Goal: Task Accomplishment & Management: Manage account settings

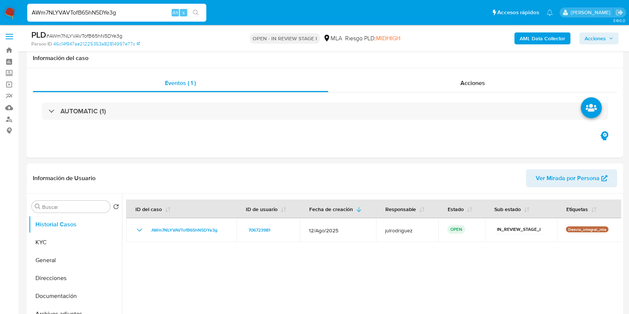
select select "10"
click at [112, 15] on input "AWm7NLYVAVTofB65hN5DYe3g" at bounding box center [116, 13] width 179 height 10
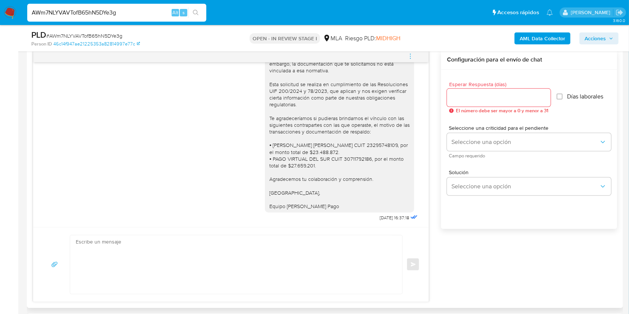
scroll to position [447, 0]
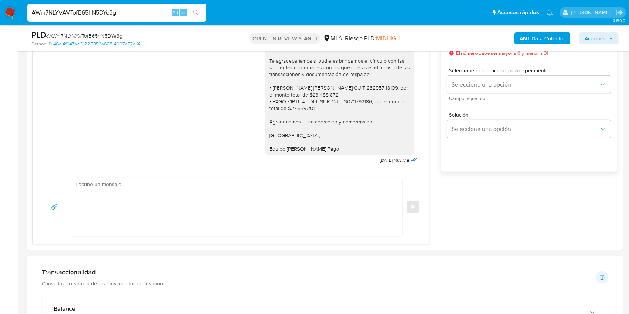
click at [106, 12] on input "AWm7NLYVAVTofB65hN5DYe3g" at bounding box center [116, 13] width 179 height 10
paste input "Q9ilyJuCsaoAJ4VOF2SP9CvE"
type input "Q9ilyJuCsaoAJ4VOF2SP9CvE"
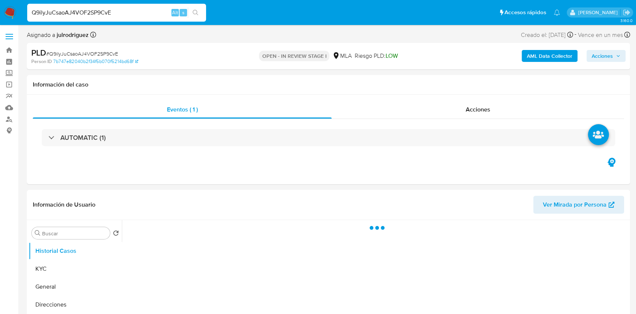
select select "10"
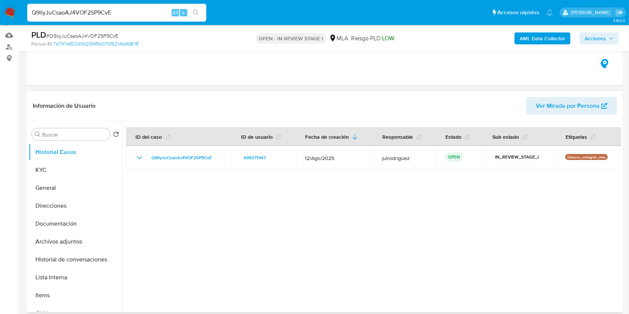
scroll to position [99, 0]
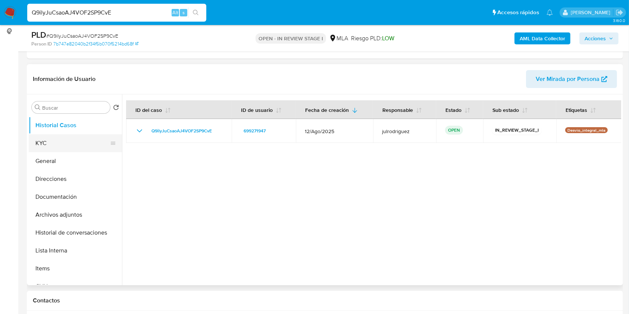
click at [59, 141] on button "KYC" at bounding box center [72, 143] width 87 height 18
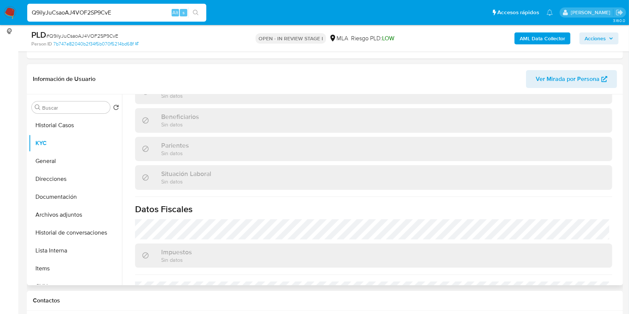
scroll to position [393, 0]
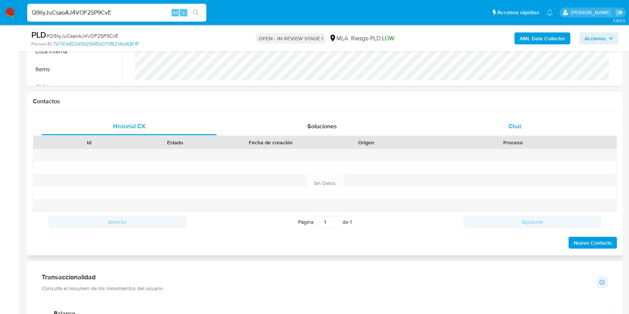
click at [514, 132] on div "Chat" at bounding box center [514, 126] width 175 height 18
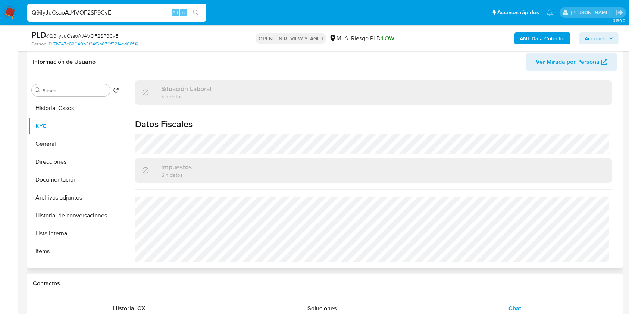
scroll to position [50, 0]
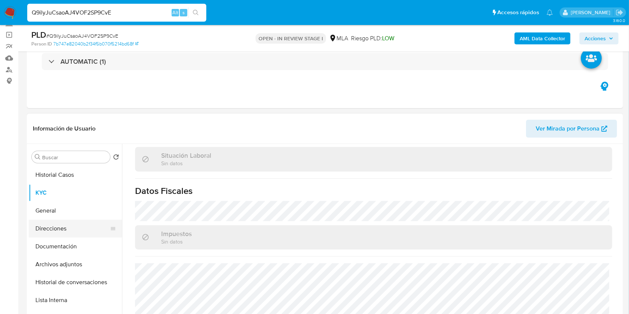
click at [73, 227] on button "Direcciones" at bounding box center [72, 229] width 87 height 18
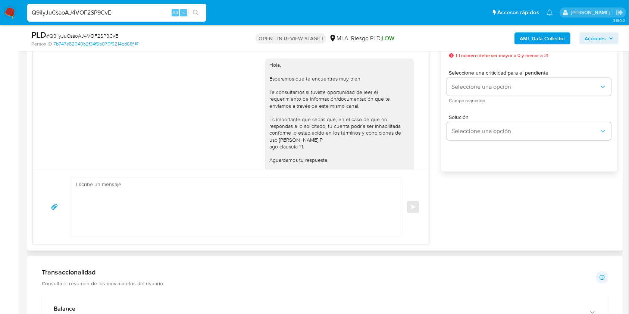
scroll to position [348, 0]
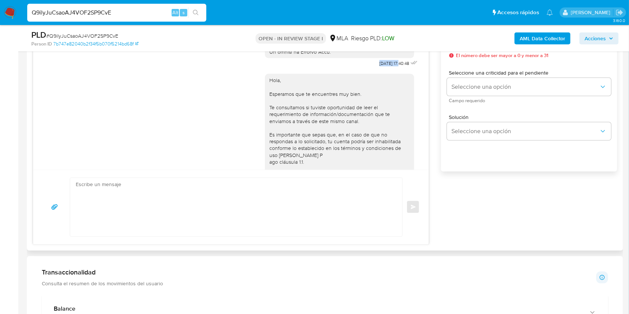
drag, startPoint x: 361, startPoint y: 78, endPoint x: 383, endPoint y: 78, distance: 22.4
copy span "18/08/2025"
drag, startPoint x: 227, startPoint y: 75, endPoint x: 258, endPoint y: 98, distance: 38.9
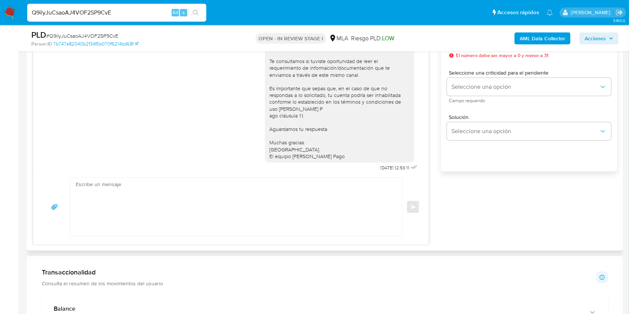
scroll to position [447, 0]
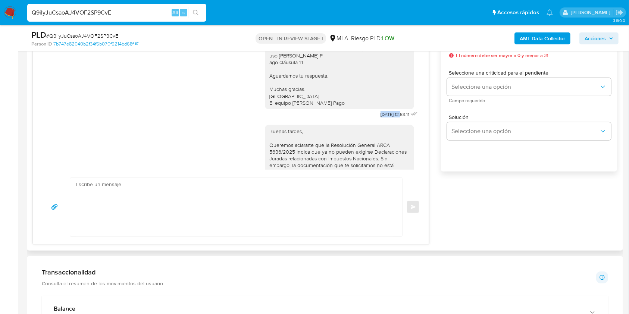
drag, startPoint x: 374, startPoint y: 133, endPoint x: 386, endPoint y: 133, distance: 11.9
click at [386, 120] on div "Hola, Esperamos que te encuentres muy bien. Te consultamos si tuviste oportunid…" at bounding box center [342, 44] width 154 height 151
copy span "[DATE]"
click at [175, 56] on div "Hola, Esperamos que te encuentres muy bien. Te consultamos si tuviste oportunid…" at bounding box center [231, 44] width 377 height 151
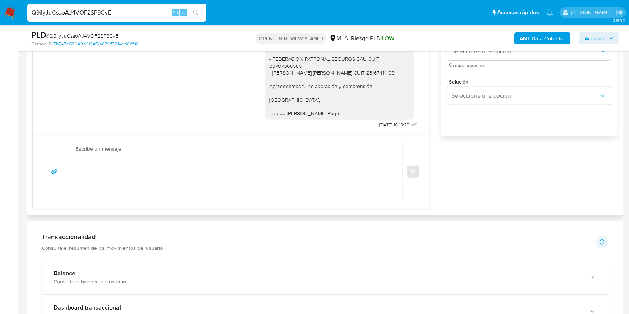
scroll to position [497, 0]
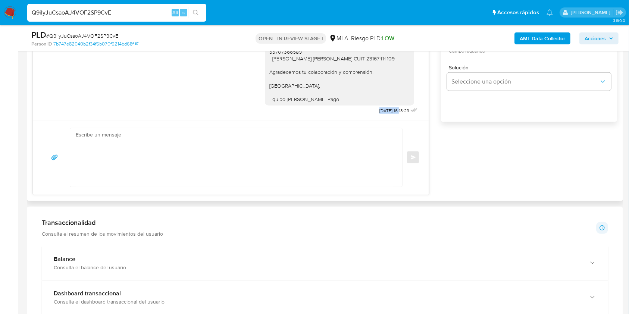
drag, startPoint x: 377, startPoint y: 110, endPoint x: 386, endPoint y: 109, distance: 8.2
click at [386, 109] on div "Buenas tardes, Queremos aclararte que la Resolución General ARCA 5696/2025 indi…" at bounding box center [342, 17] width 154 height 198
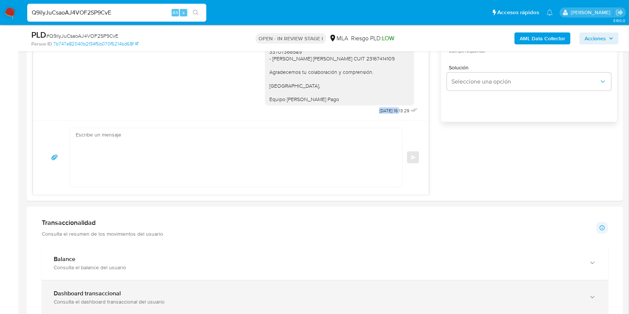
copy span "10/09/2025"
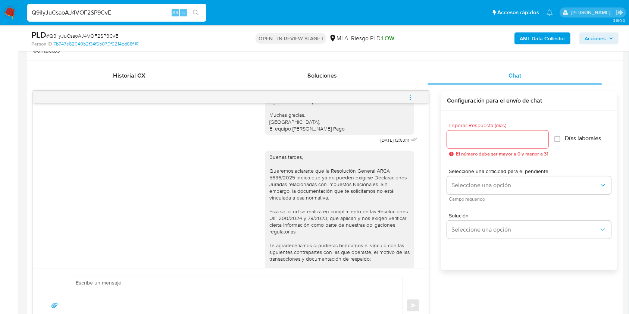
scroll to position [248, 0]
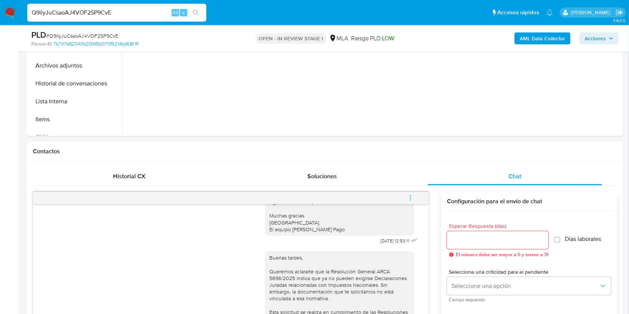
click at [415, 198] on button "menu-action" at bounding box center [410, 198] width 25 height 18
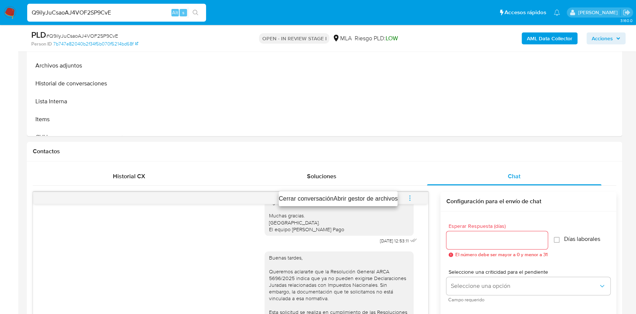
click at [303, 196] on li "Cerrar conversación" at bounding box center [306, 198] width 55 height 9
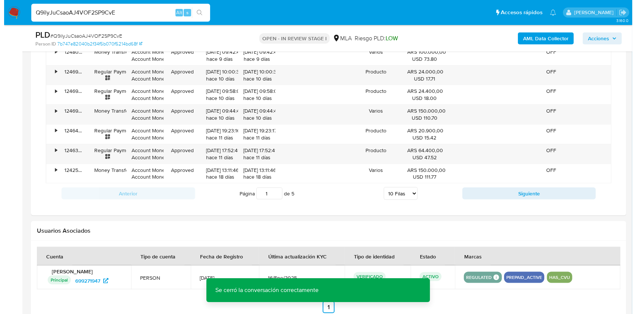
scroll to position [1141, 0]
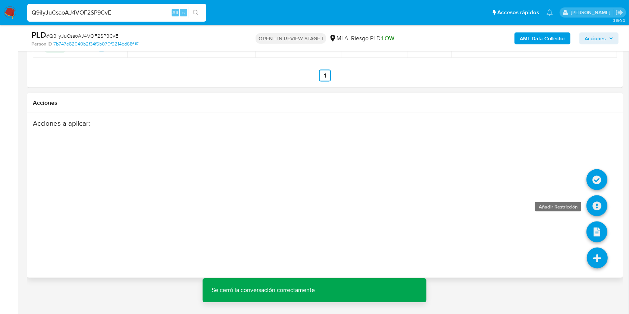
click at [597, 207] on icon at bounding box center [596, 205] width 21 height 21
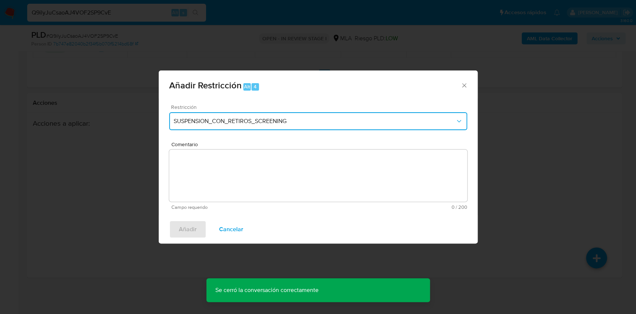
click at [264, 119] on span "SUSPENSION_CON_RETIROS_SCREENING" at bounding box center [315, 120] width 282 height 7
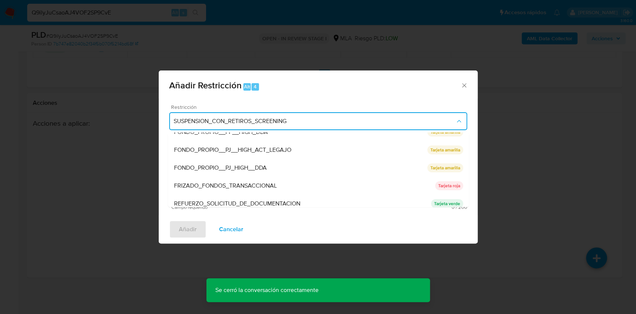
scroll to position [158, 0]
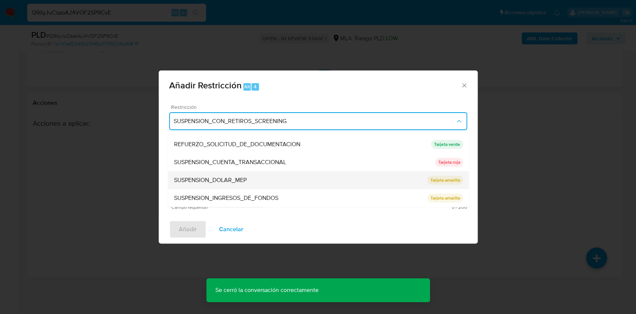
click at [255, 176] on div "SUSPENSION_DOLAR_MEP" at bounding box center [301, 180] width 254 height 18
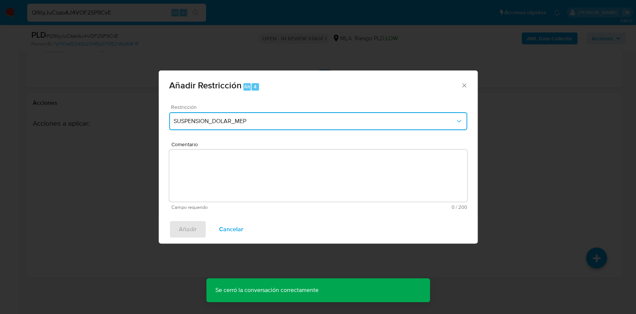
click at [259, 115] on button "SUSPENSION_DOLAR_MEP" at bounding box center [318, 121] width 298 height 18
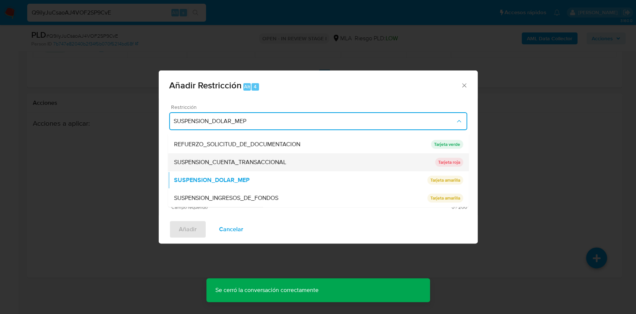
click at [238, 169] on div "SUSPENSION_CUENTA_TRANSACCIONAL" at bounding box center [304, 162] width 261 height 18
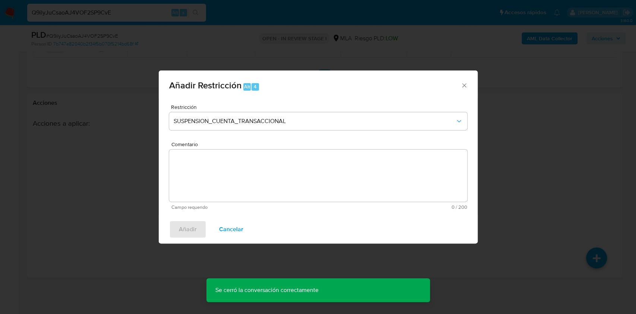
click at [276, 158] on textarea "Comentario" at bounding box center [318, 176] width 298 height 52
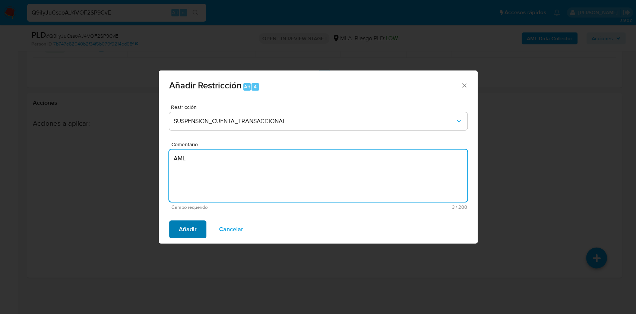
type textarea "AML"
click at [189, 223] on span "Añadir" at bounding box center [188, 229] width 18 height 16
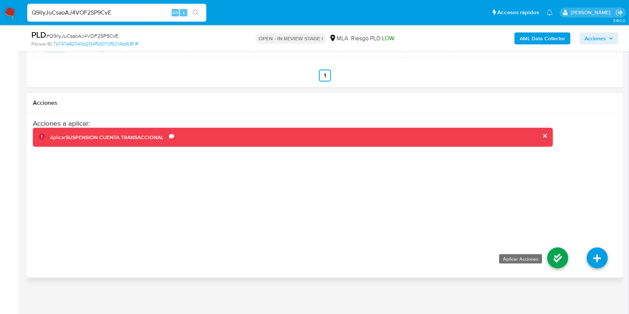
click at [553, 264] on icon at bounding box center [557, 258] width 21 height 21
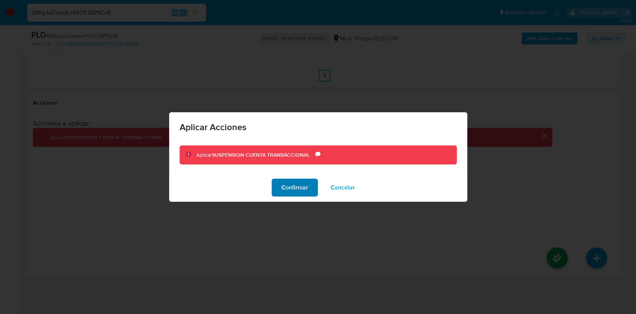
click at [288, 190] on span "Confirmar" at bounding box center [295, 187] width 27 height 16
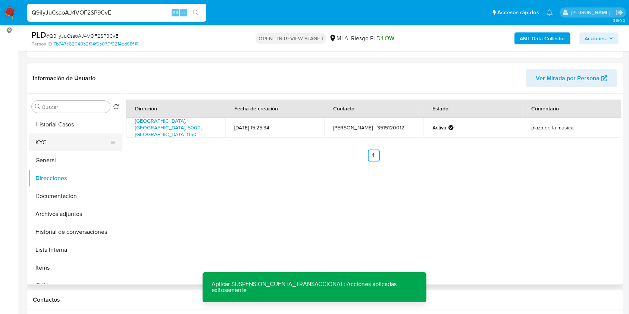
scroll to position [97, 0]
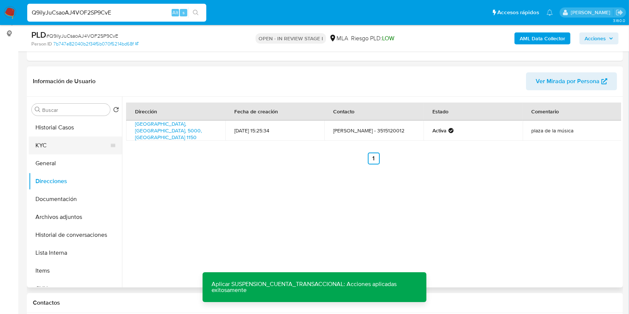
click at [43, 144] on button "KYC" at bounding box center [72, 145] width 87 height 18
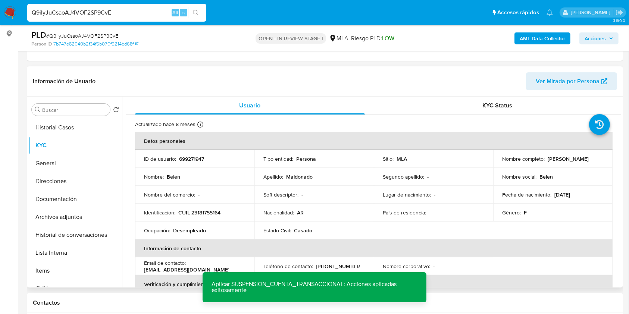
click at [188, 157] on p "699271947" at bounding box center [191, 158] width 25 height 7
copy p "699271947"
click at [101, 33] on span "# Q9ilyJuCsaoAJ4VOF2SP9CvE" at bounding box center [82, 35] width 72 height 7
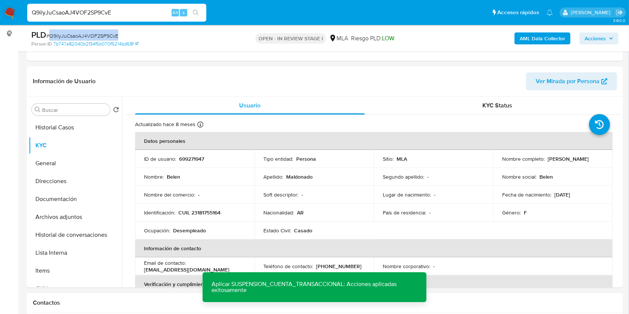
copy span "Q9ilyJuCsaoAJ4VOF2SP9CvE"
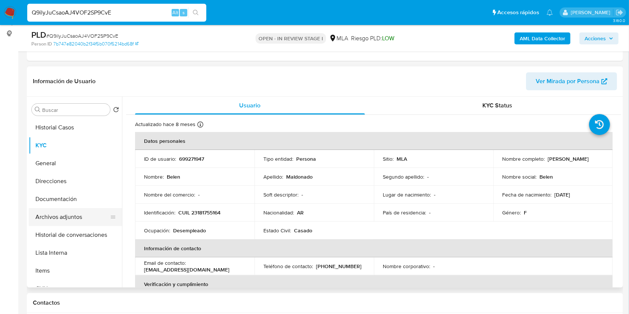
click at [70, 219] on button "Archivos adjuntos" at bounding box center [72, 217] width 87 height 18
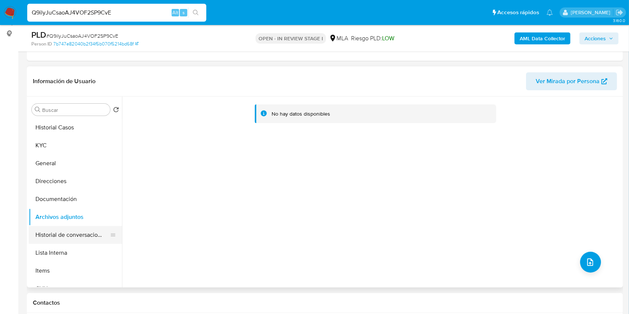
click at [66, 239] on button "Historial de conversaciones" at bounding box center [72, 235] width 87 height 18
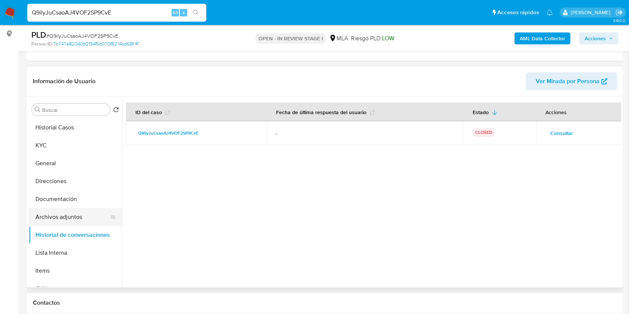
click at [55, 220] on button "Archivos adjuntos" at bounding box center [72, 217] width 87 height 18
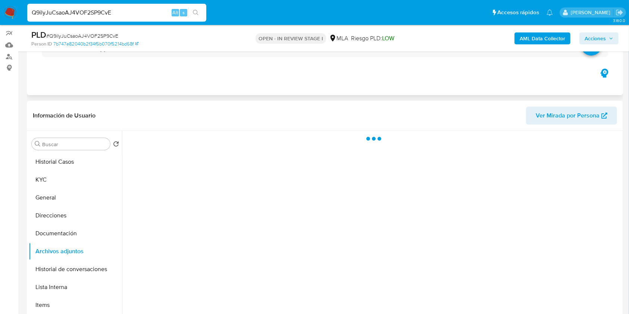
scroll to position [0, 0]
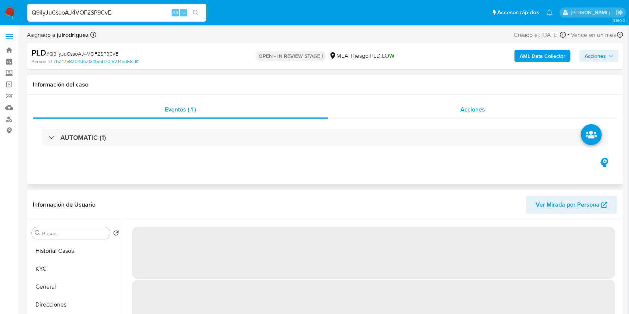
click at [481, 110] on span "Acciones" at bounding box center [472, 109] width 25 height 9
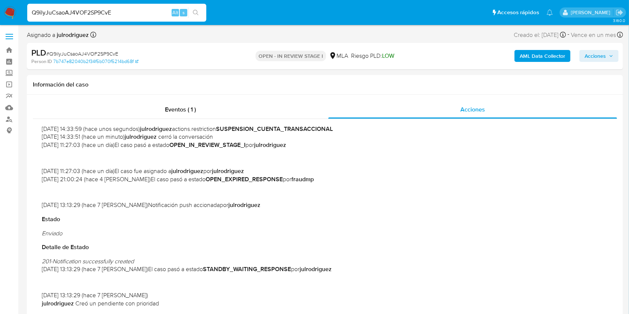
click at [548, 62] on div "AML Data Collector Acciones" at bounding box center [522, 56] width 194 height 18
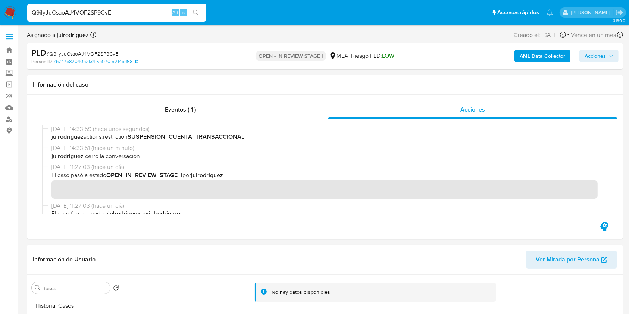
click at [547, 62] on b "AML Data Collector" at bounding box center [541, 56] width 45 height 12
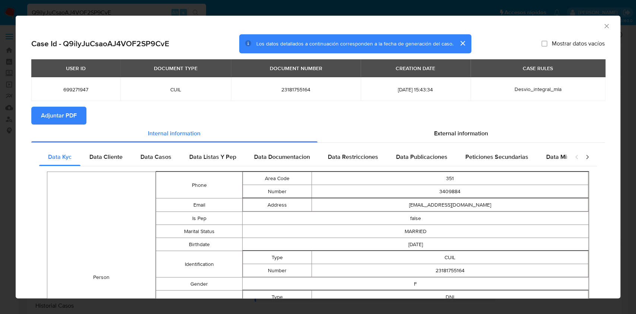
click at [67, 116] on span "Adjuntar PDF" at bounding box center [59, 115] width 36 height 16
click at [603, 27] on icon "Cerrar ventana" at bounding box center [606, 25] width 7 height 7
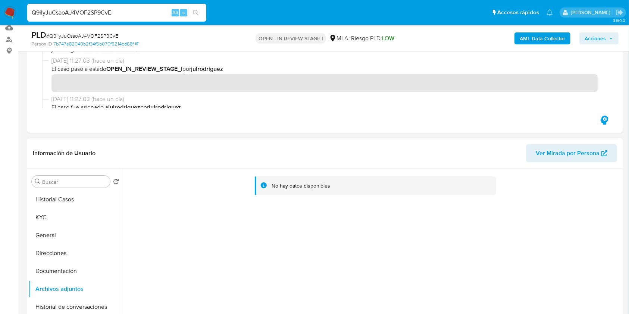
scroll to position [149, 0]
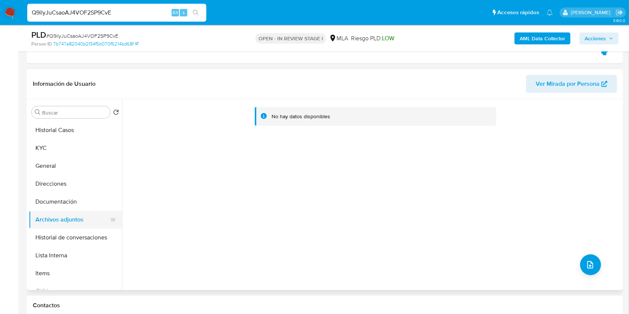
click at [66, 212] on button "Archivos adjuntos" at bounding box center [72, 220] width 87 height 18
click at [66, 209] on button "Documentación" at bounding box center [72, 202] width 87 height 18
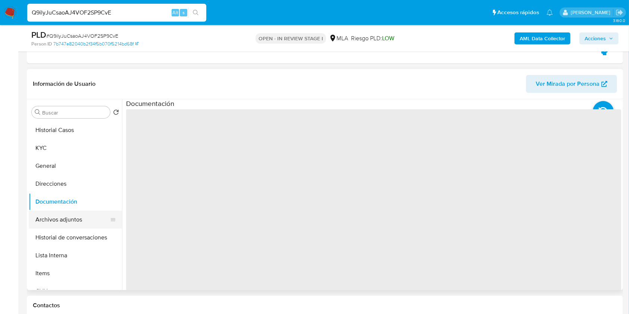
click at [68, 223] on button "Archivos adjuntos" at bounding box center [72, 220] width 87 height 18
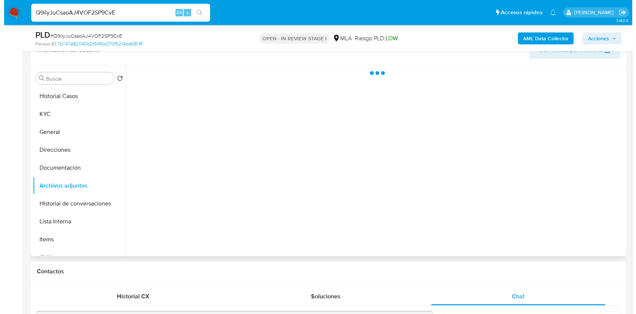
scroll to position [199, 0]
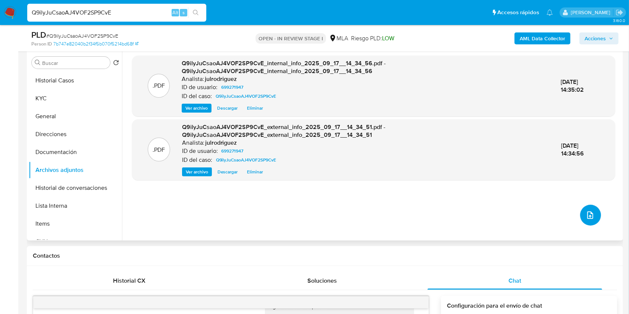
click at [587, 215] on icon "upload-file" at bounding box center [590, 214] width 6 height 7
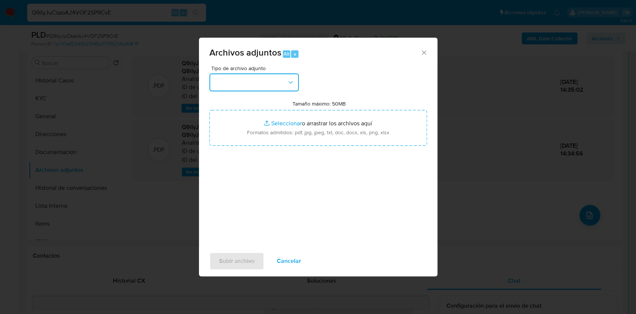
click at [222, 79] on button "button" at bounding box center [254, 82] width 89 height 18
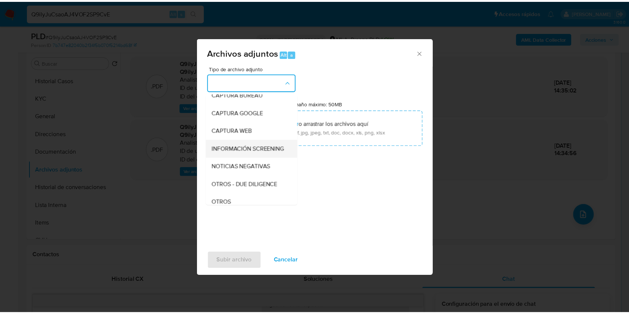
scroll to position [99, 0]
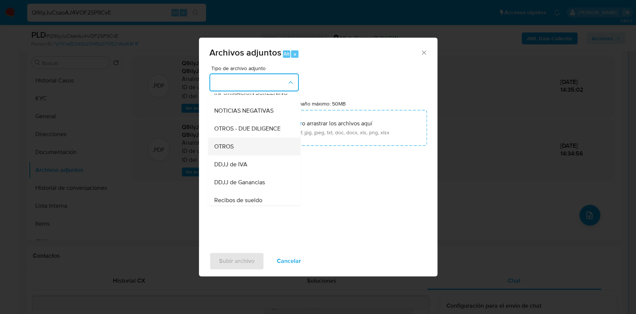
click at [230, 147] on div "OTROS" at bounding box center [252, 147] width 76 height 18
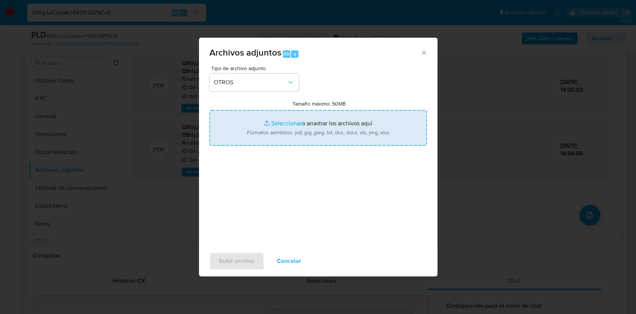
click at [286, 124] on input "Tamaño máximo: 50MB Seleccionar archivos" at bounding box center [319, 128] width 218 height 36
type input "C:\fakepath\Belen Maldonado - NOSIS - AGOSTO 2025.pdf"
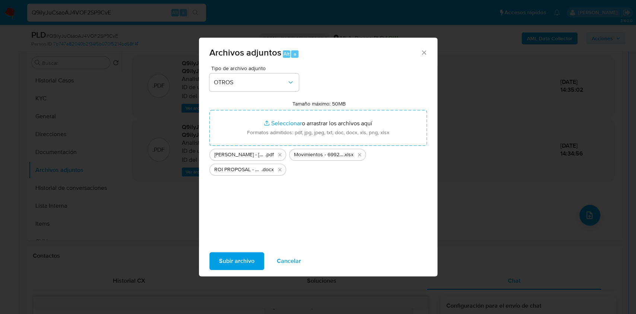
click at [236, 264] on span "Subir archivo" at bounding box center [236, 261] width 35 height 16
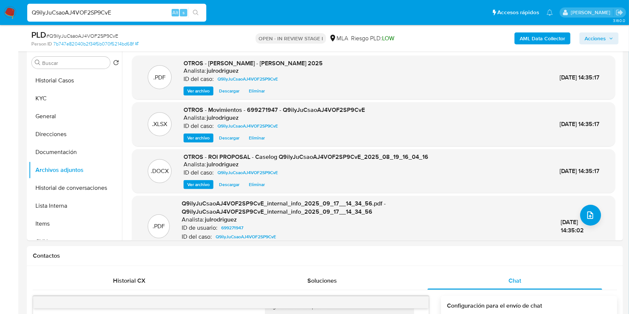
click at [600, 37] on span "Acciones" at bounding box center [594, 38] width 21 height 12
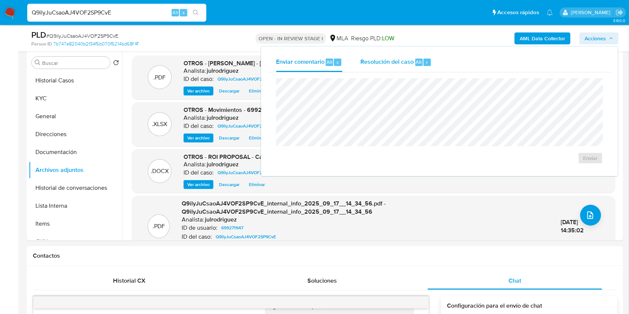
click at [416, 63] on span "Alt" at bounding box center [419, 62] width 6 height 7
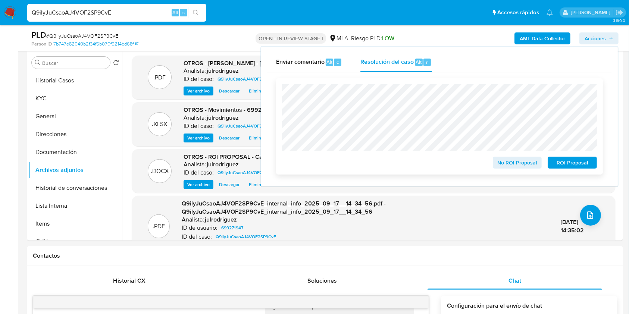
click at [569, 160] on span "ROI Proposal" at bounding box center [572, 162] width 39 height 10
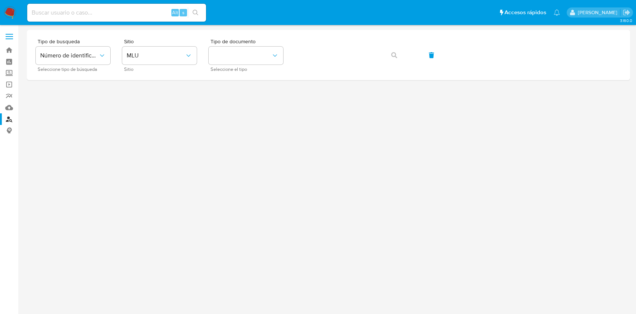
click at [230, 54] on button "identificationType" at bounding box center [246, 56] width 75 height 18
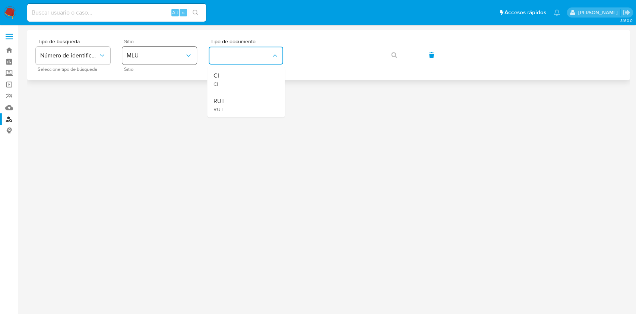
click at [169, 58] on span "MLU" at bounding box center [156, 55] width 58 height 7
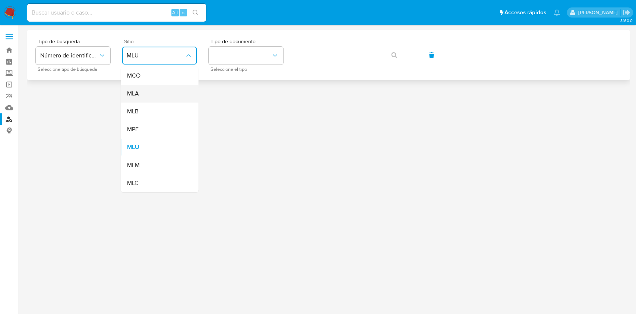
click at [152, 91] on div "MLA" at bounding box center [157, 94] width 61 height 18
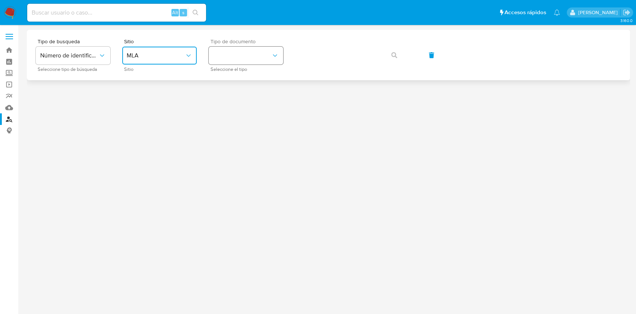
click at [236, 57] on button "identificationType" at bounding box center [246, 56] width 75 height 18
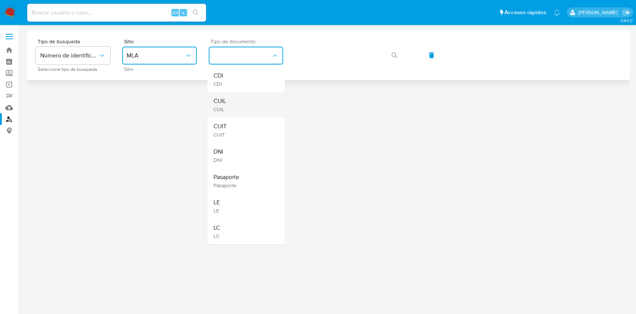
click at [228, 101] on div "CUIL CUIL" at bounding box center [243, 104] width 61 height 25
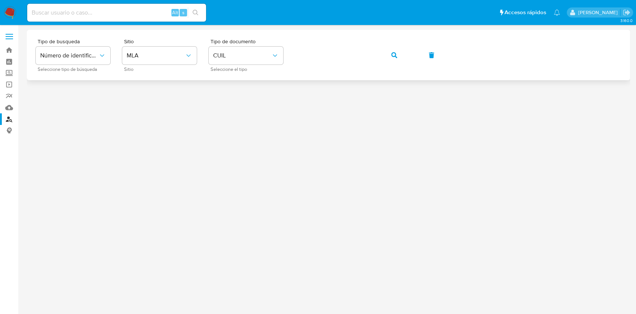
click at [390, 56] on button "button" at bounding box center [394, 55] width 25 height 18
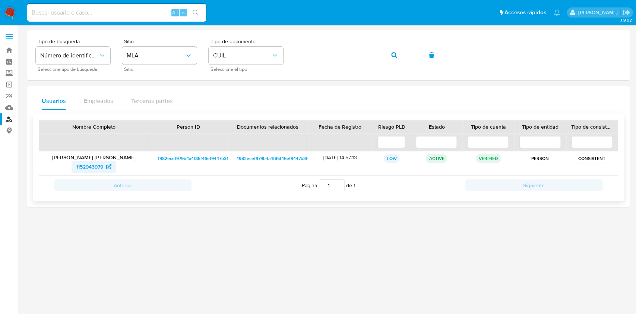
click at [76, 166] on span "1152943979" at bounding box center [89, 167] width 27 height 12
click at [390, 56] on button "button" at bounding box center [394, 55] width 25 height 18
click at [94, 164] on span "131329520" at bounding box center [89, 167] width 25 height 12
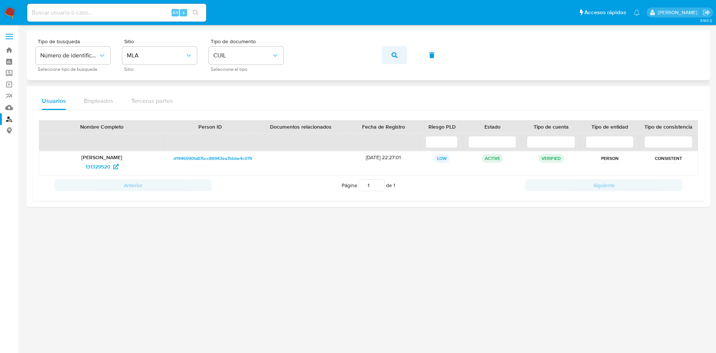
click at [399, 55] on button "button" at bounding box center [394, 55] width 25 height 18
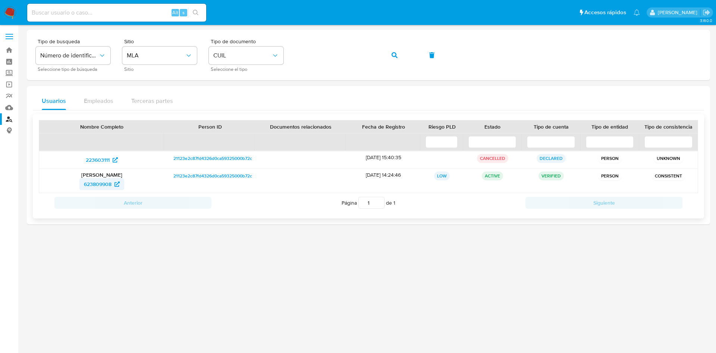
click at [98, 183] on span "623809908" at bounding box center [98, 184] width 28 height 12
click at [394, 52] on icon "button" at bounding box center [394, 55] width 6 height 6
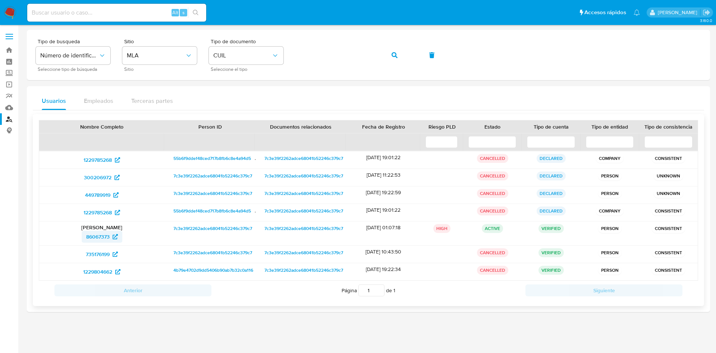
click at [92, 238] on span "86067373" at bounding box center [97, 237] width 23 height 12
click at [397, 55] on icon "button" at bounding box center [394, 55] width 6 height 6
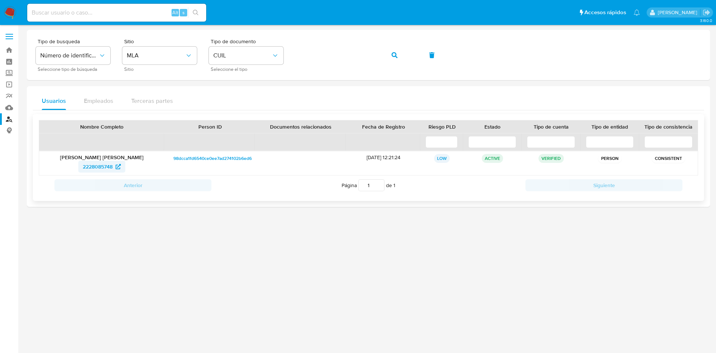
click at [107, 166] on span "2228085748" at bounding box center [98, 167] width 30 height 12
click at [393, 57] on div "Tipo de busqueda Número de identificación Seleccione tipo de búsqueda Sitio MLA…" at bounding box center [368, 55] width 665 height 32
click at [386, 53] on button "button" at bounding box center [394, 55] width 25 height 18
click at [97, 163] on span "177047092" at bounding box center [97, 167] width 25 height 12
click at [378, 57] on div "Tipo de busqueda Número de identificación Seleccione tipo de búsqueda Sitio MLA…" at bounding box center [368, 55] width 665 height 32
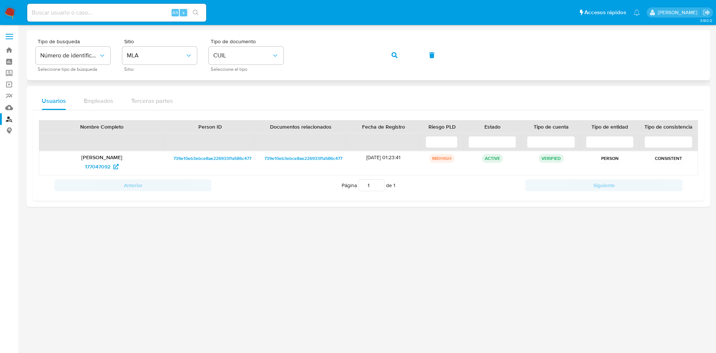
click at [398, 53] on button "button" at bounding box center [394, 55] width 25 height 18
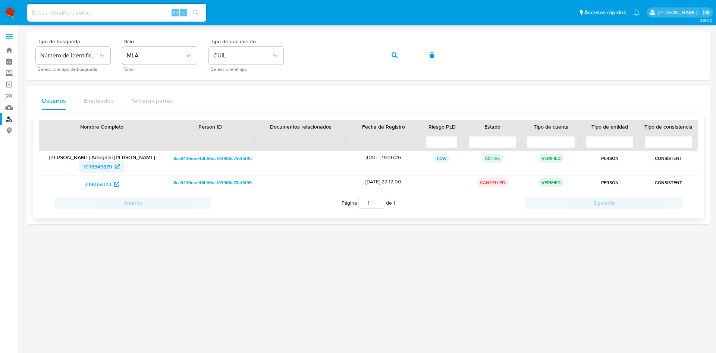
click at [110, 170] on span "1078345879" at bounding box center [98, 167] width 28 height 12
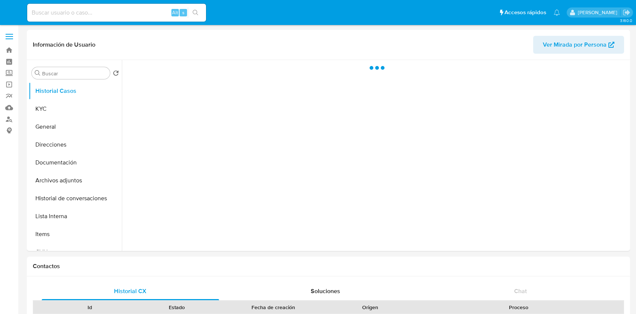
select select "10"
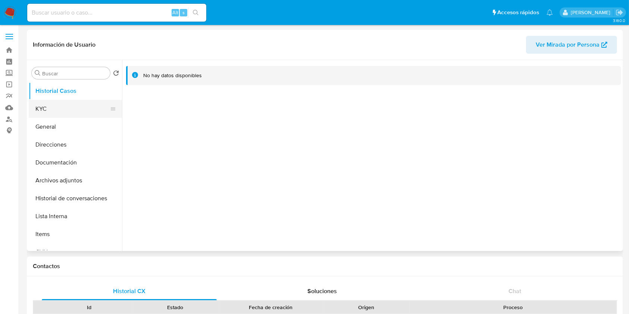
click at [71, 102] on button "KYC" at bounding box center [72, 109] width 87 height 18
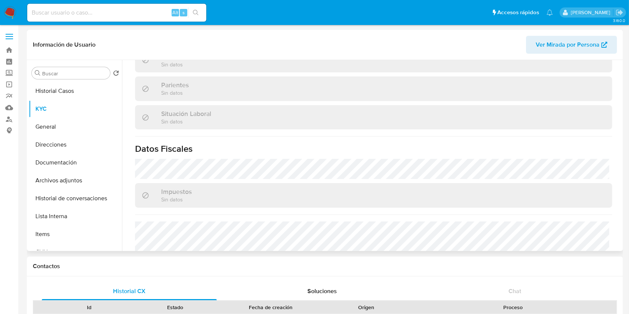
scroll to position [236, 0]
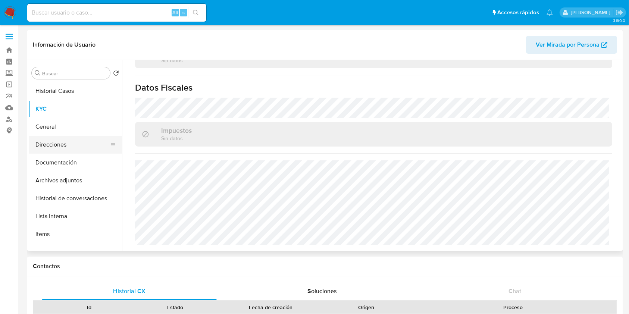
click at [69, 151] on button "Direcciones" at bounding box center [72, 145] width 87 height 18
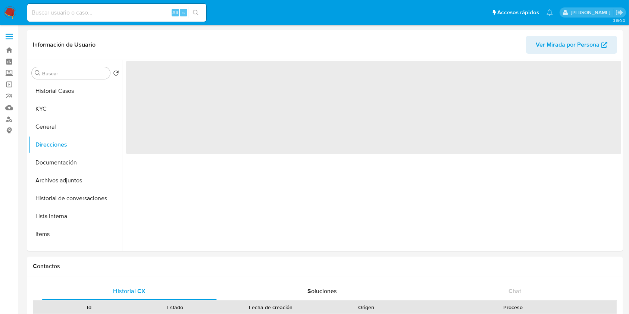
scroll to position [0, 0]
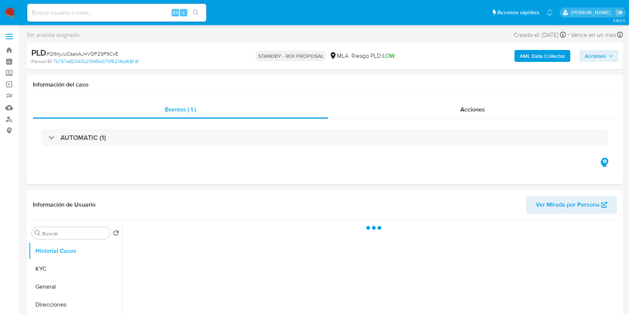
select select "10"
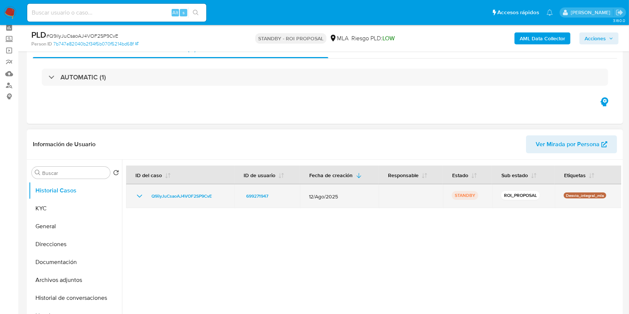
scroll to position [50, 0]
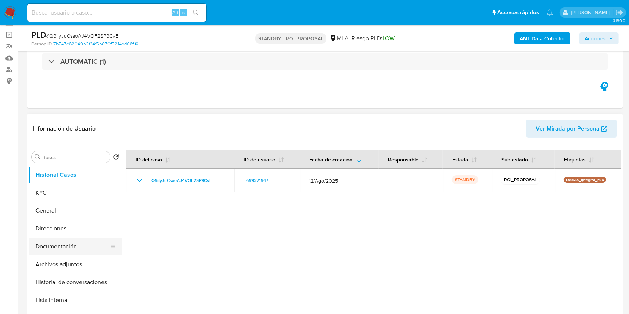
click at [87, 243] on button "Documentación" at bounding box center [72, 247] width 87 height 18
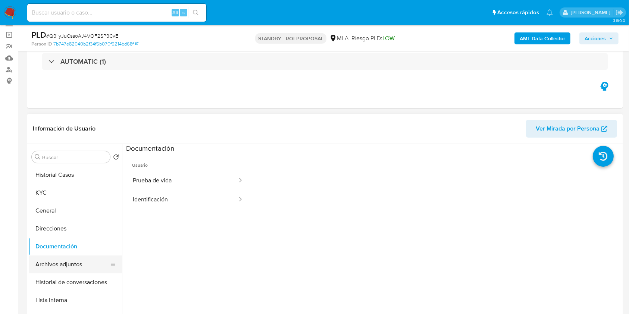
click at [66, 257] on button "Archivos adjuntos" at bounding box center [72, 264] width 87 height 18
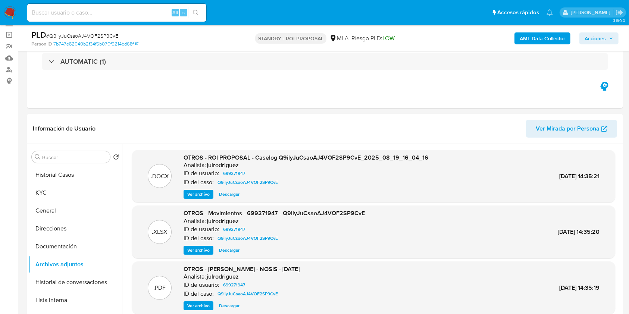
click at [110, 15] on input at bounding box center [116, 13] width 179 height 10
paste input "eLU5iudli5ymx41kVg6z4kHr"
type input "eLU5iudli5ymx41kVg6z4kHr"
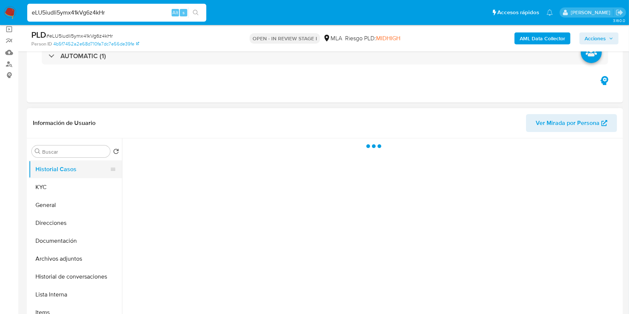
scroll to position [99, 0]
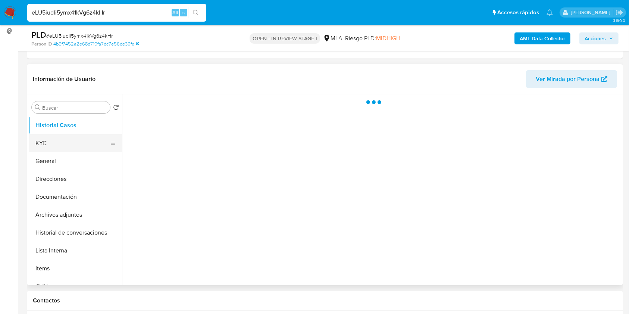
click at [48, 142] on button "KYC" at bounding box center [72, 143] width 87 height 18
select select "10"
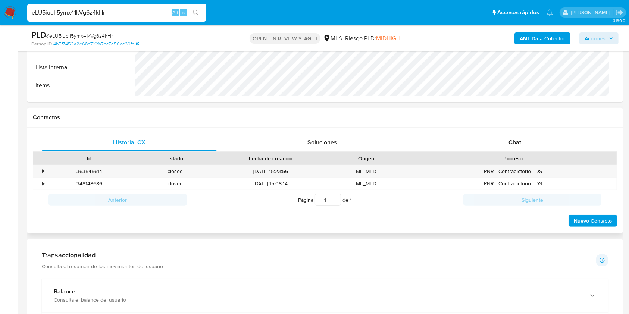
scroll to position [298, 0]
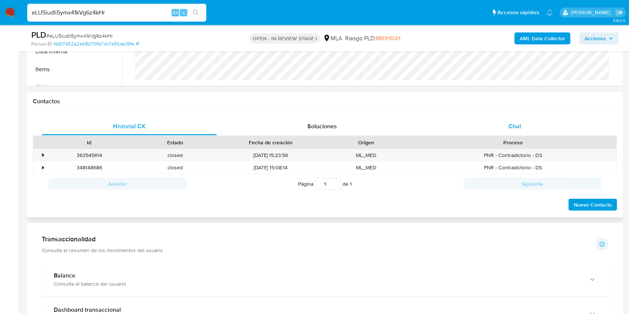
click at [512, 125] on span "Chat" at bounding box center [514, 126] width 13 height 9
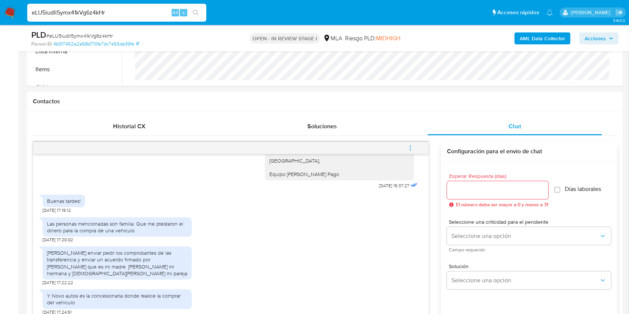
scroll to position [397, 0]
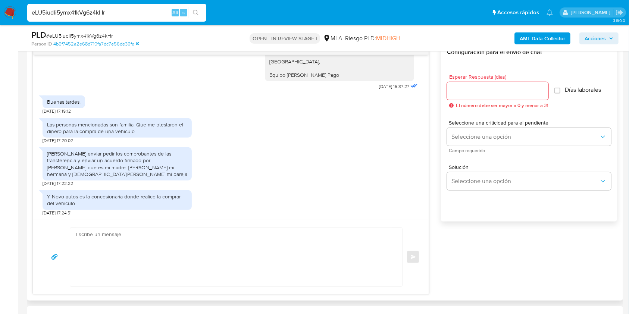
click at [459, 88] on input "Esperar Respuesta (días)" at bounding box center [497, 91] width 101 height 10
type input "3"
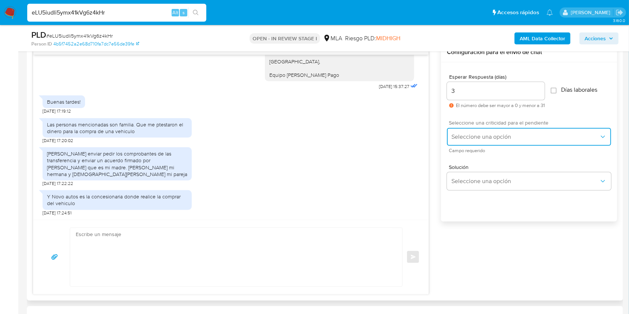
click at [459, 133] on span "Seleccione una opción" at bounding box center [525, 136] width 148 height 7
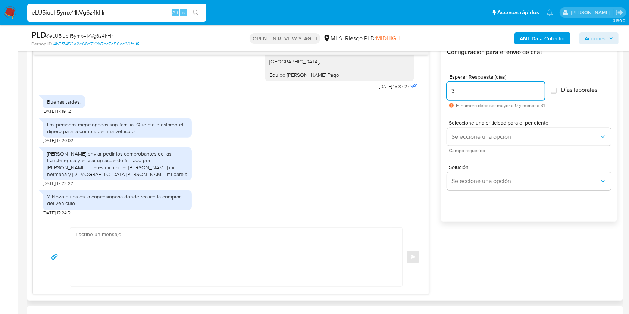
click at [483, 94] on input "3" at bounding box center [496, 91] width 98 height 10
type input "1"
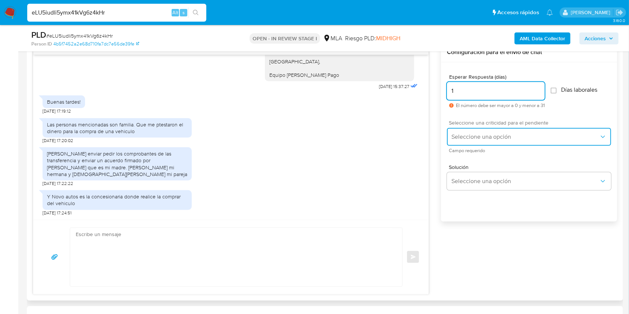
drag, startPoint x: 476, startPoint y: 133, endPoint x: 476, endPoint y: 151, distance: 18.3
click at [477, 133] on span "Seleccione una opción" at bounding box center [525, 136] width 148 height 7
click at [471, 138] on span "Seleccione una opción" at bounding box center [525, 136] width 148 height 7
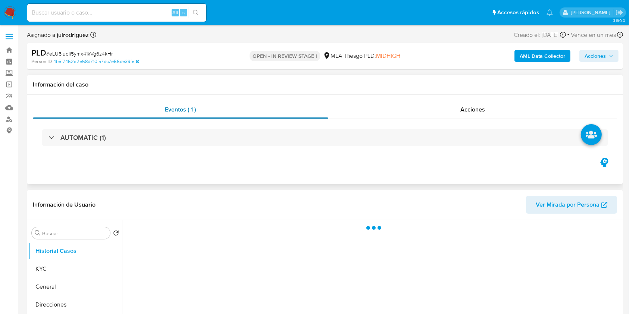
select select "10"
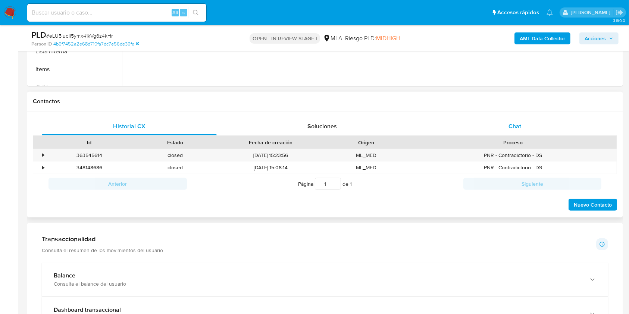
click at [527, 120] on div "Chat" at bounding box center [514, 126] width 175 height 18
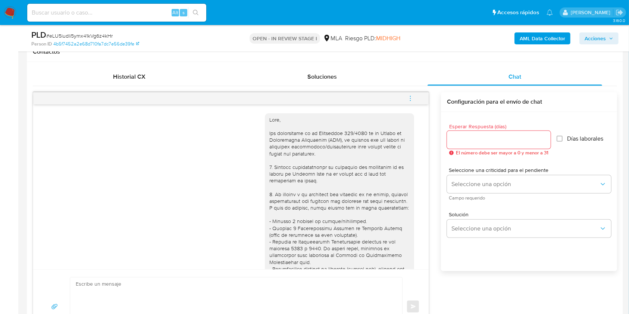
scroll to position [737, 0]
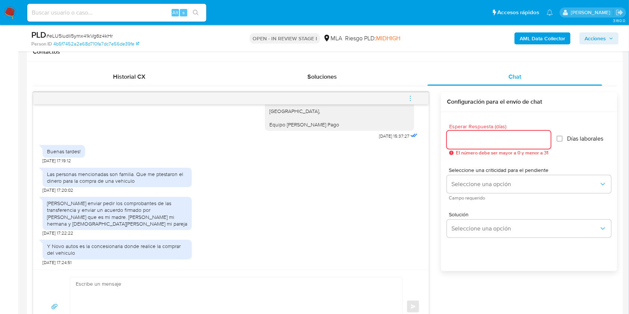
click at [472, 137] on input "Esperar Respuesta (días)" at bounding box center [499, 140] width 104 height 10
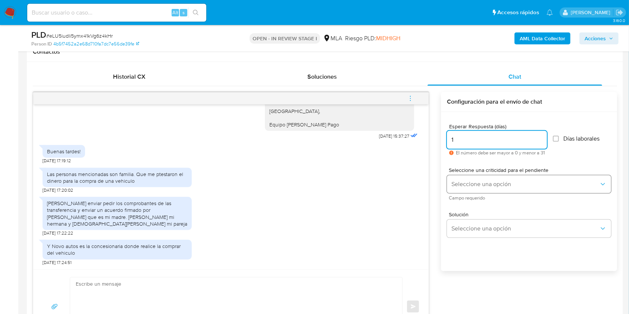
type input "1"
click at [476, 176] on button "Seleccione una opción" at bounding box center [529, 184] width 164 height 18
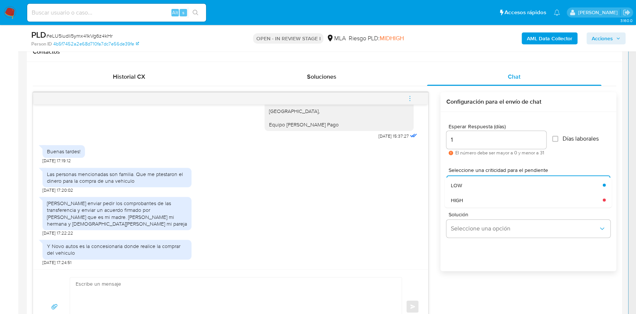
click at [471, 199] on div "HIGH" at bounding box center [525, 199] width 148 height 15
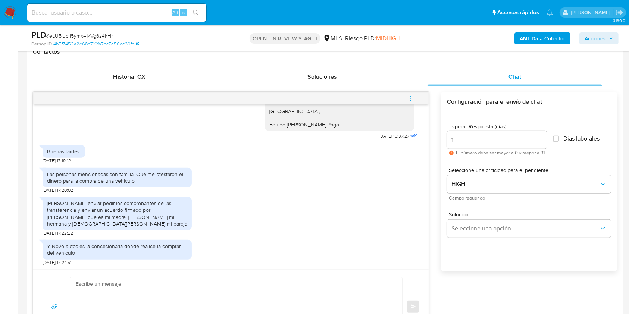
click at [473, 218] on div "Solución Seleccione una opción" at bounding box center [529, 225] width 164 height 26
click at [473, 227] on span "Seleccione una opción" at bounding box center [525, 228] width 148 height 7
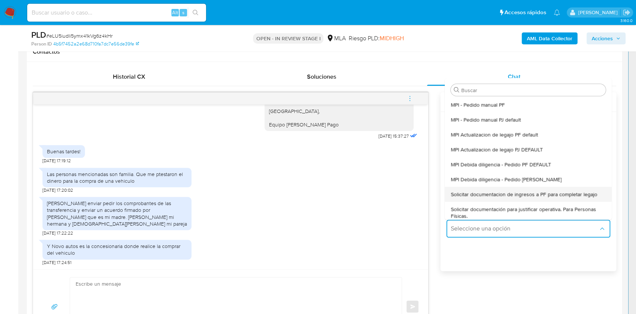
drag, startPoint x: 515, startPoint y: 188, endPoint x: 358, endPoint y: 171, distance: 157.8
click at [516, 188] on div "Solicitar documentacion de ingresos a PF para completar legajo" at bounding box center [526, 194] width 151 height 15
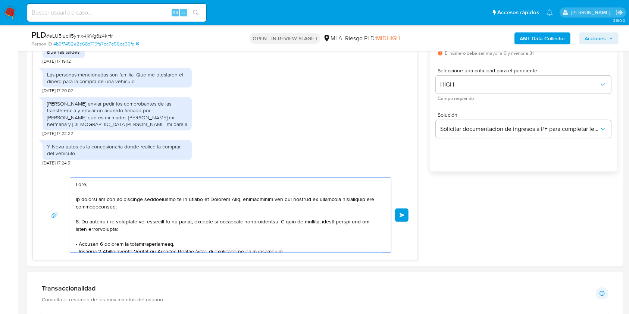
scroll to position [478, 0]
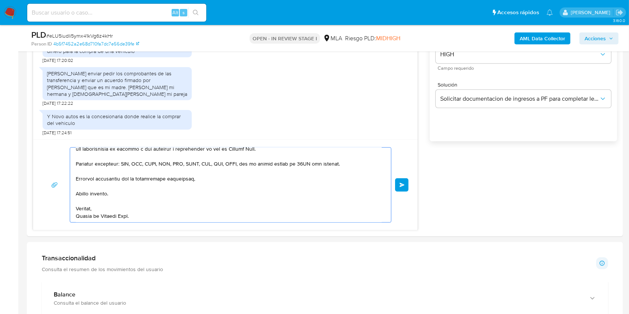
drag, startPoint x: 106, startPoint y: 203, endPoint x: 242, endPoint y: 268, distance: 150.4
click at [276, 314] on html "Pausado Ver notificaciones Alt s Accesos rápidos Presiona las siguientes teclas…" at bounding box center [314, 270] width 629 height 1496
type textarea "Hola, En función de las operaciones registradas en tu cuenta de Mercado Pago, n…"
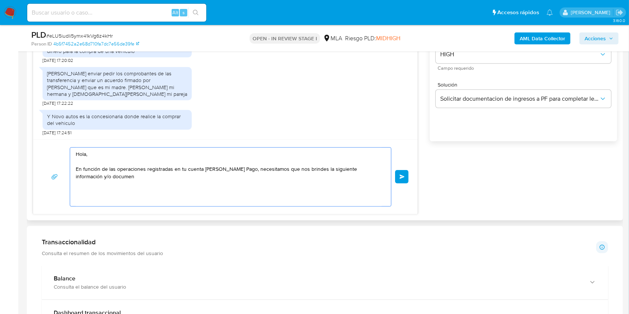
scroll to position [0, 0]
drag, startPoint x: 0, startPoint y: 120, endPoint x: 12, endPoint y: 115, distance: 13.2
click at [0, 111] on section "Bandeja Tablero Screening Búsqueda en Listas Watchlist Herramientas Operaciones…" at bounding box center [314, 262] width 629 height 1480
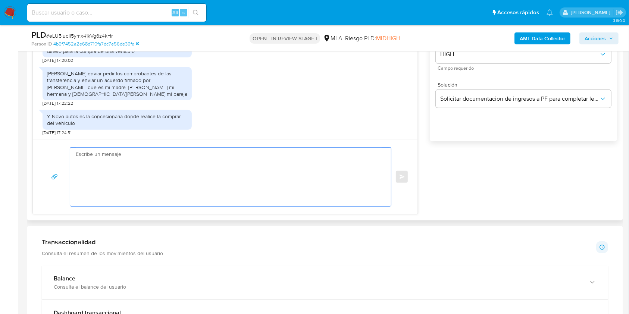
paste textarea "Buenas tardes, Te solicitamos por favor que nos compartas información y documen…"
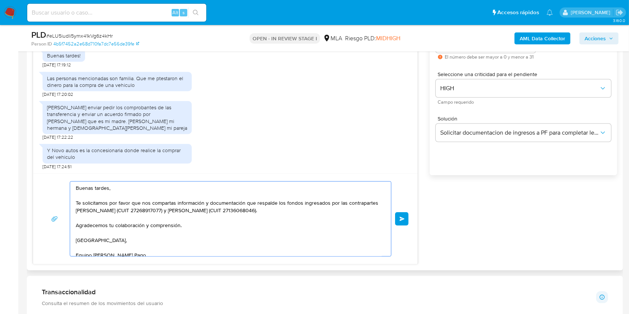
scroll to position [428, 0]
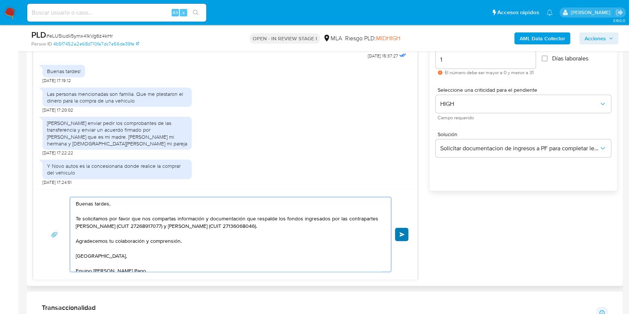
type textarea "Buenas tardes, Te solicitamos por favor que nos compartas información y documen…"
click at [406, 238] on button "Enviar" at bounding box center [401, 234] width 13 height 13
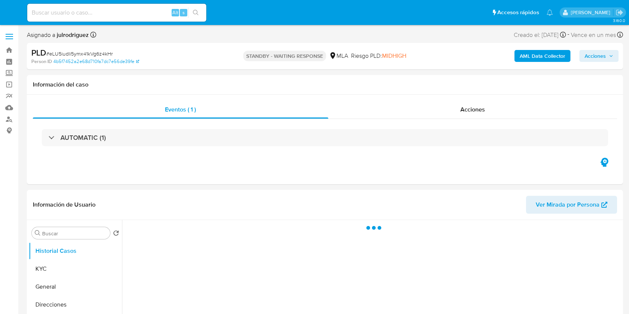
select select "10"
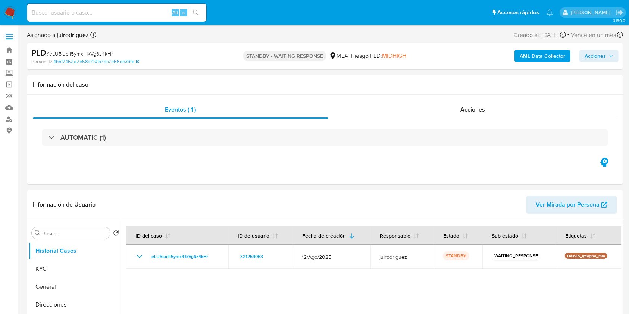
click at [106, 14] on input at bounding box center [116, 13] width 179 height 10
paste input "4Jp0U9nyEtfwMd0zIZX2Qqwf"
type input "4Jp0U9nyEtfwMd0zIZX2Qqwf"
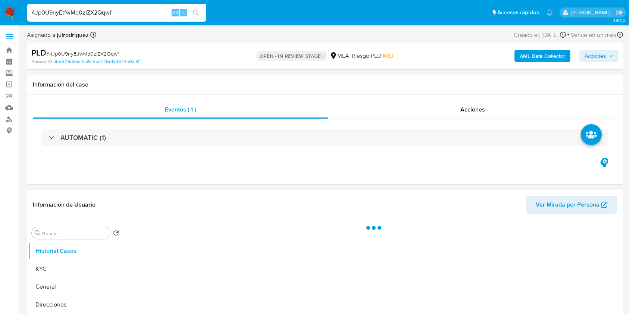
select select "10"
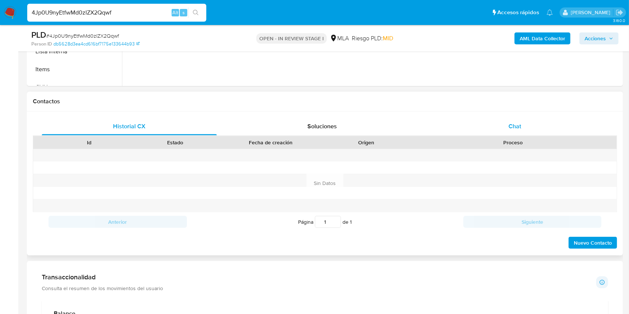
click at [507, 129] on div "Chat" at bounding box center [514, 126] width 175 height 18
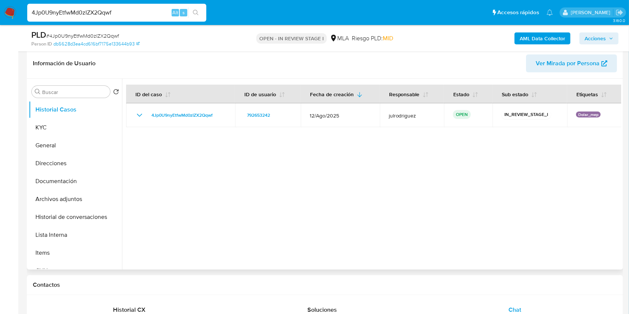
scroll to position [99, 0]
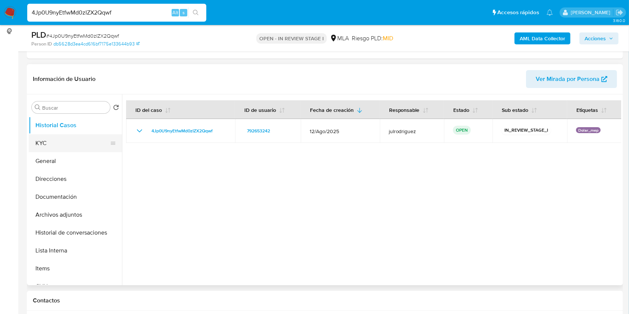
click at [71, 146] on button "KYC" at bounding box center [72, 143] width 87 height 18
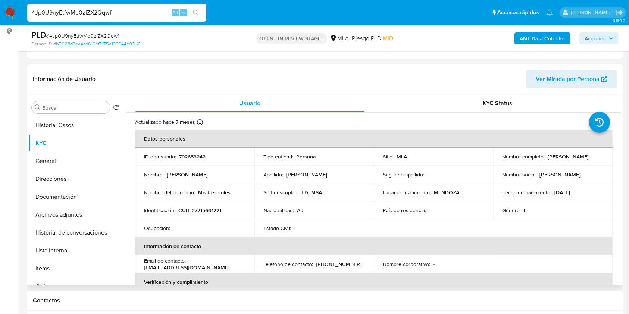
drag, startPoint x: 545, startPoint y: 156, endPoint x: 600, endPoint y: 155, distance: 54.4
click at [600, 155] on div "Nombre completo : [PERSON_NAME]" at bounding box center [552, 156] width 101 height 7
click at [212, 208] on p "CUIT 27215601221" at bounding box center [199, 210] width 43 height 7
copy p "27215601221"
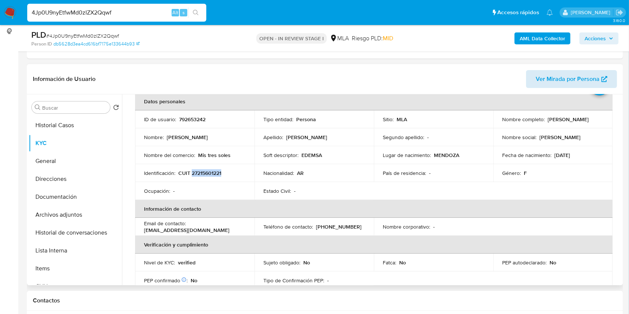
drag, startPoint x: 551, startPoint y: 124, endPoint x: 562, endPoint y: 79, distance: 46.1
click at [603, 121] on td "Nombre completo : [PERSON_NAME]" at bounding box center [552, 119] width 119 height 18
copy p "[PERSON_NAME]"
drag, startPoint x: 197, startPoint y: 155, endPoint x: 237, endPoint y: 152, distance: 40.0
click at [237, 152] on div "Nombre del comercio : Mis tres soles" at bounding box center [194, 155] width 101 height 7
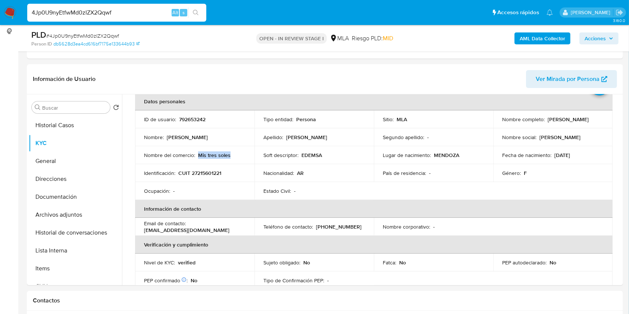
copy p "Mis tres soles"
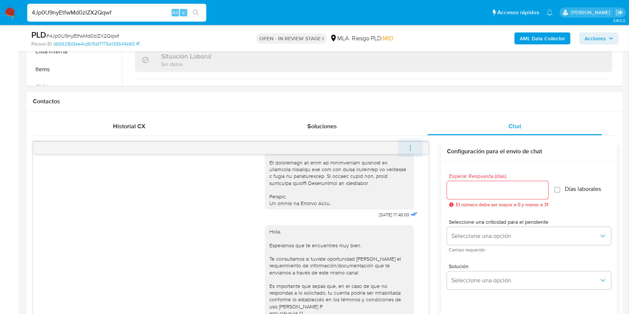
scroll to position [358, 0]
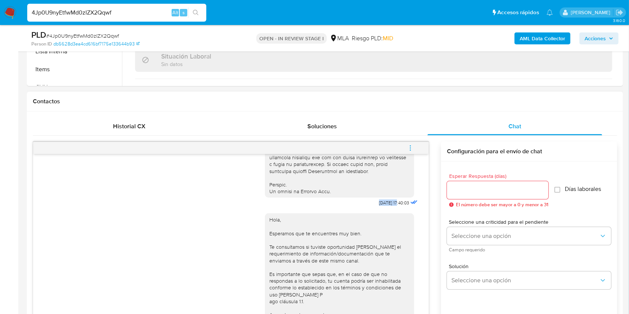
drag, startPoint x: 362, startPoint y: 218, endPoint x: 383, endPoint y: 218, distance: 20.5
click at [383, 208] on div "18/08/2025 17:40:03" at bounding box center [342, 4] width 154 height 408
copy span "18/08/202"
drag, startPoint x: 5, startPoint y: 190, endPoint x: 234, endPoint y: 221, distance: 230.6
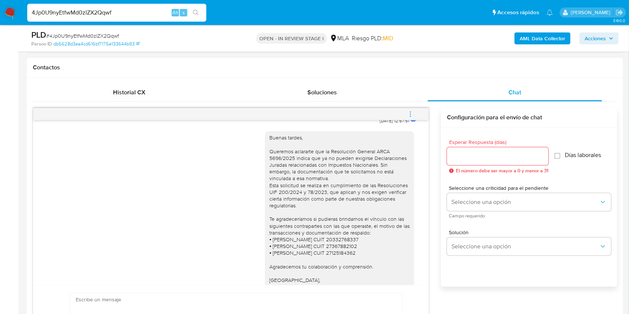
scroll to position [348, 0]
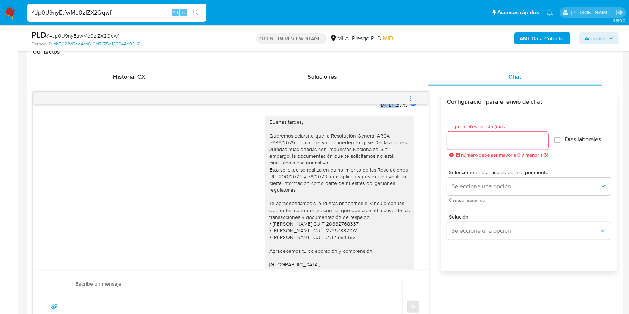
drag, startPoint x: 359, startPoint y: 130, endPoint x: 385, endPoint y: 128, distance: 26.6
click at [385, 110] on div "Hola, Esperamos que te encuentres muy bien. Te consultamos si tuviste oportunid…" at bounding box center [342, 35] width 154 height 151
copy span "22/08/2025"
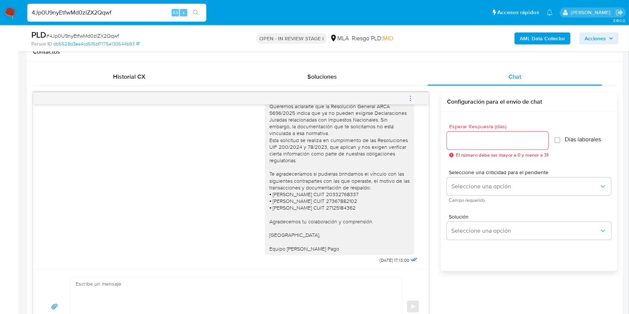
scroll to position [606, 0]
drag, startPoint x: 364, startPoint y: 257, endPoint x: 385, endPoint y: 266, distance: 22.6
click at [386, 260] on div "Buenas tardes, Queremos aclararte que la Resolución General ARCA 5696/2025 indi…" at bounding box center [342, 173] width 154 height 185
copy span "08/09/2025"
click at [78, 13] on input "4Jp0U9nyEtfwMd0zIZX2Qqwf" at bounding box center [116, 13] width 179 height 10
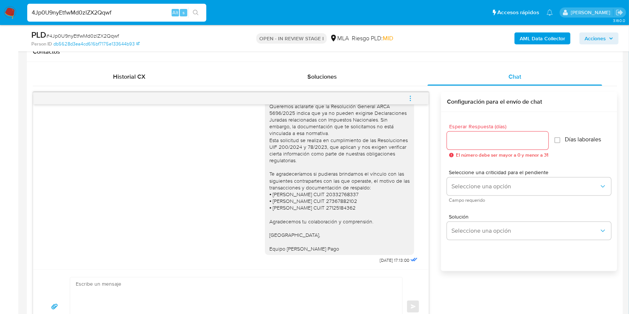
click at [78, 13] on input "4Jp0U9nyEtfwMd0zIZX2Qqwf" at bounding box center [116, 13] width 179 height 10
paste input "w341BP6EutyFsdKWIuWS44BV"
type input "w341BP6EutyFsdKWIuWS44BV"
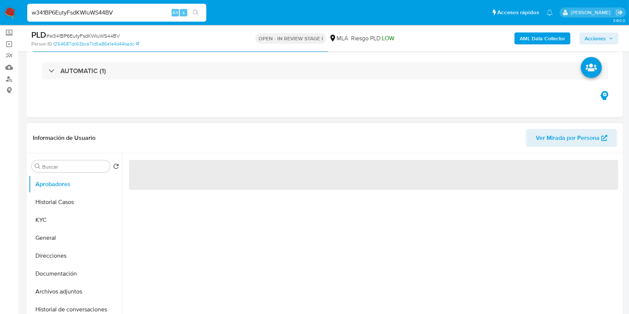
scroll to position [50, 0]
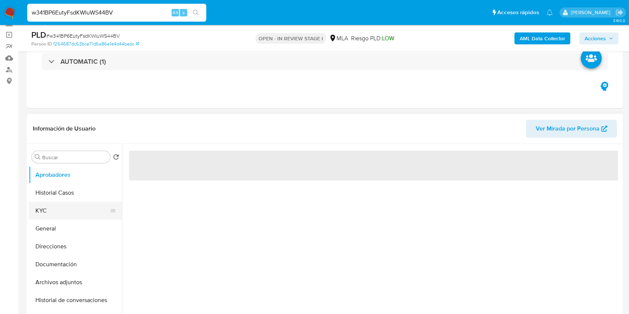
select select "10"
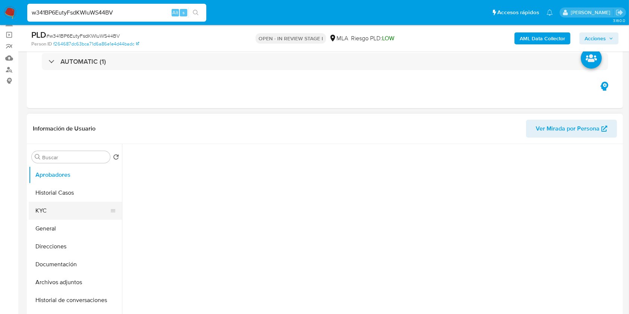
click at [58, 213] on button "KYC" at bounding box center [72, 211] width 87 height 18
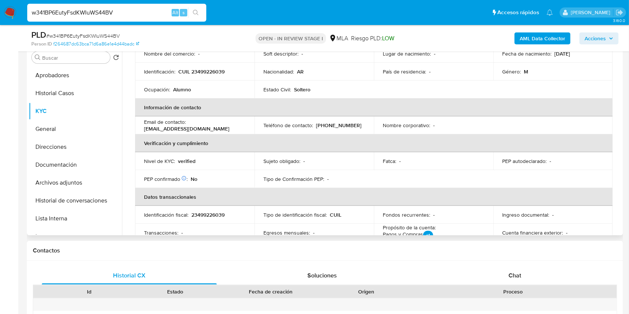
scroll to position [149, 0]
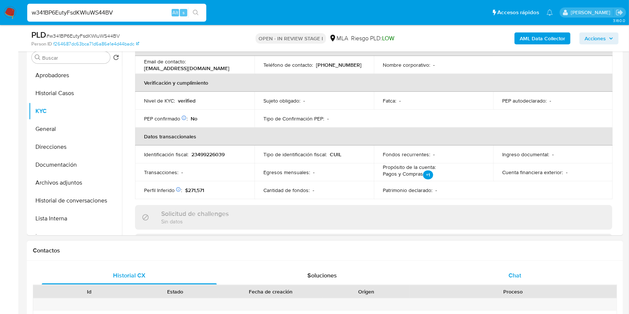
click at [532, 279] on div "Chat" at bounding box center [514, 276] width 175 height 18
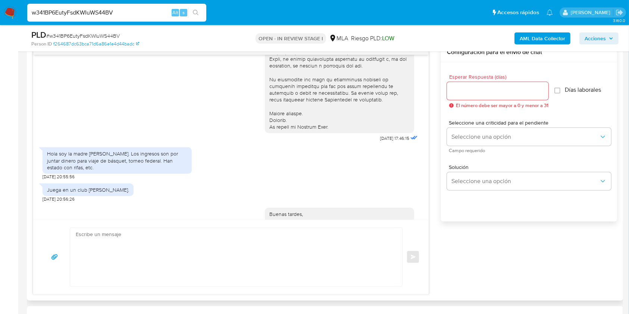
scroll to position [298, 0]
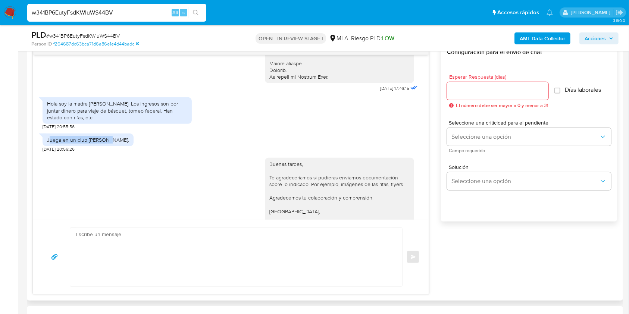
drag, startPoint x: 49, startPoint y: 146, endPoint x: 109, endPoint y: 147, distance: 60.0
click at [109, 143] on div "Juega en un club de Mendoza." at bounding box center [88, 139] width 82 height 7
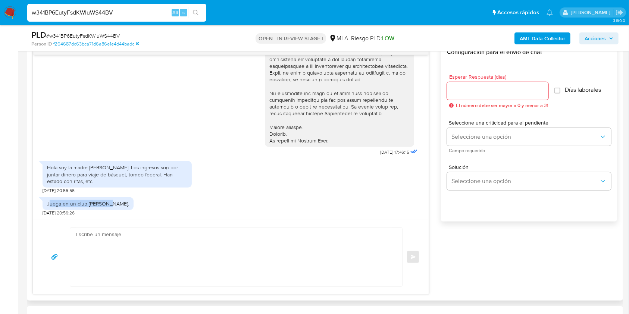
scroll to position [222, 0]
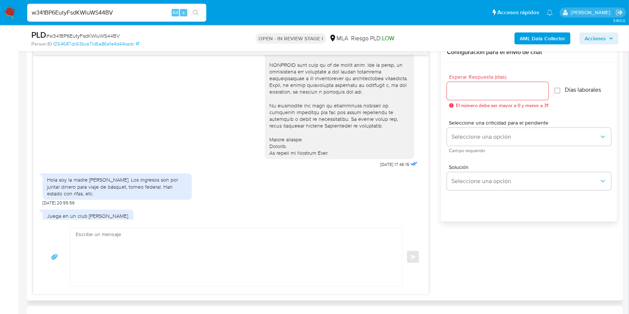
drag, startPoint x: 167, startPoint y: 193, endPoint x: 182, endPoint y: 196, distance: 14.5
click at [168, 193] on div "Hola soy la madre de Facundo. Los ingresos son por juntar dinero para viaje de …" at bounding box center [117, 186] width 140 height 21
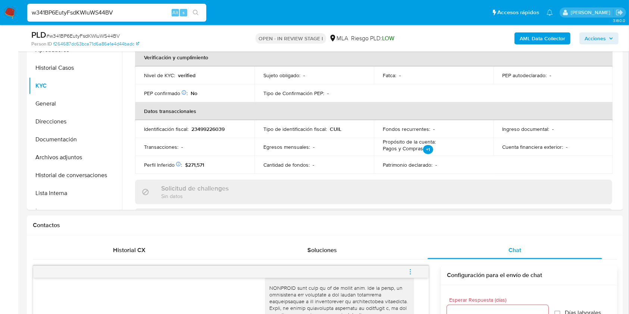
scroll to position [99, 0]
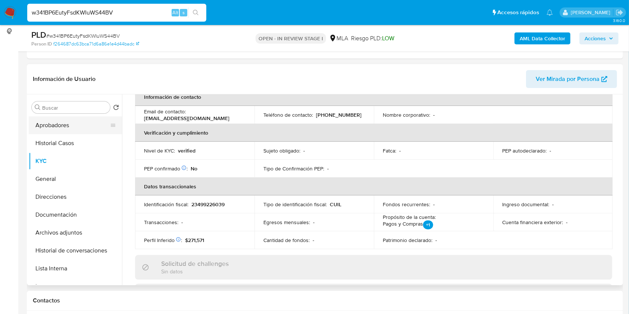
click at [44, 128] on button "Aprobadores" at bounding box center [72, 125] width 87 height 18
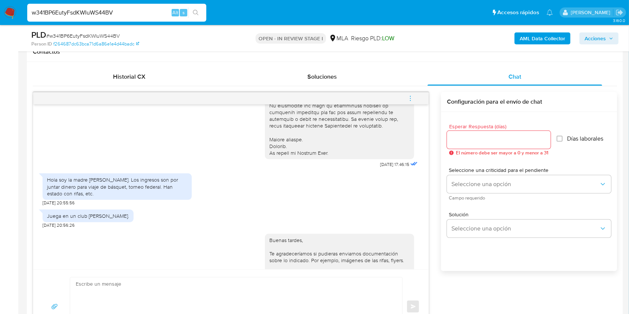
scroll to position [322, 0]
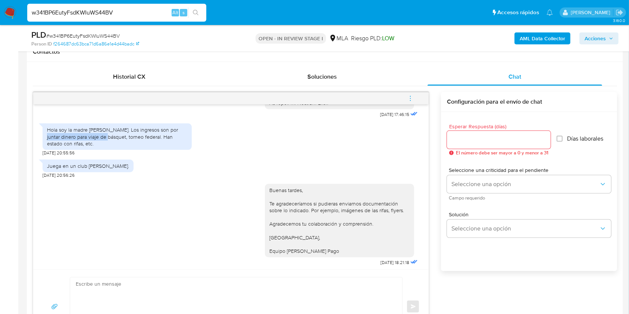
drag, startPoint x: 111, startPoint y: 144, endPoint x: 170, endPoint y: 139, distance: 59.1
click at [170, 139] on div "Hola soy la madre de Facundo. Los ingresos son por juntar dinero para viaje de …" at bounding box center [117, 136] width 140 height 21
click at [276, 312] on textarea at bounding box center [234, 306] width 317 height 59
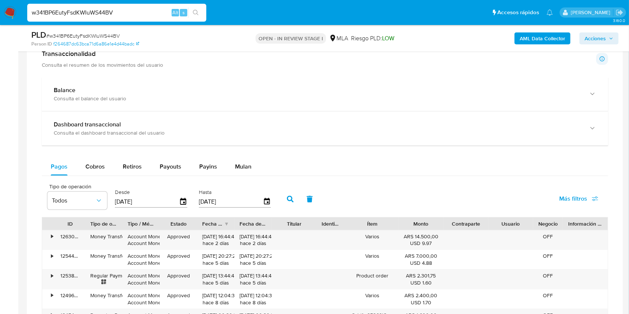
scroll to position [646, 0]
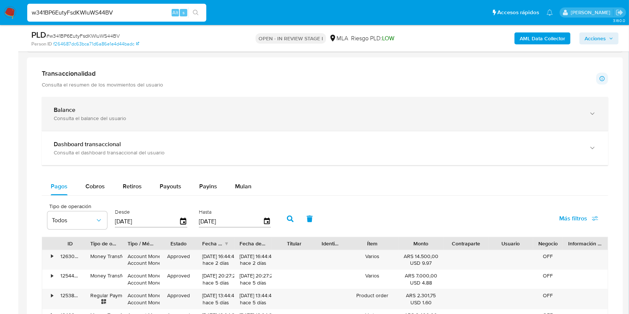
click at [79, 106] on div "Balance" at bounding box center [317, 109] width 527 height 7
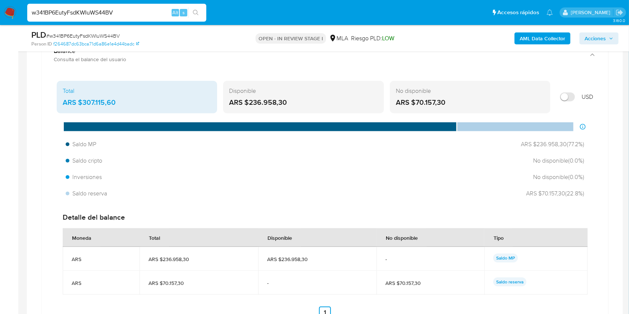
scroll to position [696, 0]
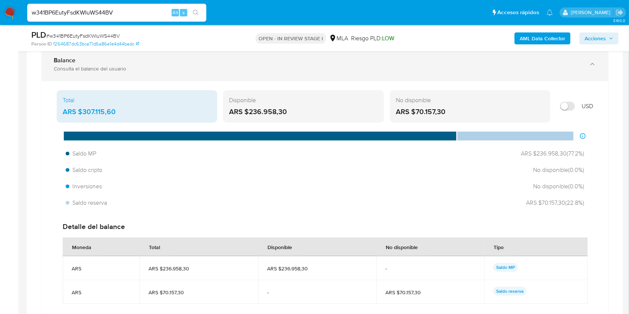
click at [100, 53] on div "Balance Consulta el balance del usuario" at bounding box center [325, 64] width 566 height 34
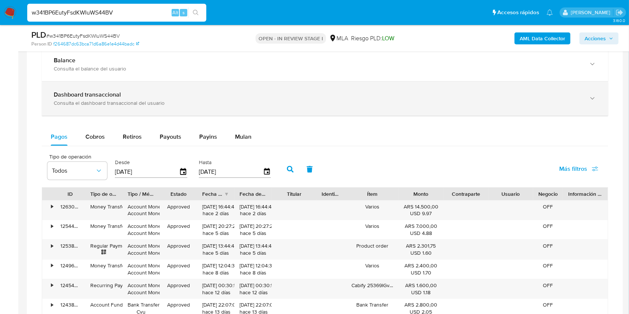
click at [100, 97] on b "Dashboard transaccional" at bounding box center [87, 94] width 67 height 9
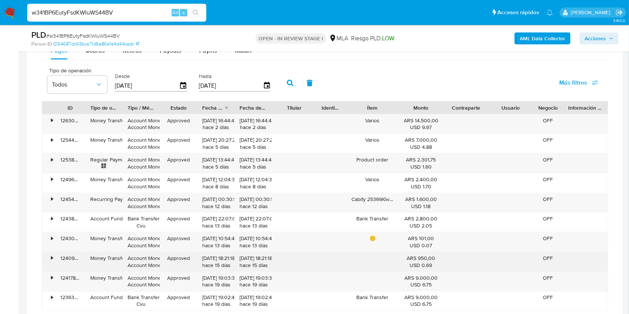
scroll to position [1148, 0]
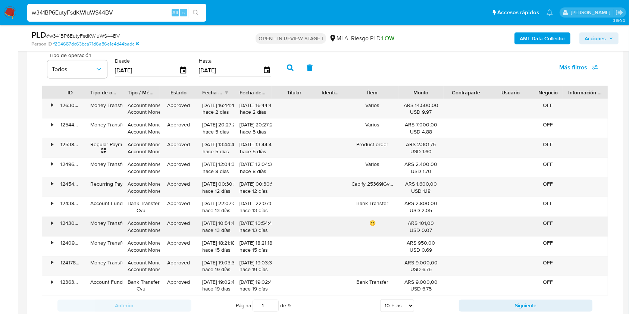
drag, startPoint x: 376, startPoint y: 224, endPoint x: 368, endPoint y: 222, distance: 8.5
click at [368, 222] on div "🤫" at bounding box center [372, 226] width 52 height 19
click at [359, 221] on div "🤫" at bounding box center [372, 226] width 52 height 19
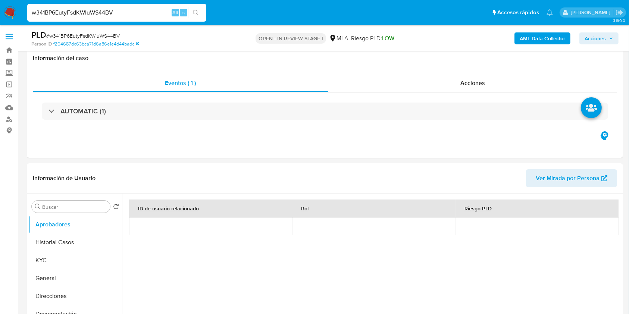
scroll to position [99, 0]
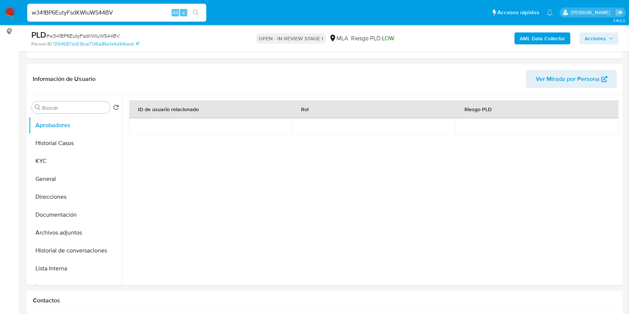
drag, startPoint x: 140, startPoint y: 10, endPoint x: 15, endPoint y: 14, distance: 125.3
click at [1, 15] on nav "Pausado Ver notificaciones w341BP6EutyFsdKWIuWS44BV Alt s Accesos rápidos Presi…" at bounding box center [314, 12] width 629 height 25
paste input "V9JMjpX9S2DqQ6pru5tLqXIR"
type input "V9JMjpX9S2DqQ6pru5tLqXIR"
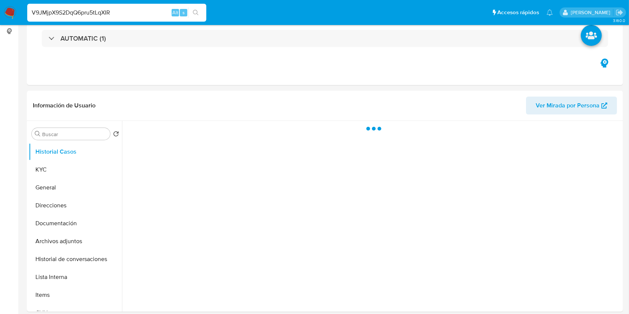
select select "10"
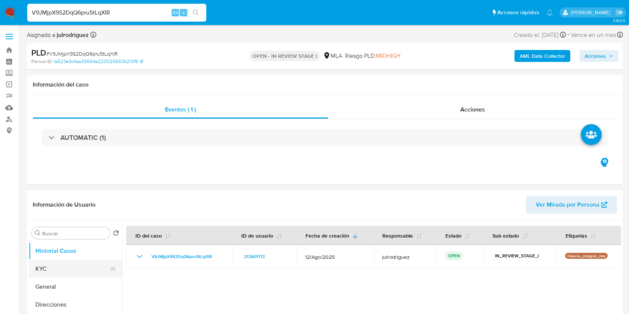
click at [52, 266] on button "KYC" at bounding box center [72, 269] width 87 height 18
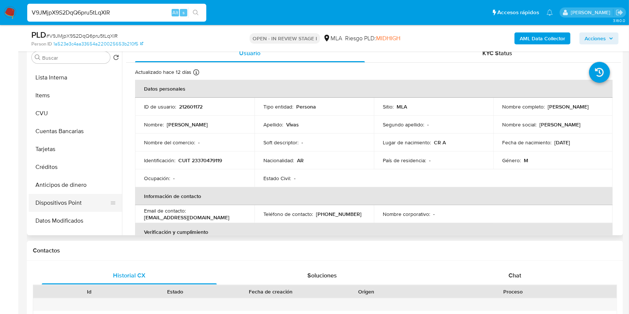
scroll to position [102, 0]
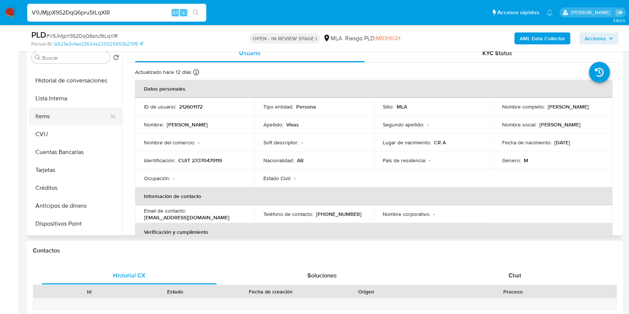
click at [76, 119] on button "Items" at bounding box center [72, 116] width 87 height 18
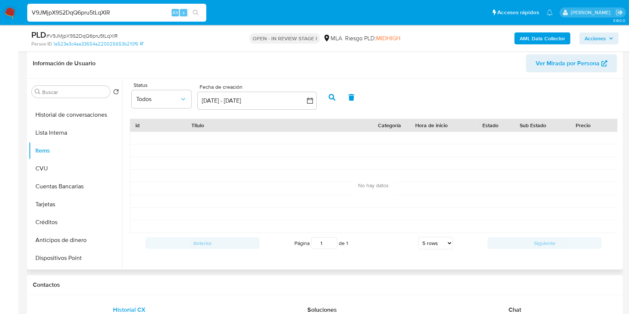
scroll to position [99, 0]
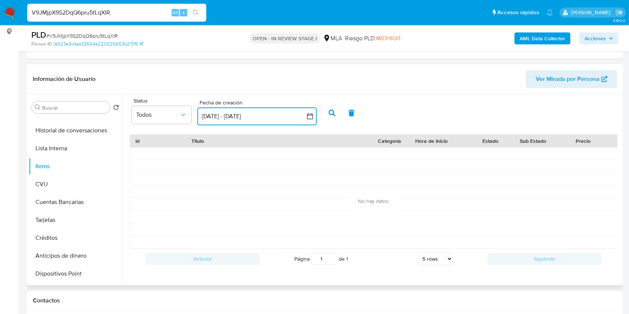
click at [238, 118] on button "18 ago 2025 - 17 sep 2025" at bounding box center [256, 116] width 119 height 18
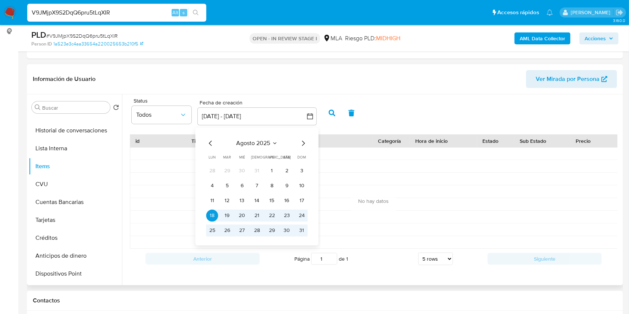
click at [209, 140] on icon "Mes anterior" at bounding box center [210, 143] width 9 height 9
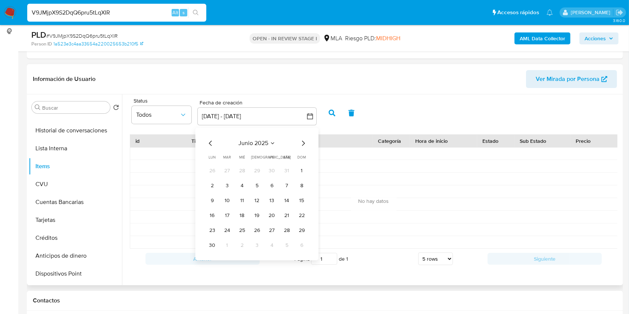
click at [209, 140] on icon "Mes anterior" at bounding box center [210, 143] width 9 height 9
click at [207, 141] on icon "Mes anterior" at bounding box center [210, 143] width 9 height 9
click at [284, 173] on button "1" at bounding box center [287, 171] width 12 height 12
drag, startPoint x: 256, startPoint y: 207, endPoint x: 256, endPoint y: 203, distance: 4.1
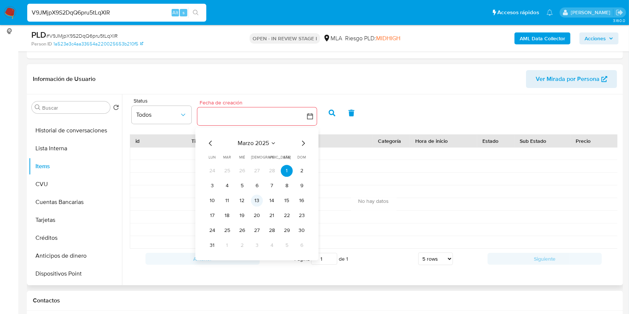
click at [256, 205] on tbody "24 25 26 27 28 1 2 3 4 5 6 7 8 9 10 11 12 13 14 15 16 17 18 19 20 21 22 23 24 2…" at bounding box center [256, 208] width 101 height 87
drag, startPoint x: 396, startPoint y: 176, endPoint x: 391, endPoint y: 174, distance: 5.3
click at [393, 177] on div at bounding box center [390, 179] width 37 height 12
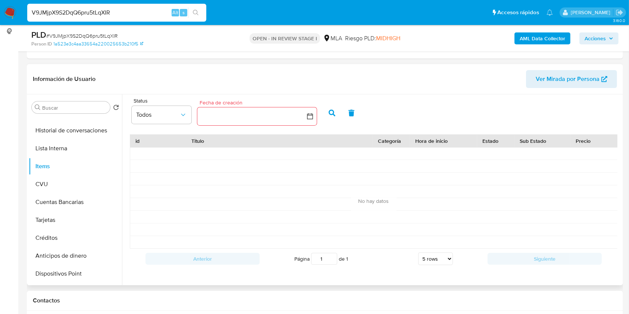
click at [331, 112] on icon "button" at bounding box center [331, 113] width 7 height 7
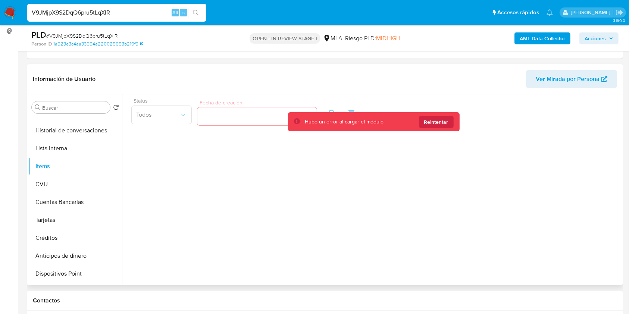
drag, startPoint x: 437, startPoint y: 120, endPoint x: 378, endPoint y: 122, distance: 58.9
click at [436, 120] on span "Reintentar" at bounding box center [436, 122] width 24 height 12
click at [60, 188] on button "CVU" at bounding box center [72, 184] width 87 height 18
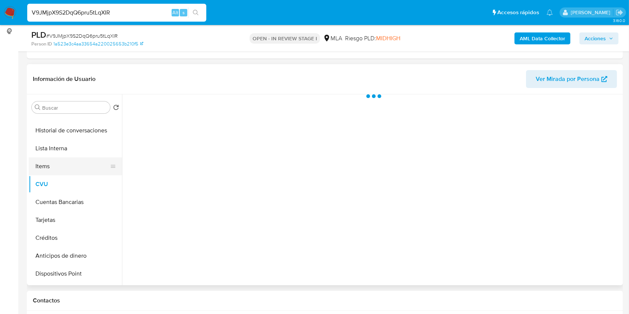
click at [60, 168] on button "Items" at bounding box center [72, 166] width 87 height 18
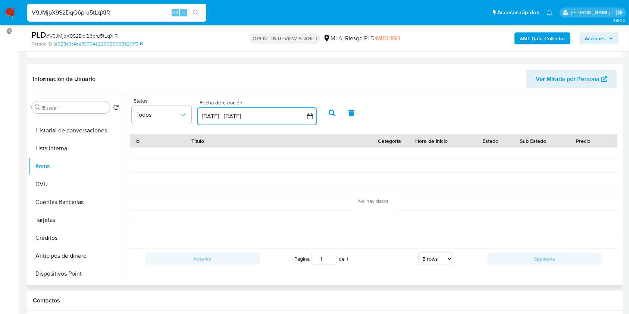
click at [307, 118] on icon "button" at bounding box center [309, 116] width 7 height 7
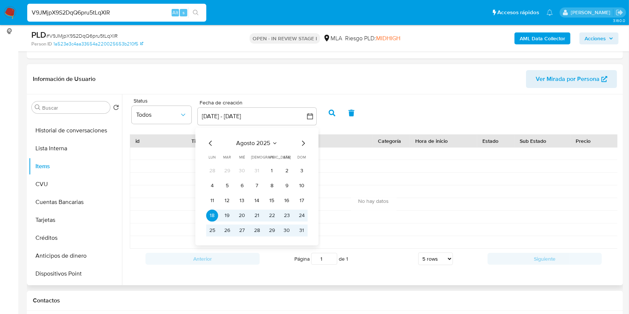
click at [210, 139] on icon "Mes anterior" at bounding box center [210, 143] width 9 height 9
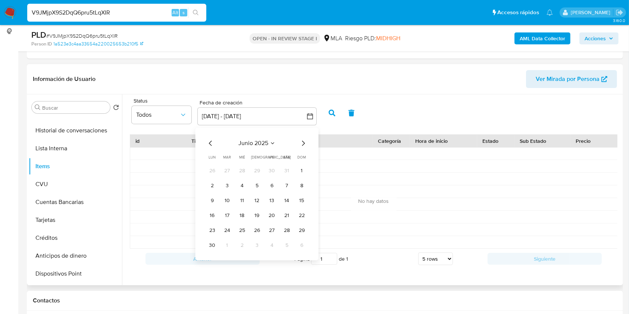
click at [296, 174] on td "1" at bounding box center [302, 171] width 12 height 12
click at [308, 168] on div "junio 2025 junio 2025 lun lunes mar martes mié miércoles jue jueves vie viernes…" at bounding box center [256, 194] width 119 height 133
click at [299, 169] on button "1" at bounding box center [302, 171] width 12 height 12
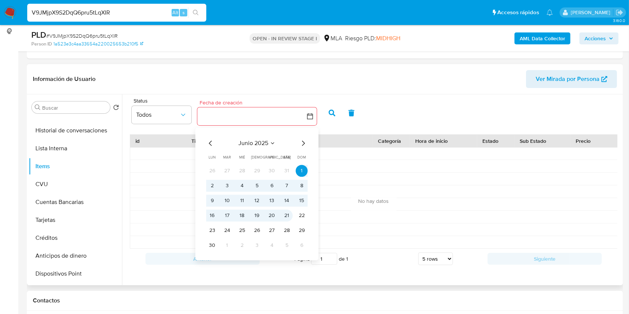
scroll to position [2, 0]
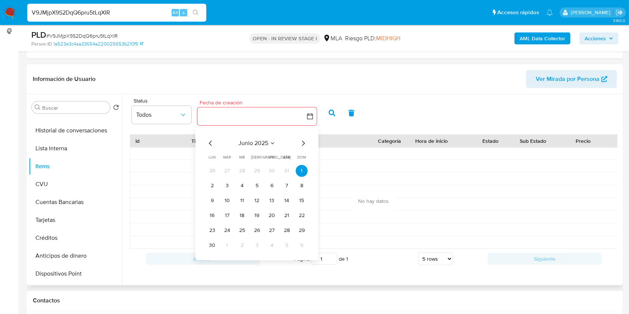
click at [300, 139] on icon "Mes siguiente" at bounding box center [303, 143] width 9 height 9
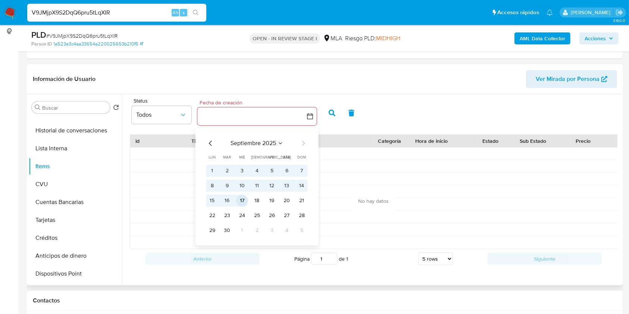
click at [246, 200] on button "17" at bounding box center [242, 201] width 12 height 12
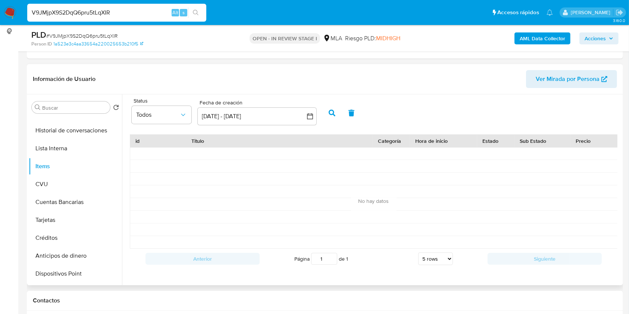
click at [334, 112] on icon "button" at bounding box center [331, 113] width 7 height 7
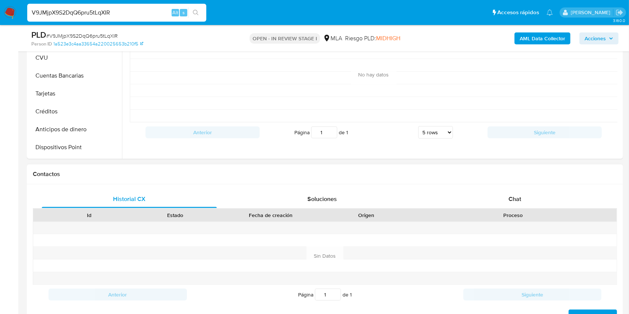
scroll to position [298, 0]
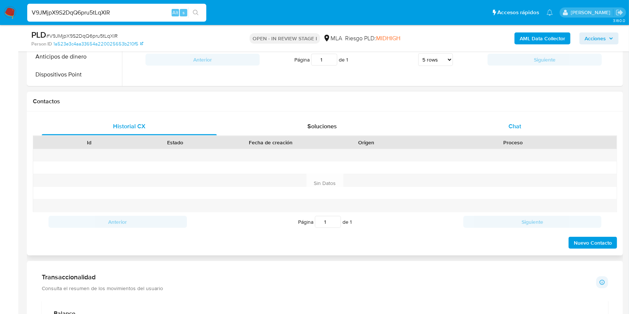
click at [499, 132] on div "Chat" at bounding box center [514, 126] width 175 height 18
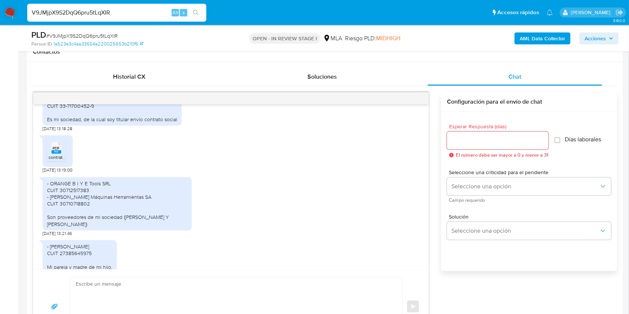
scroll to position [696, 0]
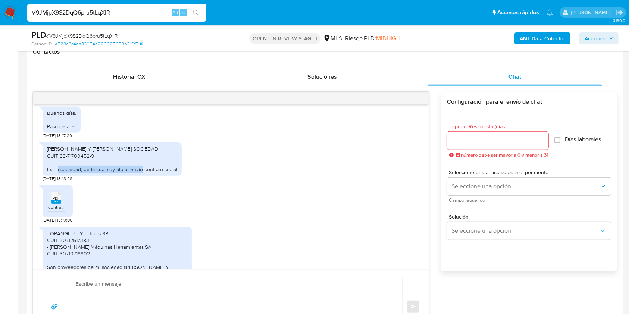
drag, startPoint x: 65, startPoint y: 175, endPoint x: 151, endPoint y: 173, distance: 86.5
click at [151, 173] on div "VIVAS JUAN Y VIVAS MARCOS SOCIEDAD CUIT 33-71700452-9 Es mi sociedad, de la cua…" at bounding box center [112, 158] width 130 height 27
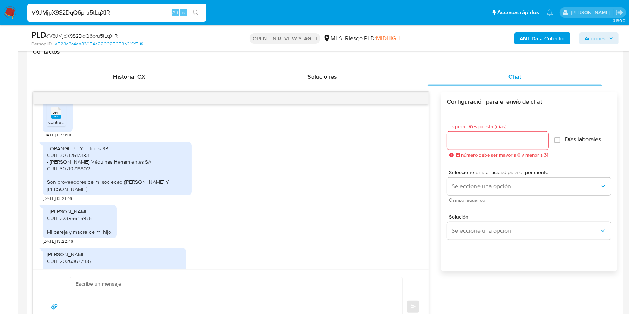
scroll to position [795, 0]
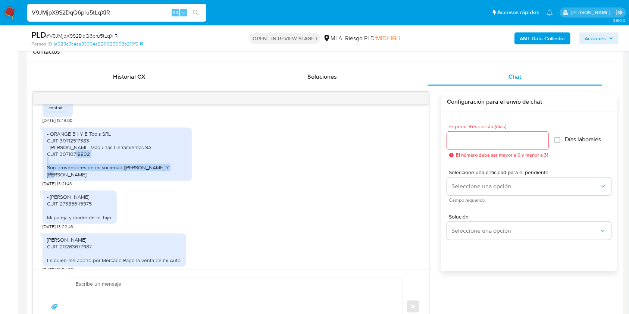
drag, startPoint x: 91, startPoint y: 176, endPoint x: 56, endPoint y: 168, distance: 35.9
click at [56, 168] on div "- ORANGE B I Y E Tools SRL CUIT 30712517383 - Morano Máquinas Herramientas SA C…" at bounding box center [117, 153] width 140 height 47
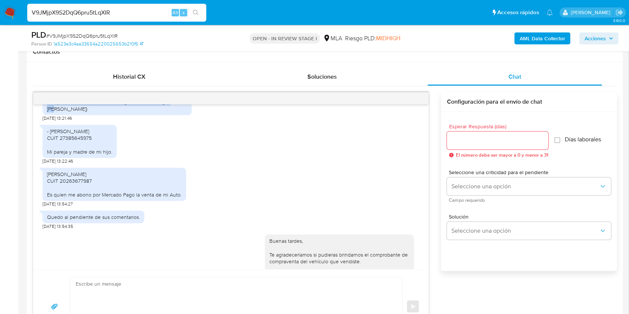
scroll to position [845, 0]
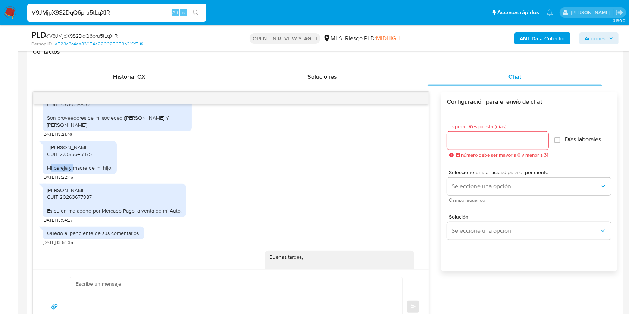
drag, startPoint x: 61, startPoint y: 160, endPoint x: 108, endPoint y: 161, distance: 47.4
click at [108, 161] on div "- NATALIA AYELEN MARTI LUCERO CUIT 27385645975 Mi pareja y madre de mi hijo." at bounding box center [79, 157] width 65 height 27
click at [237, 179] on div "- NATALIA AYELEN MARTI LUCERO CUIT 27385645975 Mi pareja y madre de mi hijo. 29…" at bounding box center [231, 158] width 377 height 43
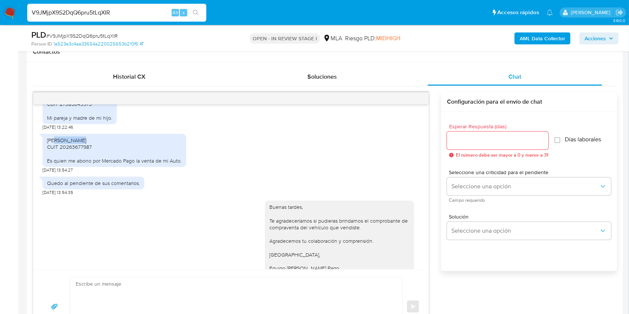
drag, startPoint x: 55, startPoint y: 147, endPoint x: 100, endPoint y: 151, distance: 45.6
click at [88, 145] on div "SERGIO AGUILAR CUIT 20263677987 Es quien me abono por Mercado Pago la venta de …" at bounding box center [114, 150] width 135 height 27
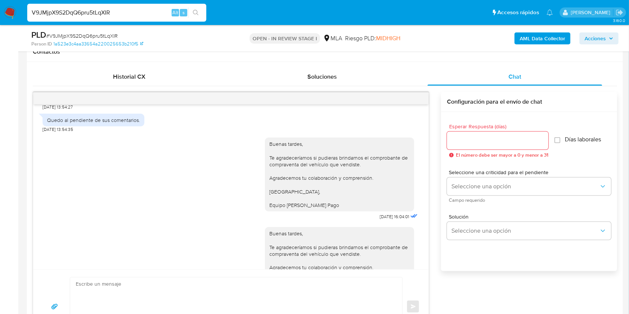
scroll to position [1010, 0]
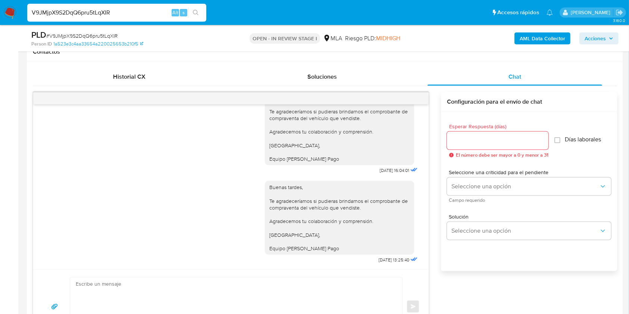
click at [96, 12] on input "V9JMjpX9S2DqQ6pru5tLqXIR" at bounding box center [116, 13] width 179 height 10
paste input "4Jp0U9nyEtfwMd0zIZX2Qqwf"
type input "4Jp0U9nyEtfwMd0zIZX2Qqwf"
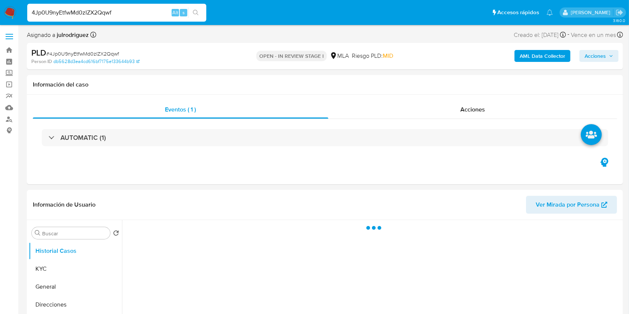
select select "10"
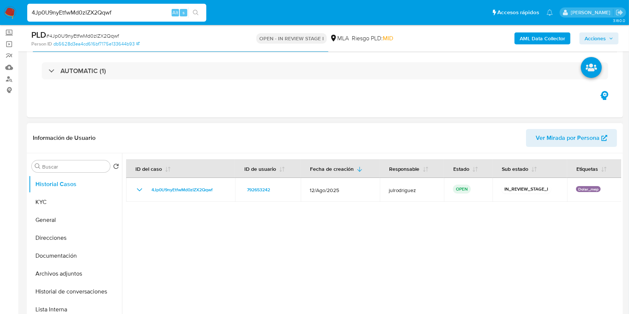
scroll to position [50, 0]
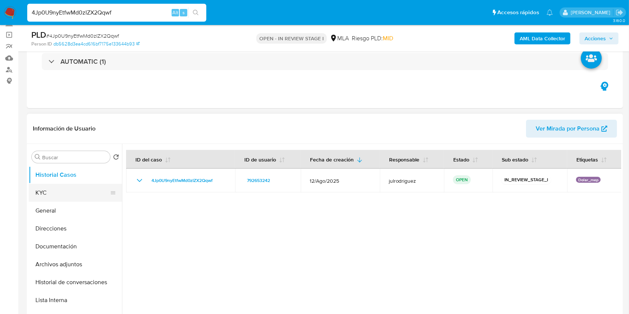
click at [43, 194] on button "KYC" at bounding box center [72, 193] width 87 height 18
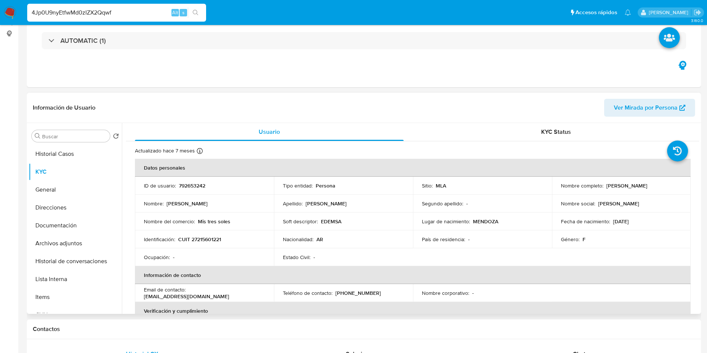
scroll to position [168, 0]
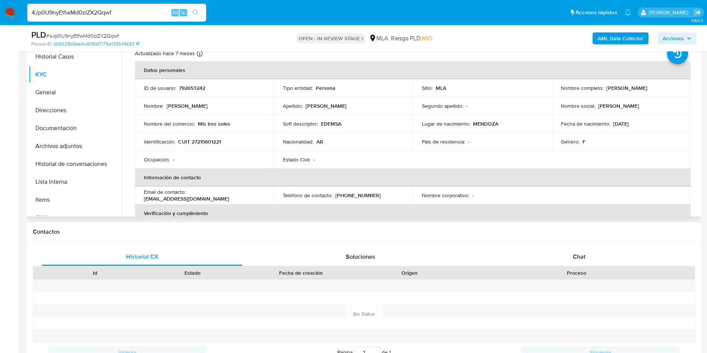
click at [191, 90] on p "792653242" at bounding box center [192, 88] width 26 height 7
copy p "792653242"
click at [77, 36] on span "# 4Jp0U9nyEtfwMd0zIZX2Qqwf" at bounding box center [82, 35] width 73 height 7
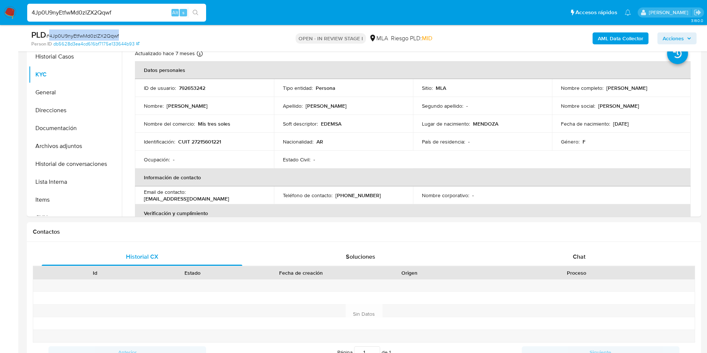
copy span "4Jp0U9nyEtfwMd0zIZX2Qqwf"
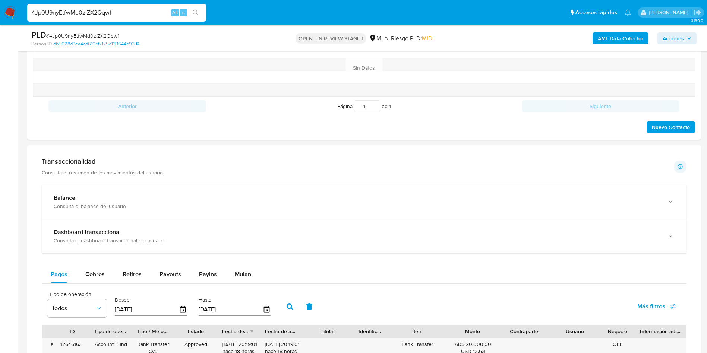
scroll to position [309, 0]
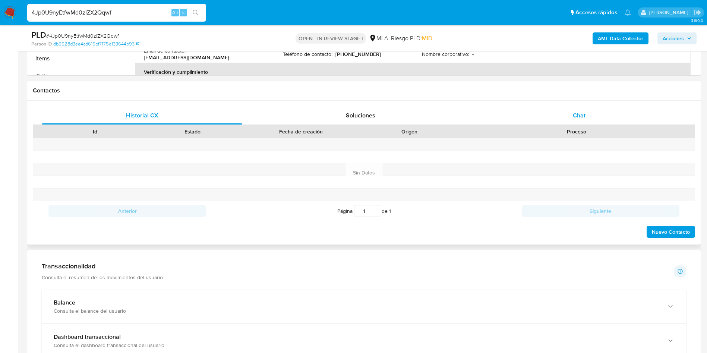
click at [577, 116] on span "Chat" at bounding box center [579, 115] width 13 height 9
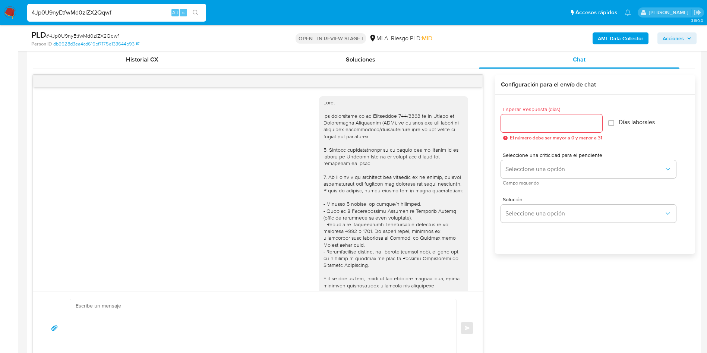
scroll to position [567, 0]
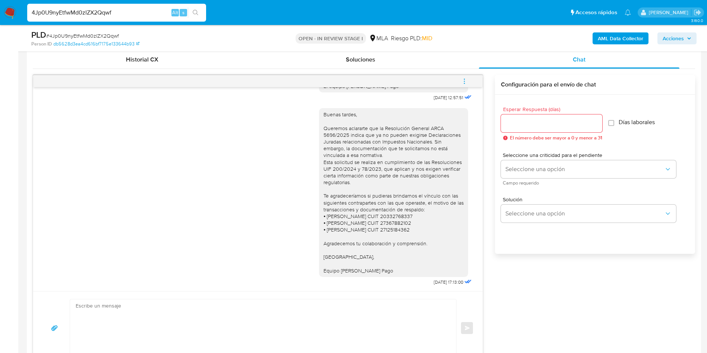
click at [467, 81] on icon "menu-action" at bounding box center [464, 81] width 7 height 7
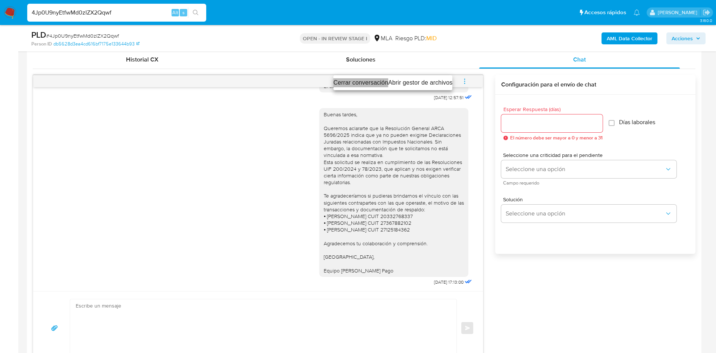
click at [351, 85] on li "Cerrar conversación" at bounding box center [360, 82] width 55 height 9
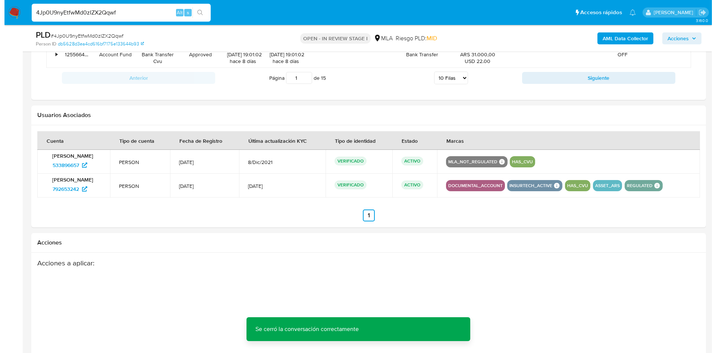
scroll to position [1165, 0]
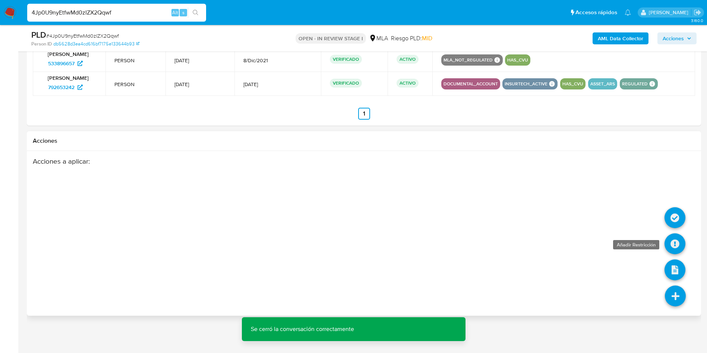
click at [628, 242] on icon at bounding box center [675, 243] width 21 height 21
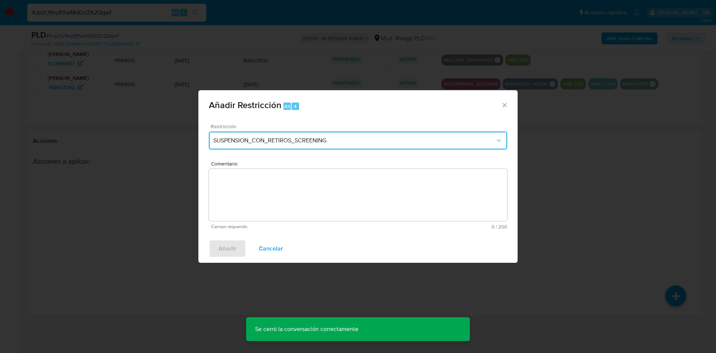
click at [277, 148] on button "SUSPENSION_CON_RETIROS_SCREENING" at bounding box center [358, 141] width 298 height 18
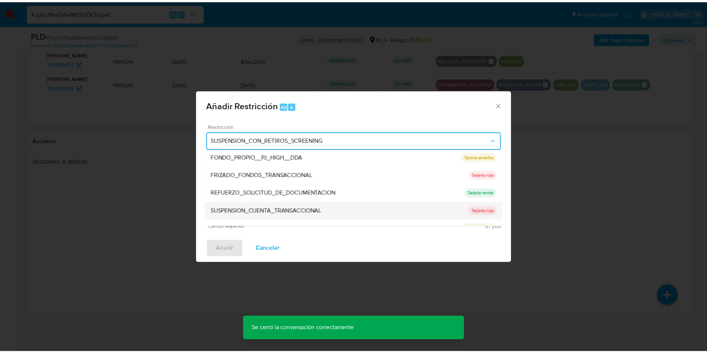
scroll to position [158, 0]
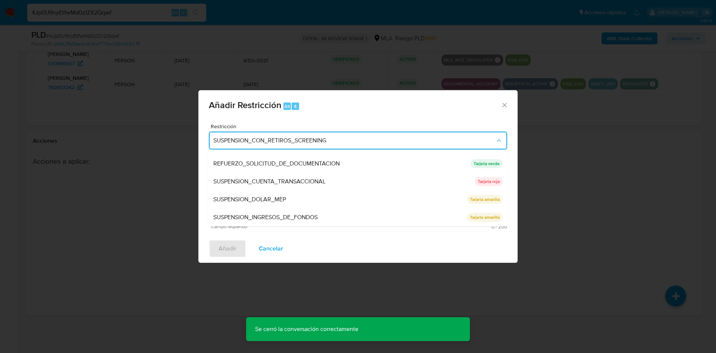
drag, startPoint x: 276, startPoint y: 181, endPoint x: 298, endPoint y: 187, distance: 23.5
click at [276, 181] on span "SUSPENSION_CUENTA_TRANSACCIONAL" at bounding box center [269, 181] width 112 height 7
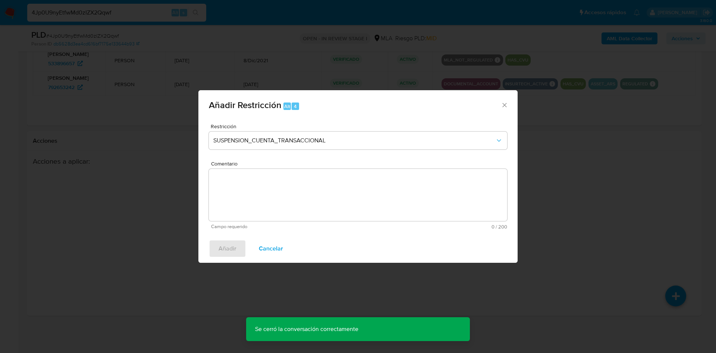
click at [301, 187] on textarea "Comentario" at bounding box center [358, 195] width 298 height 52
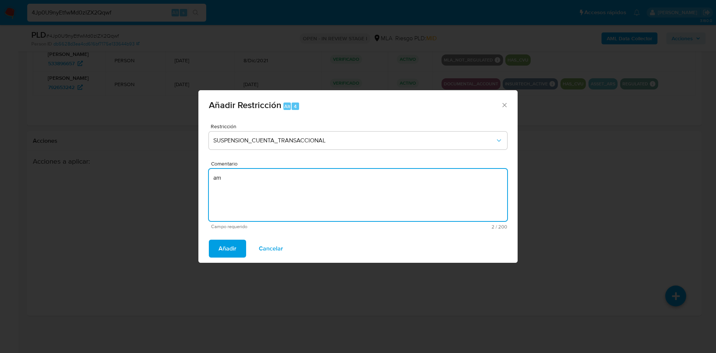
type textarea "a"
type textarea "AML"
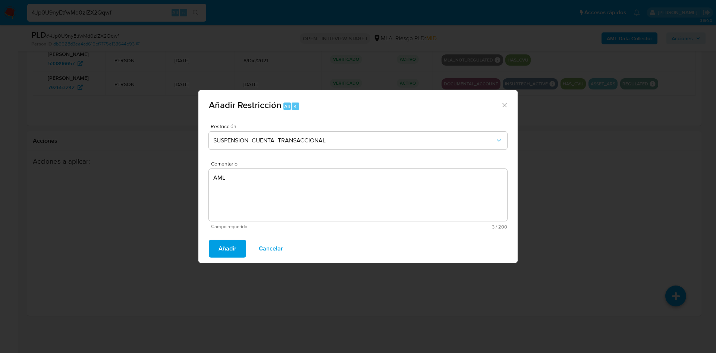
click at [222, 249] on span "Añadir" at bounding box center [227, 248] width 18 height 16
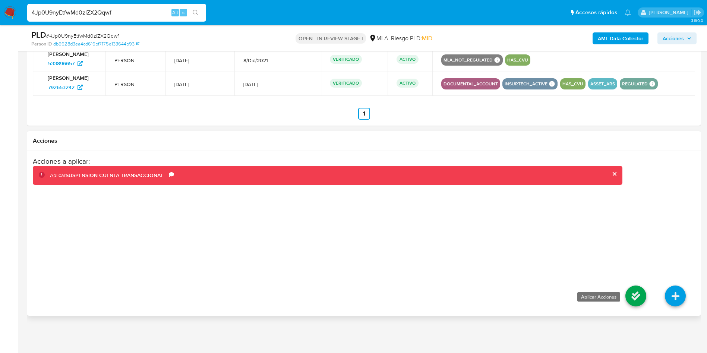
click at [628, 295] on icon at bounding box center [636, 296] width 21 height 21
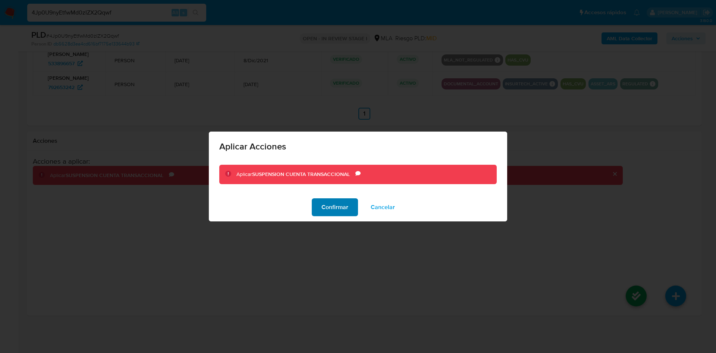
click at [319, 204] on button "Confirmar" at bounding box center [335, 207] width 46 height 18
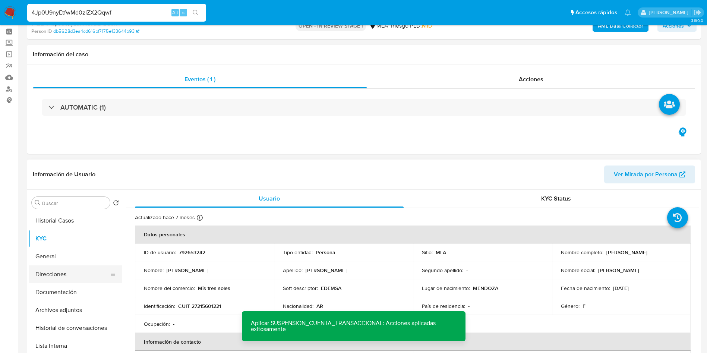
scroll to position [168, 0]
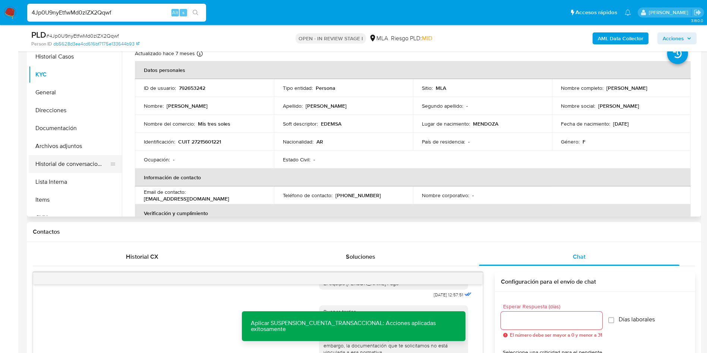
click at [62, 160] on button "Historial de conversaciones" at bounding box center [72, 164] width 87 height 18
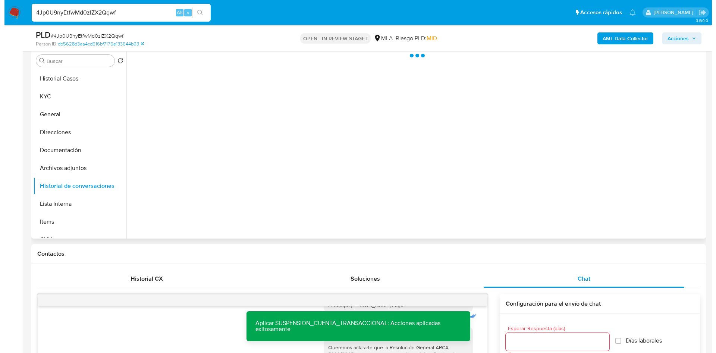
scroll to position [112, 0]
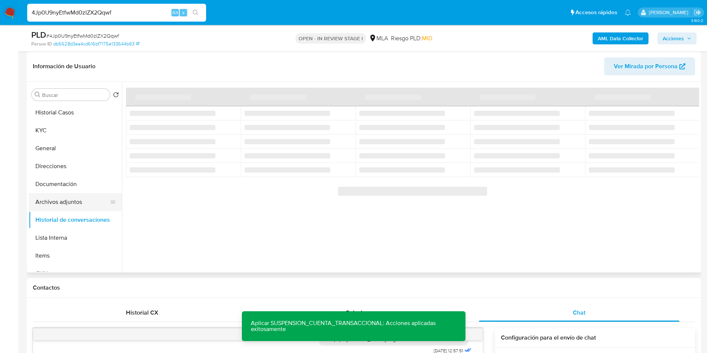
click at [71, 200] on button "Archivos adjuntos" at bounding box center [72, 202] width 87 height 18
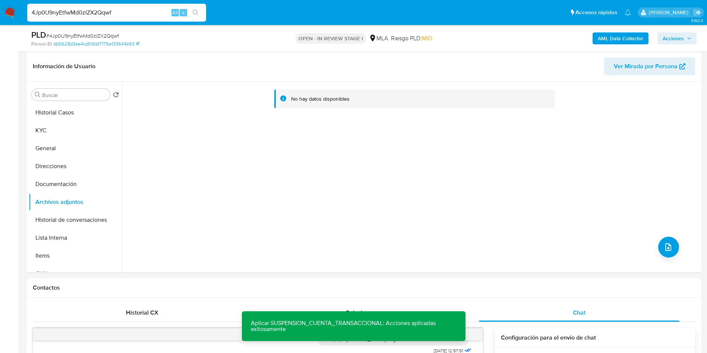
click at [616, 37] on b "AML Data Collector" at bounding box center [620, 38] width 45 height 12
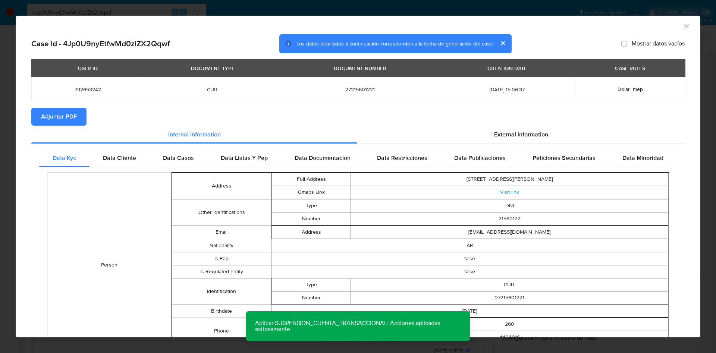
click at [72, 115] on span "Adjuntar PDF" at bounding box center [59, 117] width 36 height 16
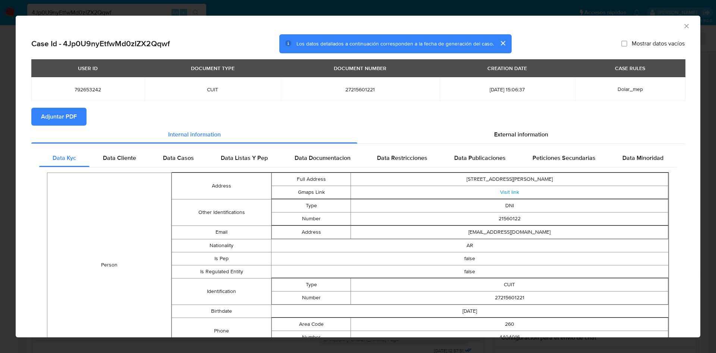
click at [628, 24] on icon "Cerrar ventana" at bounding box center [686, 25] width 7 height 7
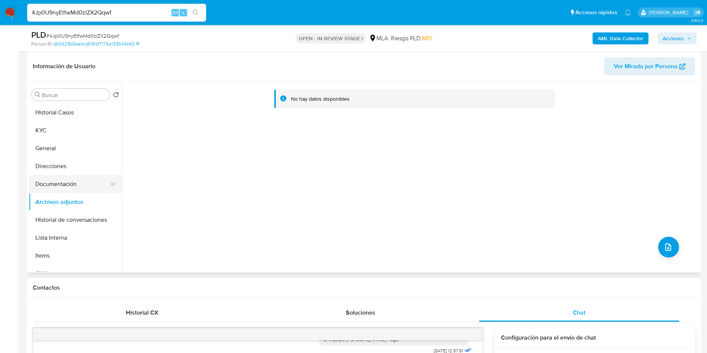
click at [51, 186] on button "Documentación" at bounding box center [72, 184] width 87 height 18
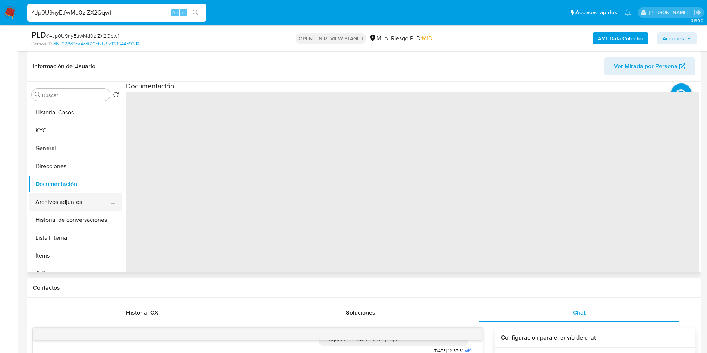
click at [56, 195] on button "Archivos adjuntos" at bounding box center [72, 202] width 87 height 18
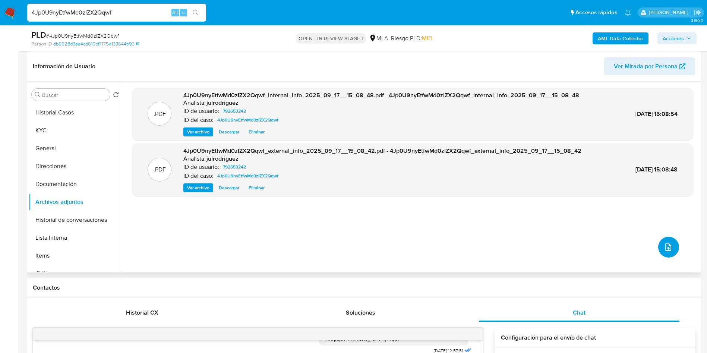
click at [628, 241] on button "upload-file" at bounding box center [668, 247] width 21 height 21
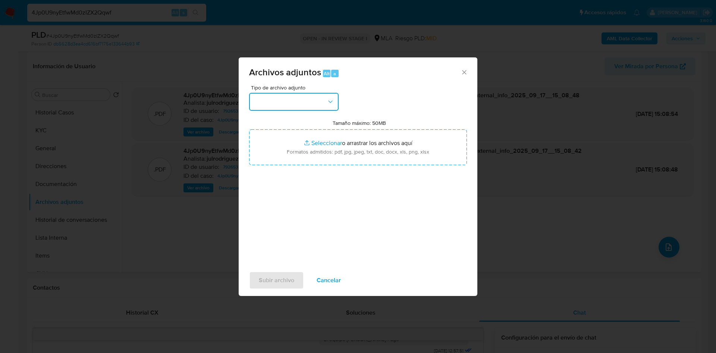
click at [293, 109] on button "button" at bounding box center [293, 102] width 89 height 18
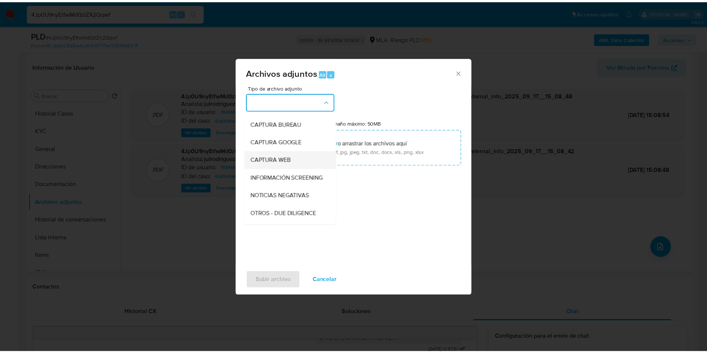
scroll to position [56, 0]
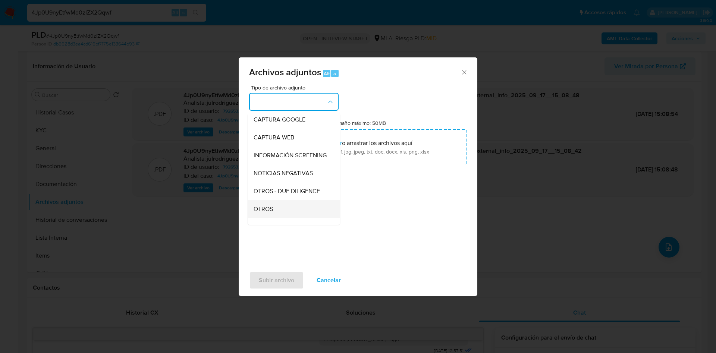
click at [271, 212] on span "OTROS" at bounding box center [263, 208] width 19 height 7
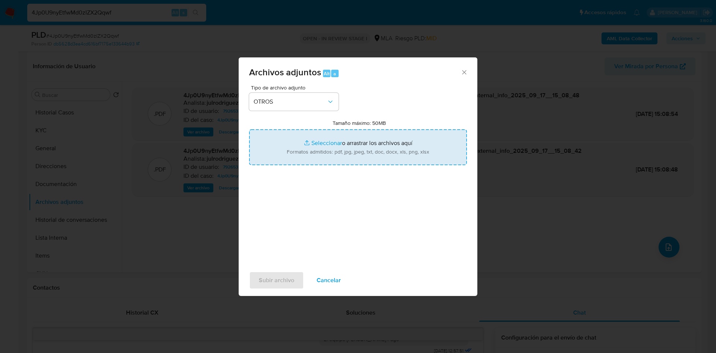
click at [315, 152] on input "Tamaño máximo: 50MB Seleccionar archivos" at bounding box center [358, 147] width 218 height 36
type input "C:\fakepath\Movimientos - 792653242 - 4Jp0U9nyEtfwMd0zIZX2Qqwf.xlsx"
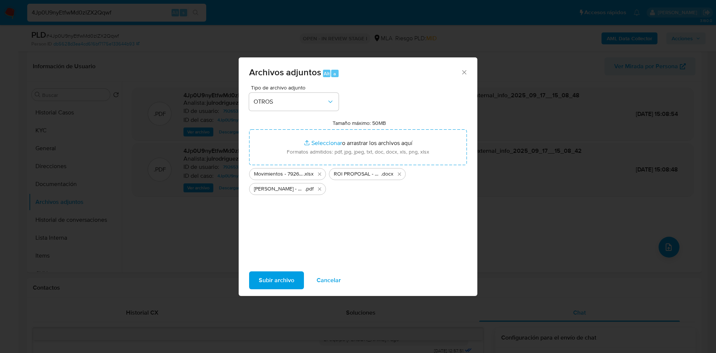
click at [261, 281] on span "Subir archivo" at bounding box center [276, 280] width 35 height 16
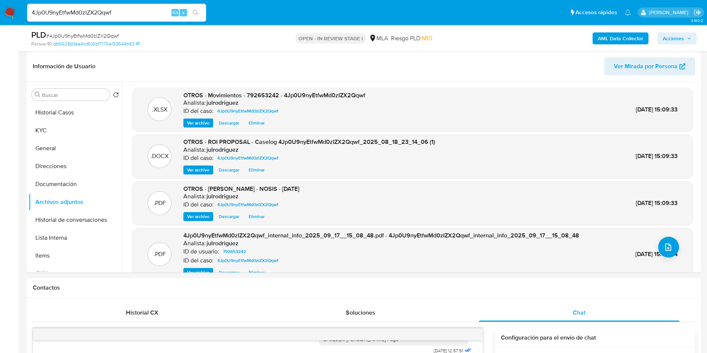
click at [68, 115] on button "Historial Casos" at bounding box center [72, 113] width 87 height 18
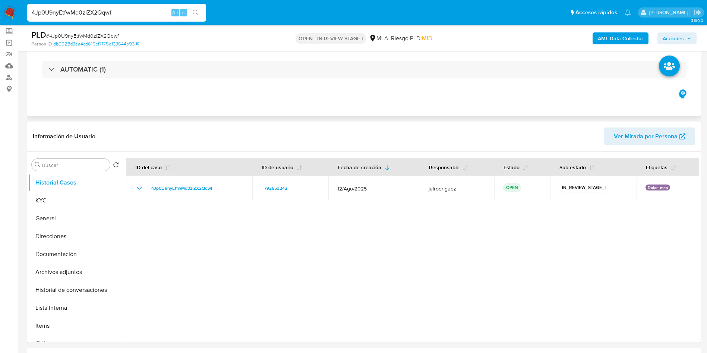
scroll to position [0, 0]
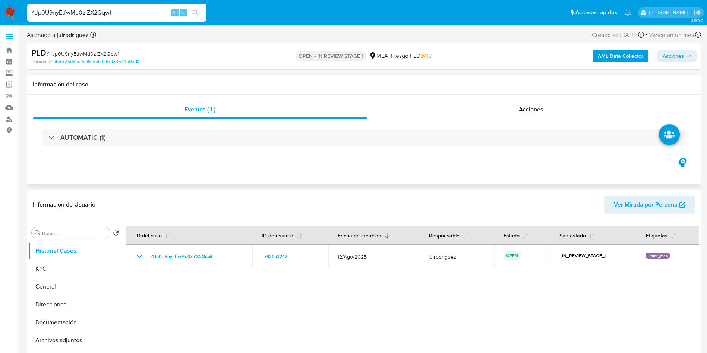
click at [548, 100] on div "Eventos ( 1 ) Acciones AUTOMATIC (1)" at bounding box center [364, 139] width 674 height 89
click at [540, 106] on span "Acciones" at bounding box center [531, 109] width 25 height 9
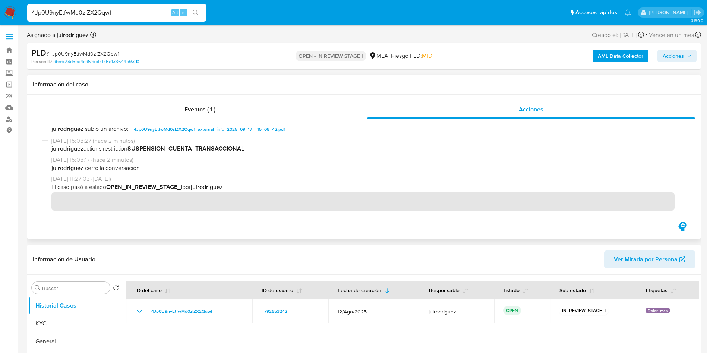
scroll to position [112, 0]
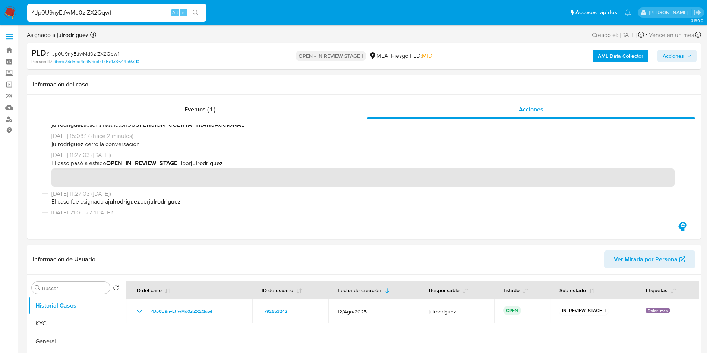
click at [628, 53] on span "Acciones" at bounding box center [673, 56] width 21 height 12
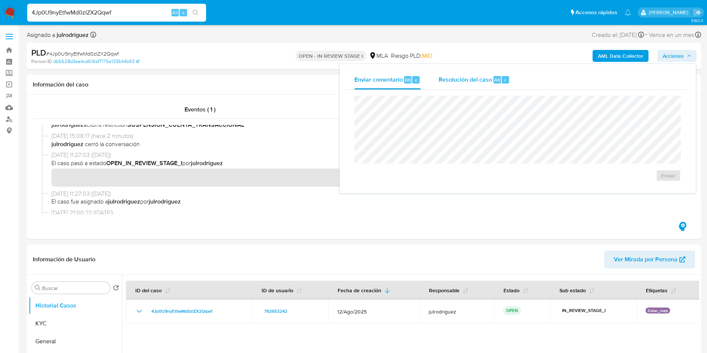
click at [460, 81] on span "Resolución del caso" at bounding box center [465, 79] width 53 height 9
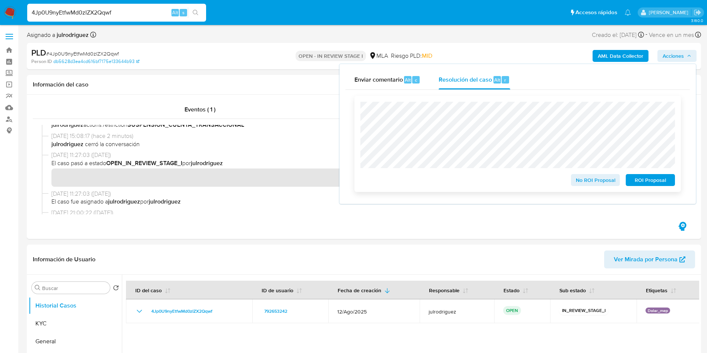
click at [628, 179] on span "ROI Proposal" at bounding box center [650, 180] width 39 height 10
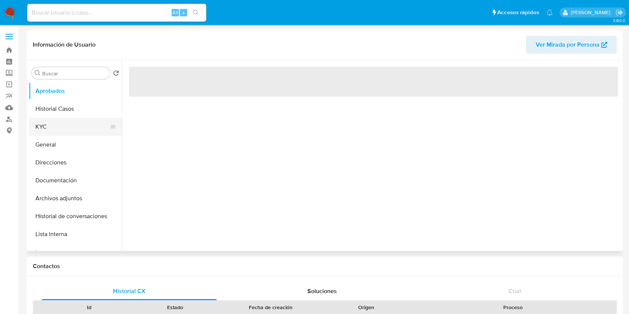
click at [63, 122] on button "KYC" at bounding box center [72, 127] width 87 height 18
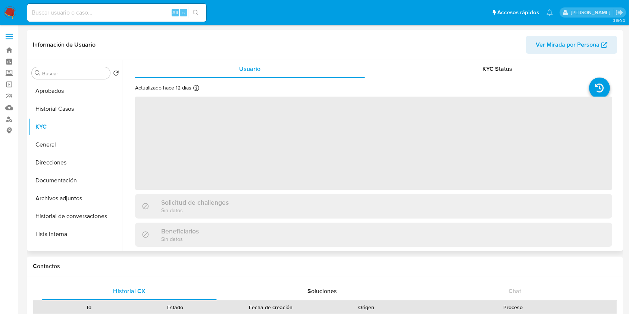
select select "10"
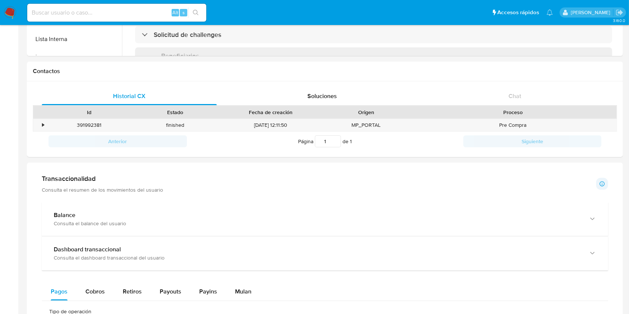
scroll to position [248, 0]
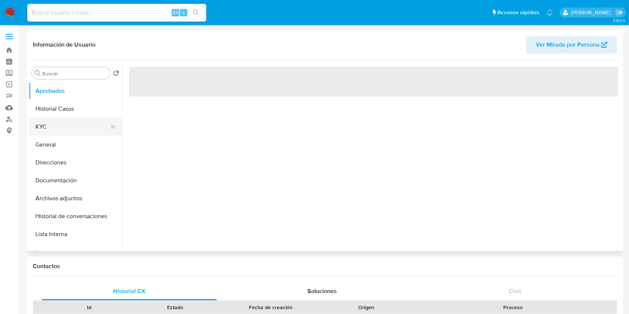
select select "10"
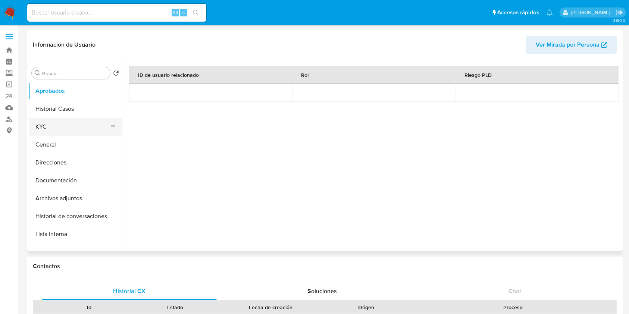
click at [64, 128] on button "KYC" at bounding box center [72, 127] width 87 height 18
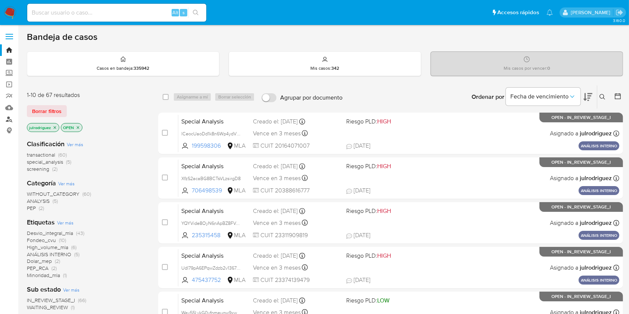
click at [7, 119] on link "Buscador de personas" at bounding box center [44, 119] width 89 height 12
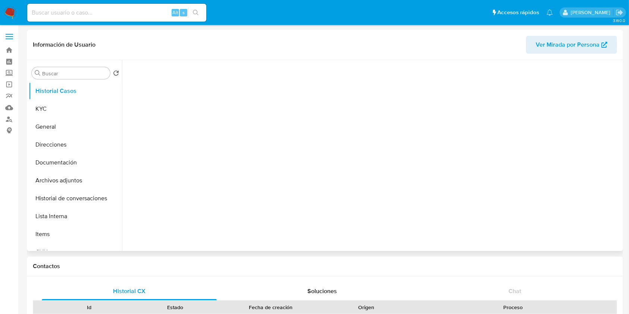
select select "10"
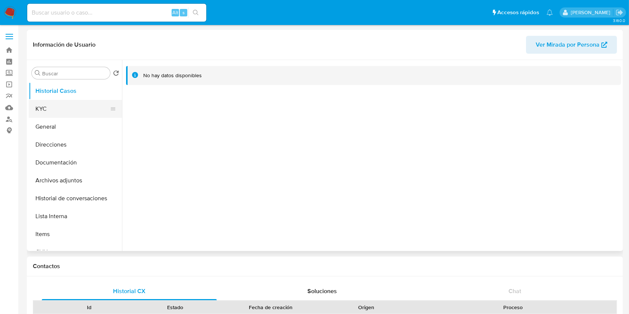
click at [60, 106] on button "KYC" at bounding box center [72, 109] width 87 height 18
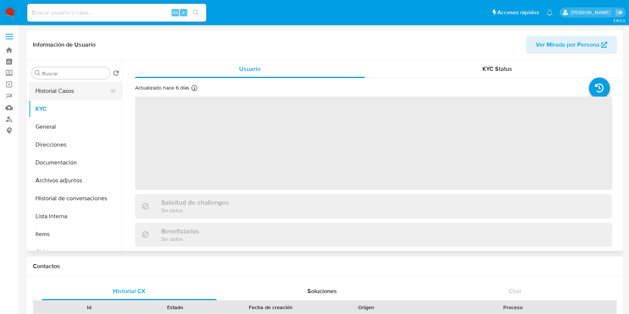
click at [60, 91] on button "Historial Casos" at bounding box center [72, 91] width 87 height 18
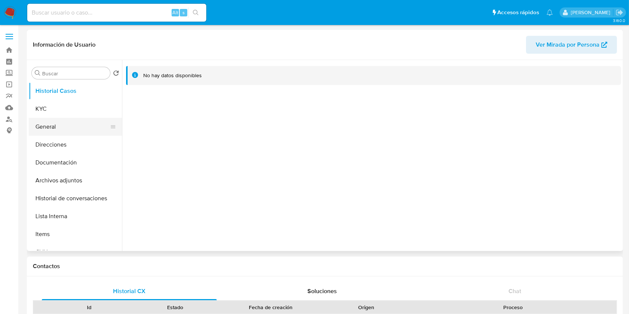
click at [72, 132] on button "General" at bounding box center [72, 127] width 87 height 18
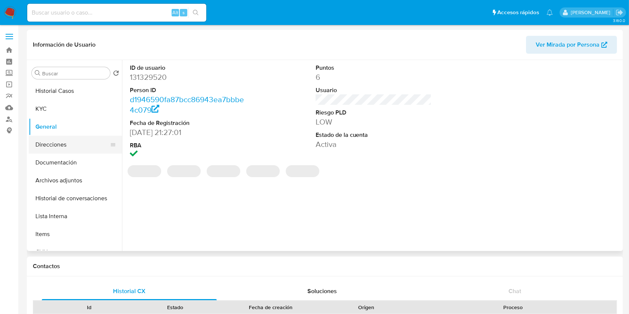
click at [77, 139] on button "Direcciones" at bounding box center [72, 145] width 87 height 18
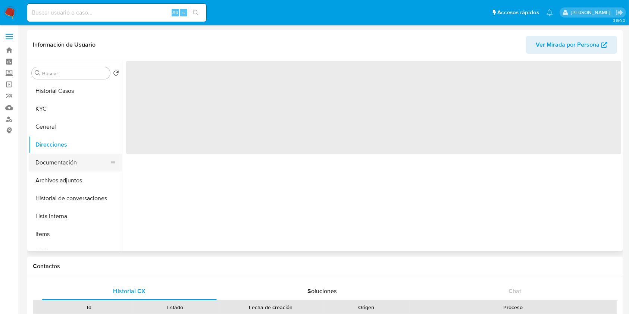
click at [71, 160] on button "Documentación" at bounding box center [72, 163] width 87 height 18
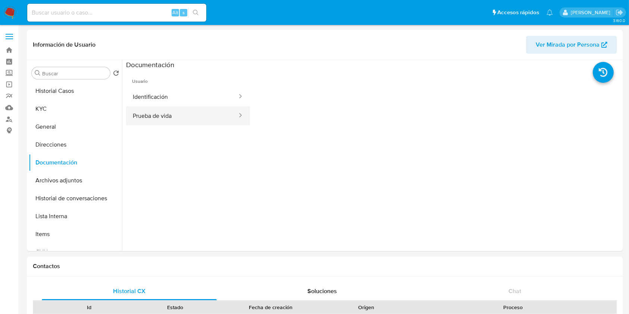
click at [138, 114] on button "Prueba de vida" at bounding box center [182, 115] width 112 height 19
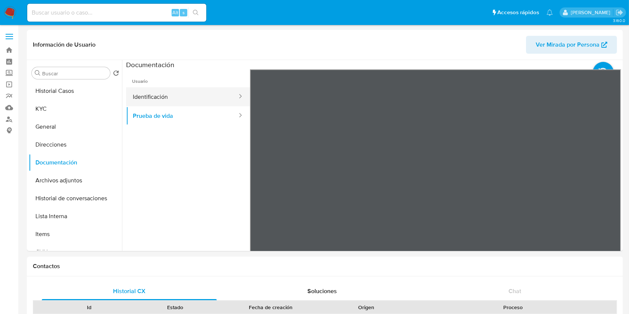
click at [148, 100] on button "Identificación" at bounding box center [182, 96] width 112 height 19
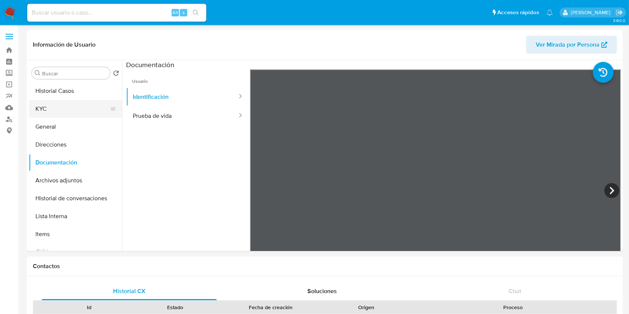
click at [70, 117] on button "KYC" at bounding box center [72, 109] width 87 height 18
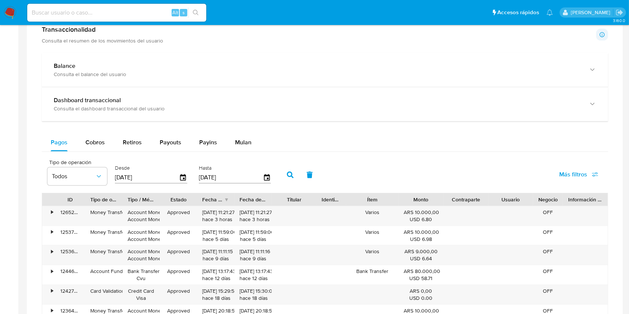
scroll to position [447, 0]
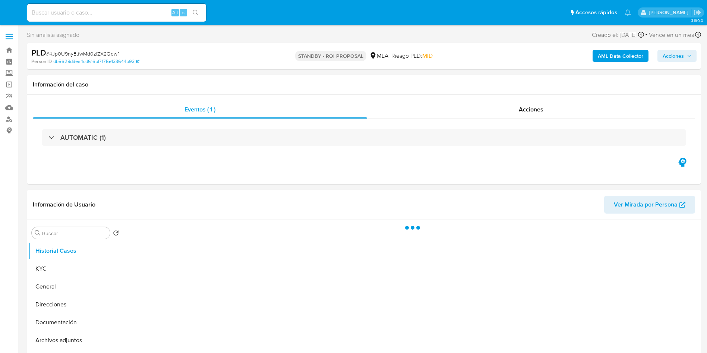
select select "10"
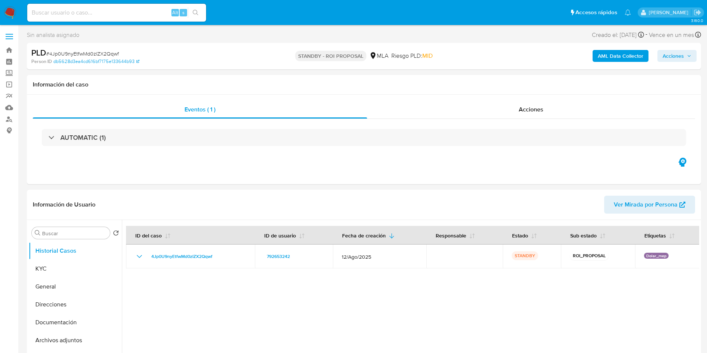
click at [96, 11] on input at bounding box center [116, 13] width 179 height 10
paste input "ZdqvkFTmZQkEL0HM8DIyANHP"
type input "ZdqvkFTmZQkEL0HM8DIyANHP"
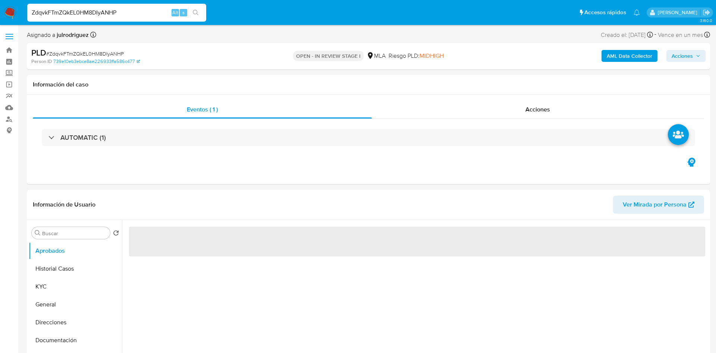
select select "10"
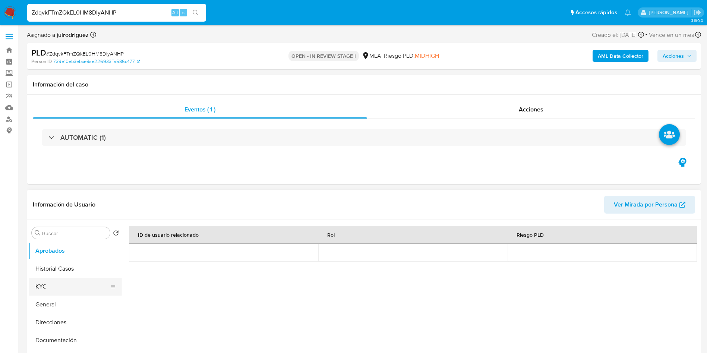
click at [64, 286] on button "KYC" at bounding box center [72, 287] width 87 height 18
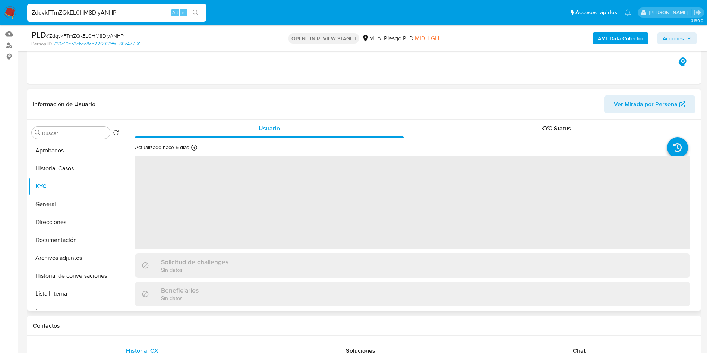
scroll to position [112, 0]
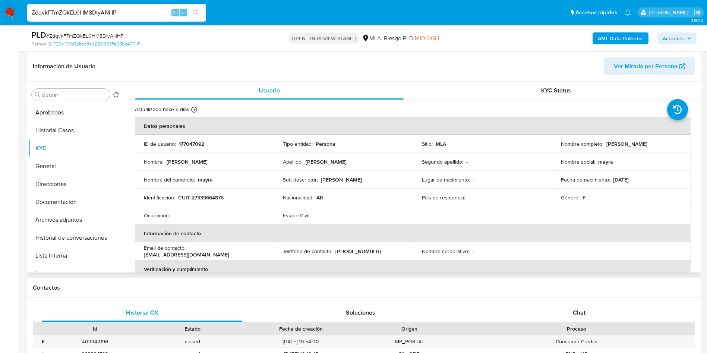
drag, startPoint x: 614, startPoint y: 144, endPoint x: 674, endPoint y: 144, distance: 60.0
click at [674, 144] on div "Nombre completo : Mayra Gabriela Altamirano" at bounding box center [621, 144] width 121 height 7
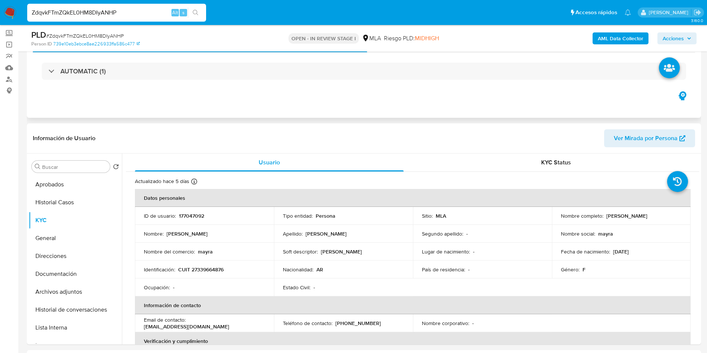
scroll to position [0, 0]
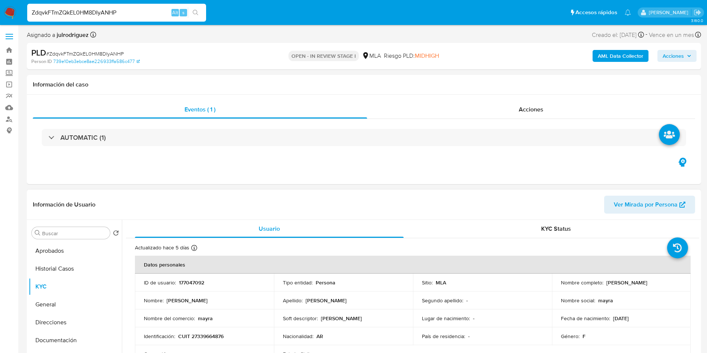
click at [195, 284] on p "177047092" at bounding box center [191, 282] width 25 height 7
copy p "177047092"
click at [82, 56] on span "# ZdqvkFTmZQkEL0HM8DIyANHP" at bounding box center [85, 53] width 78 height 7
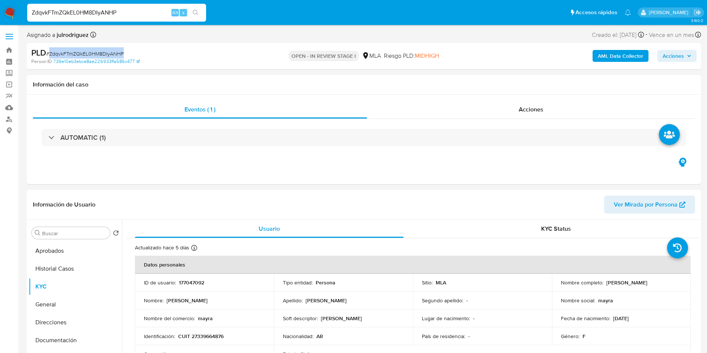
copy span "ZdqvkFTmZQkEL0HM8DIyANHP"
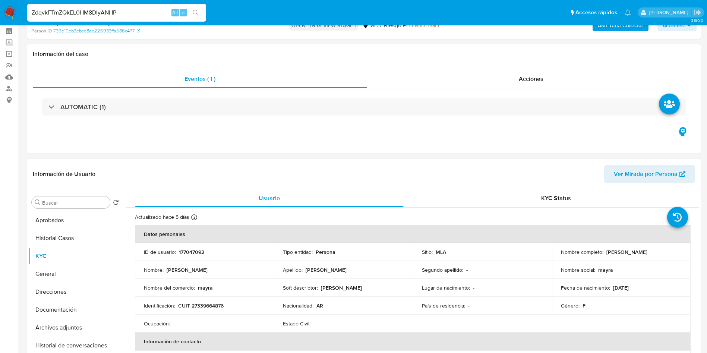
scroll to position [56, 0]
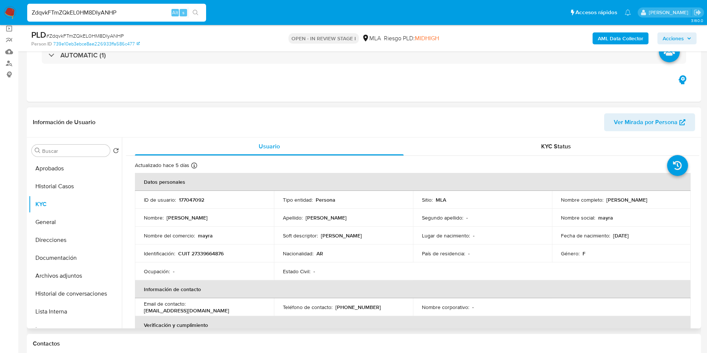
click at [213, 257] on p "CUIT 27339664876" at bounding box center [200, 253] width 45 height 7
copy p "27339664876"
click at [196, 197] on p "177047092" at bounding box center [191, 199] width 25 height 7
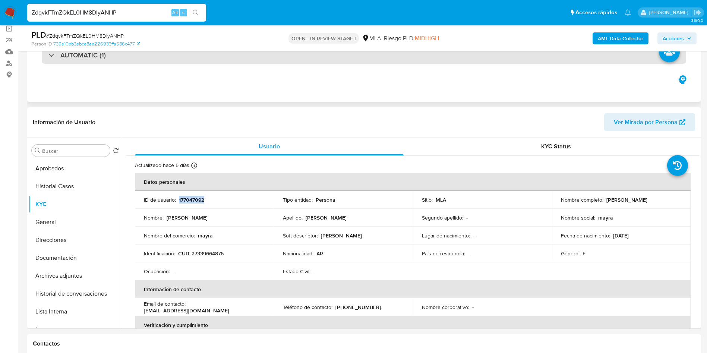
copy p "177047092"
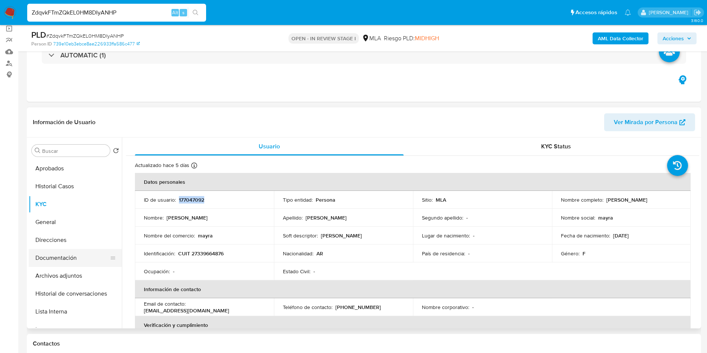
click at [59, 254] on button "Documentación" at bounding box center [72, 258] width 87 height 18
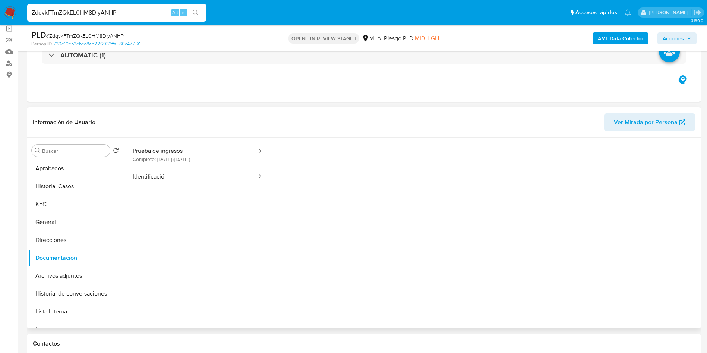
scroll to position [112, 0]
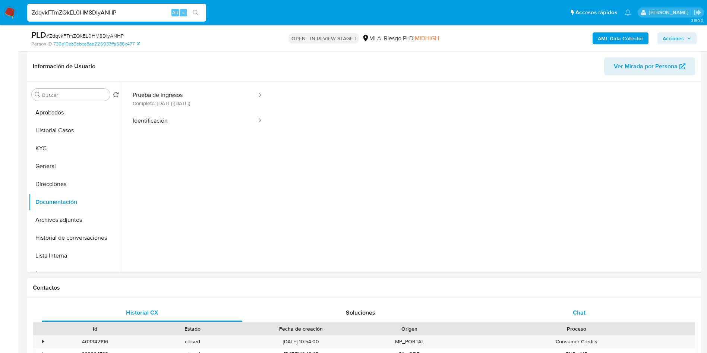
click at [582, 311] on span "Chat" at bounding box center [579, 312] width 13 height 9
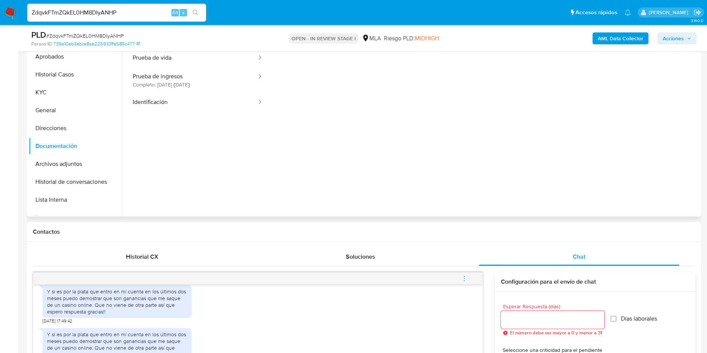
scroll to position [0, 0]
click at [53, 92] on button "KYC" at bounding box center [72, 93] width 87 height 18
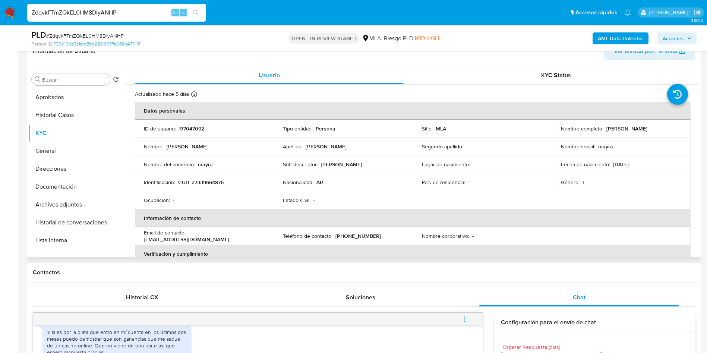
scroll to position [56, 0]
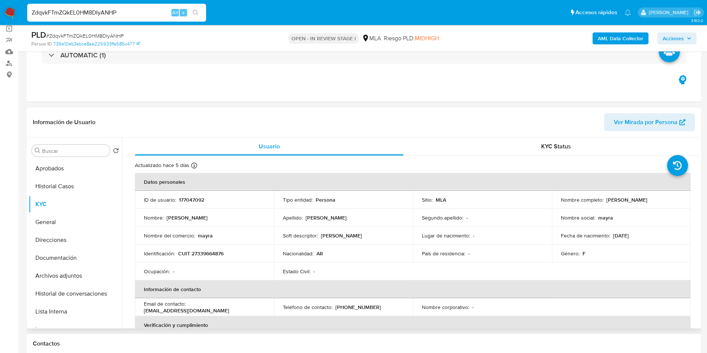
drag, startPoint x: 604, startPoint y: 198, endPoint x: 670, endPoint y: 196, distance: 65.6
click at [670, 196] on div "Nombre completo : Mayra Gabriela Altamirano" at bounding box center [621, 199] width 121 height 7
copy p "Mayra Gabriela Altamirano"
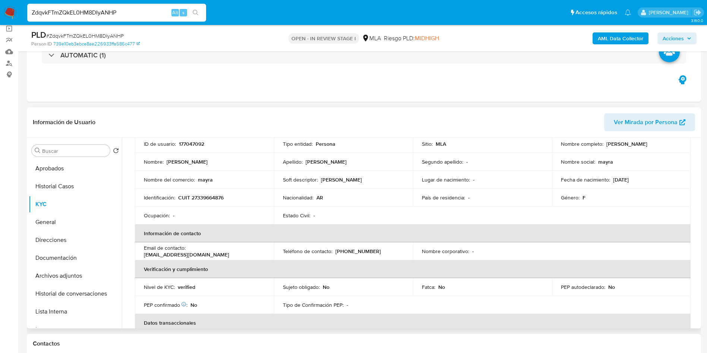
click at [209, 192] on td "Identificación : CUIT 27339664876" at bounding box center [204, 198] width 139 height 18
click at [213, 198] on p "CUIT 27339664876" at bounding box center [200, 197] width 45 height 7
copy p "27339664876"
click at [211, 195] on p "CUIT 27339664876" at bounding box center [200, 197] width 45 height 7
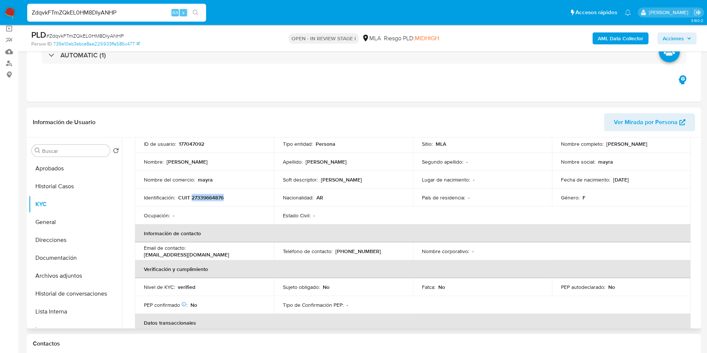
click at [211, 195] on p "CUIT 27339664876" at bounding box center [200, 197] width 45 height 7
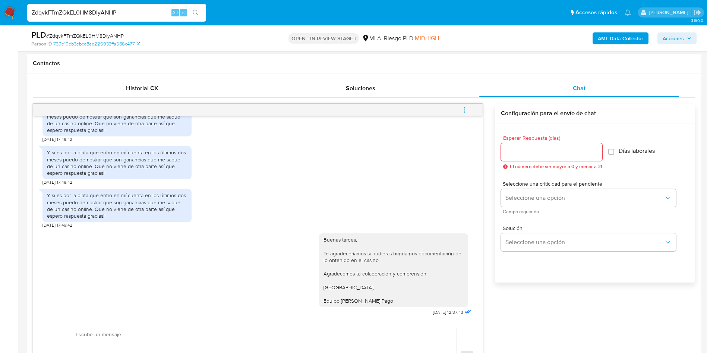
scroll to position [391, 0]
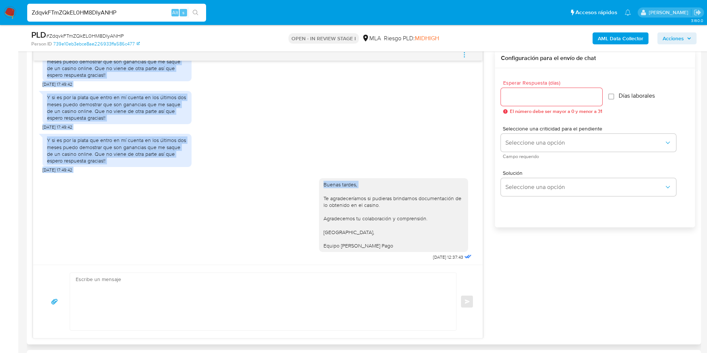
drag, startPoint x: 475, startPoint y: 197, endPoint x: 481, endPoint y: 75, distance: 122.9
click at [483, 62] on div "18/08/2025 17:39:16 Hola buenas tardes 18/08/2025 17:42:14 Mi cuenta es persona…" at bounding box center [258, 193] width 450 height 290
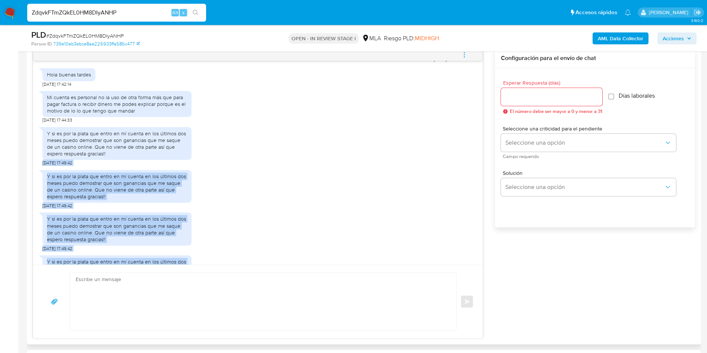
scroll to position [447, 0]
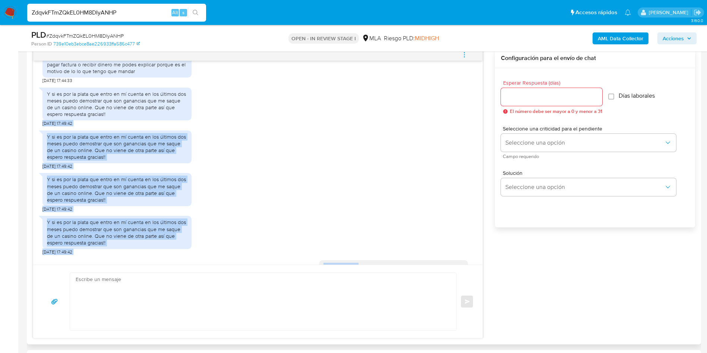
click at [318, 153] on div "Y si es por la plata que entro en mí cuenta en los últimos dos meses puedo demo…" at bounding box center [258, 148] width 431 height 43
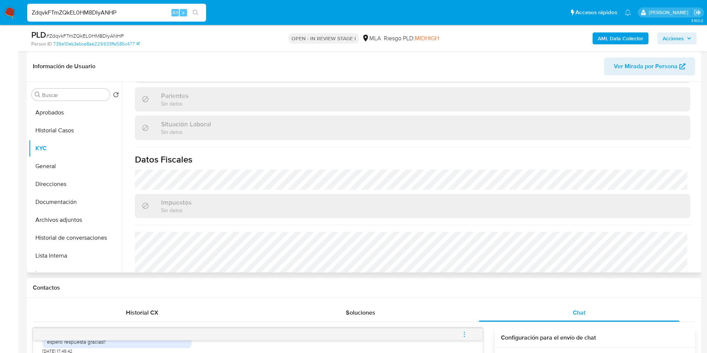
scroll to position [399, 0]
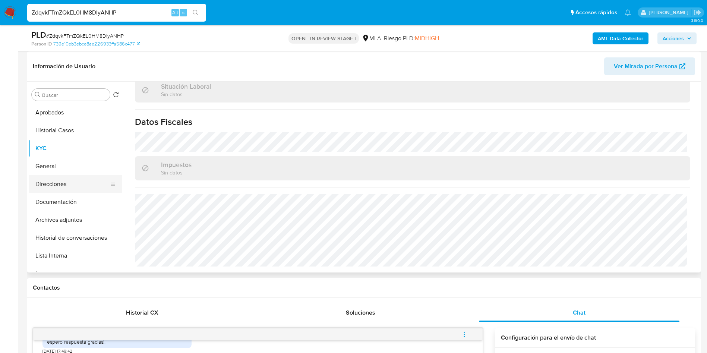
click at [54, 184] on button "Direcciones" at bounding box center [72, 184] width 87 height 18
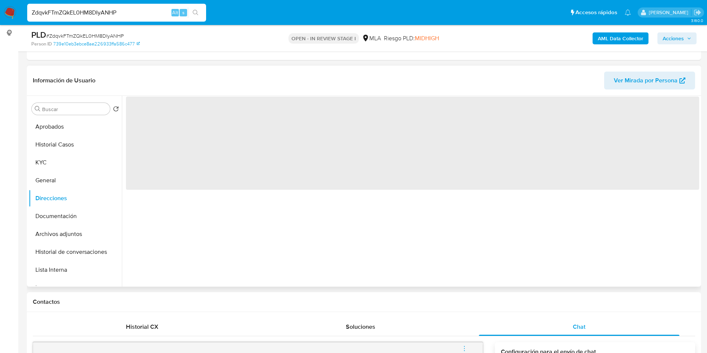
scroll to position [56, 0]
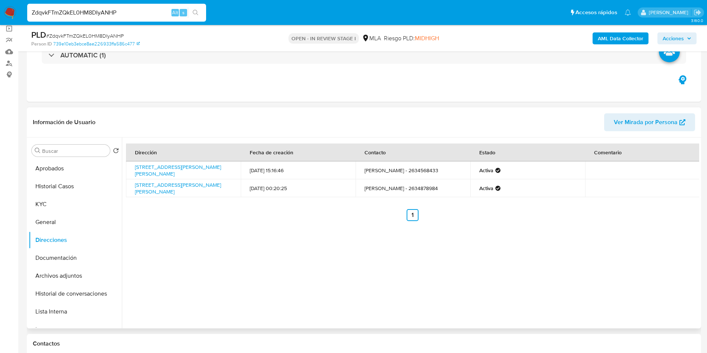
drag, startPoint x: 183, startPoint y: 175, endPoint x: 144, endPoint y: 139, distance: 52.5
click at [132, 168] on td "Calle Saavedra 69, San Martín, Mendoza, 5570, Argentina 69" at bounding box center [183, 170] width 115 height 18
copy link "Calle Saavedra 69, San Martín, Mendoza, 5570, Argentina 69"
drag, startPoint x: 69, startPoint y: 201, endPoint x: 103, endPoint y: 197, distance: 33.7
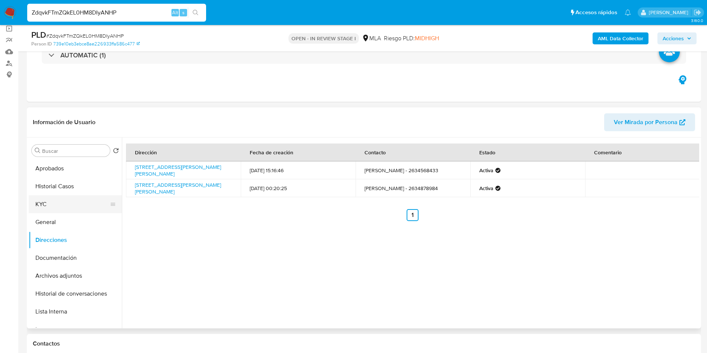
click at [69, 201] on button "KYC" at bounding box center [72, 204] width 87 height 18
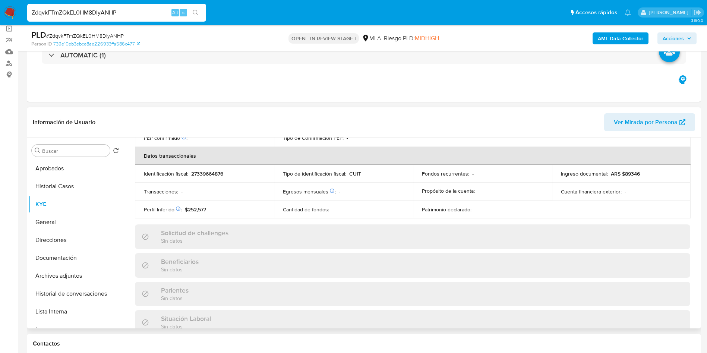
scroll to position [399, 0]
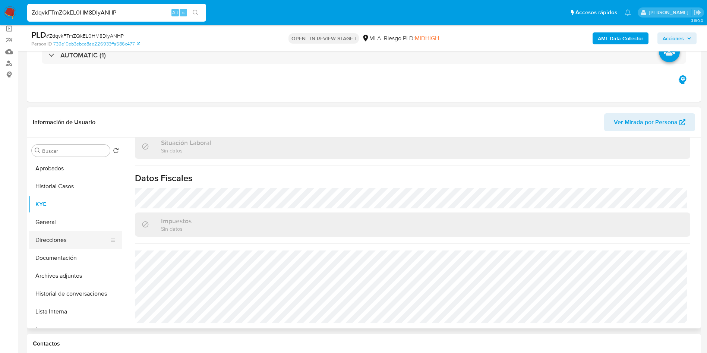
click at [58, 236] on button "Direcciones" at bounding box center [72, 240] width 87 height 18
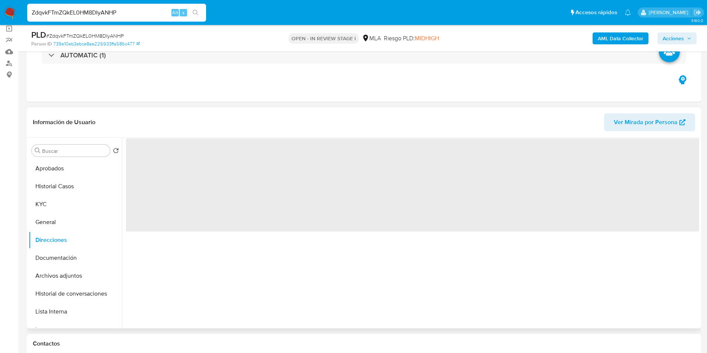
scroll to position [0, 0]
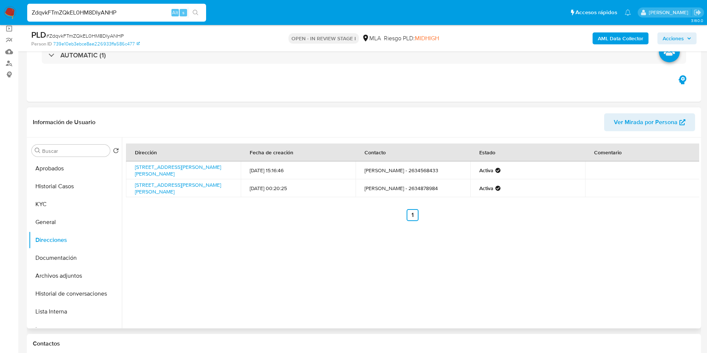
drag, startPoint x: 190, startPoint y: 173, endPoint x: 136, endPoint y: 162, distance: 55.1
click at [136, 162] on td "Calle Saavedra 69, San Martín, Mendoza, 5570, Argentina 69" at bounding box center [183, 170] width 115 height 18
copy link "Calle Saavedra 69, San Martín, Mendoza, 5570, Argentina 69"
click at [62, 197] on button "KYC" at bounding box center [72, 204] width 87 height 18
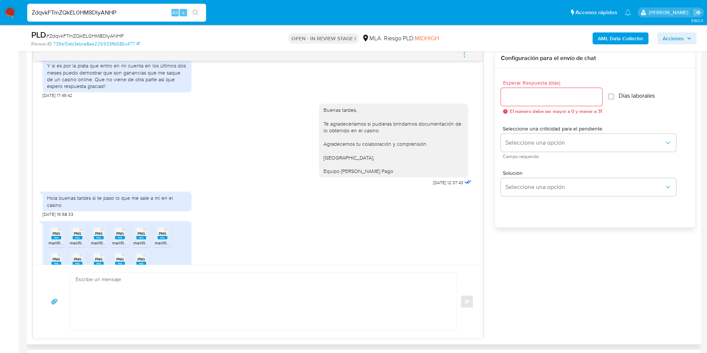
scroll to position [641, 0]
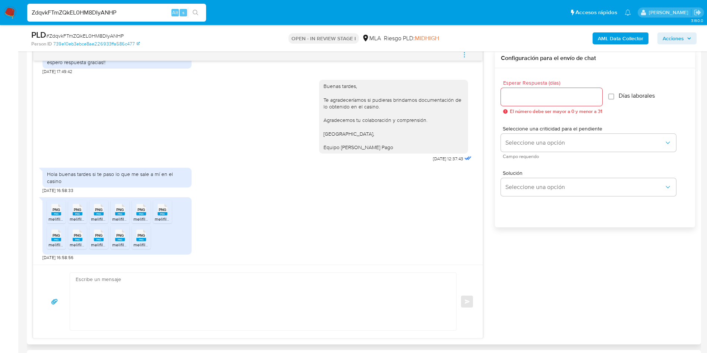
click at [63, 210] on div "PNG PNG" at bounding box center [56, 209] width 16 height 15
click at [82, 210] on icon at bounding box center [78, 210] width 10 height 12
click at [96, 210] on span "PNG" at bounding box center [98, 209] width 7 height 5
click at [111, 211] on li "PNG PNG melifile3965944517027085466.png" at bounding box center [120, 211] width 19 height 23
click at [146, 208] on div "PNG PNG" at bounding box center [141, 209] width 16 height 15
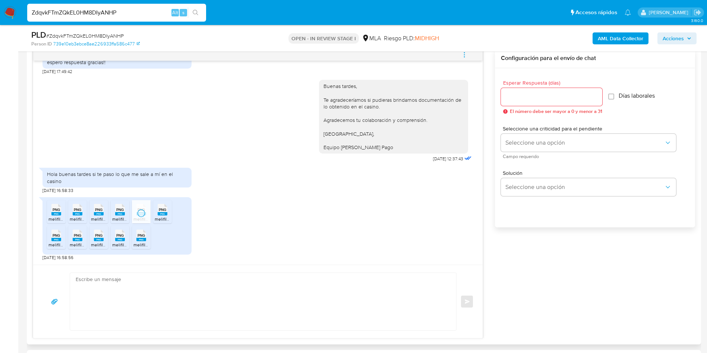
click at [164, 208] on span "PNG" at bounding box center [162, 209] width 7 height 5
drag, startPoint x: 64, startPoint y: 237, endPoint x: 73, endPoint y: 237, distance: 8.9
click at [64, 237] on li "PNG PNG melifile3877658429965051799.png" at bounding box center [56, 237] width 19 height 23
click at [82, 237] on icon at bounding box center [78, 236] width 10 height 12
drag, startPoint x: 98, startPoint y: 236, endPoint x: 109, endPoint y: 237, distance: 10.1
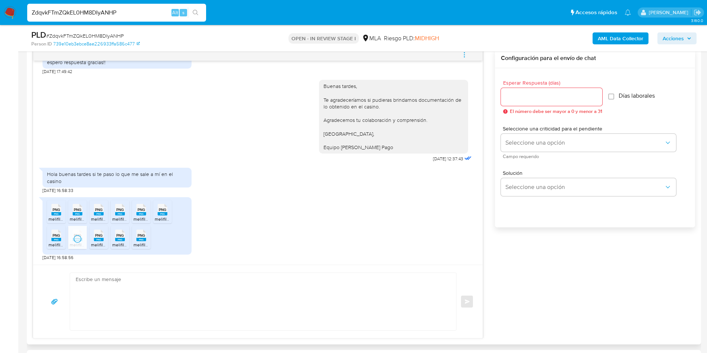
click at [99, 236] on span "PNG" at bounding box center [98, 235] width 7 height 5
click at [117, 239] on rect at bounding box center [120, 239] width 10 height 3
click at [143, 240] on rect at bounding box center [141, 239] width 10 height 3
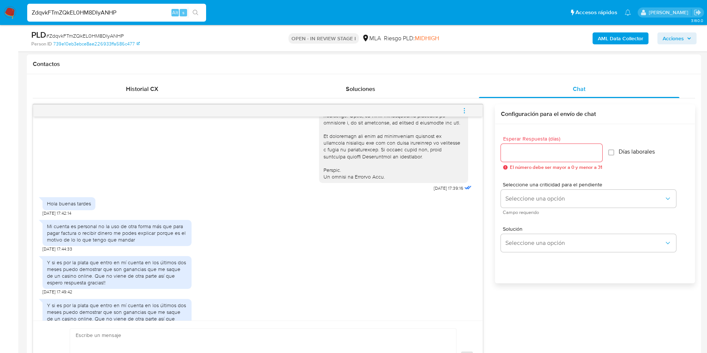
scroll to position [336, 0]
drag, startPoint x: 417, startPoint y: 199, endPoint x: 439, endPoint y: 202, distance: 22.2
click at [439, 191] on span "18/08/2025 17:39:16" at bounding box center [448, 188] width 29 height 6
copy span "18/08/2025"
click at [351, 295] on div "Y si es por la plata que entro en mí cuenta en los últimos dos meses puedo demo…" at bounding box center [258, 273] width 431 height 43
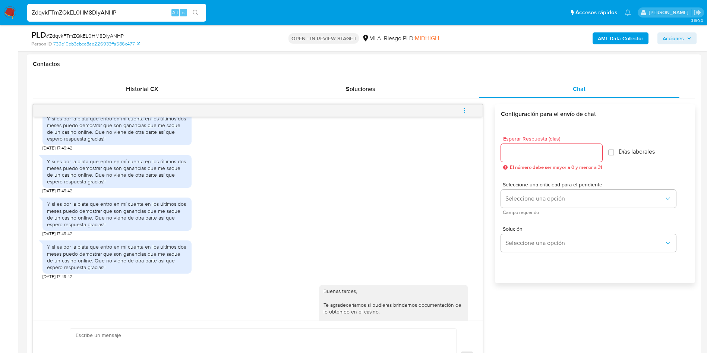
scroll to position [615, 0]
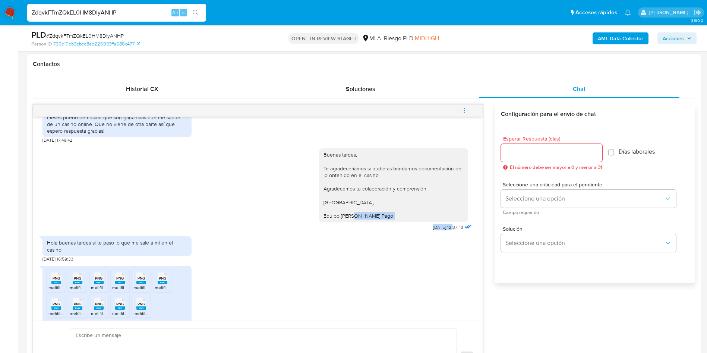
drag, startPoint x: 410, startPoint y: 239, endPoint x: 437, endPoint y: 241, distance: 27.3
click at [437, 233] on div "Buenas tardes, Te agradeceríamos si pudieras brindarnos documentación de lo obt…" at bounding box center [396, 187] width 154 height 89
click at [423, 262] on div "Hola buenas tardes si te paso lo que me sale a mí en el casino 08/09/2025 16:58…" at bounding box center [258, 247] width 431 height 29
drag, startPoint x: 415, startPoint y: 242, endPoint x: 437, endPoint y: 240, distance: 22.1
click at [437, 230] on span "08/09/2025 12:37:43" at bounding box center [448, 227] width 30 height 6
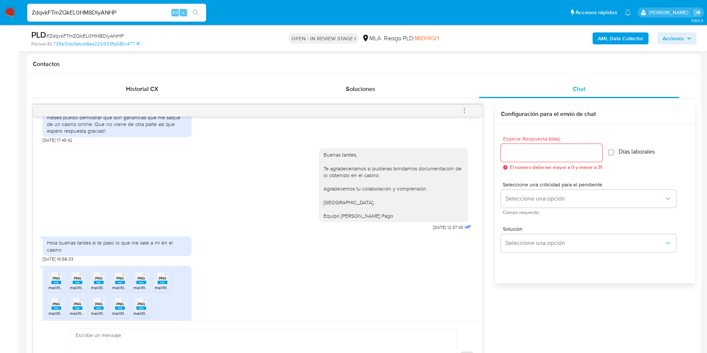
drag, startPoint x: 405, startPoint y: 295, endPoint x: 421, endPoint y: 298, distance: 16.5
click at [405, 295] on div "PNG PNG melifile4546434093773326284.png PNG PNG melifile4631871723834769181.png…" at bounding box center [258, 295] width 431 height 67
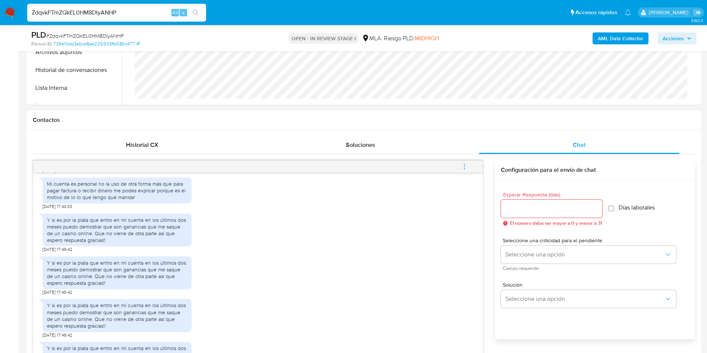
scroll to position [418, 0]
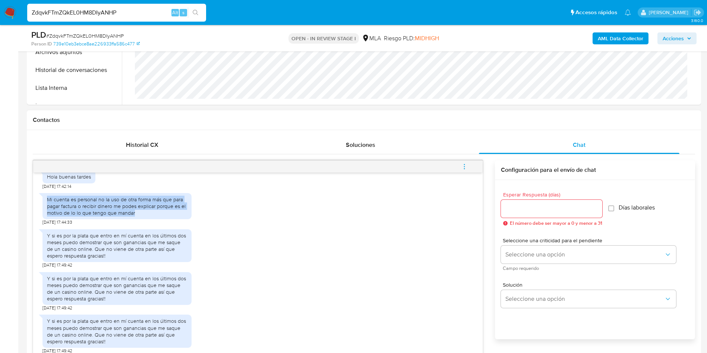
drag, startPoint x: 138, startPoint y: 229, endPoint x: 38, endPoint y: 213, distance: 101.6
click at [38, 213] on div "18/08/2025 17:39:16 Hola buenas tardes 18/08/2025 17:42:14 Mi cuenta es persona…" at bounding box center [258, 275] width 450 height 204
click at [58, 217] on div "Mi cuenta es personal no la uso de otra forma más que para pagar factura o reci…" at bounding box center [117, 206] width 140 height 21
drag, startPoint x: 47, startPoint y: 213, endPoint x: 111, endPoint y: 221, distance: 64.3
click at [111, 217] on div "Mi cuenta es personal no la uso de otra forma más que para pagar factura o reci…" at bounding box center [117, 206] width 140 height 21
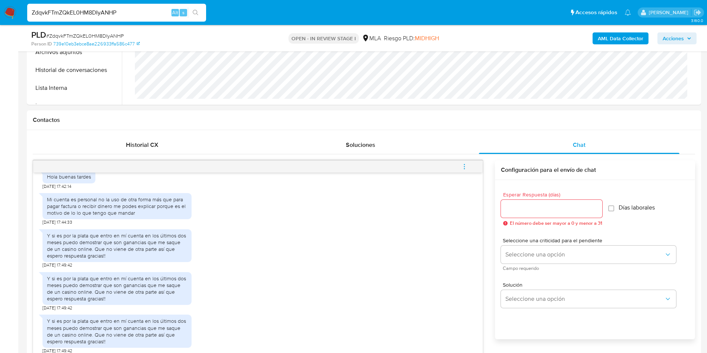
drag, startPoint x: 9, startPoint y: 225, endPoint x: 11, endPoint y: 230, distance: 5.2
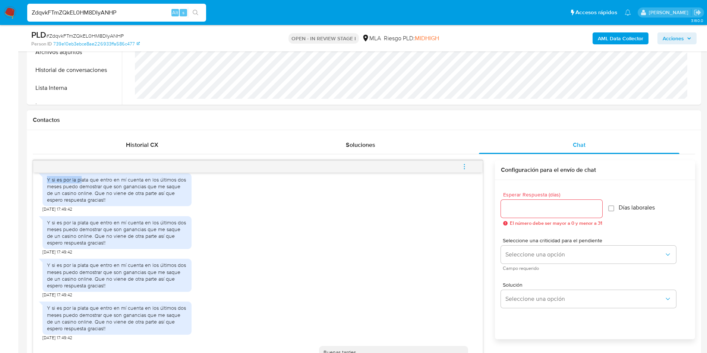
drag, startPoint x: 48, startPoint y: 193, endPoint x: 95, endPoint y: 210, distance: 49.9
click at [91, 196] on div "Y si es por la plata que entro en mí cuenta en los últimos dos meses puedo demo…" at bounding box center [117, 189] width 140 height 27
click at [226, 213] on div "Y si es por la plata que entro en mí cuenta en los últimos dos meses puedo demo…" at bounding box center [258, 191] width 431 height 43
drag, startPoint x: 45, startPoint y: 235, endPoint x: 86, endPoint y: 249, distance: 42.8
click at [86, 249] on div "Y si es por la plata que entro en mí cuenta en los últimos dos meses puedo demo…" at bounding box center [117, 232] width 149 height 33
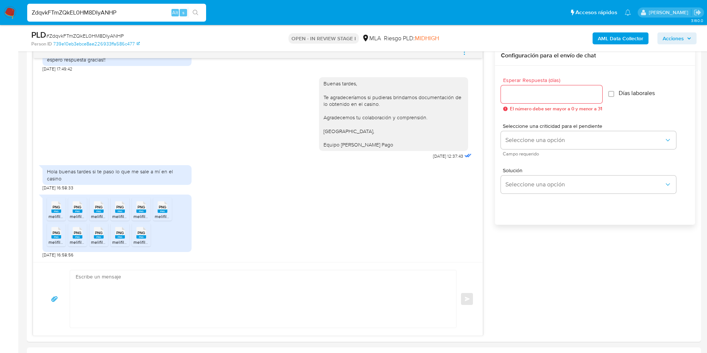
scroll to position [336, 0]
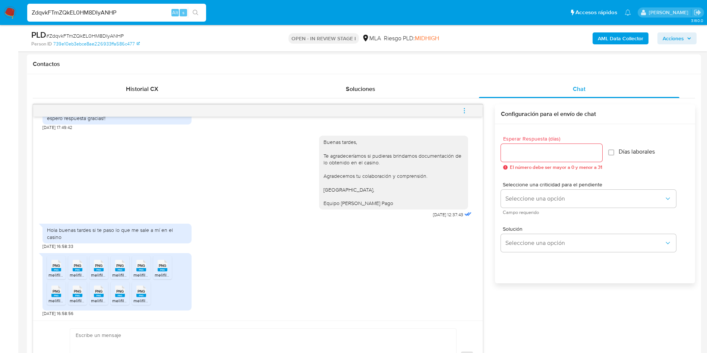
click at [103, 35] on span "# ZdqvkFTmZQkEL0HM8DIyANHP" at bounding box center [85, 35] width 78 height 7
drag, startPoint x: 514, startPoint y: 147, endPoint x: 517, endPoint y: 150, distance: 4.6
click at [515, 148] on div at bounding box center [551, 153] width 101 height 18
click at [517, 150] on input "Esperar Respuesta (días)" at bounding box center [551, 153] width 101 height 10
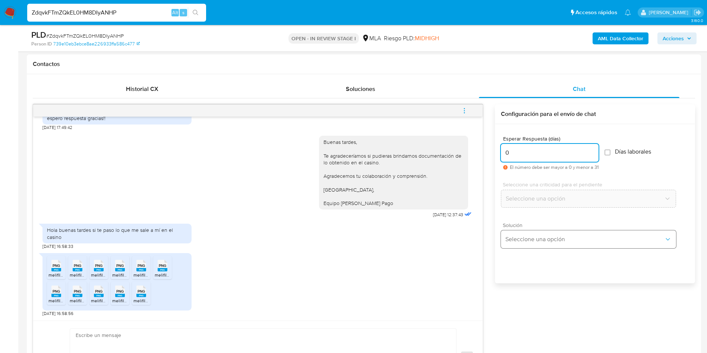
type input "0"
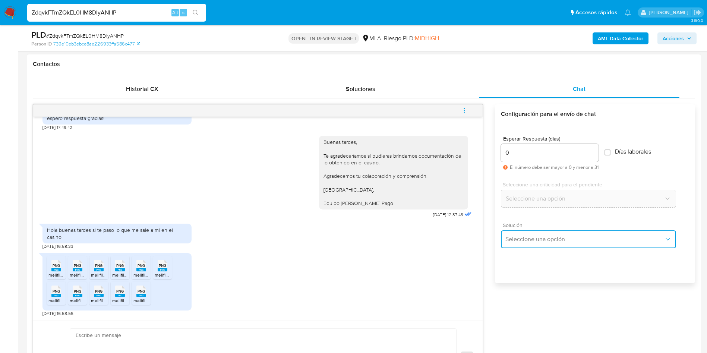
click at [535, 236] on span "Seleccione una opción" at bounding box center [585, 239] width 159 height 7
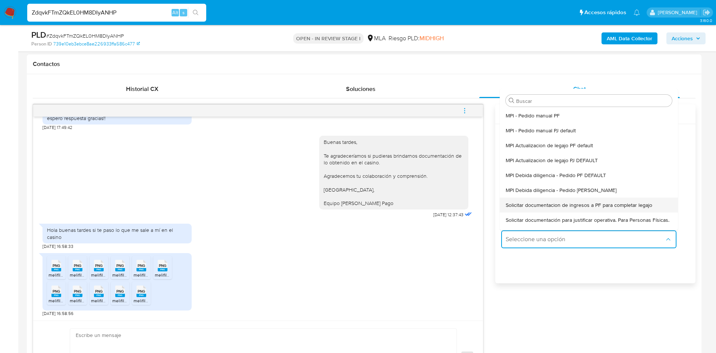
click at [578, 202] on span "Solicitar documentacion de ingresos a PF para completar legajo" at bounding box center [579, 205] width 147 height 7
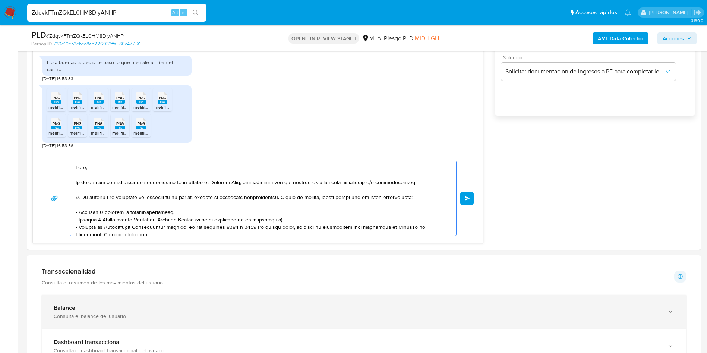
scroll to position [125, 0]
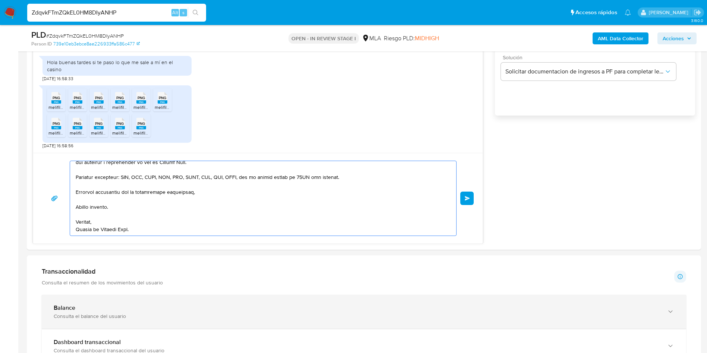
drag, startPoint x: 154, startPoint y: 186, endPoint x: 325, endPoint y: 310, distance: 211.1
click at [333, 315] on div "Información de Usuario Ver Mirada por Persona Buscar Volver al orden por defect…" at bounding box center [364, 315] width 674 height 1311
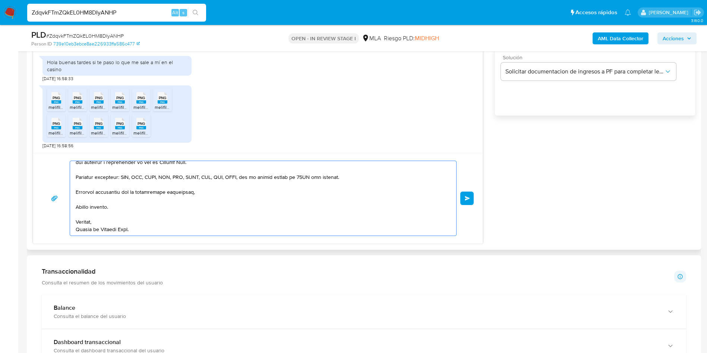
type textarea "Hola, En función de las operaciones regi"
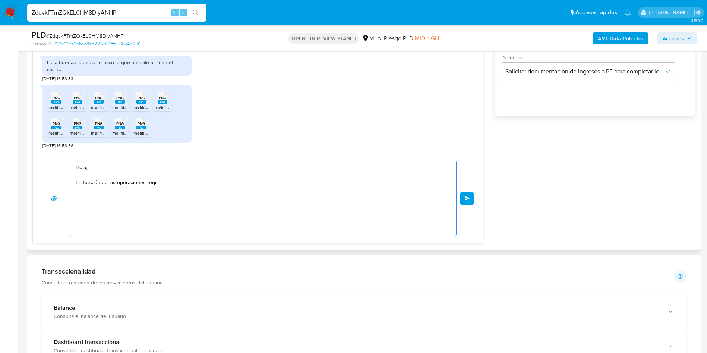
scroll to position [0, 0]
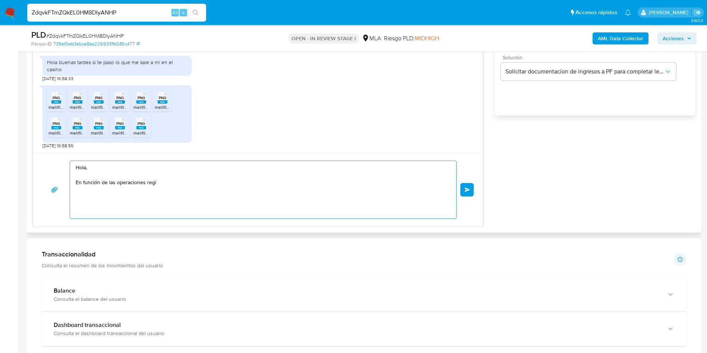
drag, startPoint x: 16, startPoint y: 152, endPoint x: 67, endPoint y: 171, distance: 55.1
click at [8, 152] on section "Bandeja Tablero Screening Búsqueda en Listas Watchlist Herramientas Operaciones…" at bounding box center [353, 244] width 707 height 1494
paste textarea "Buenas tardes, ¡Muchas gracias por tu respuesta! Confirmamos la recepción de la…"
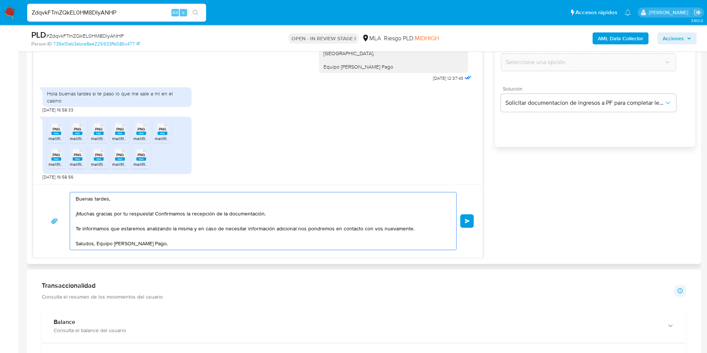
scroll to position [447, 0]
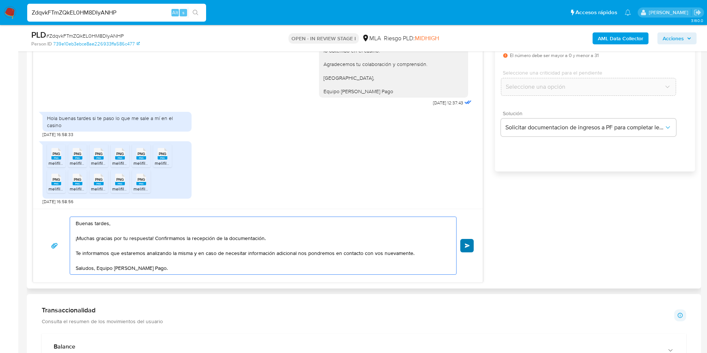
type textarea "Buenas tardes, ¡Muchas gracias por tu respuesta! Confirmamos la recepción de la…"
click at [470, 245] on span "Enviar" at bounding box center [467, 245] width 5 height 4
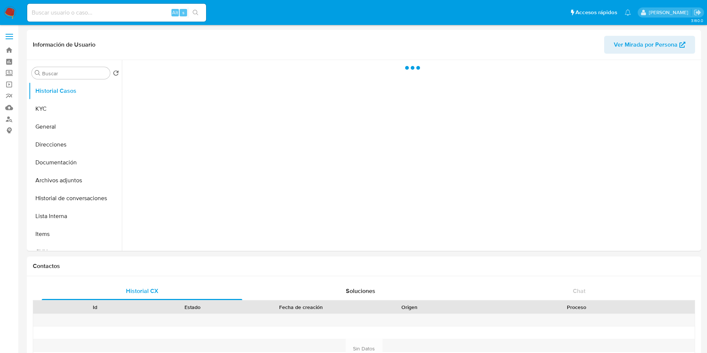
select select "10"
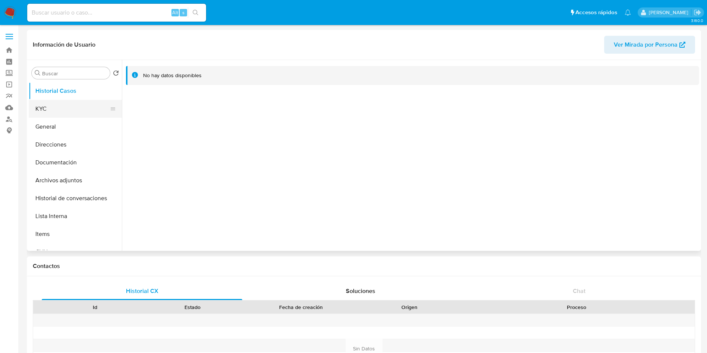
click at [73, 101] on button "KYC" at bounding box center [72, 109] width 87 height 18
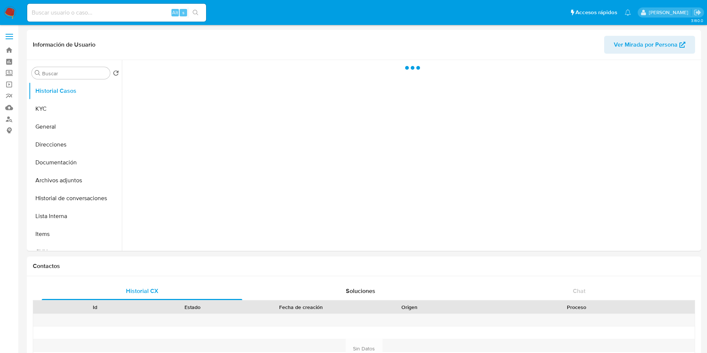
select select "10"
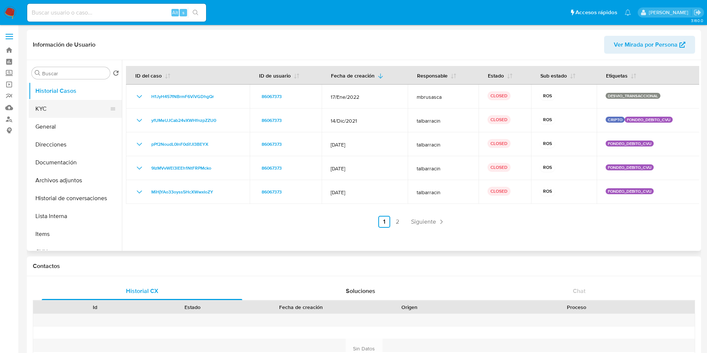
click at [58, 101] on button "KYC" at bounding box center [72, 109] width 87 height 18
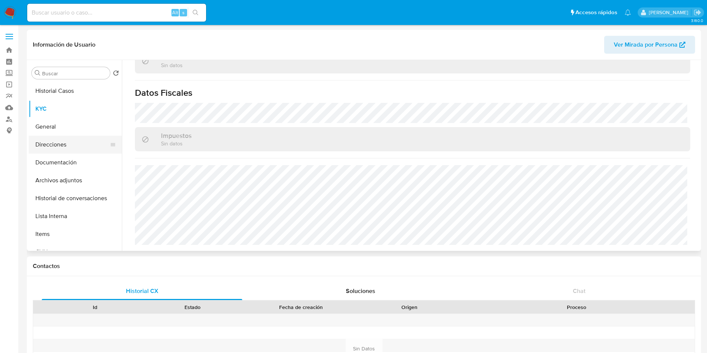
scroll to position [400, 0]
click at [51, 146] on button "Direcciones" at bounding box center [72, 145] width 87 height 18
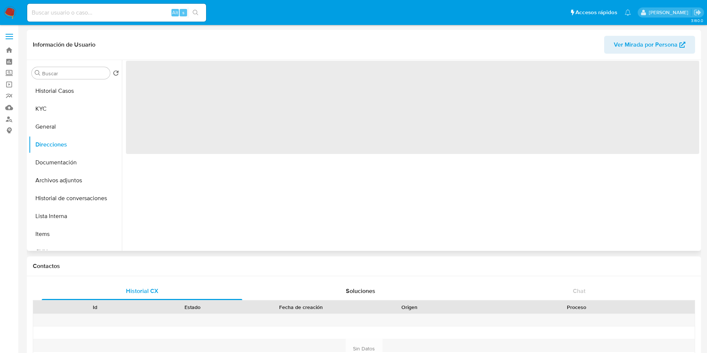
scroll to position [0, 0]
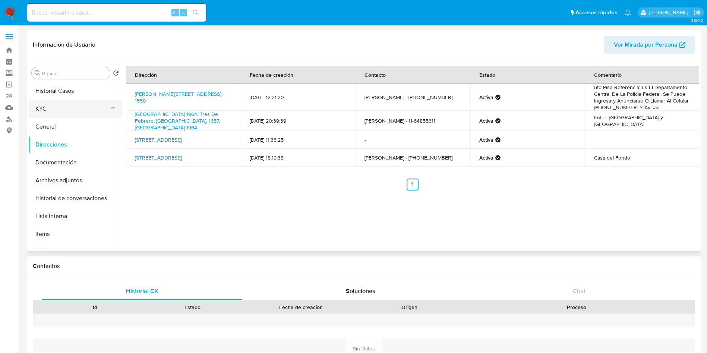
click at [54, 104] on button "KYC" at bounding box center [72, 109] width 87 height 18
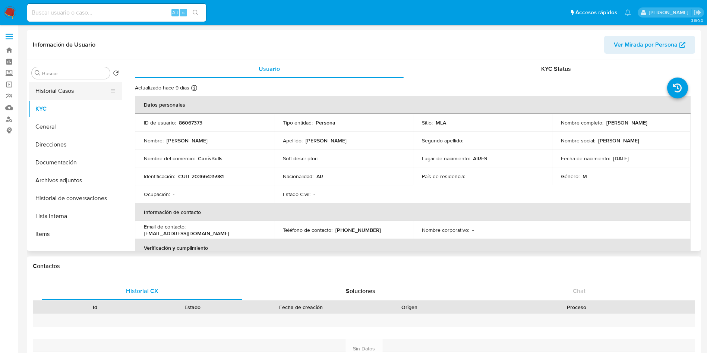
click at [57, 92] on button "Historial Casos" at bounding box center [72, 91] width 87 height 18
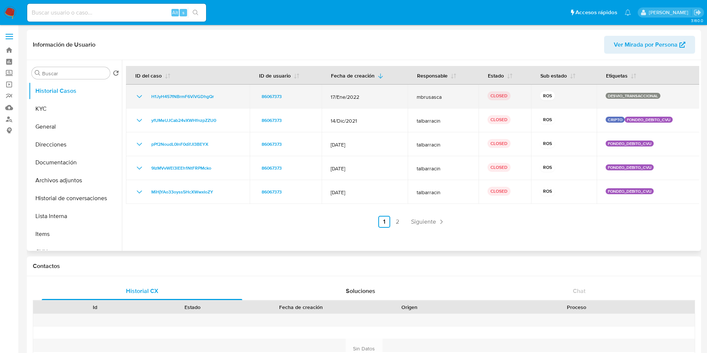
drag, startPoint x: 138, startPoint y: 98, endPoint x: 148, endPoint y: 99, distance: 10.1
click at [138, 98] on icon "Mostrar/Ocultar" at bounding box center [139, 96] width 9 height 9
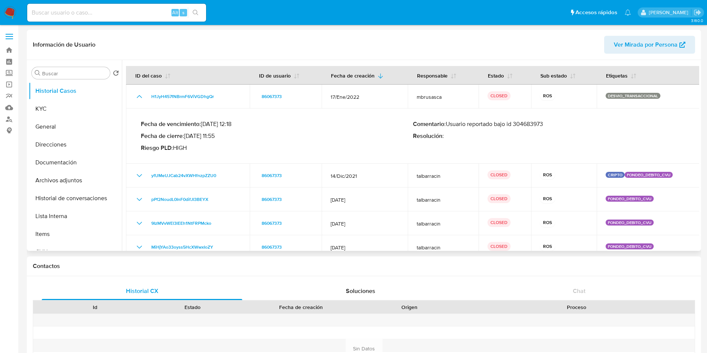
click at [538, 124] on p "Comentario : Usuario reportado bajo id 304683973" at bounding box center [549, 123] width 272 height 7
click at [49, 104] on button "KYC" at bounding box center [72, 109] width 87 height 18
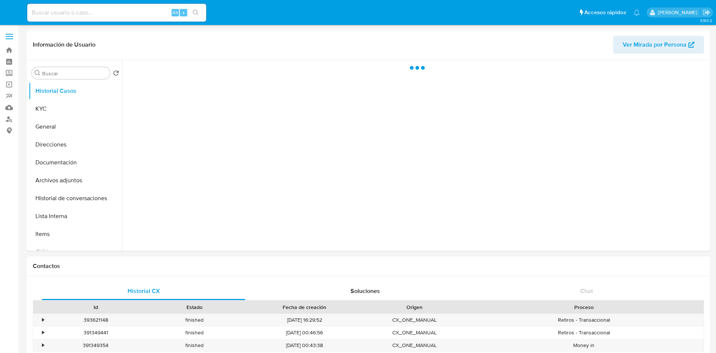
select select "10"
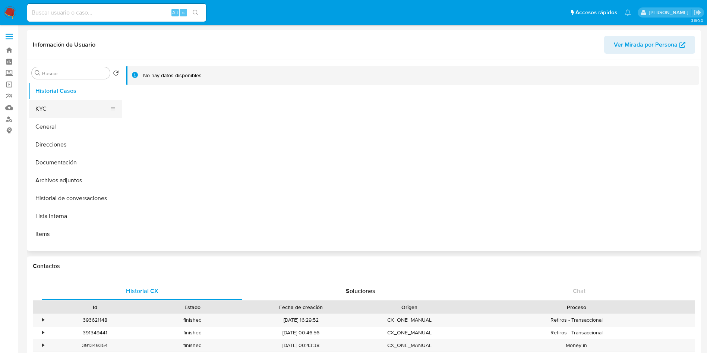
click at [50, 114] on button "KYC" at bounding box center [72, 109] width 87 height 18
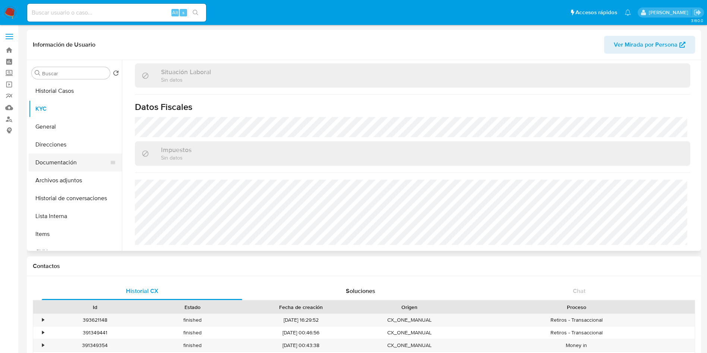
scroll to position [386, 0]
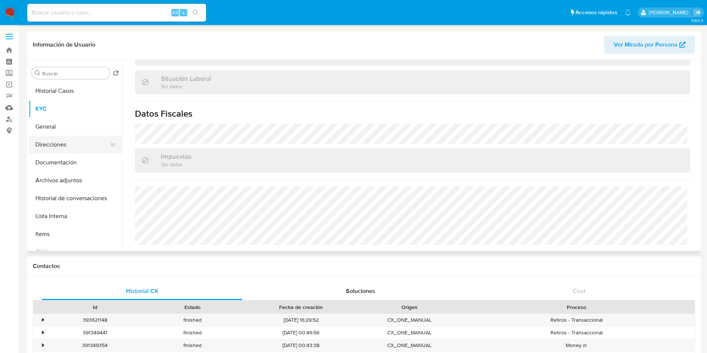
click at [70, 143] on button "Direcciones" at bounding box center [72, 145] width 87 height 18
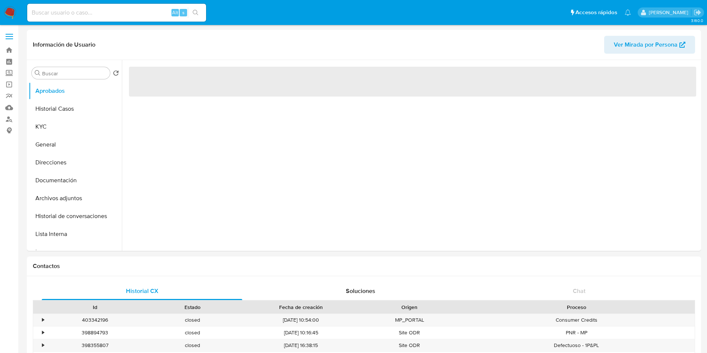
select select "10"
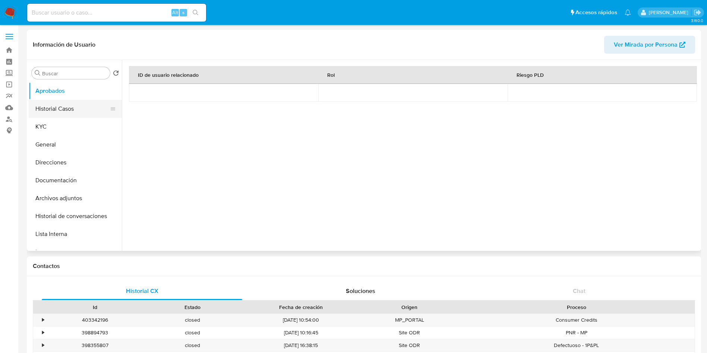
click at [79, 109] on button "Historial Casos" at bounding box center [72, 109] width 87 height 18
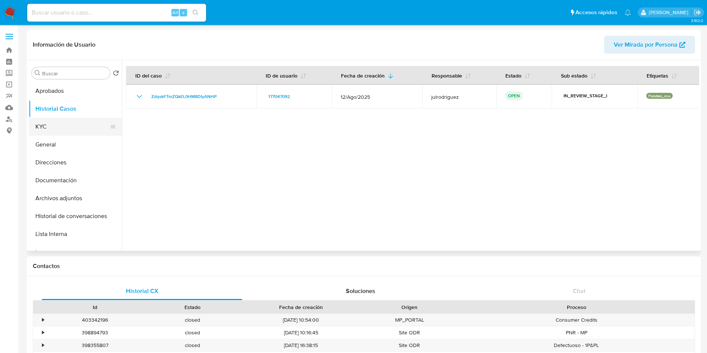
click at [58, 128] on button "KYC" at bounding box center [72, 127] width 87 height 18
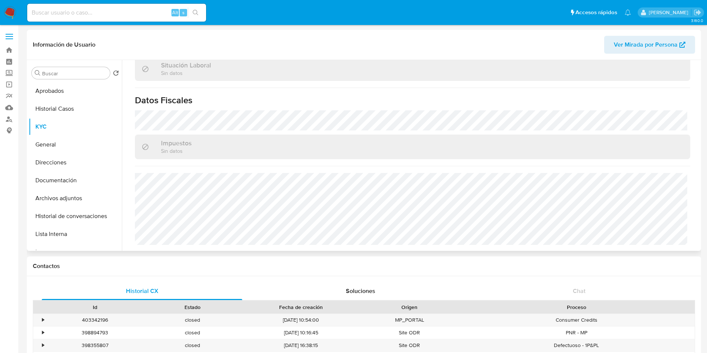
scroll to position [399, 0]
click at [63, 157] on button "Direcciones" at bounding box center [72, 163] width 87 height 18
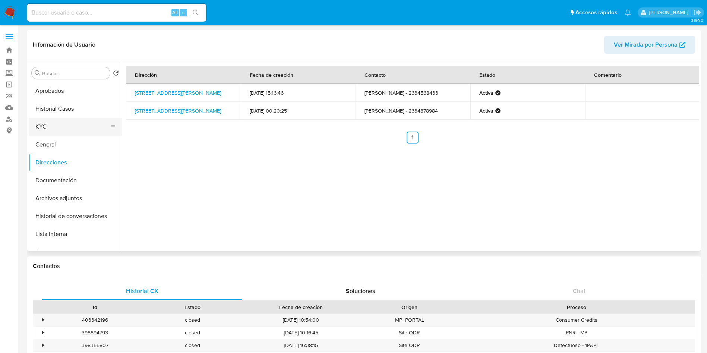
click at [57, 123] on button "KYC" at bounding box center [72, 127] width 87 height 18
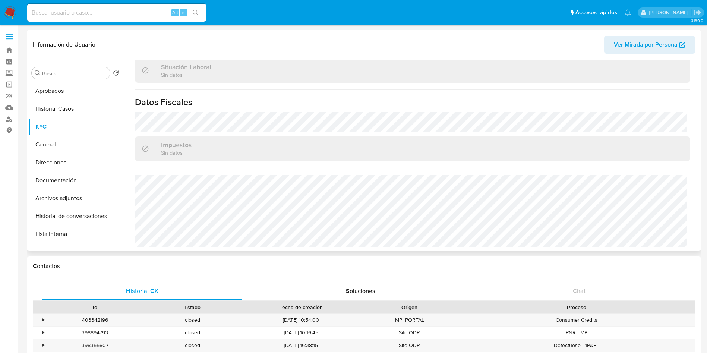
scroll to position [399, 0]
drag, startPoint x: 63, startPoint y: 103, endPoint x: 162, endPoint y: 101, distance: 98.8
click at [63, 102] on button "Historial Casos" at bounding box center [75, 109] width 93 height 18
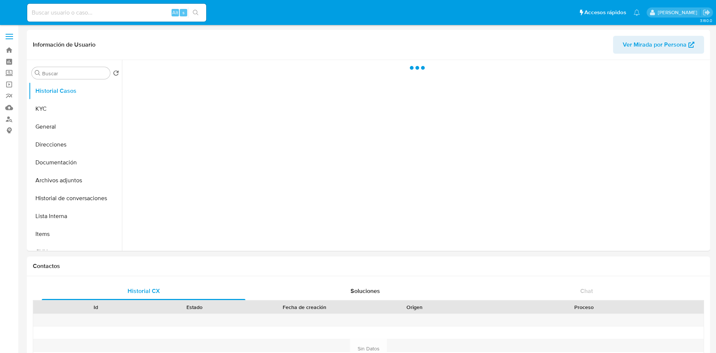
select select "10"
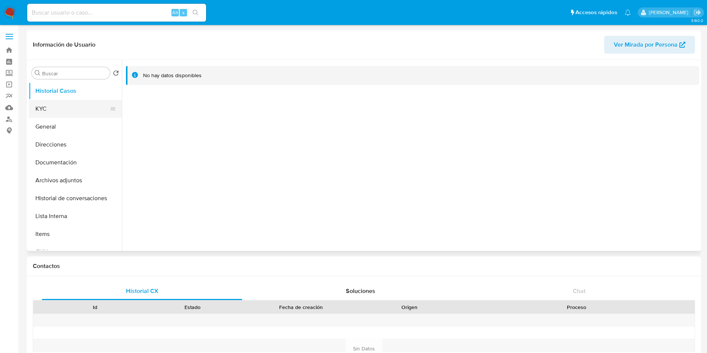
click at [66, 104] on button "KYC" at bounding box center [72, 109] width 87 height 18
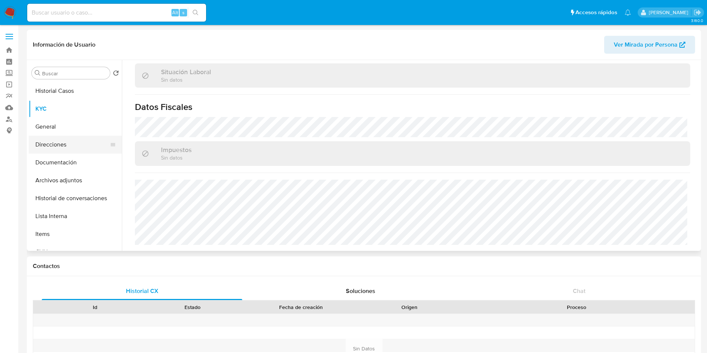
scroll to position [386, 0]
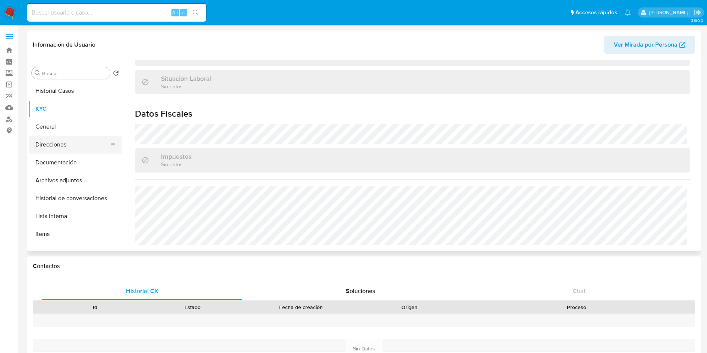
click at [54, 142] on button "Direcciones" at bounding box center [72, 145] width 87 height 18
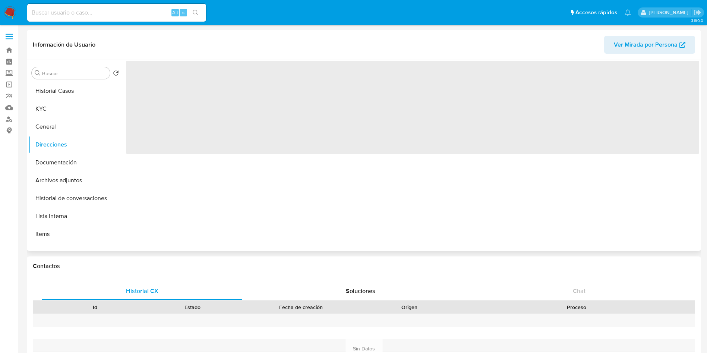
scroll to position [0, 0]
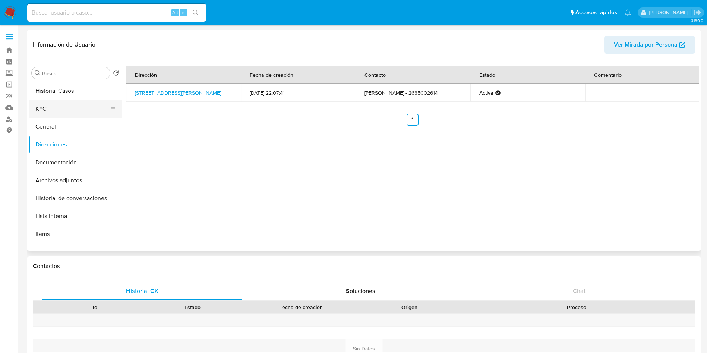
click at [60, 107] on button "KYC" at bounding box center [72, 109] width 87 height 18
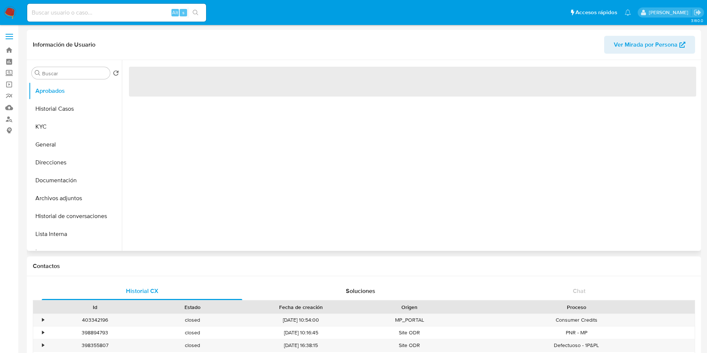
select select "10"
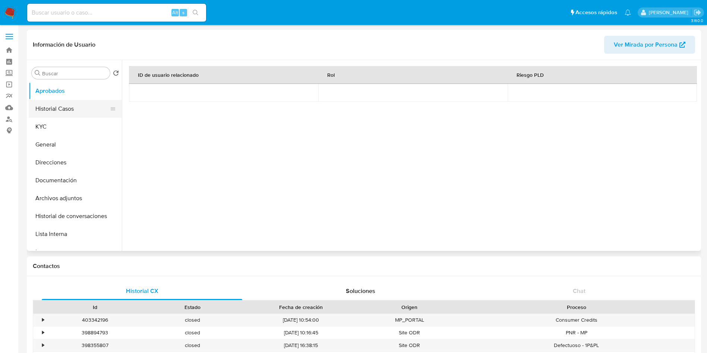
drag, startPoint x: 85, startPoint y: 108, endPoint x: 91, endPoint y: 105, distance: 7.3
click at [86, 108] on button "Historial Casos" at bounding box center [72, 109] width 87 height 18
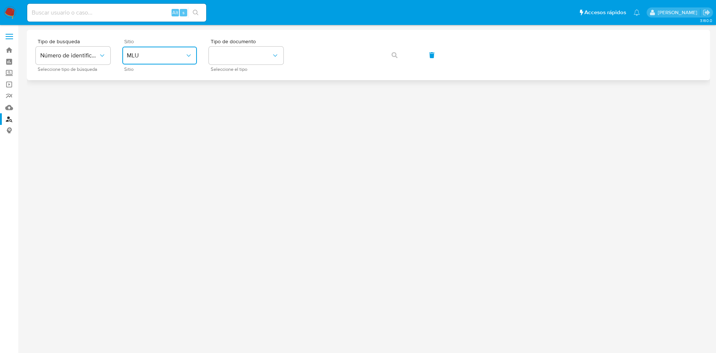
click at [159, 60] on button "MLU" at bounding box center [159, 56] width 75 height 18
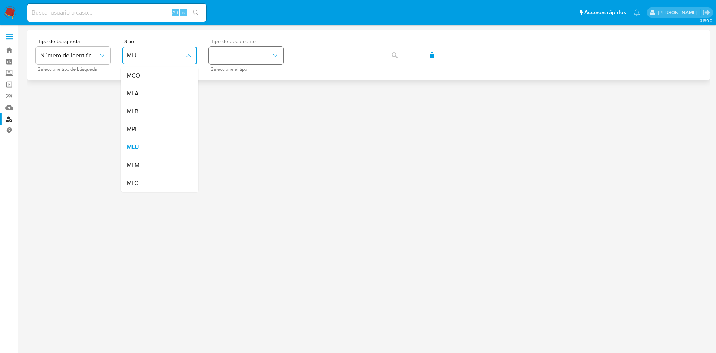
drag, startPoint x: 147, startPoint y: 95, endPoint x: 279, endPoint y: 58, distance: 136.5
click at [147, 95] on div "MLA" at bounding box center [157, 94] width 61 height 18
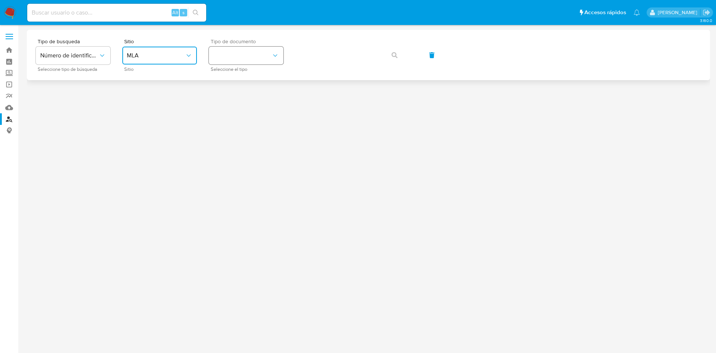
click at [268, 52] on button "identificationType" at bounding box center [246, 56] width 75 height 18
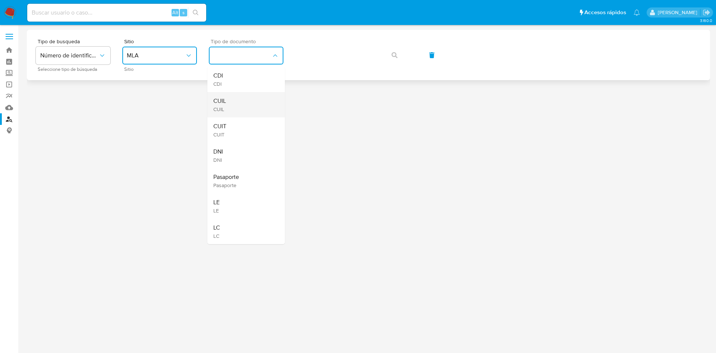
click at [240, 97] on div "CUIL CUIL" at bounding box center [243, 104] width 61 height 25
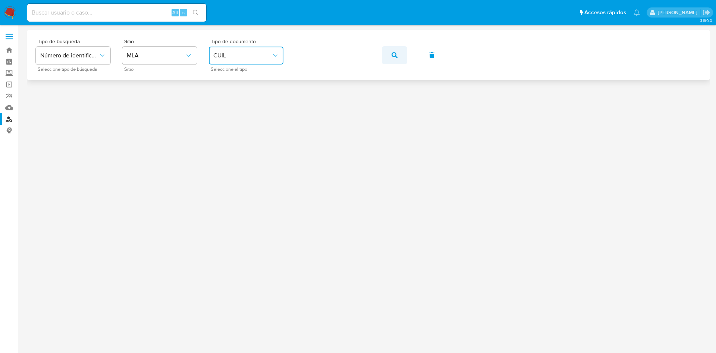
click at [389, 53] on button "button" at bounding box center [394, 55] width 25 height 18
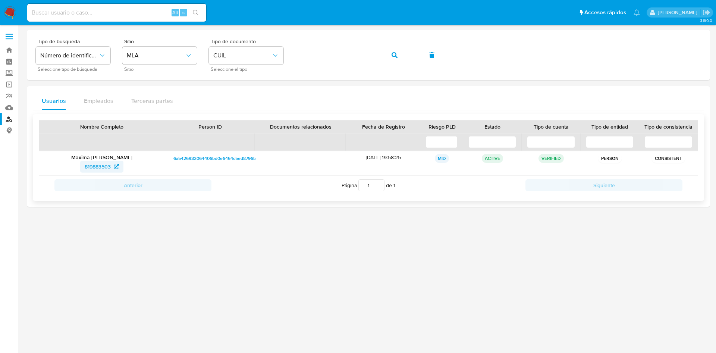
click at [115, 164] on icon at bounding box center [116, 166] width 5 height 5
click at [405, 51] on button "button" at bounding box center [394, 55] width 25 height 18
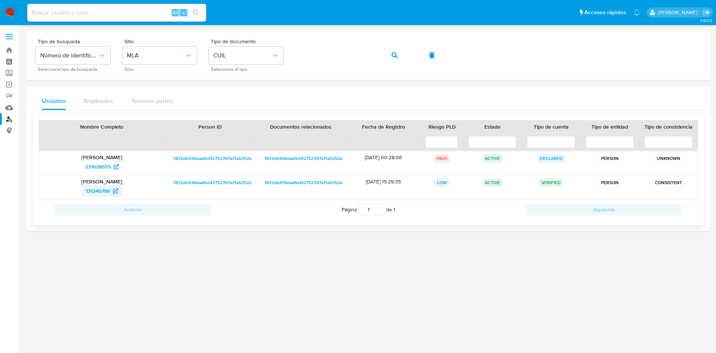
click at [89, 189] on span "131246766" at bounding box center [98, 191] width 24 height 12
click at [392, 54] on icon "button" at bounding box center [394, 55] width 6 height 6
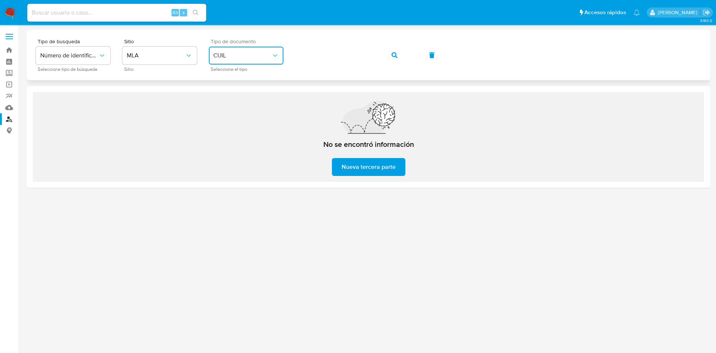
click at [251, 55] on span "CUIL" at bounding box center [242, 55] width 58 height 7
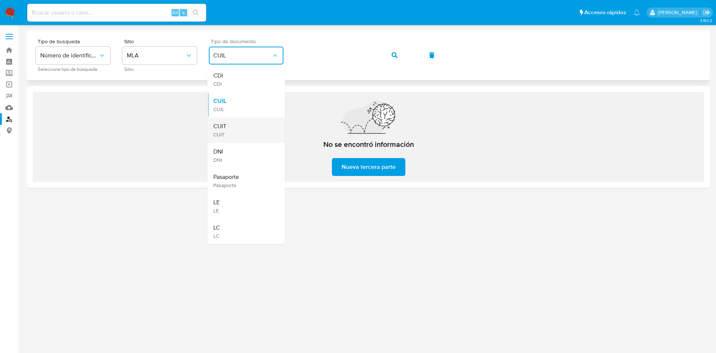
click at [232, 130] on div "CUIT CUIT" at bounding box center [243, 129] width 61 height 25
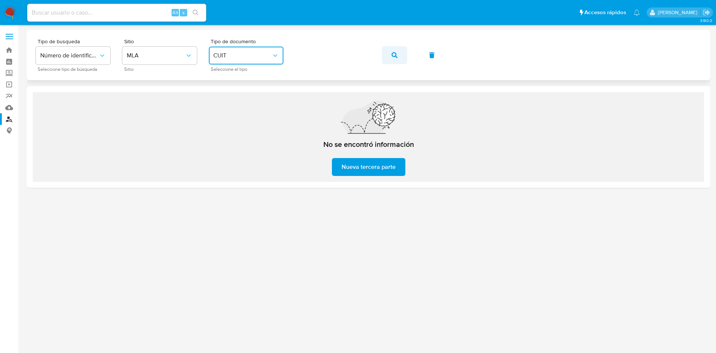
click at [396, 55] on icon "button" at bounding box center [394, 55] width 6 height 6
click at [398, 57] on button "button" at bounding box center [394, 55] width 25 height 18
click at [398, 54] on button "button" at bounding box center [394, 55] width 25 height 18
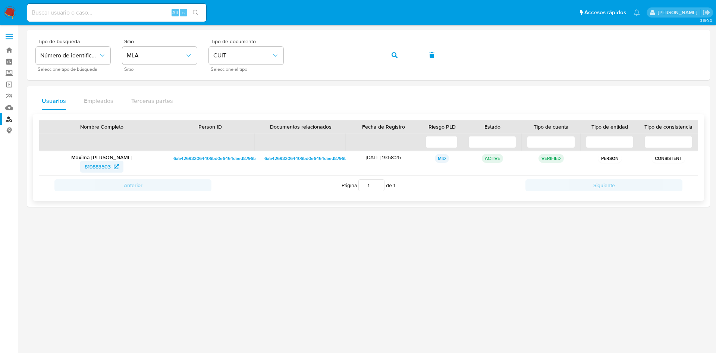
click at [104, 163] on span "819883503" at bounding box center [98, 167] width 26 height 12
click at [394, 55] on icon "button" at bounding box center [394, 55] width 6 height 6
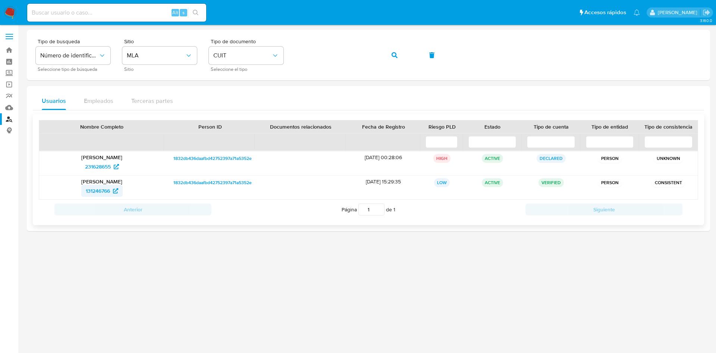
click at [100, 187] on span "131246766" at bounding box center [98, 191] width 24 height 12
click at [393, 59] on span "button" at bounding box center [394, 55] width 6 height 16
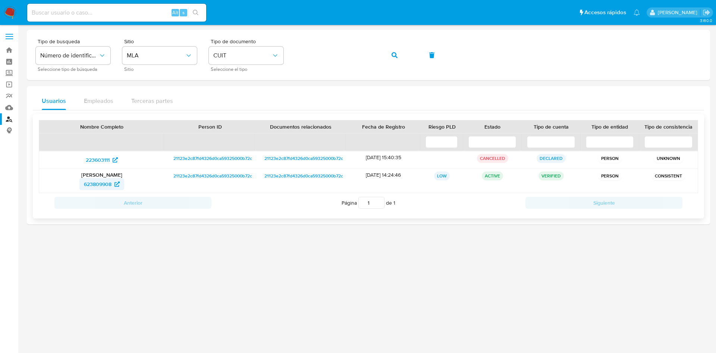
click at [94, 187] on span "623809908" at bounding box center [98, 184] width 28 height 12
click at [403, 55] on button "button" at bounding box center [394, 55] width 25 height 18
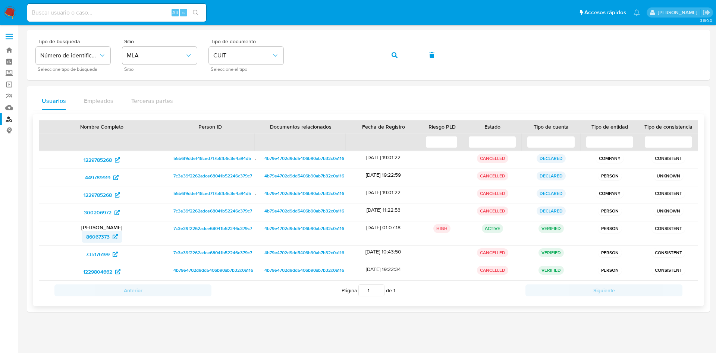
click at [104, 232] on span "86067373" at bounding box center [97, 237] width 23 height 12
click at [302, 44] on div "Tipo de busqueda Número de identificación Seleccione tipo de búsqueda Sitio MLA…" at bounding box center [368, 55] width 665 height 32
click at [391, 57] on button "button" at bounding box center [394, 55] width 25 height 18
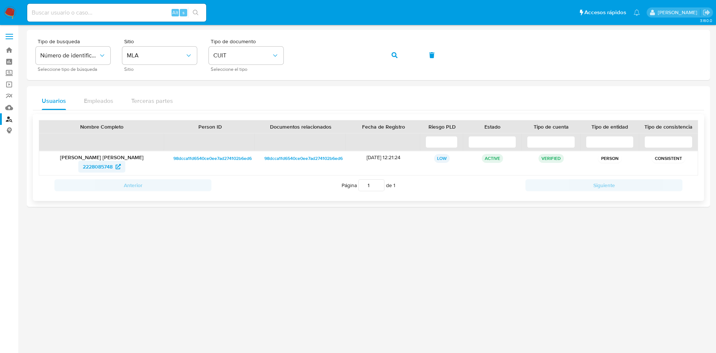
click at [97, 161] on span "2228085748" at bounding box center [98, 167] width 30 height 12
click at [394, 60] on span "button" at bounding box center [394, 55] width 6 height 16
click at [95, 165] on span "177047092" at bounding box center [97, 167] width 25 height 12
click at [394, 51] on span "button" at bounding box center [394, 55] width 6 height 16
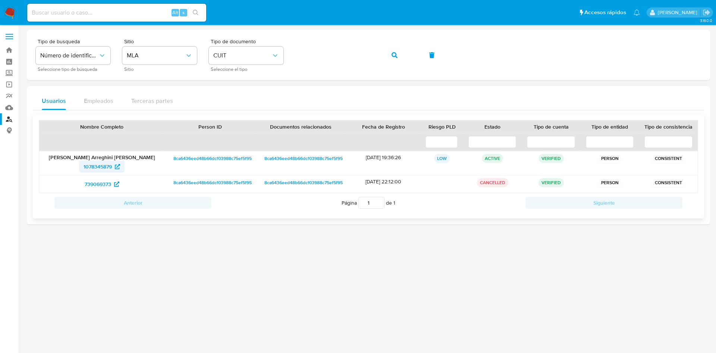
click at [117, 164] on icon at bounding box center [117, 166] width 5 height 5
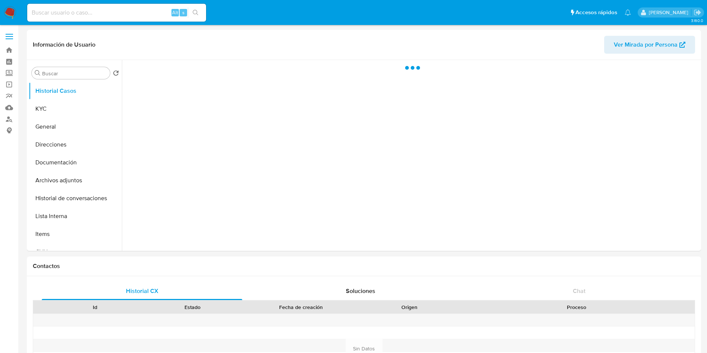
select select "10"
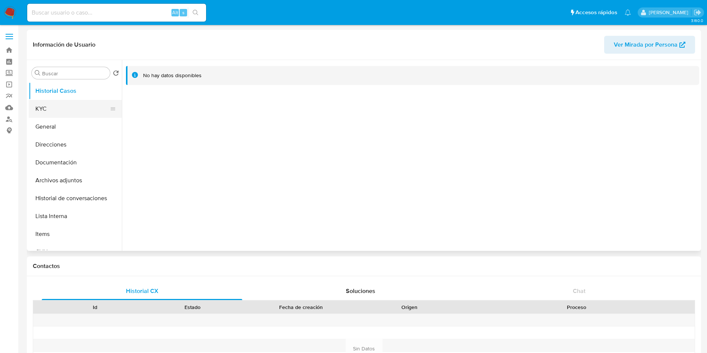
click at [60, 107] on button "KYC" at bounding box center [72, 109] width 87 height 18
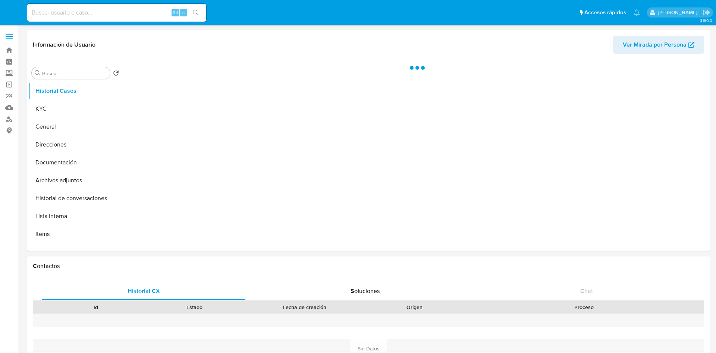
select select "10"
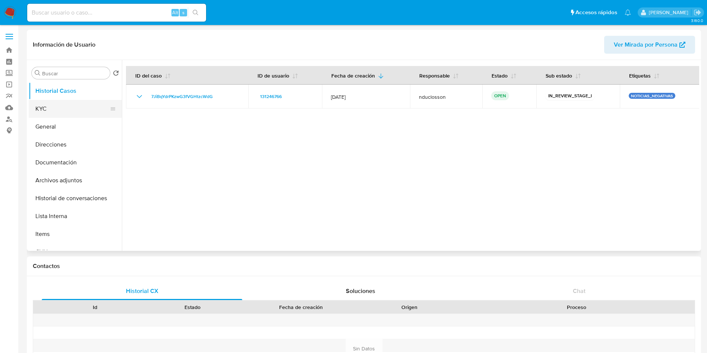
click at [53, 107] on button "KYC" at bounding box center [72, 109] width 87 height 18
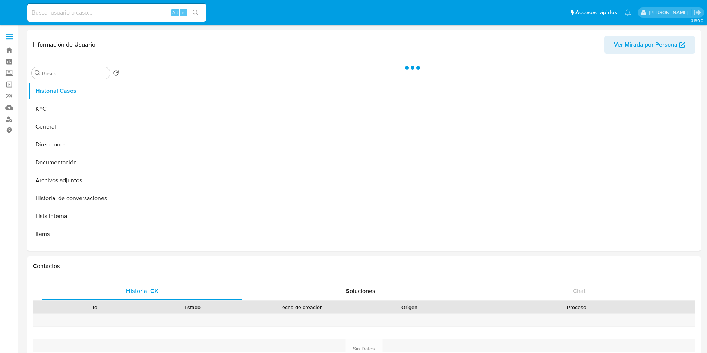
select select "10"
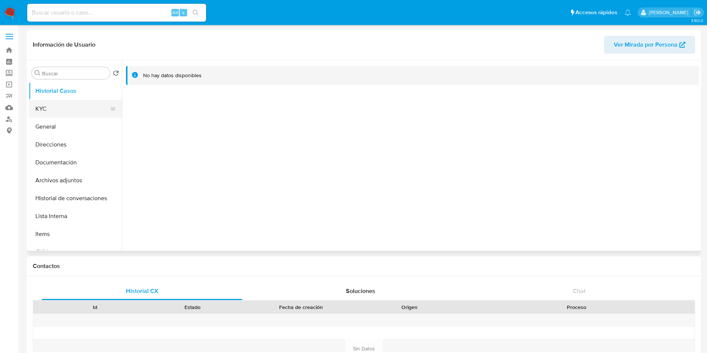
click at [64, 108] on button "KYC" at bounding box center [72, 109] width 87 height 18
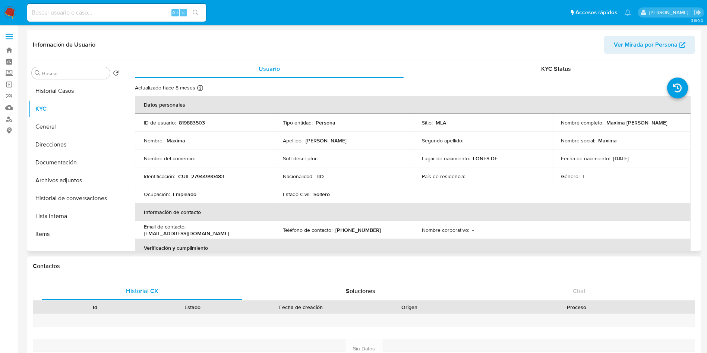
click at [184, 121] on p "819883503" at bounding box center [192, 122] width 26 height 7
copy p "819883503"
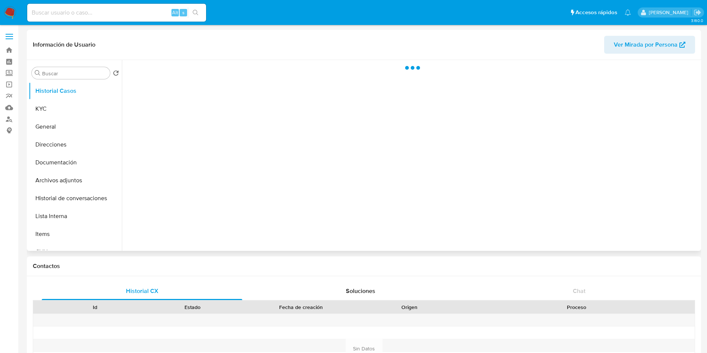
select select "10"
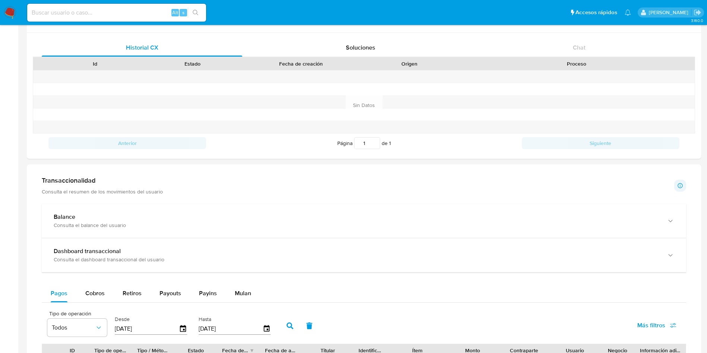
scroll to position [391, 0]
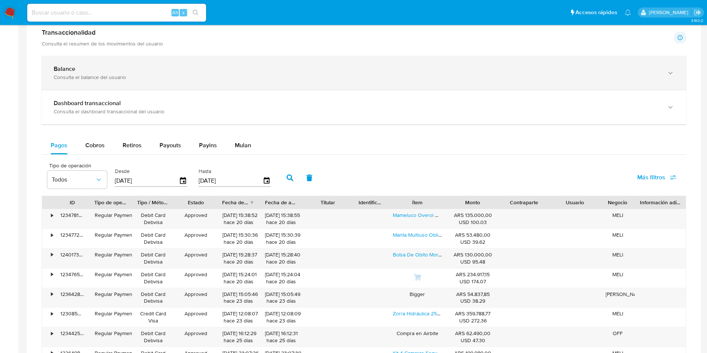
click at [217, 72] on div "Balance" at bounding box center [357, 68] width 606 height 7
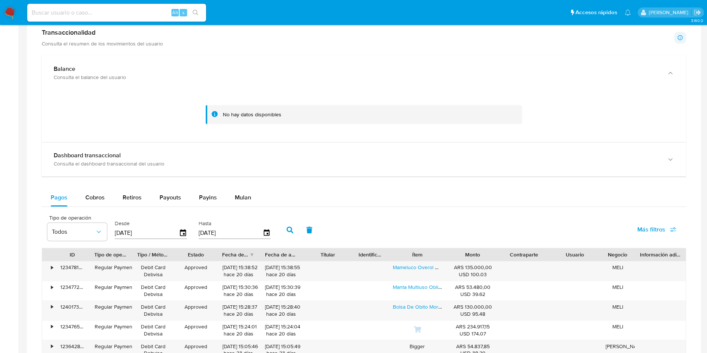
click at [176, 180] on div "Balance Consulta el balance del usuario No hay datos disponibles Dashboard tran…" at bounding box center [364, 267] width 645 height 422
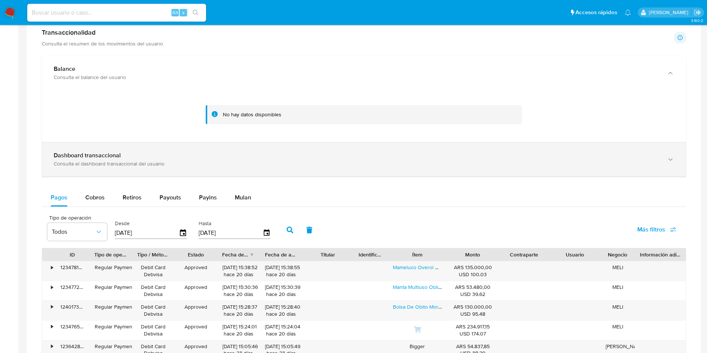
click at [187, 161] on div "Consulta el dashboard transaccional del usuario" at bounding box center [357, 163] width 606 height 7
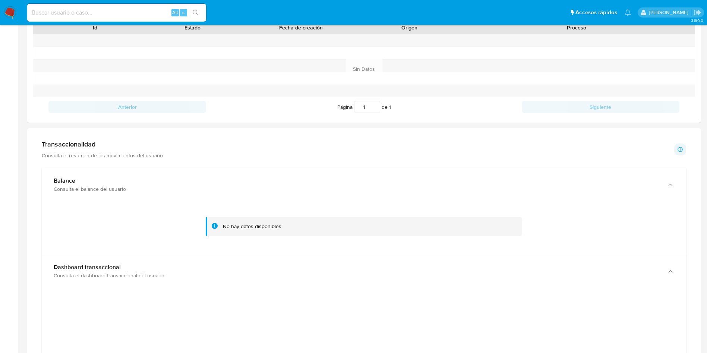
scroll to position [0, 0]
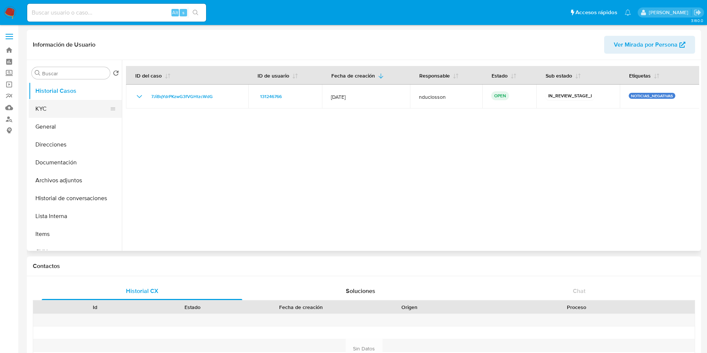
click at [81, 104] on button "KYC" at bounding box center [72, 109] width 87 height 18
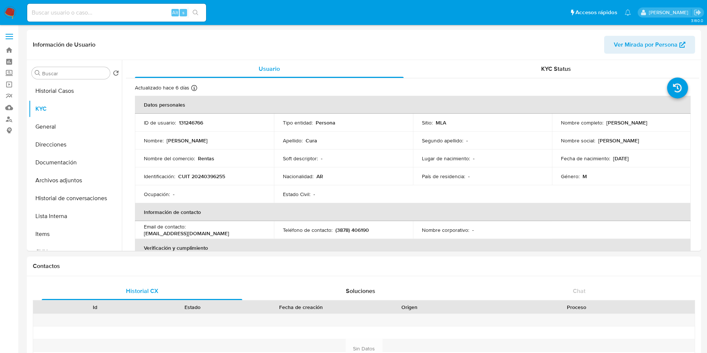
click at [188, 124] on p "131246766" at bounding box center [191, 122] width 24 height 7
copy p "131246766"
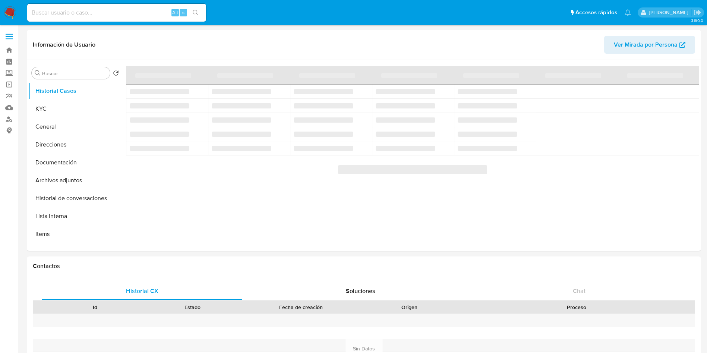
select select "10"
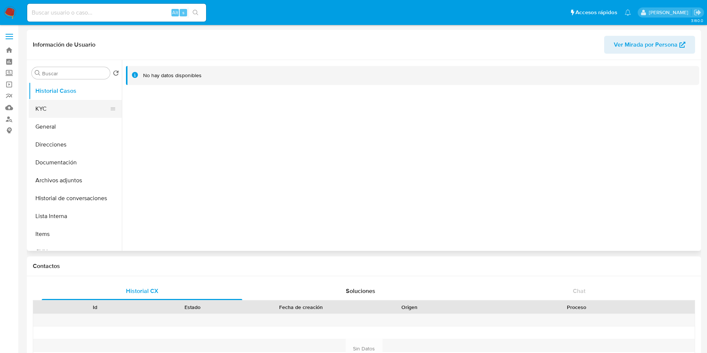
click at [59, 113] on button "KYC" at bounding box center [72, 109] width 87 height 18
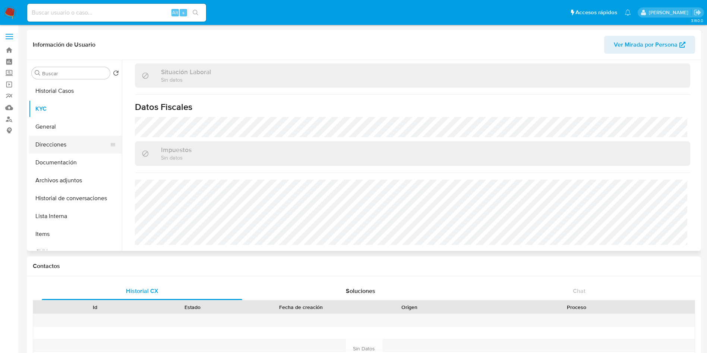
scroll to position [386, 0]
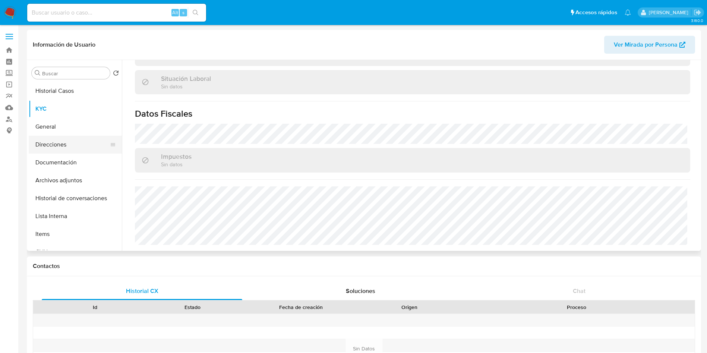
click at [57, 145] on button "Direcciones" at bounding box center [72, 145] width 87 height 18
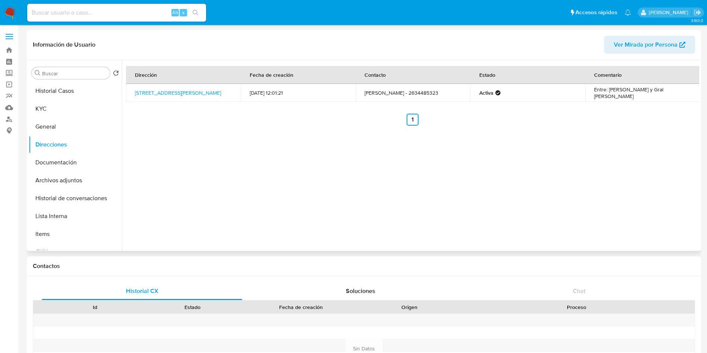
drag, startPoint x: 136, startPoint y: 88, endPoint x: 126, endPoint y: 87, distance: 10.2
click at [126, 87] on td "Calle Saavedra 69, San Martín, Mendoza, 5570, Argentina 69" at bounding box center [183, 93] width 115 height 18
copy link "Calle Saavedra 69, San Martín, Mendoza, 5570, Argentina 69"
click at [72, 114] on button "KYC" at bounding box center [72, 109] width 87 height 18
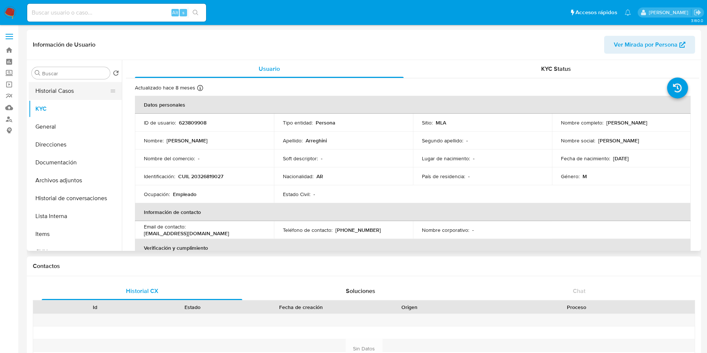
click at [47, 92] on button "Historial Casos" at bounding box center [72, 91] width 87 height 18
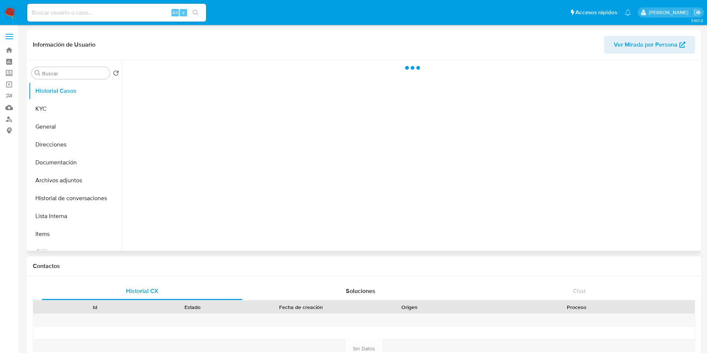
select select "10"
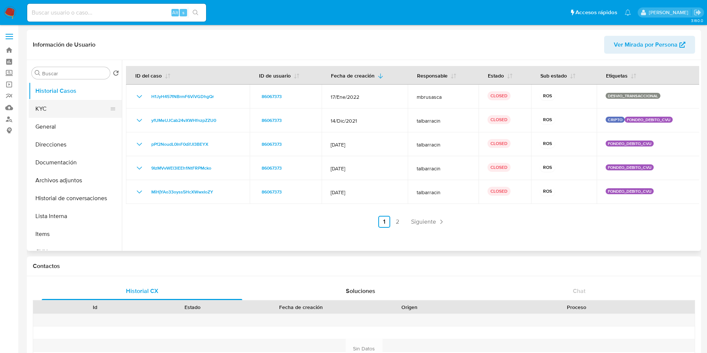
click at [79, 106] on button "KYC" at bounding box center [72, 109] width 87 height 18
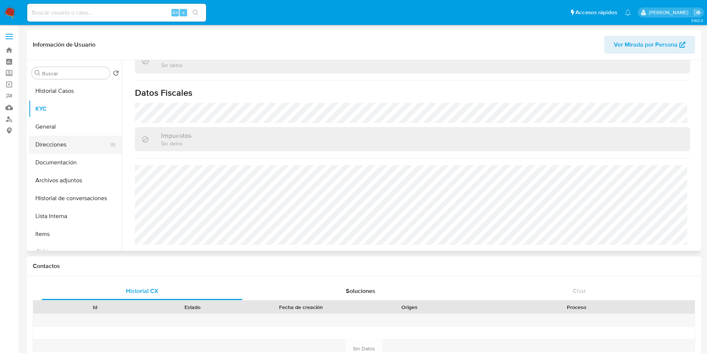
scroll to position [400, 0]
click at [62, 142] on button "Direcciones" at bounding box center [72, 145] width 87 height 18
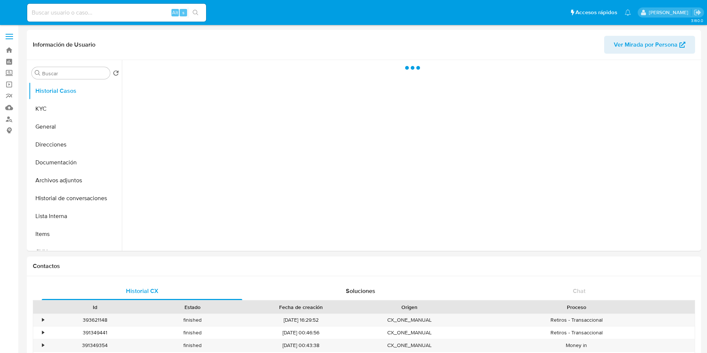
select select "10"
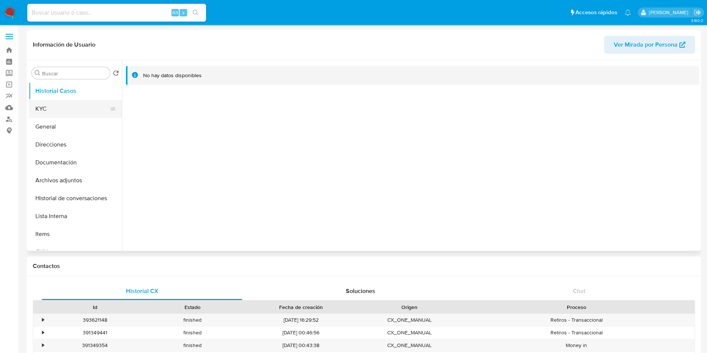
click at [73, 102] on button "KYC" at bounding box center [72, 109] width 87 height 18
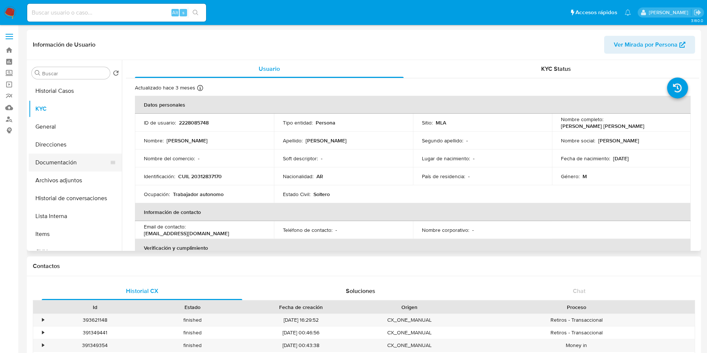
click at [73, 158] on button "Documentación" at bounding box center [72, 163] width 87 height 18
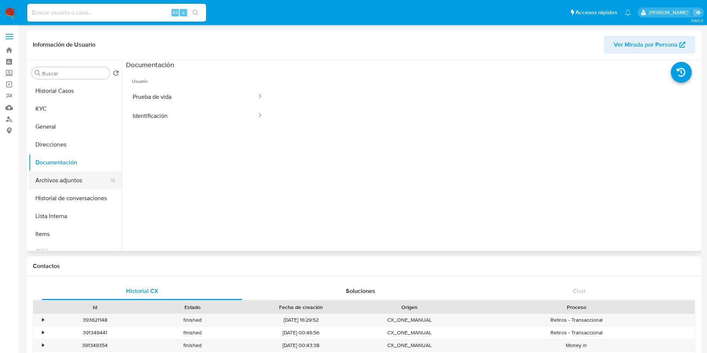
click at [71, 176] on button "Archivos adjuntos" at bounding box center [72, 181] width 87 height 18
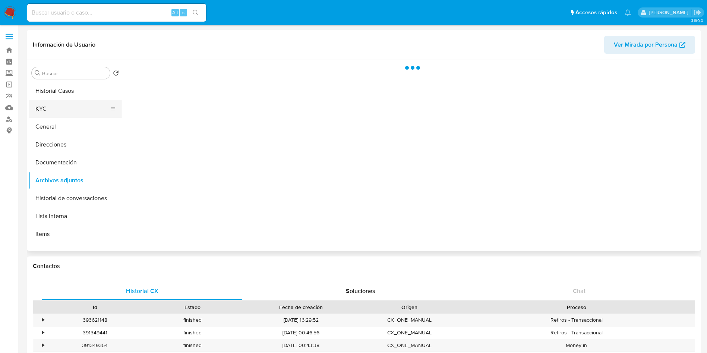
click at [66, 111] on button "KYC" at bounding box center [72, 109] width 87 height 18
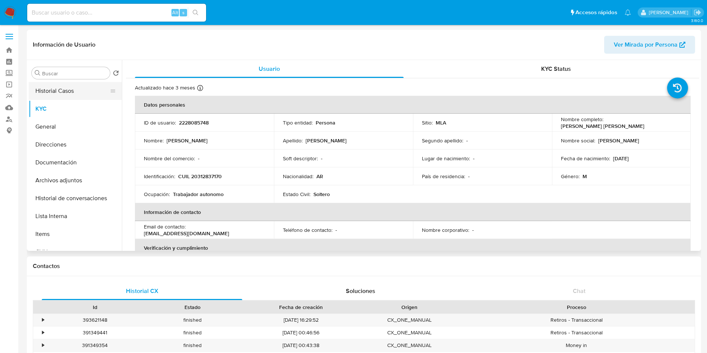
click at [82, 96] on button "Historial Casos" at bounding box center [72, 91] width 87 height 18
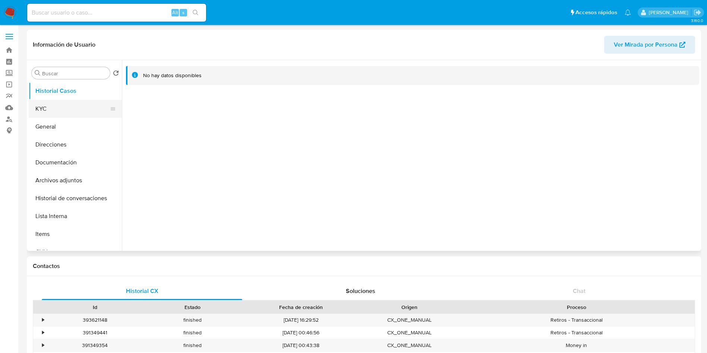
click at [69, 106] on button "KYC" at bounding box center [72, 109] width 87 height 18
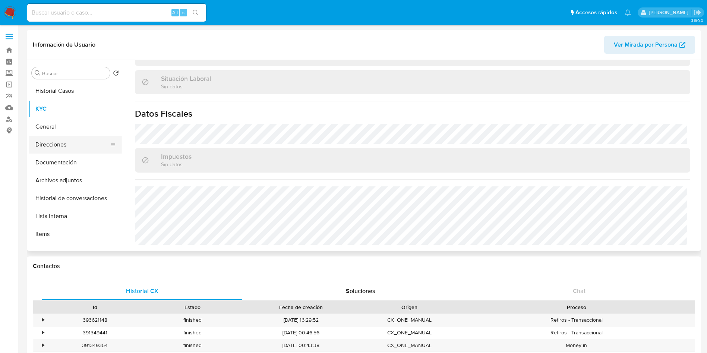
click at [74, 149] on button "Direcciones" at bounding box center [72, 145] width 87 height 18
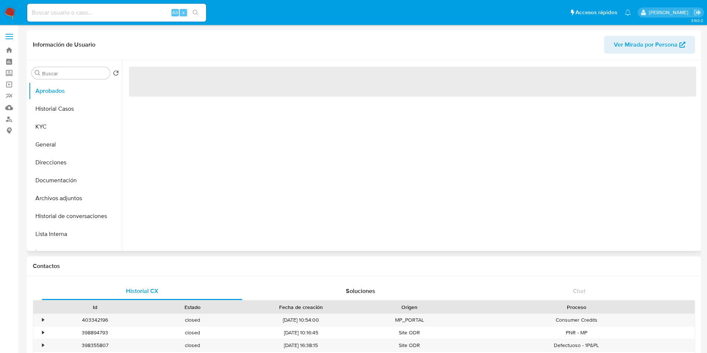
select select "10"
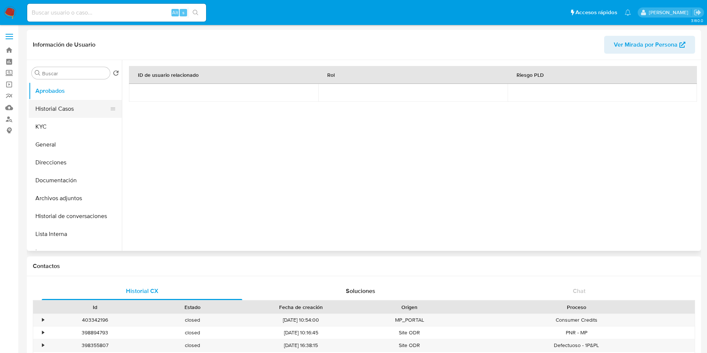
click at [65, 112] on button "Historial Casos" at bounding box center [72, 109] width 87 height 18
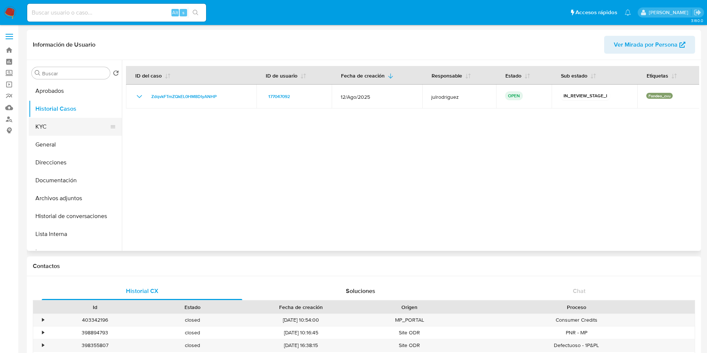
click at [64, 123] on button "KYC" at bounding box center [72, 127] width 87 height 18
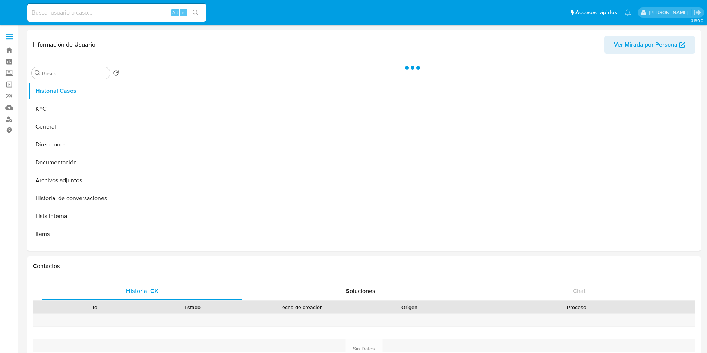
select select "10"
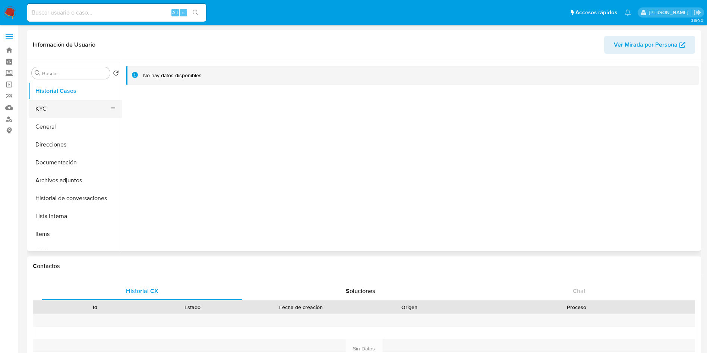
click at [65, 103] on button "KYC" at bounding box center [72, 109] width 87 height 18
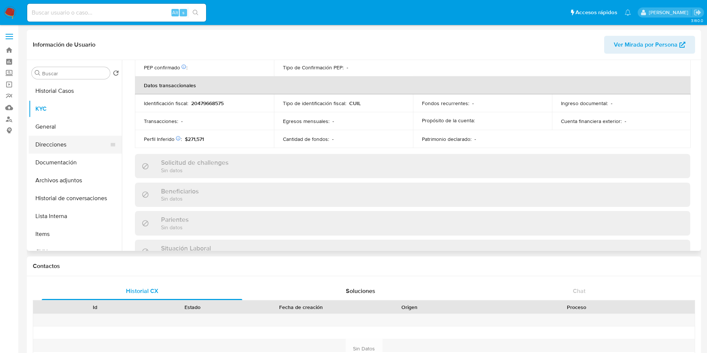
scroll to position [386, 0]
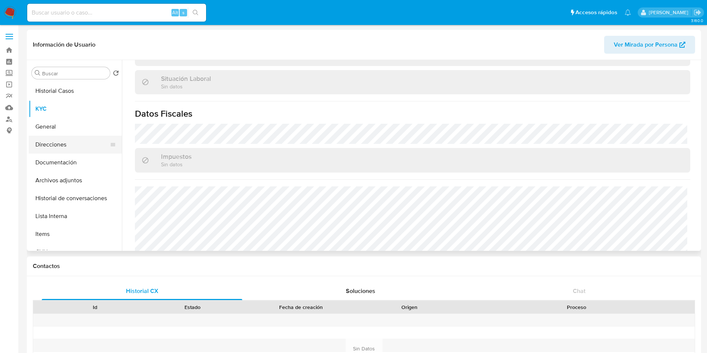
click at [65, 141] on button "Direcciones" at bounding box center [72, 145] width 87 height 18
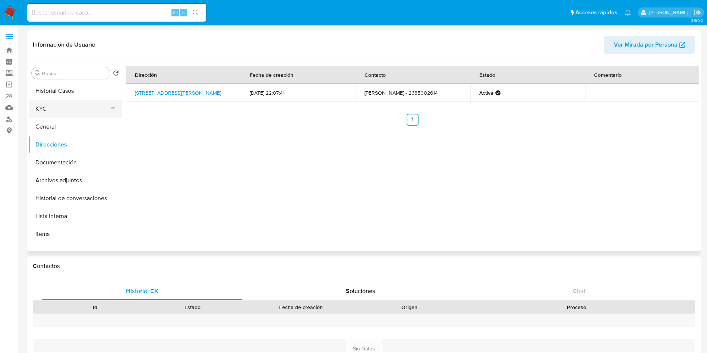
click at [60, 101] on button "KYC" at bounding box center [72, 109] width 87 height 18
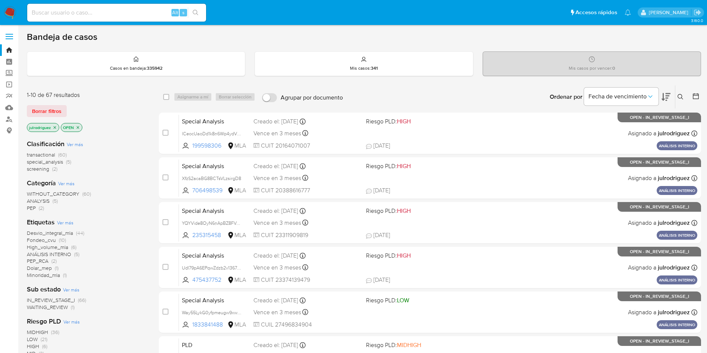
click at [681, 97] on icon at bounding box center [681, 97] width 6 height 6
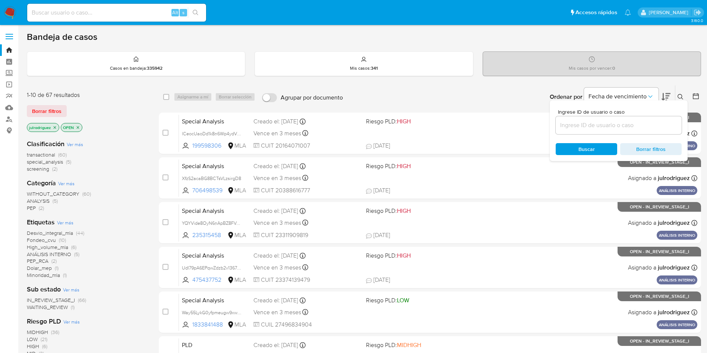
click at [608, 130] on div at bounding box center [619, 125] width 126 height 18
drag, startPoint x: 604, startPoint y: 125, endPoint x: 600, endPoint y: 129, distance: 5.5
click at [604, 125] on input at bounding box center [619, 125] width 126 height 10
paste input "ZdqvkFTmZQkEL0HM8DIyANHP"
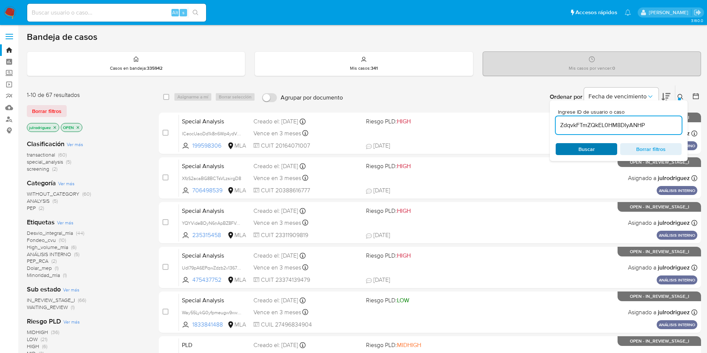
type input "ZdqvkFTmZQkEL0HM8DIyANHP"
click at [571, 152] on span "Buscar" at bounding box center [586, 149] width 51 height 10
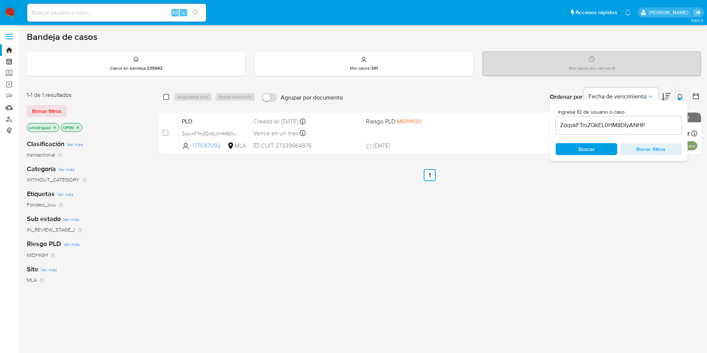
click at [165, 98] on input "checkbox" at bounding box center [166, 97] width 6 height 6
checkbox input "true"
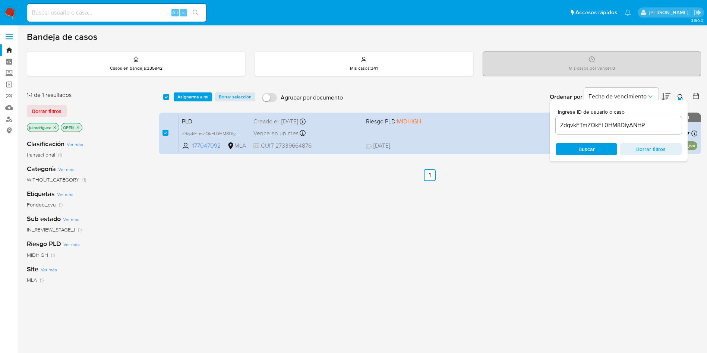
click at [197, 101] on div "select-all-cases-checkbox Asignarme a mí Borrar selección Agrupar por documento…" at bounding box center [430, 96] width 543 height 23
click at [196, 97] on span "Asignarme a mí" at bounding box center [192, 96] width 31 height 7
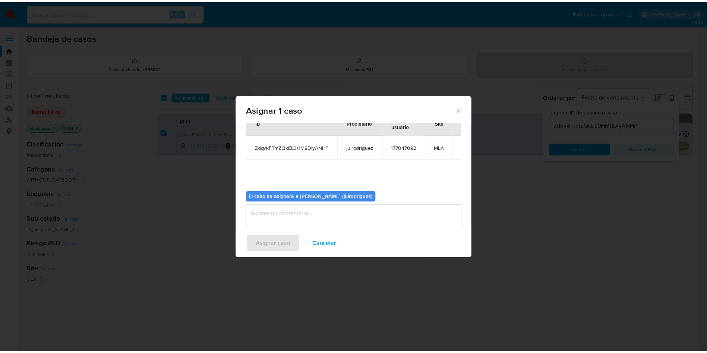
scroll to position [39, 0]
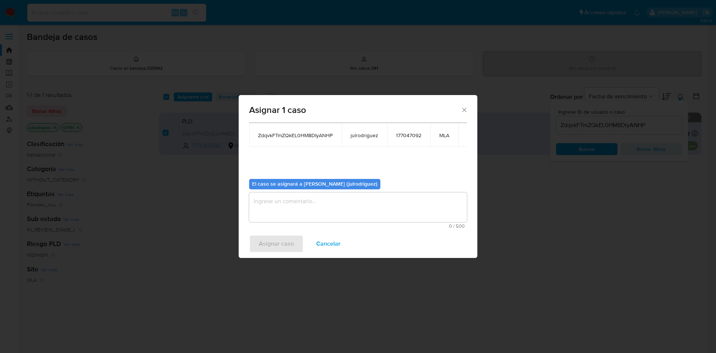
click at [314, 205] on textarea "assign-modal" at bounding box center [358, 207] width 218 height 30
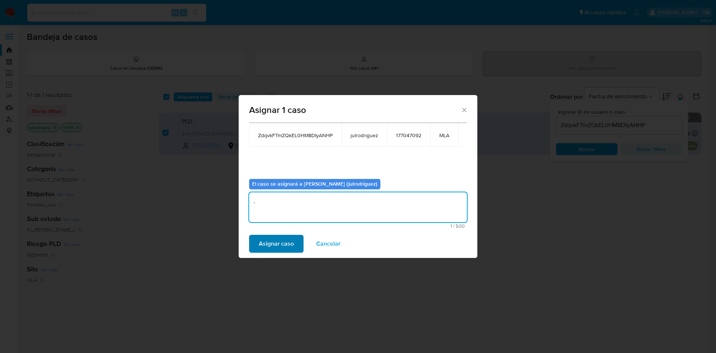
type textarea "."
click at [283, 240] on span "Asignar caso" at bounding box center [276, 244] width 35 height 16
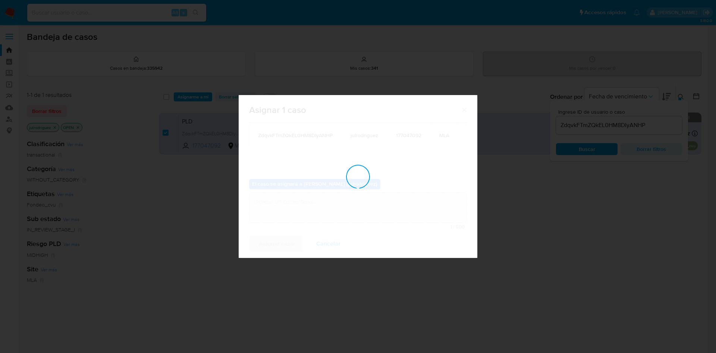
checkbox input "false"
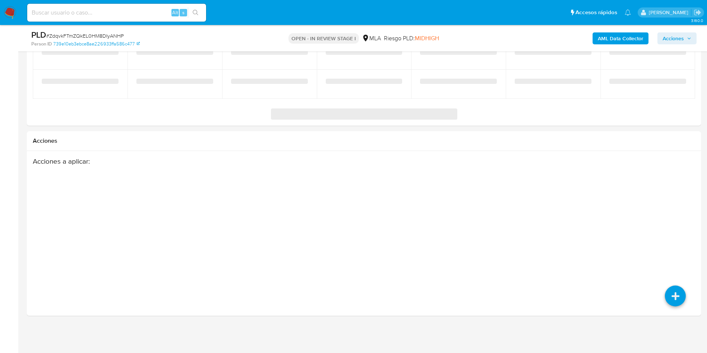
select select "10"
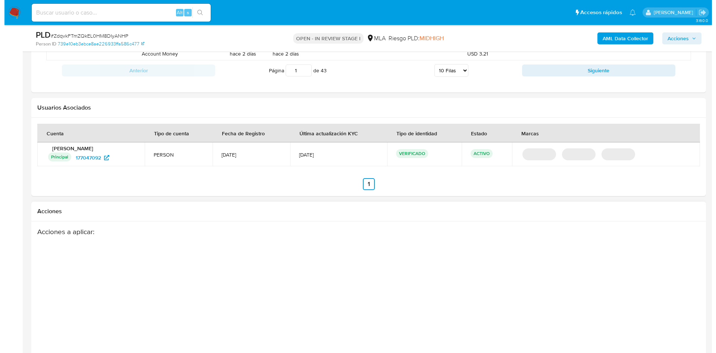
scroll to position [959, 0]
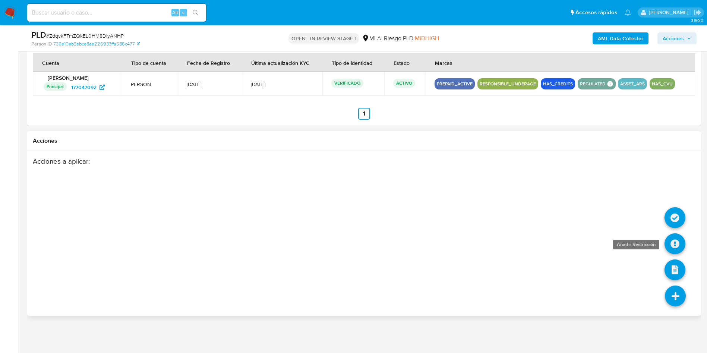
click at [675, 249] on icon at bounding box center [675, 243] width 21 height 21
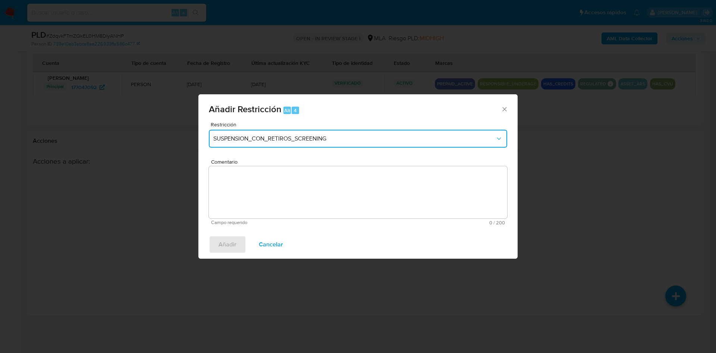
click at [330, 145] on button "SUSPENSION_CON_RETIROS_SCREENING" at bounding box center [358, 139] width 298 height 18
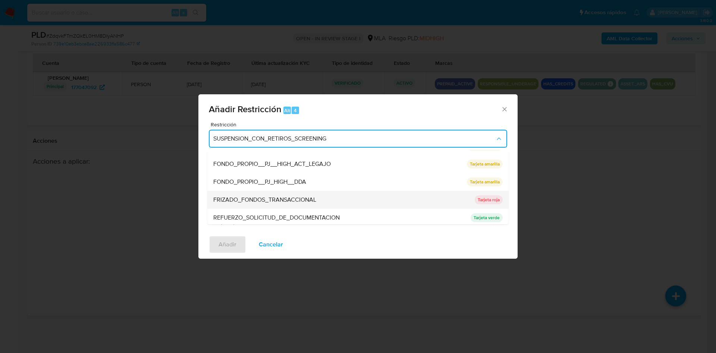
scroll to position [158, 0]
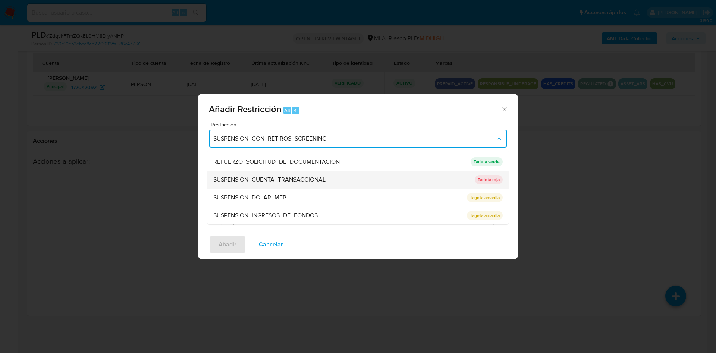
click at [284, 180] on span "SUSPENSION_CUENTA_TRANSACCIONAL" at bounding box center [269, 179] width 112 height 7
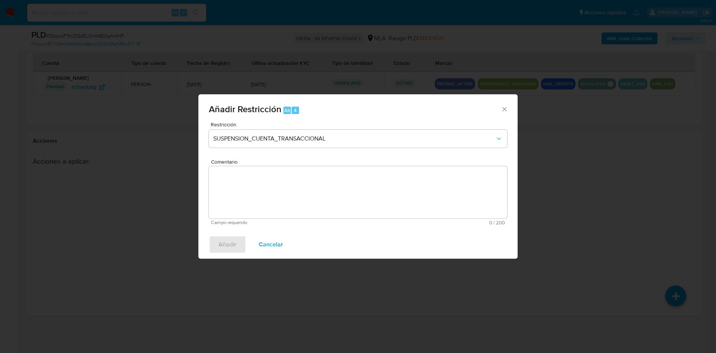
click at [311, 189] on textarea "Comentario" at bounding box center [358, 192] width 298 height 52
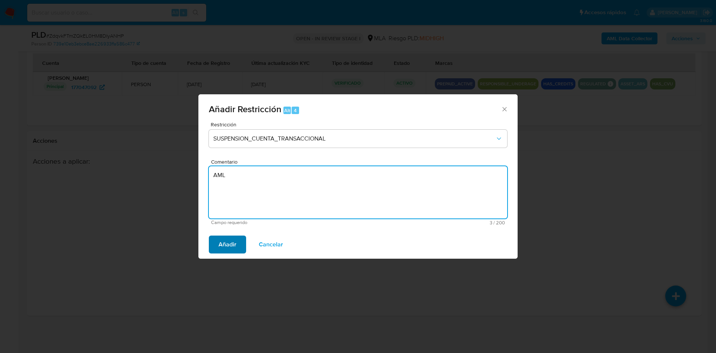
type textarea "AML"
click at [242, 246] on button "Añadir" at bounding box center [227, 245] width 37 height 18
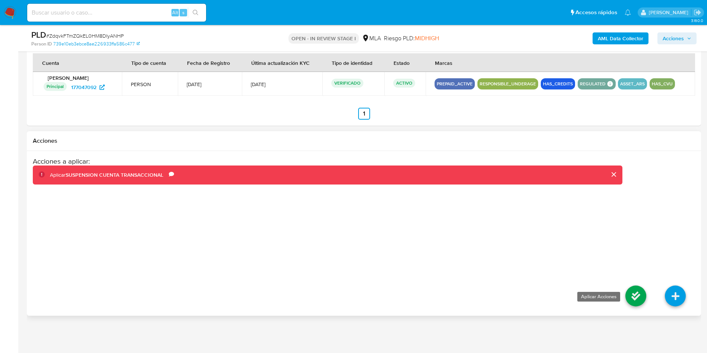
click at [641, 299] on icon at bounding box center [636, 296] width 21 height 21
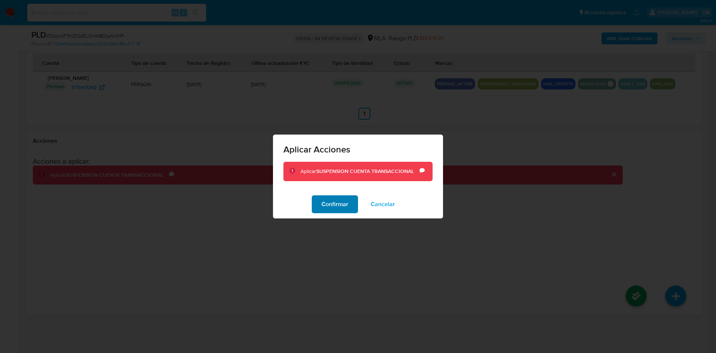
click at [346, 205] on span "Confirmar" at bounding box center [334, 204] width 27 height 16
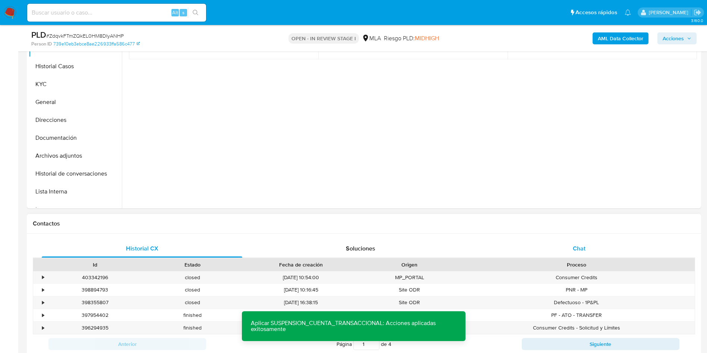
drag, startPoint x: 573, startPoint y: 244, endPoint x: 570, endPoint y: 240, distance: 4.8
click at [573, 244] on span "Chat" at bounding box center [579, 248] width 13 height 9
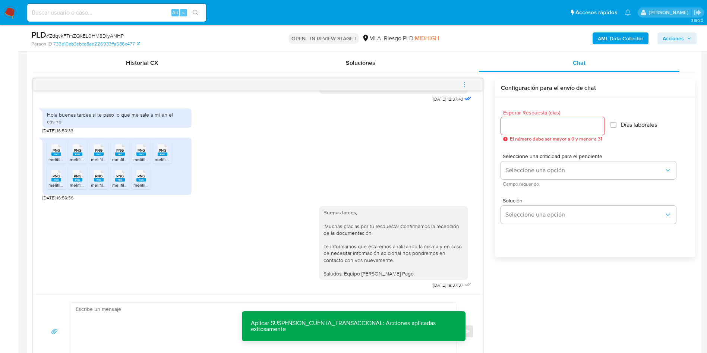
scroll to position [344, 0]
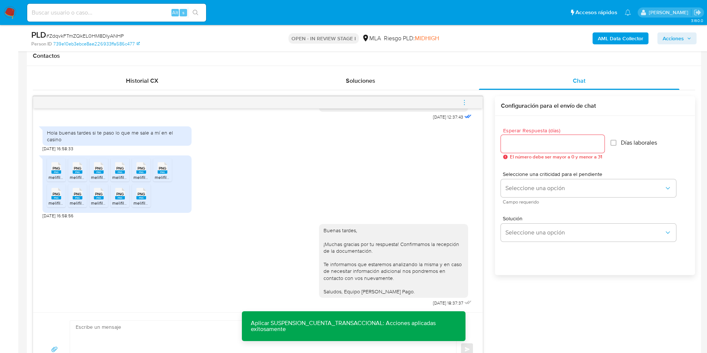
click at [463, 102] on icon "menu-action" at bounding box center [464, 102] width 7 height 7
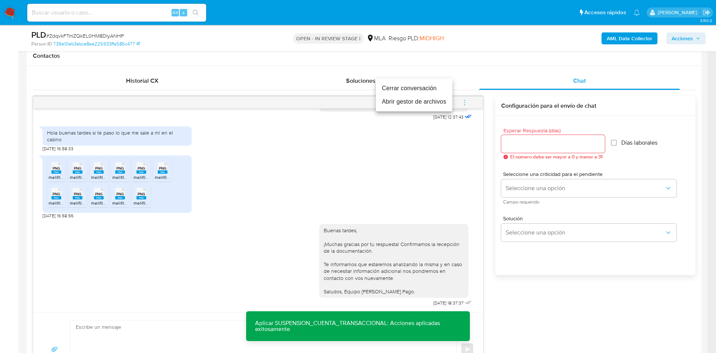
click at [404, 84] on li "Cerrar conversación" at bounding box center [414, 88] width 76 height 13
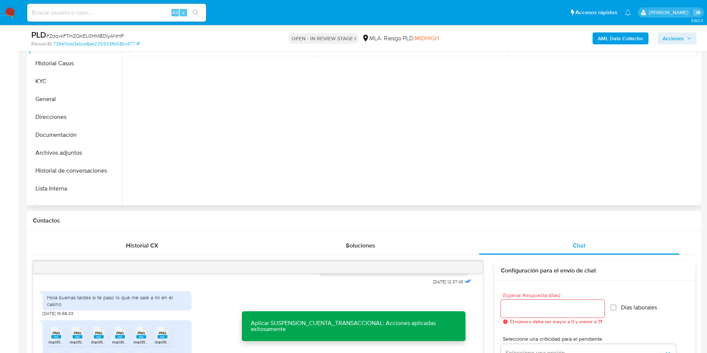
scroll to position [120, 0]
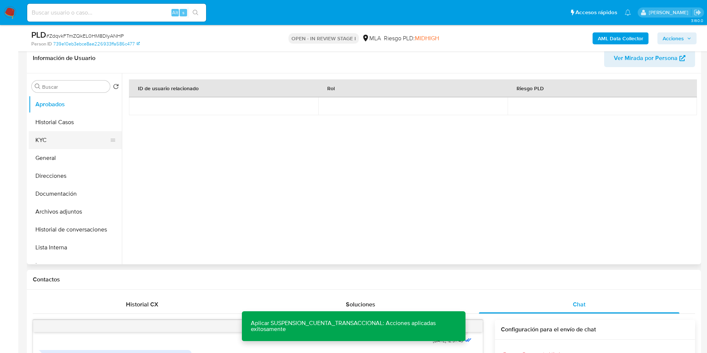
click at [52, 133] on button "KYC" at bounding box center [72, 140] width 87 height 18
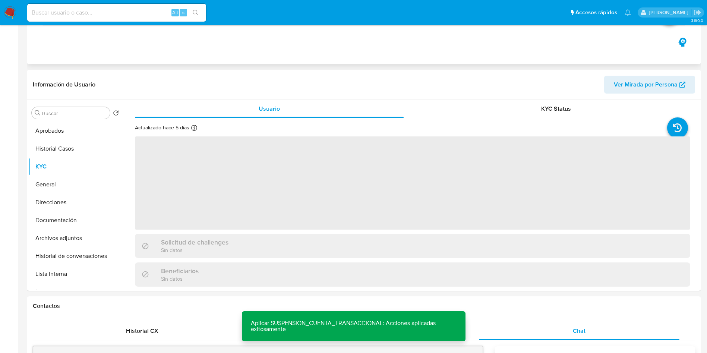
scroll to position [0, 0]
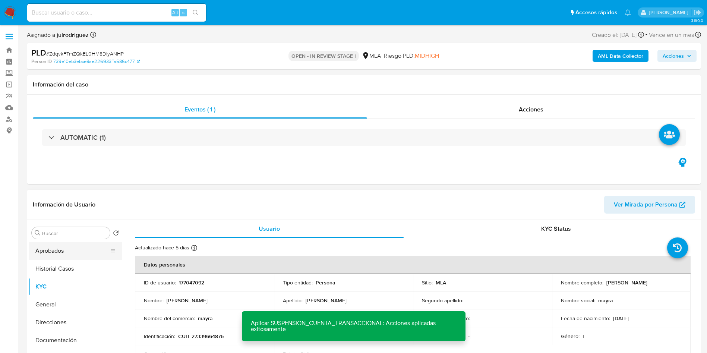
click at [54, 246] on button "Aprobados" at bounding box center [72, 251] width 87 height 18
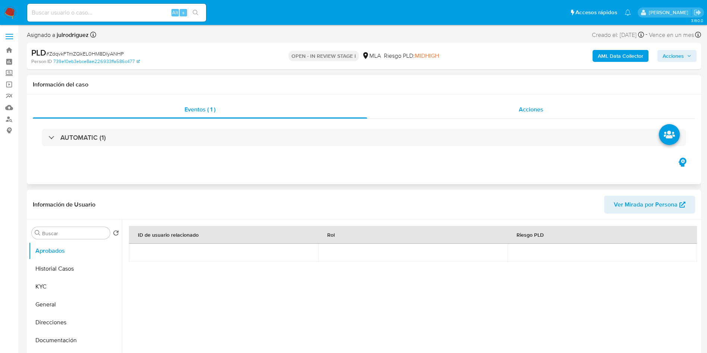
click at [528, 106] on span "Acciones" at bounding box center [531, 109] width 25 height 9
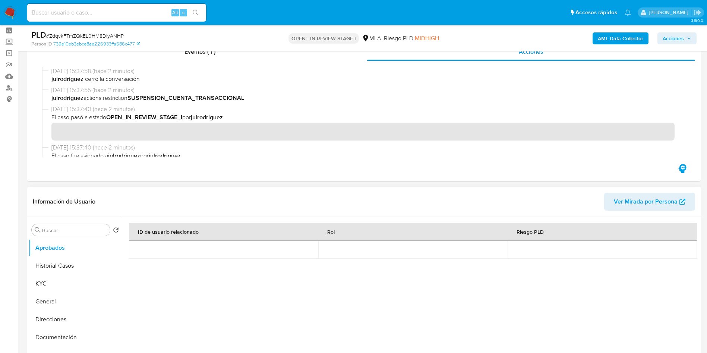
scroll to position [56, 0]
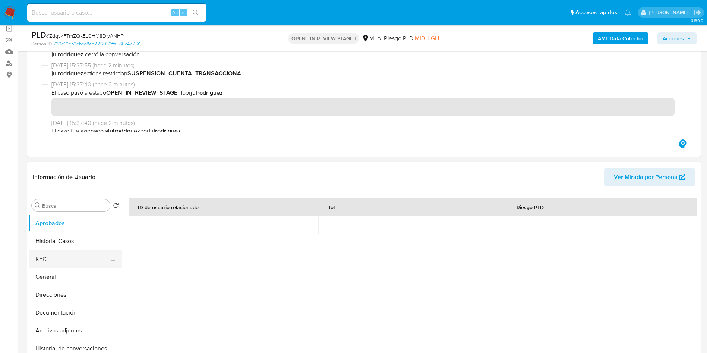
drag, startPoint x: 64, startPoint y: 253, endPoint x: 68, endPoint y: 254, distance: 4.2
click at [65, 254] on button "KYC" at bounding box center [72, 259] width 87 height 18
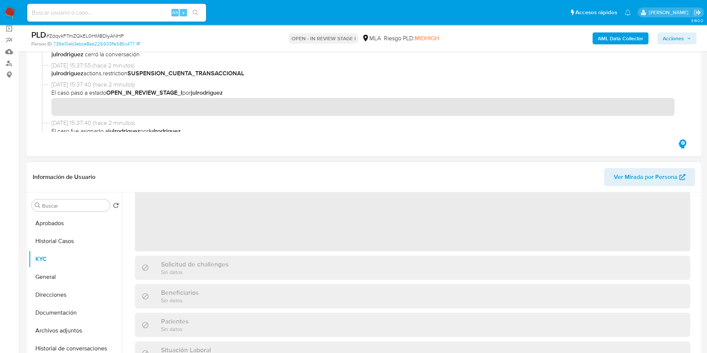
scroll to position [0, 0]
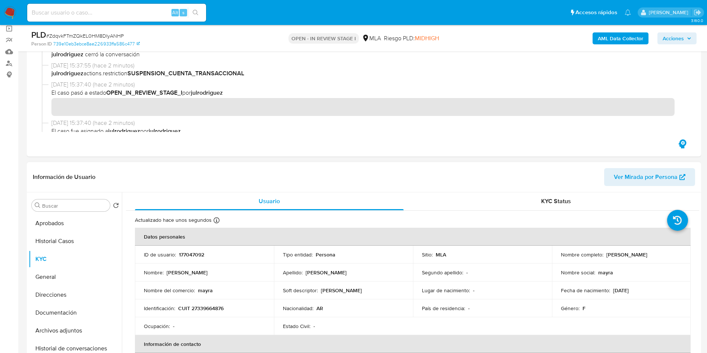
click at [185, 252] on p "177047092" at bounding box center [191, 254] width 25 height 7
copy p "177047092"
click at [98, 35] on span "# ZdqvkFTmZQkEL0HM8DIyANHP" at bounding box center [85, 35] width 78 height 7
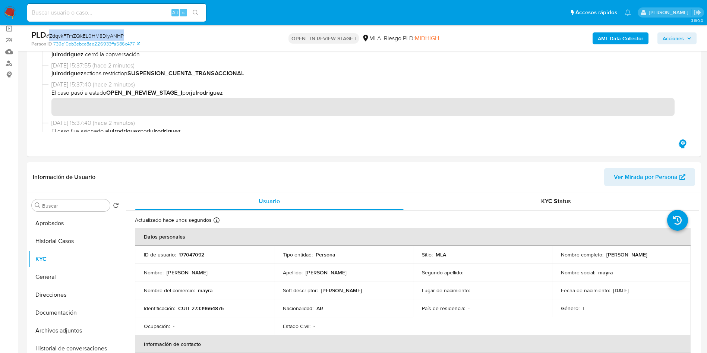
copy span "ZdqvkFTmZQkEL0HM8DIyANHP"
click at [611, 33] on b "AML Data Collector" at bounding box center [620, 38] width 45 height 12
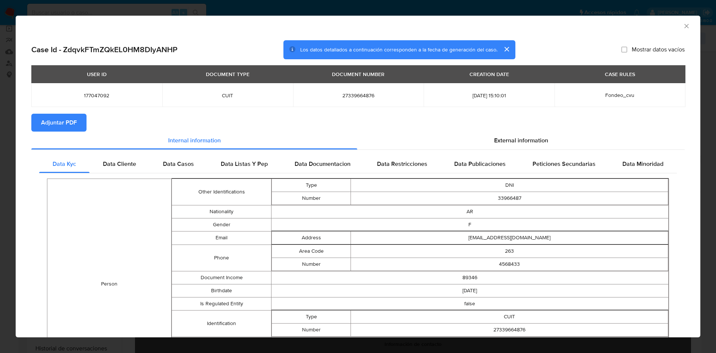
click at [57, 123] on span "Adjuntar PDF" at bounding box center [59, 122] width 36 height 16
click at [684, 26] on icon "Cerrar ventana" at bounding box center [686, 26] width 4 height 4
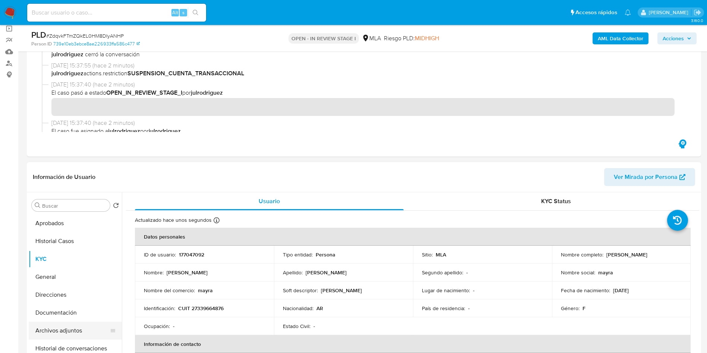
click at [70, 327] on button "Archivos adjuntos" at bounding box center [72, 331] width 87 height 18
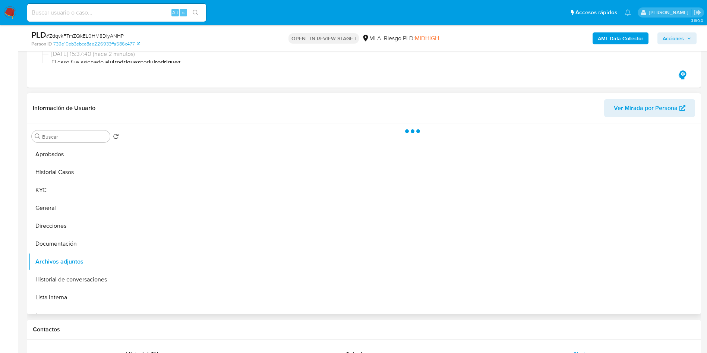
scroll to position [168, 0]
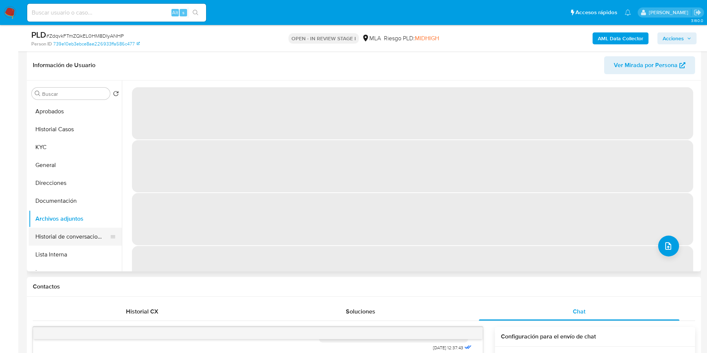
click at [81, 233] on button "Historial de conversaciones" at bounding box center [72, 237] width 87 height 18
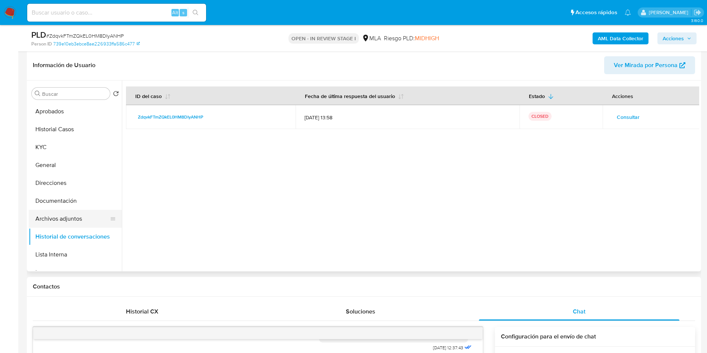
click at [72, 216] on button "Archivos adjuntos" at bounding box center [72, 219] width 87 height 18
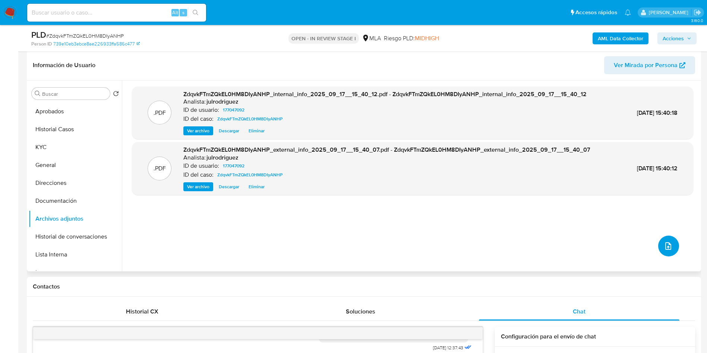
click at [661, 240] on button "upload-file" at bounding box center [668, 246] width 21 height 21
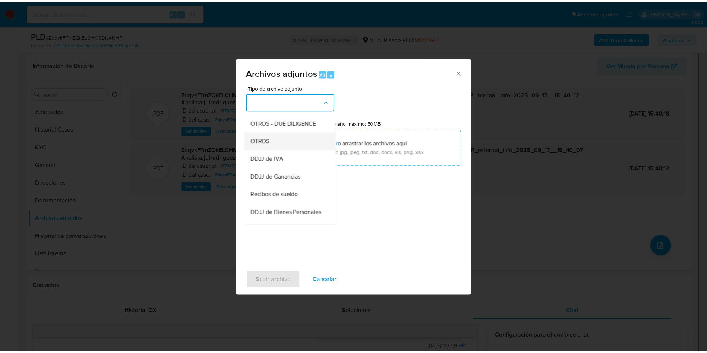
scroll to position [112, 0]
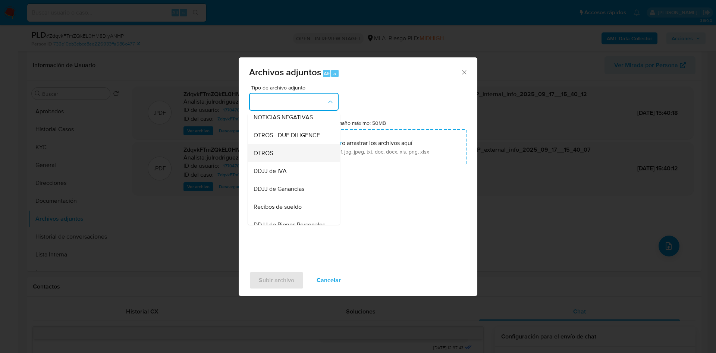
click at [279, 156] on div "OTROS" at bounding box center [292, 153] width 76 height 18
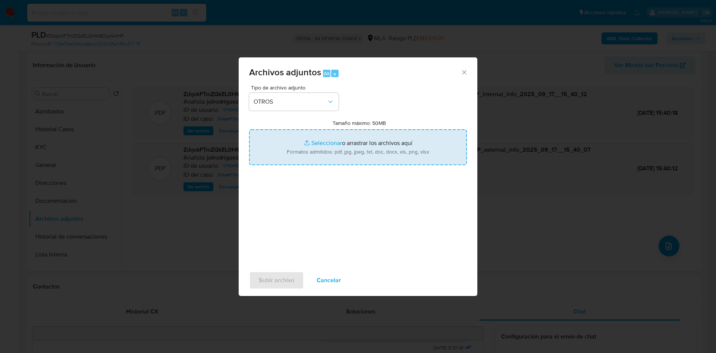
click at [342, 141] on input "Tamaño máximo: 50MB Seleccionar archivos" at bounding box center [358, 147] width 218 height 36
type input "C:\fakepath\Mayra Gabriela Altamirano - NOSIS - AGOSTO 2025.pdf"
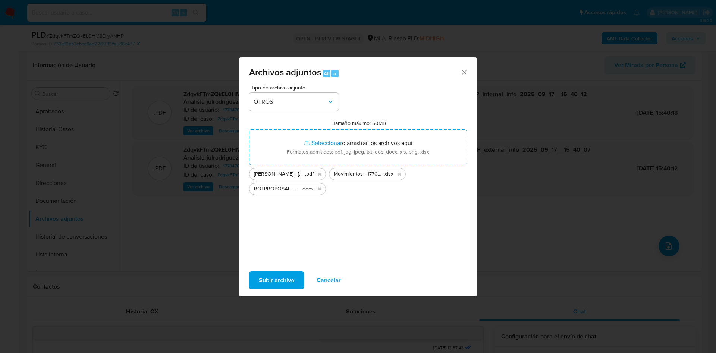
click at [264, 280] on span "Subir archivo" at bounding box center [276, 280] width 35 height 16
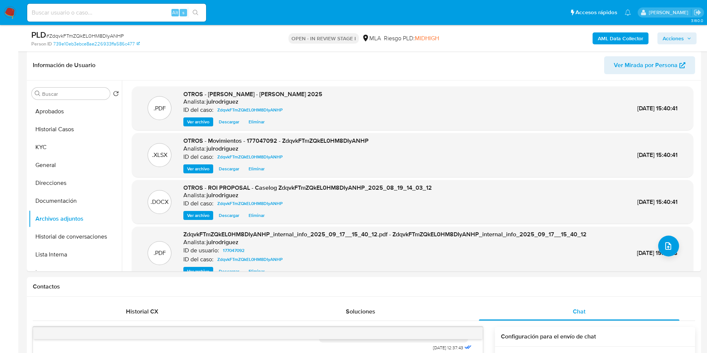
click at [666, 37] on span "Acciones" at bounding box center [673, 38] width 21 height 12
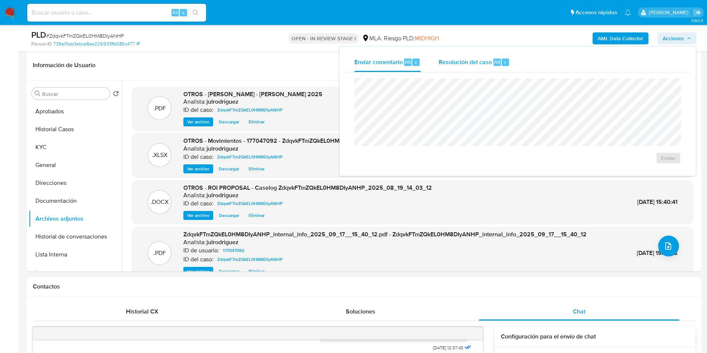
click at [479, 57] on span "Resolución del caso" at bounding box center [465, 61] width 53 height 9
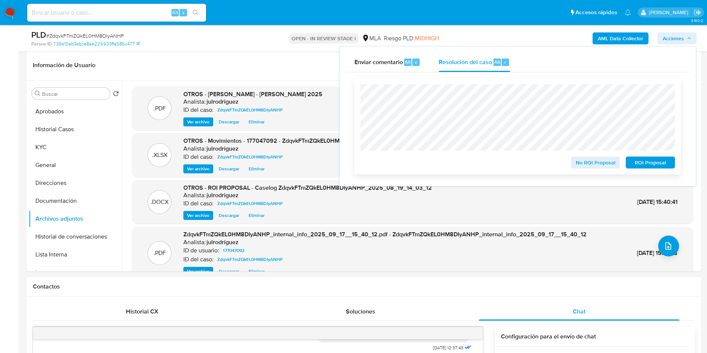
click at [639, 162] on span "ROI Proposal" at bounding box center [650, 162] width 39 height 10
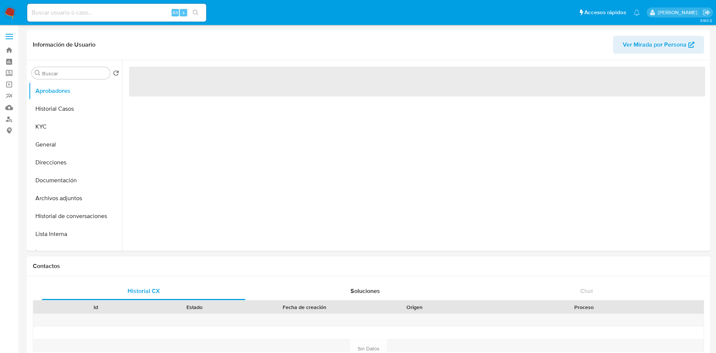
select select "10"
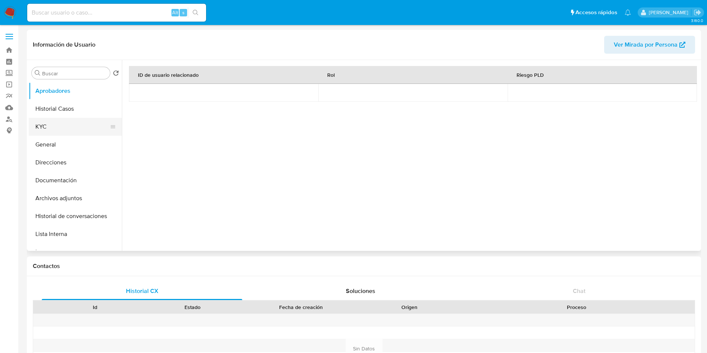
click at [62, 120] on button "KYC" at bounding box center [72, 127] width 87 height 18
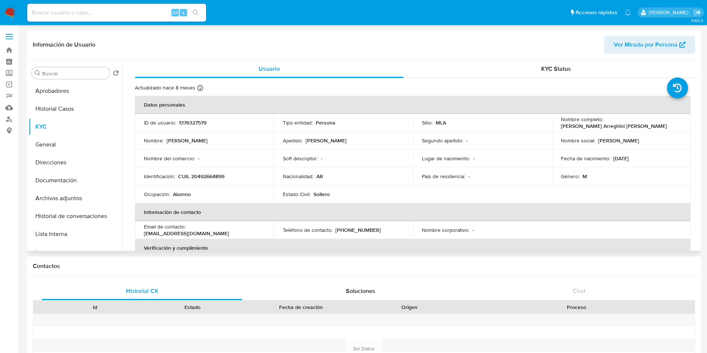
drag, startPoint x: 559, startPoint y: 125, endPoint x: 647, endPoint y: 132, distance: 88.2
click at [659, 126] on td "Nombre completo : [PERSON_NAME] Arreghini [PERSON_NAME]" at bounding box center [621, 123] width 139 height 18
copy p "Benjamin Alejandro Arreghini Altamirano"
drag, startPoint x: 0, startPoint y: 312, endPoint x: 20, endPoint y: 302, distance: 22.2
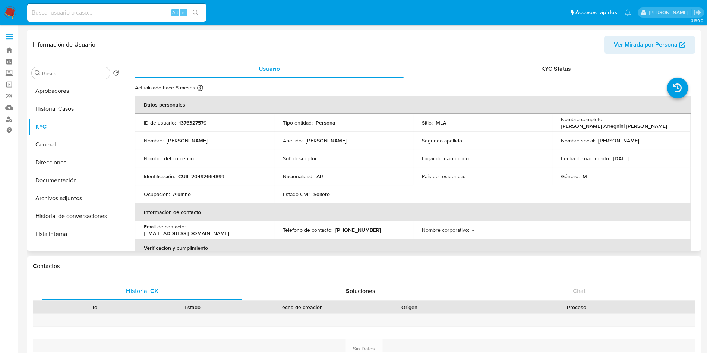
click at [223, 177] on p "CUIL 20492664899" at bounding box center [201, 176] width 46 height 7
copy p "20492664899"
click at [49, 88] on button "Aprobadores" at bounding box center [72, 91] width 87 height 18
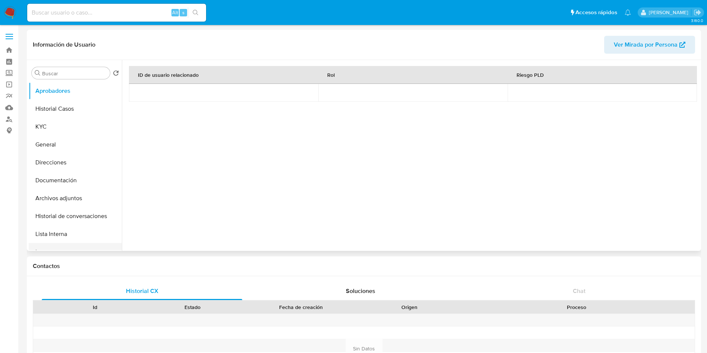
drag, startPoint x: 0, startPoint y: 254, endPoint x: 29, endPoint y: 248, distance: 30.1
click at [62, 127] on button "KYC" at bounding box center [72, 127] width 87 height 18
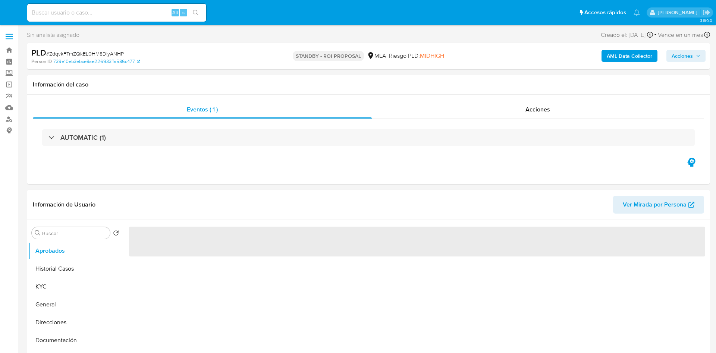
select select "10"
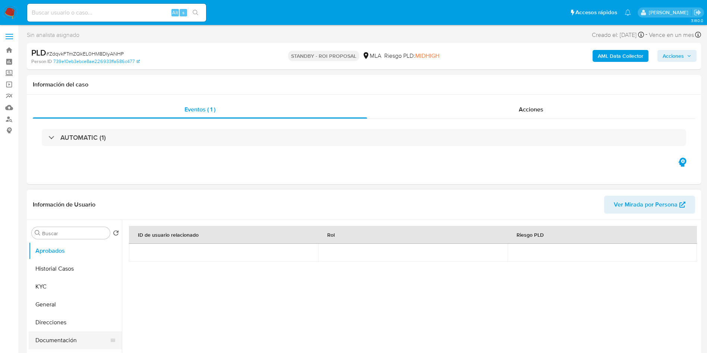
click at [55, 338] on button "Documentación" at bounding box center [72, 340] width 87 height 18
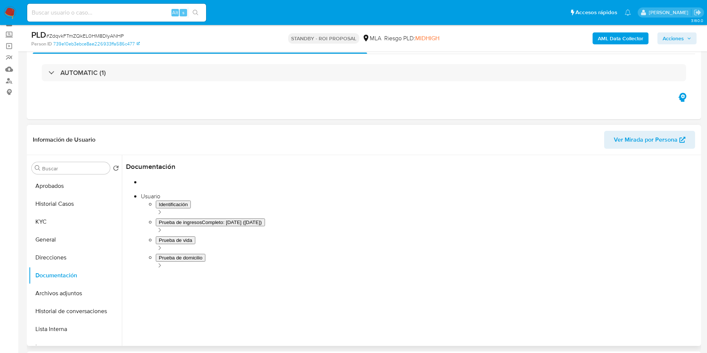
scroll to position [56, 0]
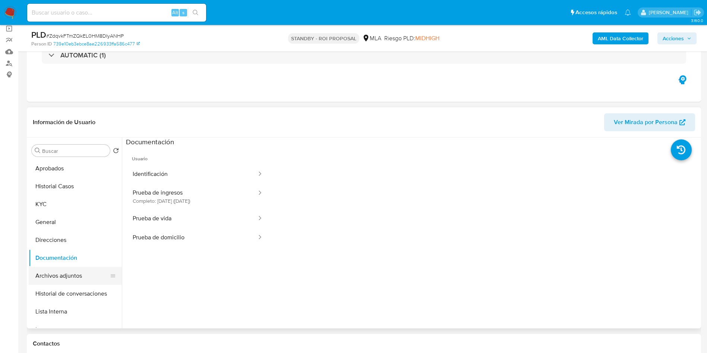
click at [72, 273] on button "Archivos adjuntos" at bounding box center [72, 276] width 87 height 18
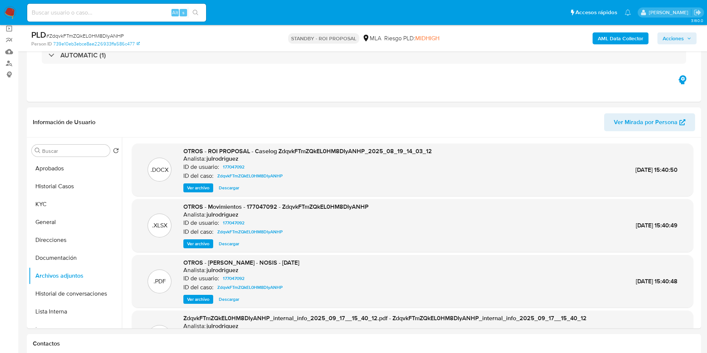
click at [681, 38] on span "Acciones" at bounding box center [673, 38] width 21 height 12
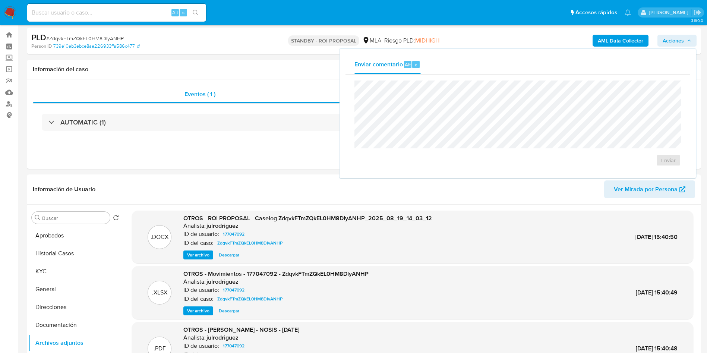
scroll to position [0, 0]
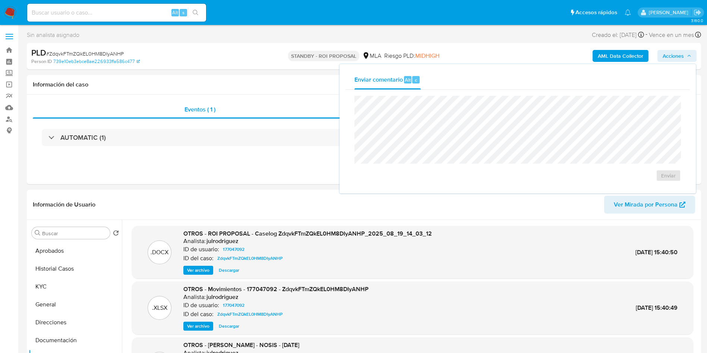
click at [680, 56] on span "Acciones" at bounding box center [673, 56] width 21 height 12
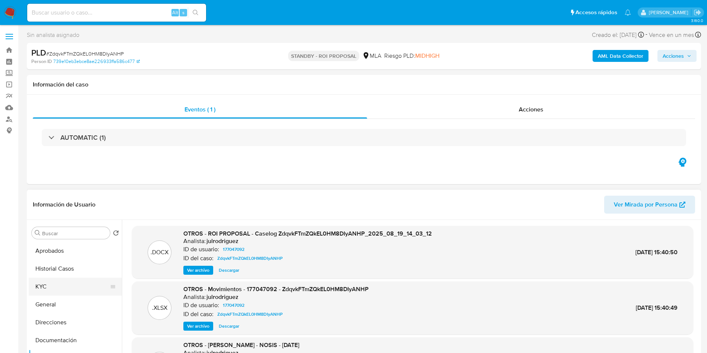
click at [54, 288] on button "KYC" at bounding box center [72, 287] width 87 height 18
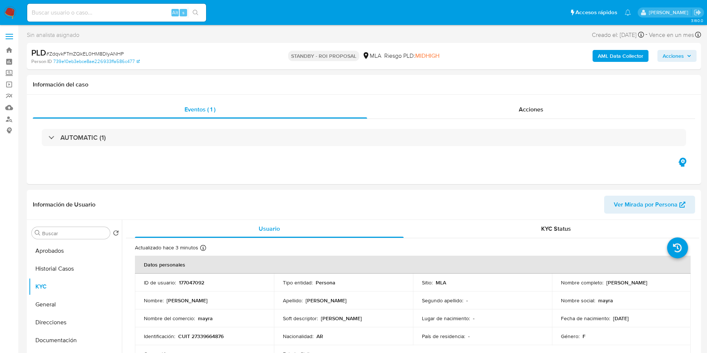
click at [101, 17] on input at bounding box center [116, 13] width 179 height 10
paste input "qMDNePEFKW4yGxjDkcCVEuvO"
type input "qMDNePEFKW4yGxjDkcCVEuvO"
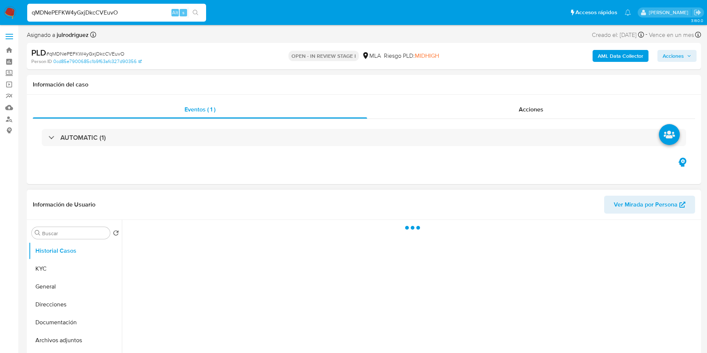
select select "10"
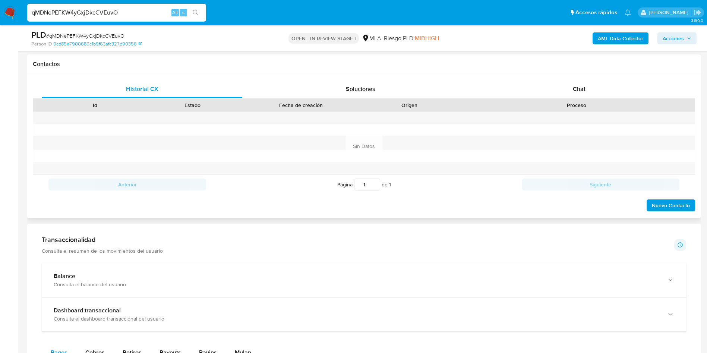
click at [588, 76] on div "Historial CX Soluciones Chat Id Estado Fecha de creación Origen Proceso Anterio…" at bounding box center [364, 146] width 674 height 144
click at [585, 91] on span "Chat" at bounding box center [579, 89] width 13 height 9
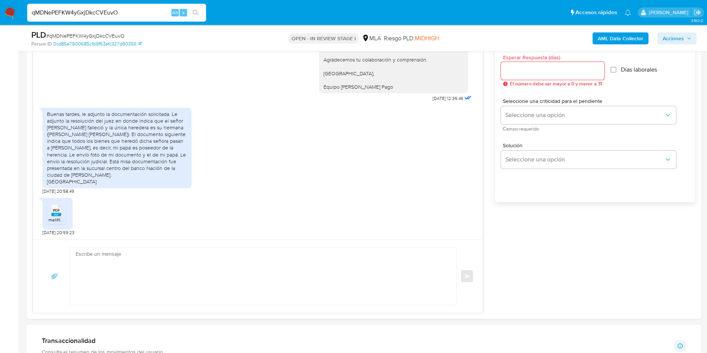
scroll to position [391, 0]
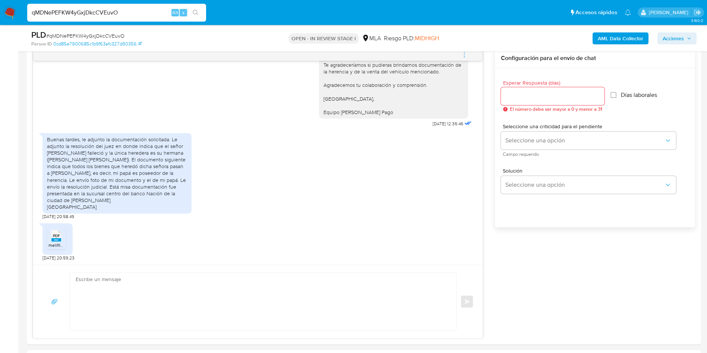
click at [56, 234] on span "PDF" at bounding box center [56, 235] width 7 height 5
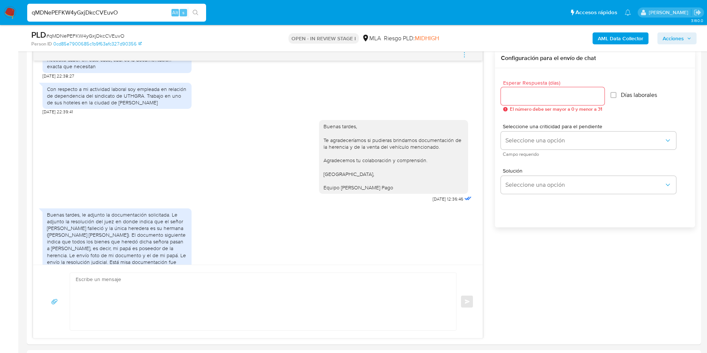
scroll to position [591, 0]
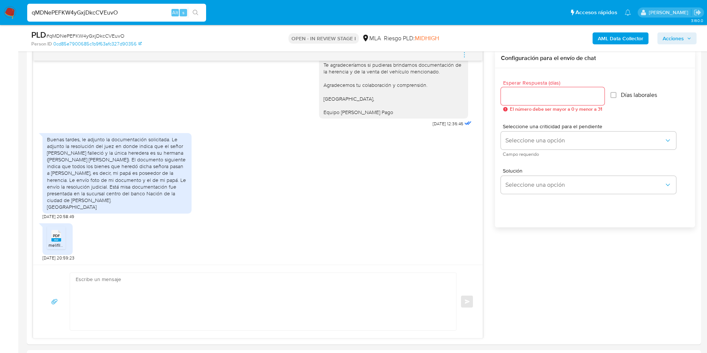
click at [57, 241] on rect at bounding box center [56, 239] width 10 height 3
click at [116, 12] on input "qMDNePEFKW4yGxjDkcCVEuvO" at bounding box center [116, 13] width 179 height 10
paste input "Ih1mqe995ngkmYX8cds5F8GR"
type input "Ih1mqe995ngkmYX8cds5F8GR"
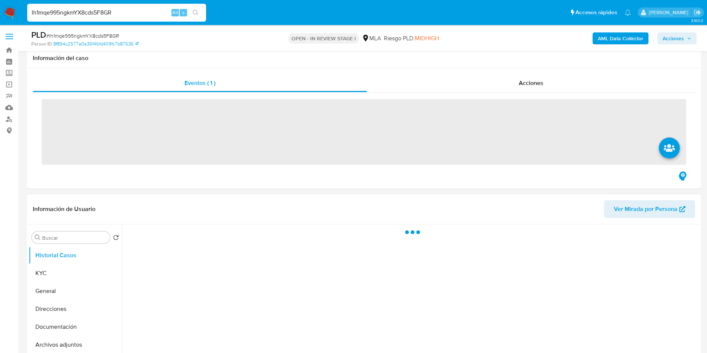
scroll to position [112, 0]
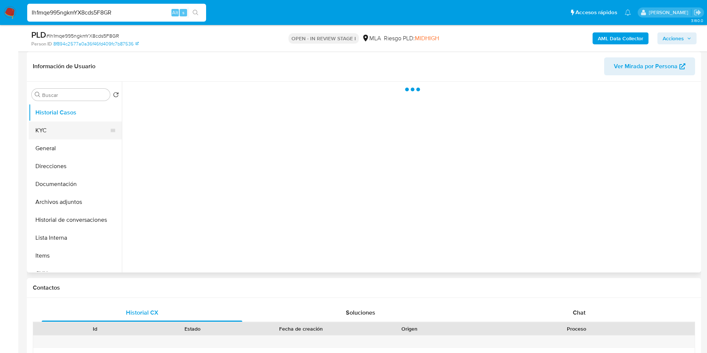
click at [41, 133] on button "KYC" at bounding box center [72, 131] width 87 height 18
select select "10"
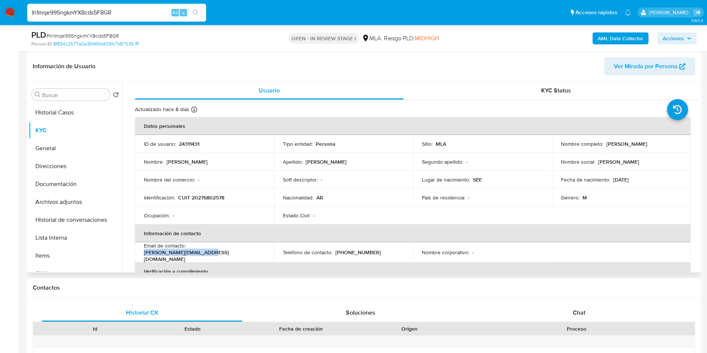
drag, startPoint x: 253, startPoint y: 250, endPoint x: 189, endPoint y: 252, distance: 64.5
click at [189, 252] on div "Email de contacto : claudio_ruso@hotmail.com" at bounding box center [204, 252] width 121 height 20
copy p "claudio_ruso@hotmail.com"
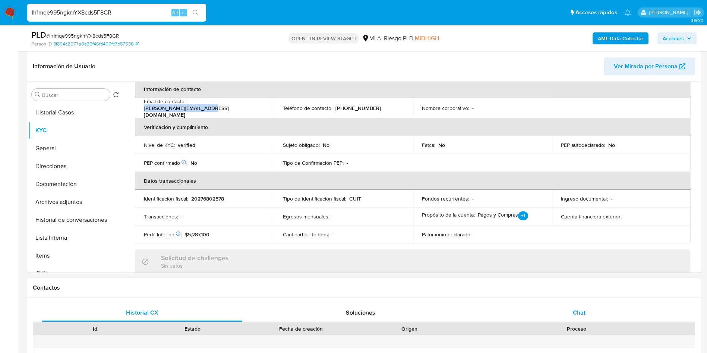
scroll to position [224, 0]
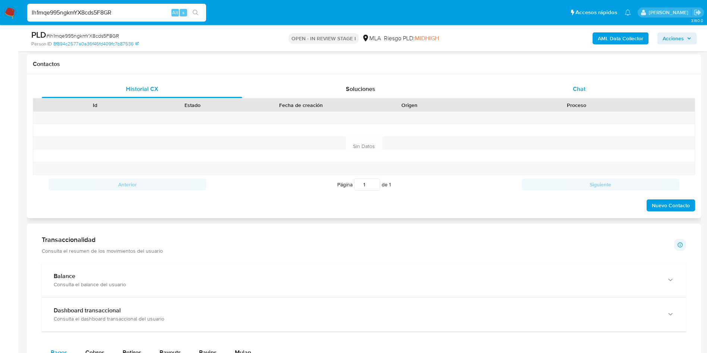
click at [571, 91] on div "Chat" at bounding box center [579, 89] width 201 height 18
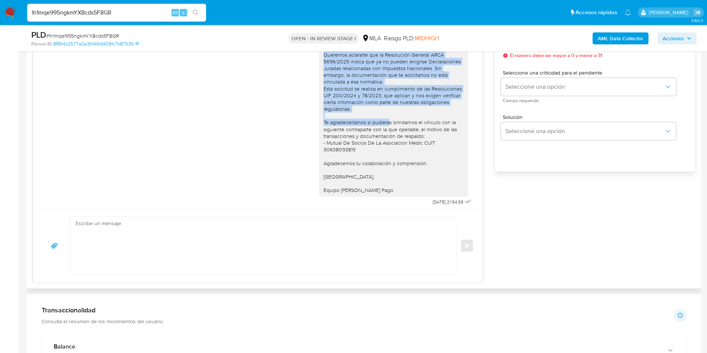
scroll to position [560, 0]
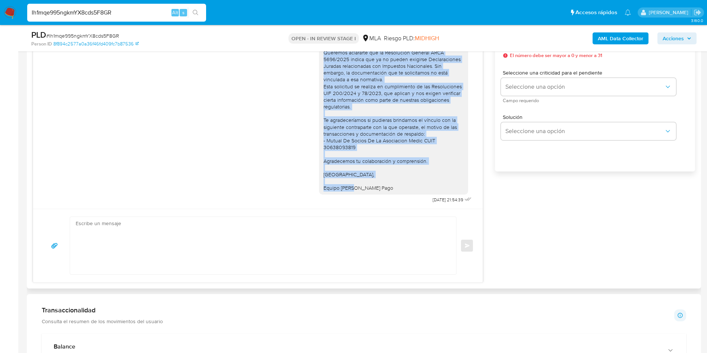
drag, startPoint x: 314, startPoint y: 93, endPoint x: 384, endPoint y: 152, distance: 91.8
click at [396, 185] on div "Buenas tardes, Queremos aclararte que la Resolución General ARCA 5696/2025 indi…" at bounding box center [393, 113] width 149 height 162
copy div "Buenas tardes, Queremos aclararte que la Resolución General ARCA 5696/2025 indi…"
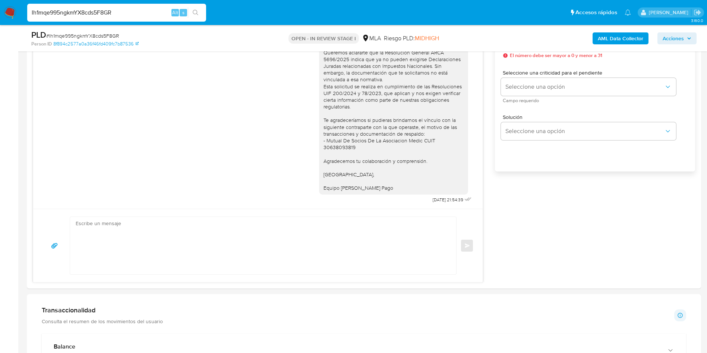
click at [106, 12] on input "Ih1mqe995ngkmYX8cds5F8GR" at bounding box center [116, 13] width 179 height 10
paste input "V9JMjpX9S2DqQ6pru5tLqXI"
type input "V9JMjpX9S2DqQ6pru5tLqXIR"
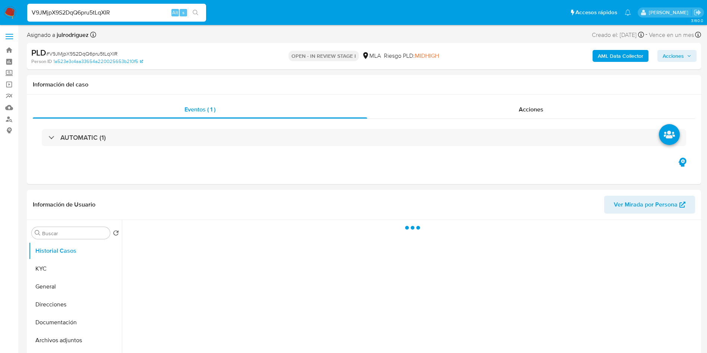
select select "10"
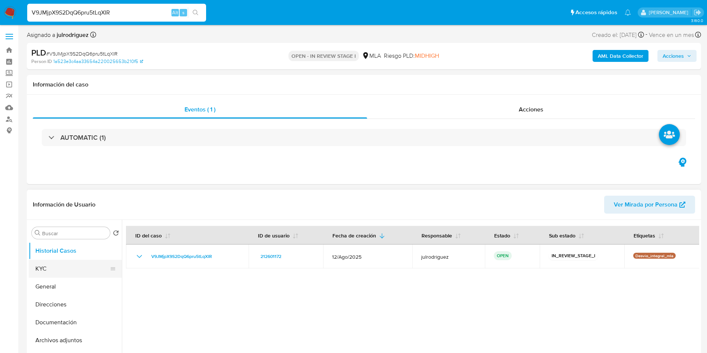
click at [30, 273] on button "KYC" at bounding box center [72, 269] width 87 height 18
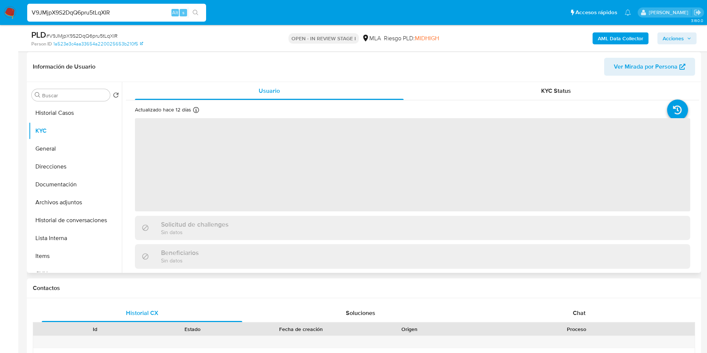
scroll to position [112, 0]
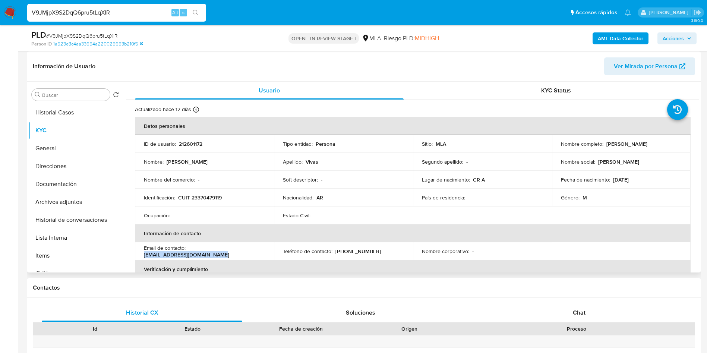
drag, startPoint x: 260, startPoint y: 251, endPoint x: 195, endPoint y: 254, distance: 64.9
click at [188, 251] on div "Email de contacto : juan_vivas92@hotmail.com.ar" at bounding box center [204, 251] width 121 height 13
copy p "juan_vivas92@hotmail.com.ar"
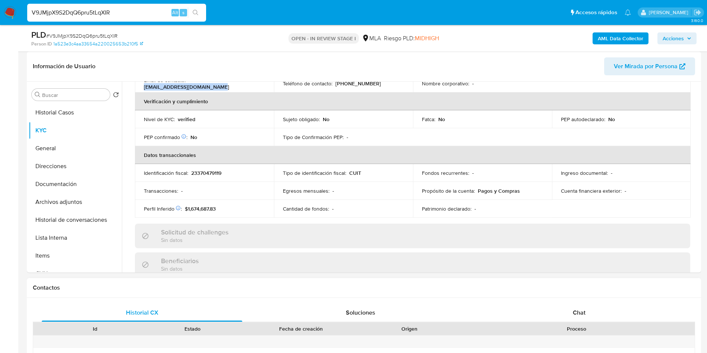
drag, startPoint x: 581, startPoint y: 313, endPoint x: 626, endPoint y: 299, distance: 47.3
click at [581, 313] on span "Chat" at bounding box center [579, 312] width 13 height 9
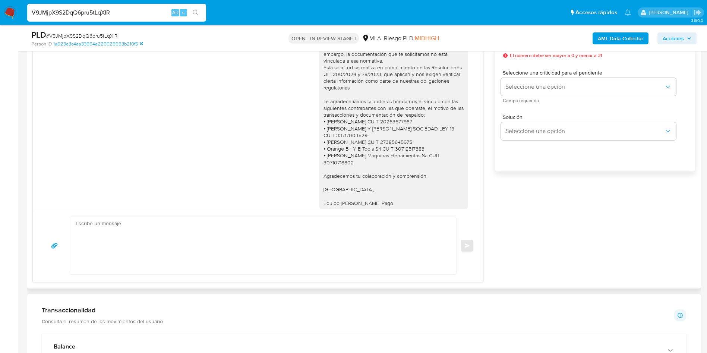
scroll to position [479, 0]
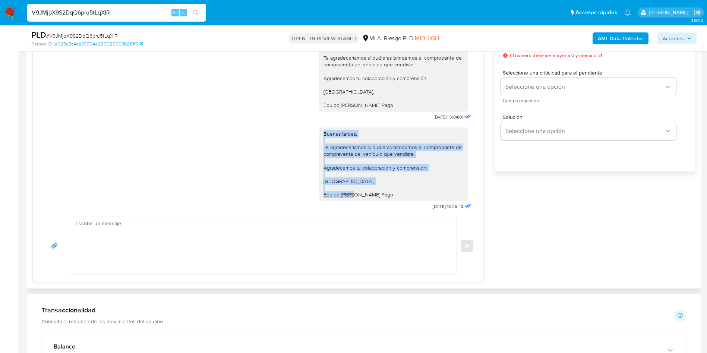
drag, startPoint x: 314, startPoint y: 125, endPoint x: 389, endPoint y: 192, distance: 101.2
click at [389, 192] on div "Buenas tardes, Te agradeceríamos si pudieras brindarnos el comprobante de compr…" at bounding box center [393, 165] width 149 height 74
copy div "Buenas tardes, Te agradeceríamos si pudieras brindarnos el comprobante de compr…"
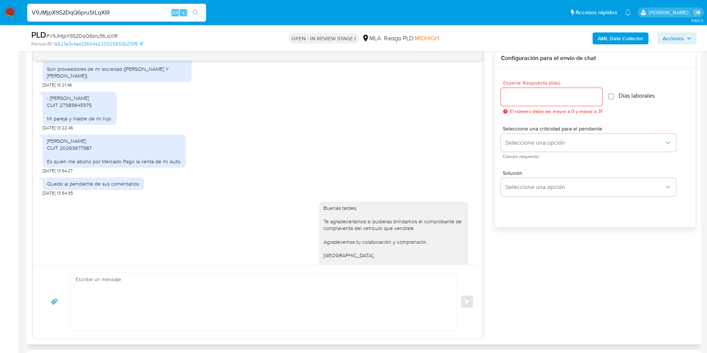
scroll to position [367, 0]
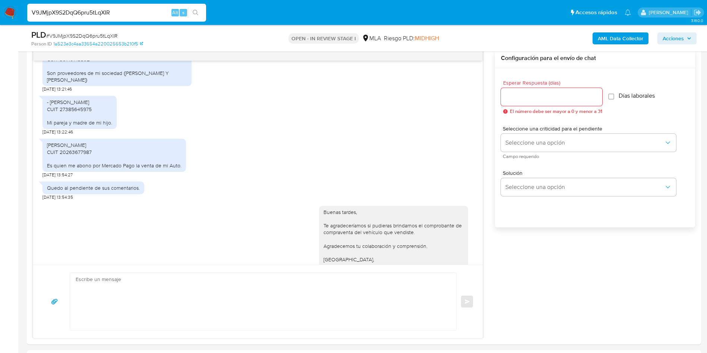
click at [95, 11] on input "V9JMjpX9S2DqQ6pru5tLqXIR" at bounding box center [116, 13] width 179 height 10
paste input "6WPZCYMCeUEXtoVCUq7KuN92"
click at [91, 11] on input "V9JMjpX9S2DqQ6pru5t6WPZCYMCeUEXtoVCUq7KuN92LqXIR" at bounding box center [116, 13] width 179 height 10
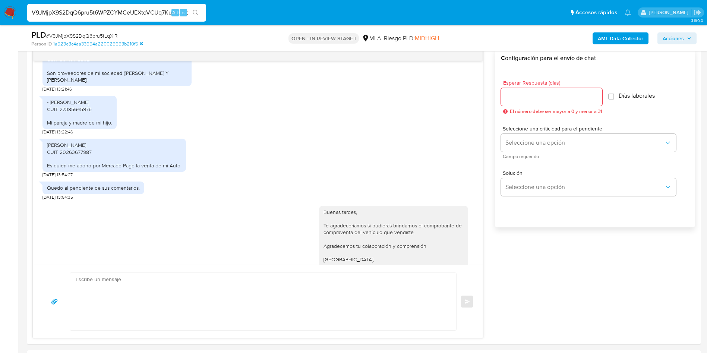
click at [91, 11] on input "V9JMjpX9S2DqQ6pru5t6WPZCYMCeUEXtoVCUq7KuN92LqXIR" at bounding box center [116, 13] width 179 height 10
paste input "6WPZCYMCeUEXtoVCUq7KuN92"
type input "6WPZCYMCeUEXtoVCUq7KuN92"
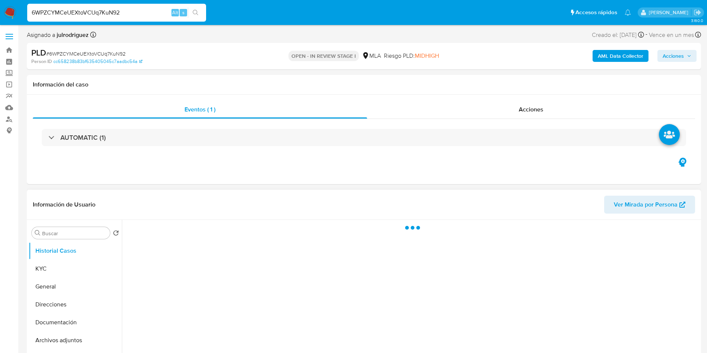
select select "10"
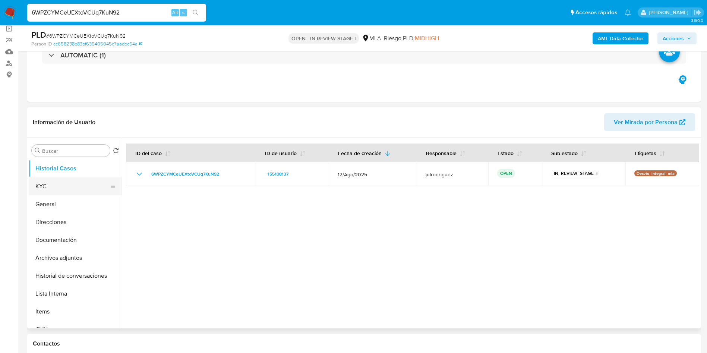
click at [37, 189] on button "KYC" at bounding box center [72, 186] width 87 height 18
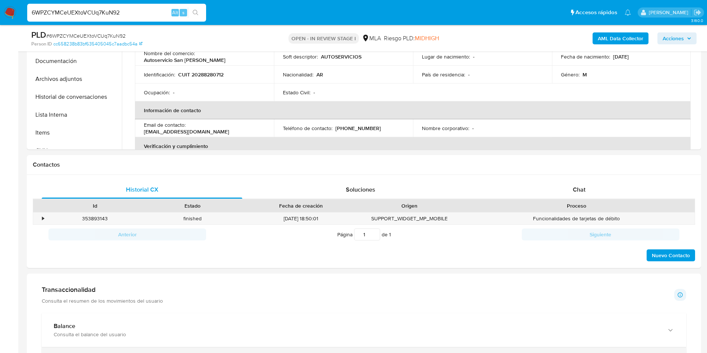
scroll to position [336, 0]
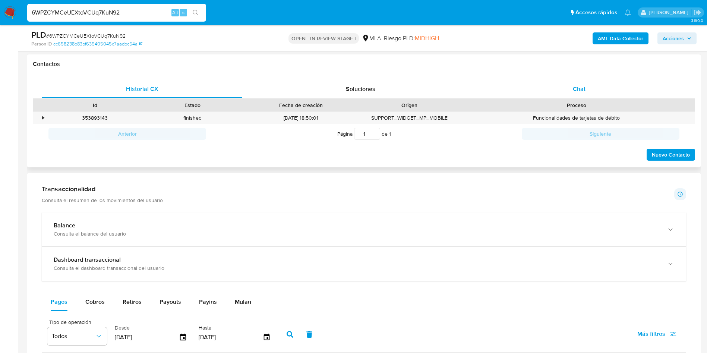
click at [586, 96] on div "Chat" at bounding box center [579, 89] width 201 height 18
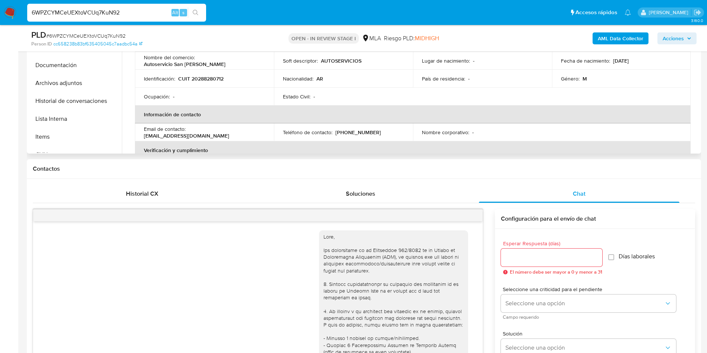
scroll to position [112, 0]
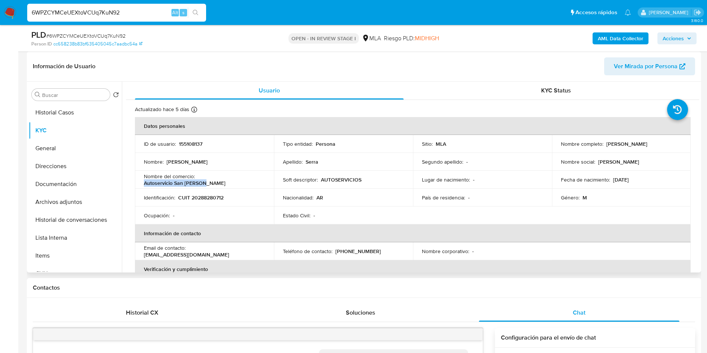
drag, startPoint x: 197, startPoint y: 177, endPoint x: 257, endPoint y: 179, distance: 60.0
click at [257, 179] on div "Nombre del comercio : Autoservicio San Agustin" at bounding box center [204, 179] width 121 height 13
copy p "Autoservicio San Agustin"
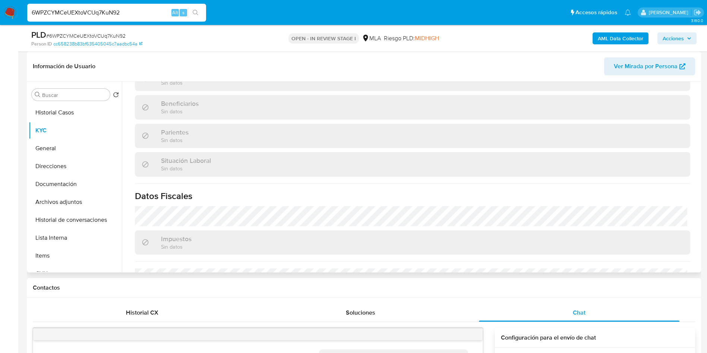
scroll to position [407, 0]
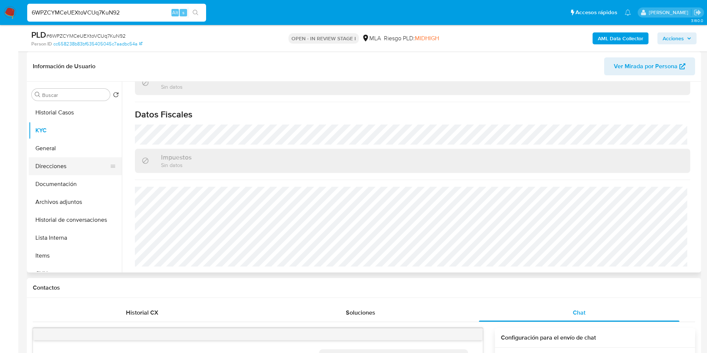
click at [76, 167] on button "Direcciones" at bounding box center [72, 166] width 87 height 18
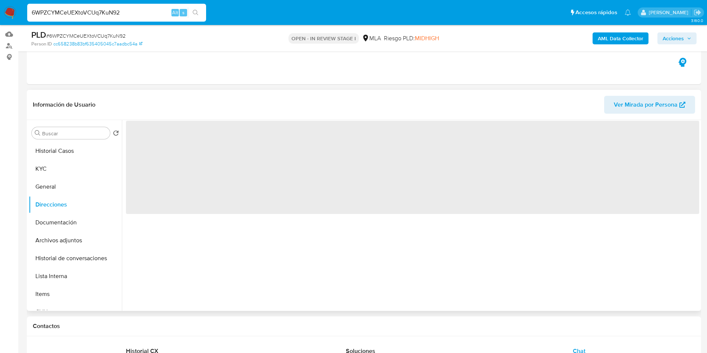
scroll to position [56, 0]
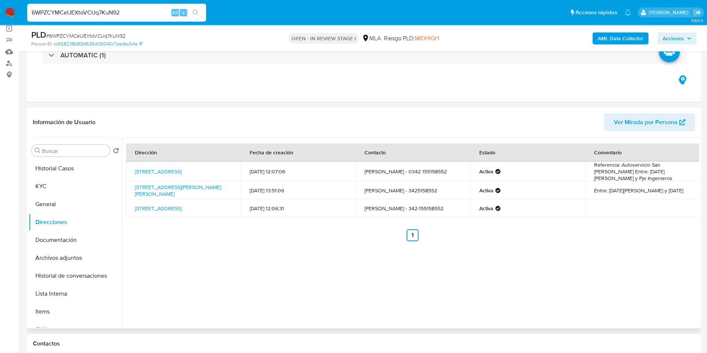
drag, startPoint x: 158, startPoint y: 173, endPoint x: 128, endPoint y: 168, distance: 30.3
click at [128, 168] on td "Hernandarias 2930, Santa Fe, Santa Fe, 3000, Argentina 2930" at bounding box center [183, 171] width 115 height 20
copy link "Hernandarias 2930, Santa Fe, Santa Fe, 3000, Argentina 2930"
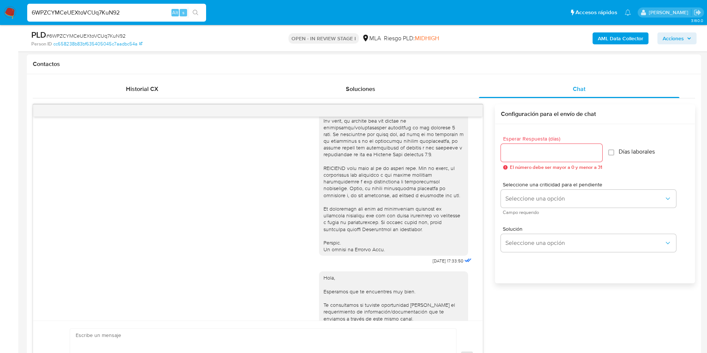
scroll to position [336, 0]
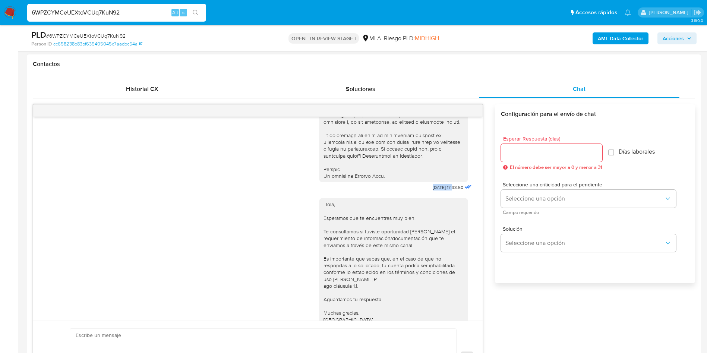
drag, startPoint x: 411, startPoint y: 203, endPoint x: 437, endPoint y: 203, distance: 25.7
copy span "18/08/2025"
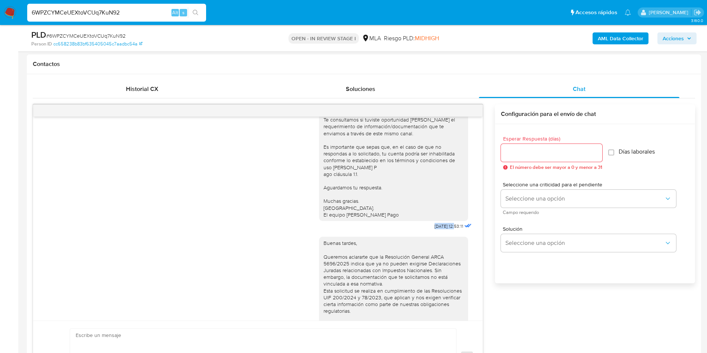
drag, startPoint x: 414, startPoint y: 246, endPoint x: 440, endPoint y: 247, distance: 26.1
click at [440, 232] on div "Hola, Esperamos que te encuentres muy bien. Te consultamos si tuviste oportunid…" at bounding box center [396, 156] width 154 height 151
copy span "22/08/2025"
drag, startPoint x: 32, startPoint y: 239, endPoint x: 40, endPoint y: 237, distance: 8.3
click at [35, 238] on div "Historial CX Soluciones Chat Id Estado Fecha de creación Origen Proceso • 35389…" at bounding box center [364, 237] width 674 height 326
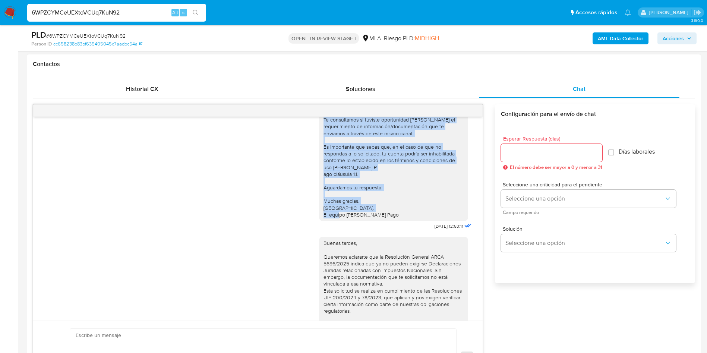
scroll to position [560, 0]
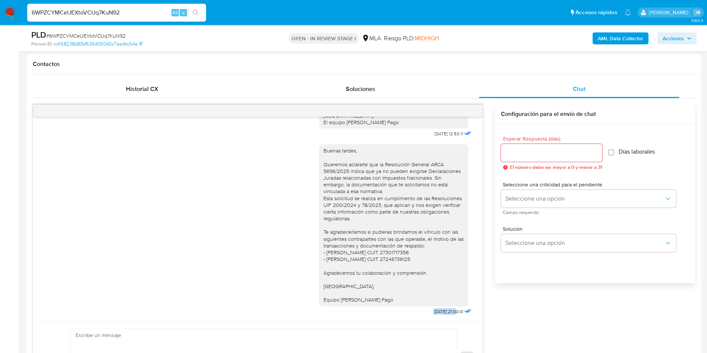
drag, startPoint x: 411, startPoint y: 312, endPoint x: 440, endPoint y: 312, distance: 28.7
click at [440, 312] on div "Buenas tardes, Queremos aclararte que la Resolución General ARCA 5696/2025 indi…" at bounding box center [396, 228] width 154 height 178
copy span "02/09/2025"
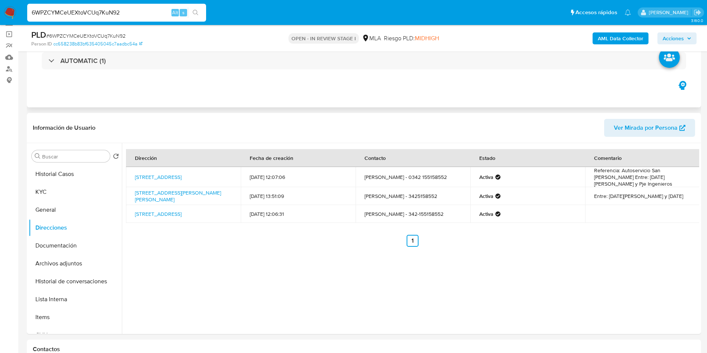
scroll to position [0, 0]
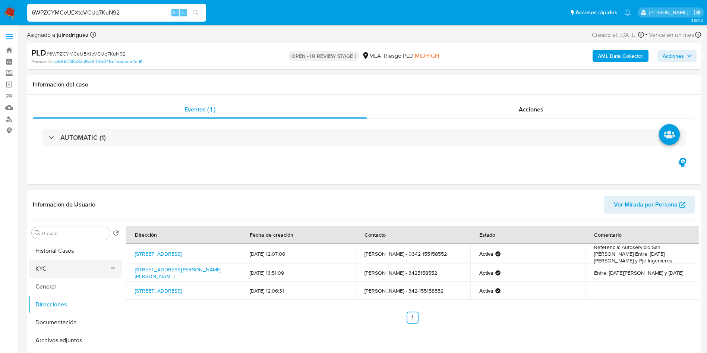
click at [47, 263] on button "KYC" at bounding box center [72, 269] width 87 height 18
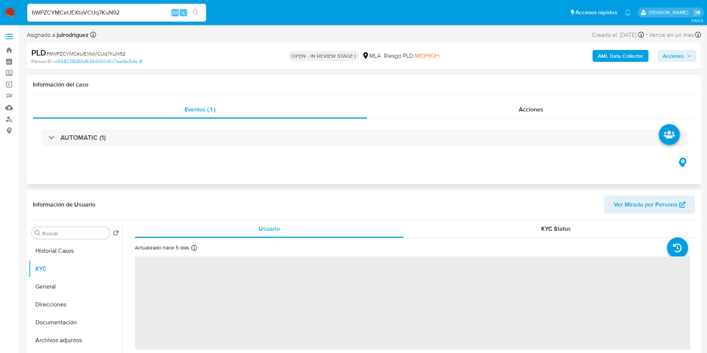
scroll to position [56, 0]
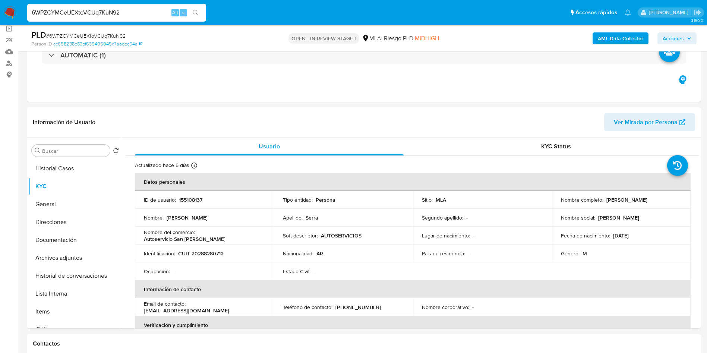
click at [195, 201] on p "155108137" at bounding box center [190, 199] width 23 height 7
copy p "155108137"
click at [100, 32] on span "# 6WPZCYMCeUEXtoVCUq7KuN92" at bounding box center [85, 35] width 79 height 7
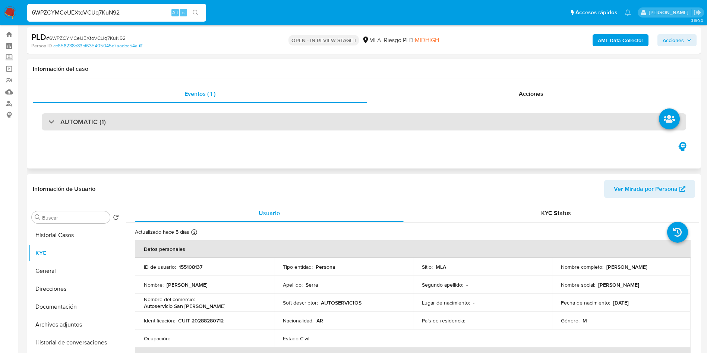
scroll to position [0, 0]
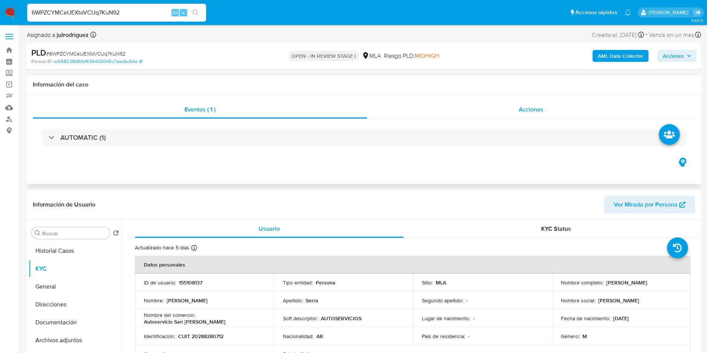
drag, startPoint x: 546, startPoint y: 115, endPoint x: 552, endPoint y: 115, distance: 6.0
click at [547, 115] on div "Acciones" at bounding box center [531, 110] width 328 height 18
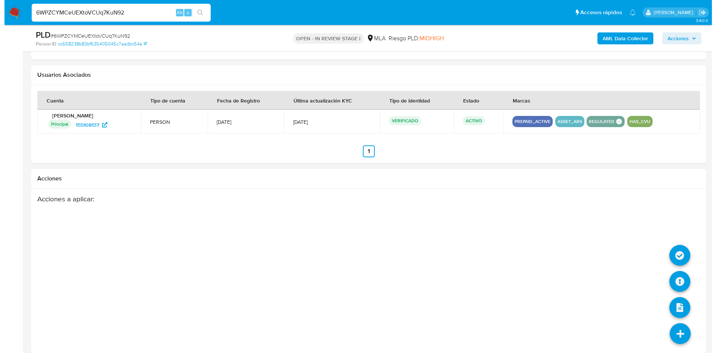
scroll to position [1196, 0]
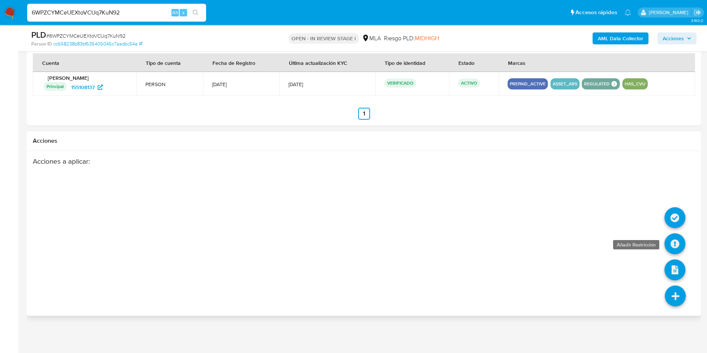
click at [676, 251] on icon at bounding box center [675, 243] width 21 height 21
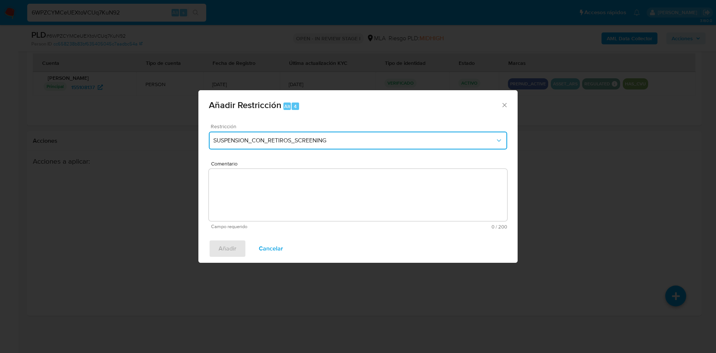
click at [290, 146] on button "SUSPENSION_CON_RETIROS_SCREENING" at bounding box center [358, 141] width 298 height 18
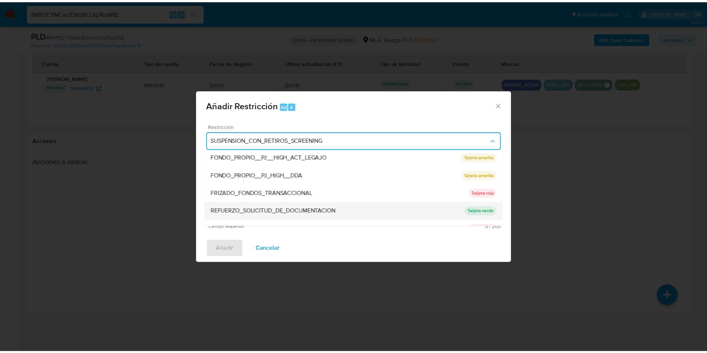
scroll to position [158, 0]
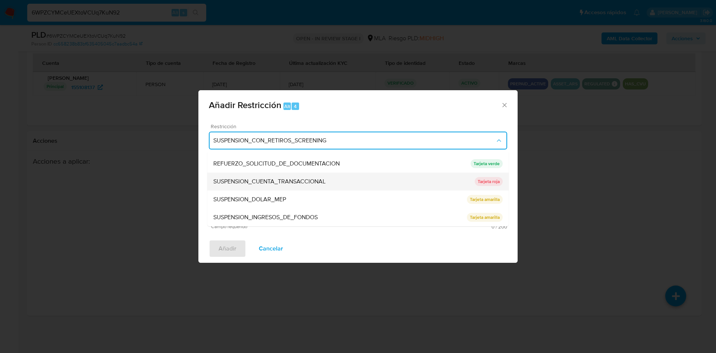
click at [278, 179] on span "SUSPENSION_CUENTA_TRANSACCIONAL" at bounding box center [269, 181] width 112 height 7
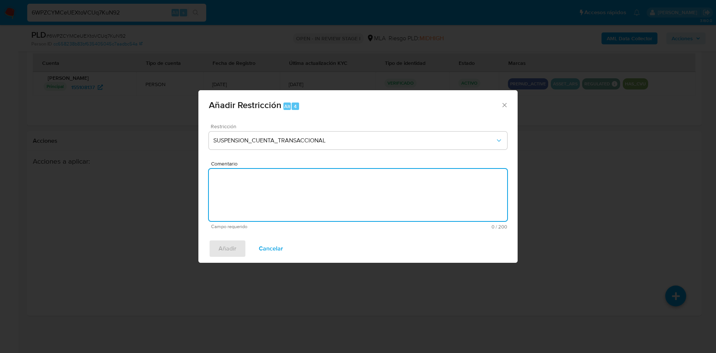
click at [273, 183] on textarea "Comentario" at bounding box center [358, 195] width 298 height 52
type textarea "aml"
drag, startPoint x: 228, startPoint y: 250, endPoint x: 228, endPoint y: 246, distance: 4.1
click at [228, 250] on span "Añadir" at bounding box center [227, 248] width 18 height 16
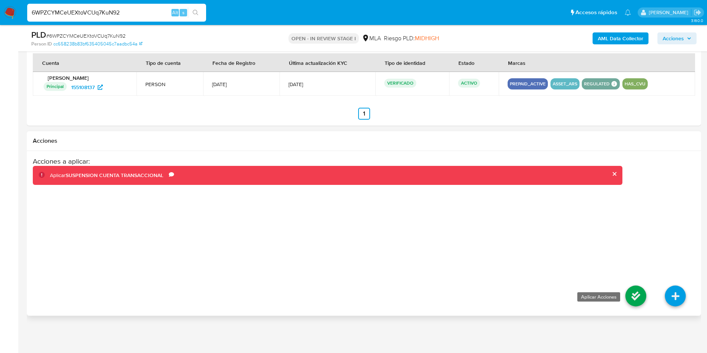
click at [632, 297] on icon at bounding box center [636, 296] width 21 height 21
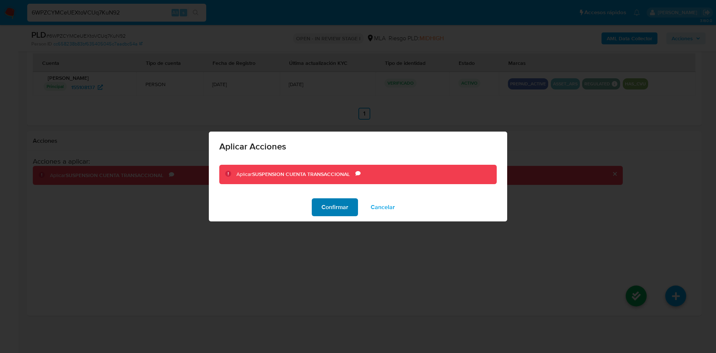
click at [337, 209] on span "Confirmar" at bounding box center [334, 207] width 27 height 16
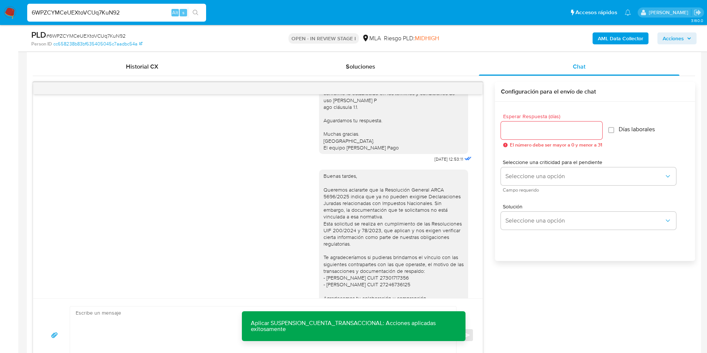
scroll to position [336, 0]
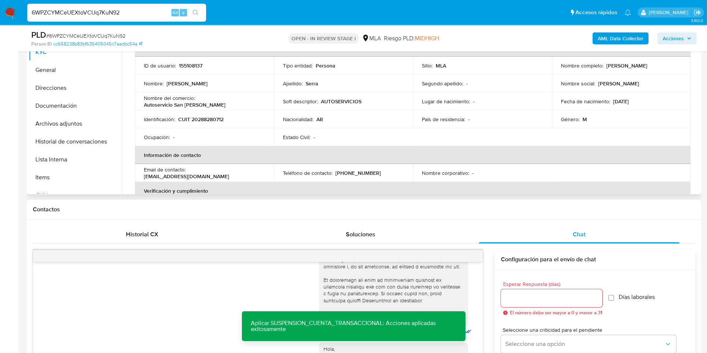
drag, startPoint x: 91, startPoint y: 143, endPoint x: 343, endPoint y: 191, distance: 255.9
click at [91, 142] on button "Historial de conversaciones" at bounding box center [75, 142] width 93 height 18
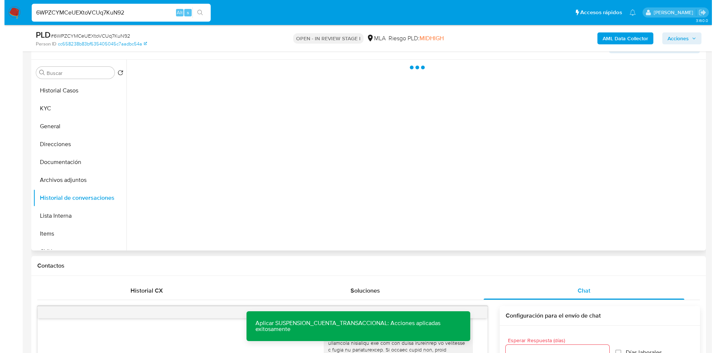
scroll to position [133, 0]
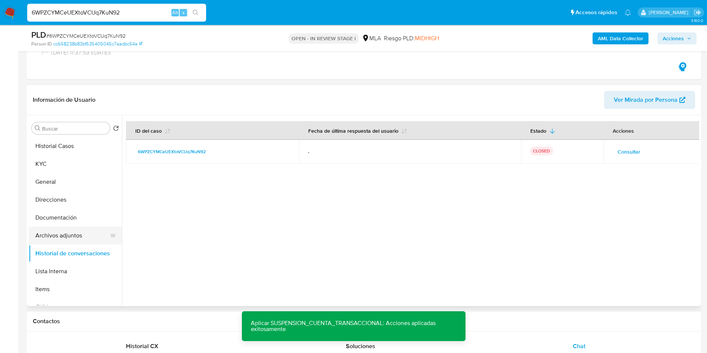
click at [76, 233] on button "Archivos adjuntos" at bounding box center [72, 236] width 87 height 18
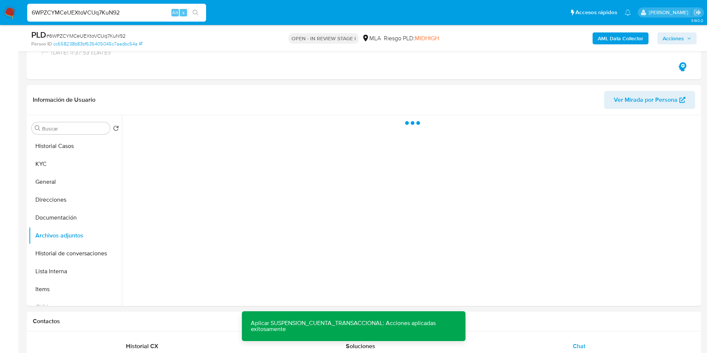
click at [623, 41] on b "AML Data Collector" at bounding box center [620, 38] width 45 height 12
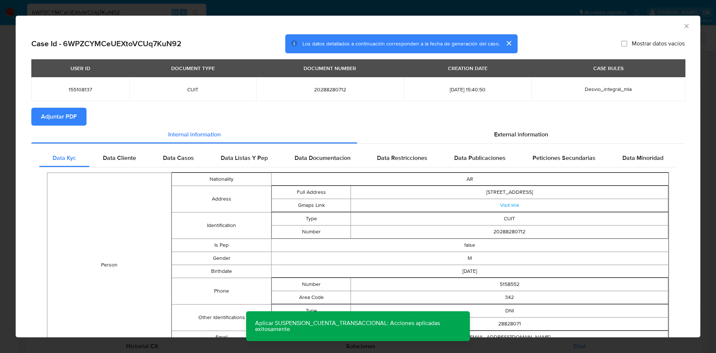
click at [65, 118] on span "Adjuntar PDF" at bounding box center [59, 117] width 36 height 16
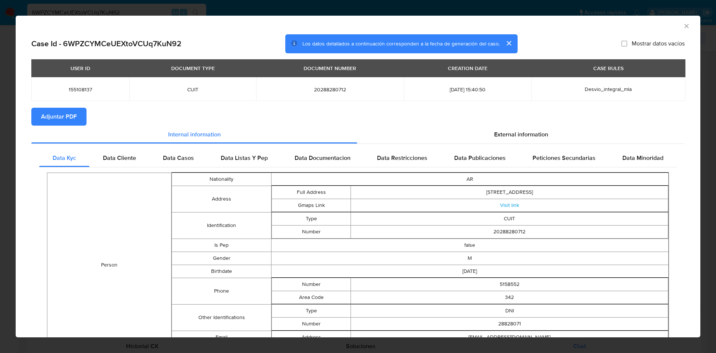
click at [683, 25] on icon "Cerrar ventana" at bounding box center [686, 25] width 7 height 7
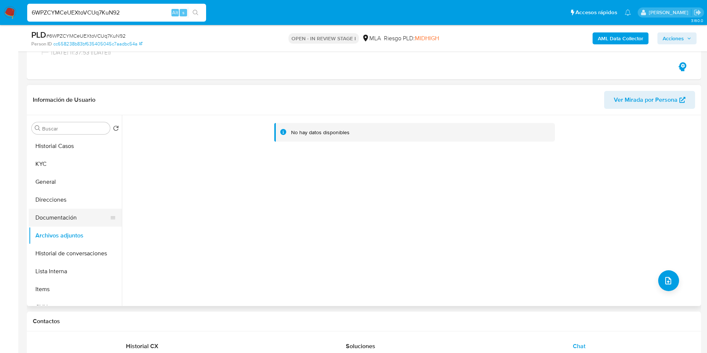
click at [68, 217] on button "Documentación" at bounding box center [72, 218] width 87 height 18
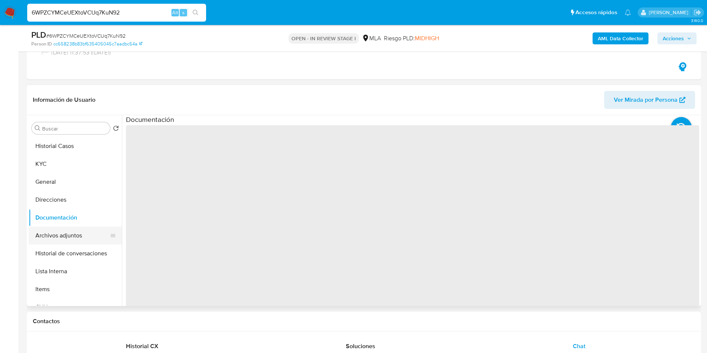
click at [69, 233] on button "Archivos adjuntos" at bounding box center [72, 236] width 87 height 18
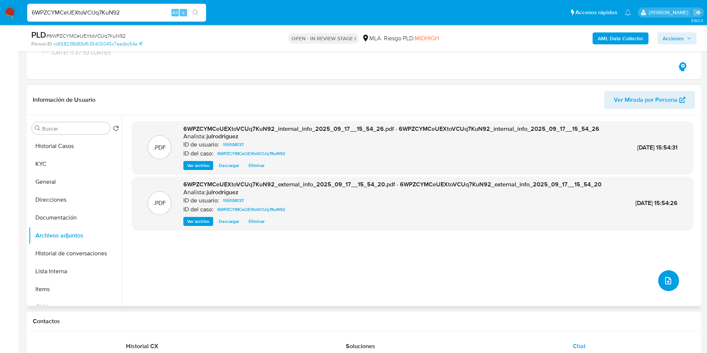
click at [664, 276] on icon "upload-file" at bounding box center [668, 280] width 9 height 9
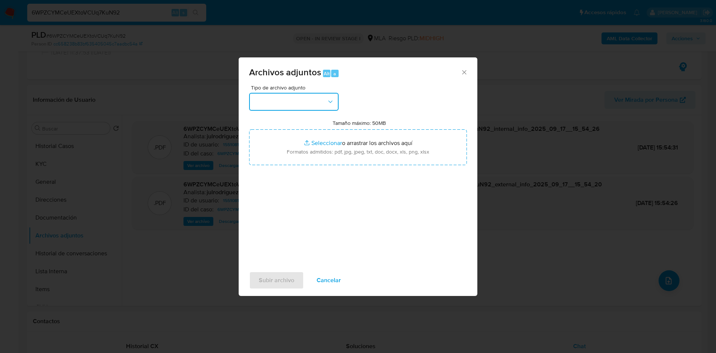
click at [273, 108] on button "button" at bounding box center [293, 102] width 89 height 18
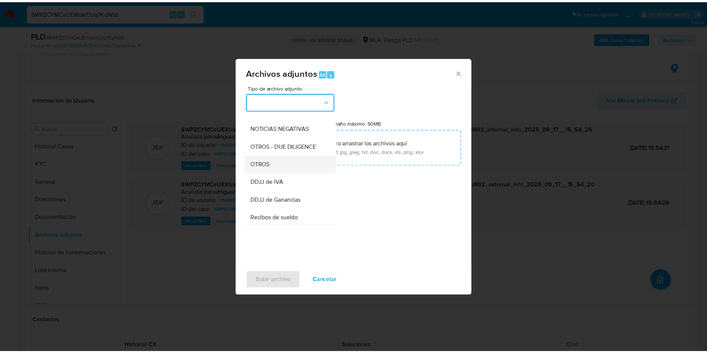
scroll to position [112, 0]
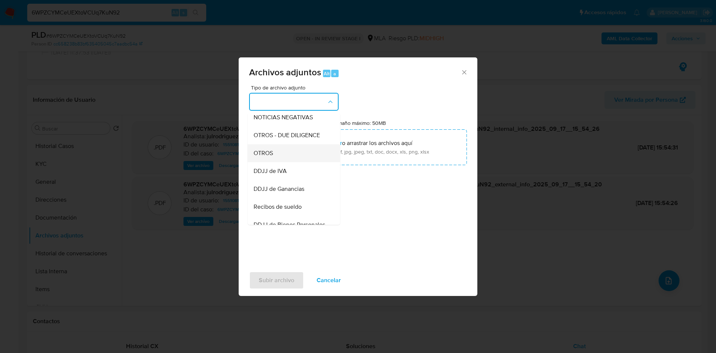
click at [275, 161] on div "OTROS" at bounding box center [292, 153] width 76 height 18
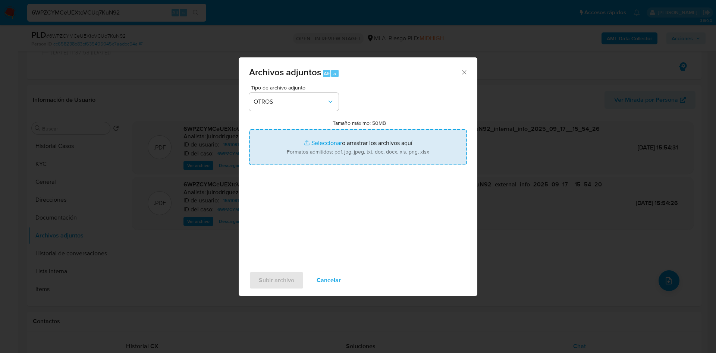
click at [347, 150] on input "Tamaño máximo: 50MB Seleccionar archivos" at bounding box center [358, 147] width 218 height 36
type input "C:\fakepath\Bruno Jose Serra - NOSIS - AGOSTO 2025.pdf"
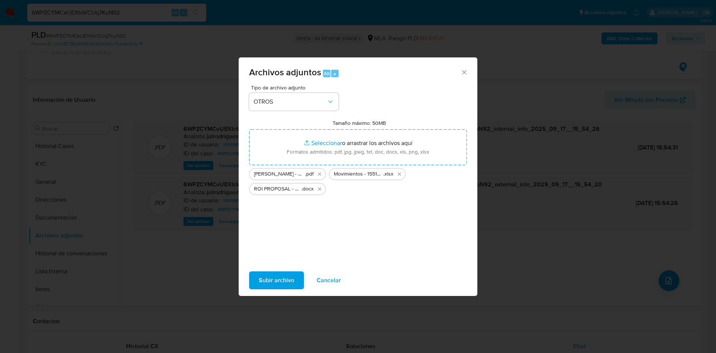
click at [280, 280] on span "Subir archivo" at bounding box center [276, 280] width 35 height 16
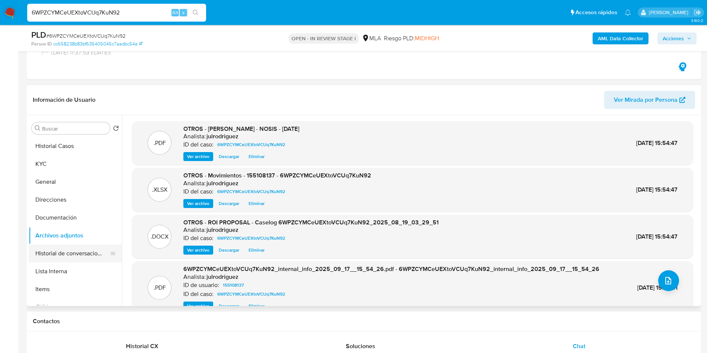
drag, startPoint x: 64, startPoint y: 261, endPoint x: 78, endPoint y: 259, distance: 14.0
click at [64, 261] on button "Historial de conversaciones" at bounding box center [72, 254] width 87 height 18
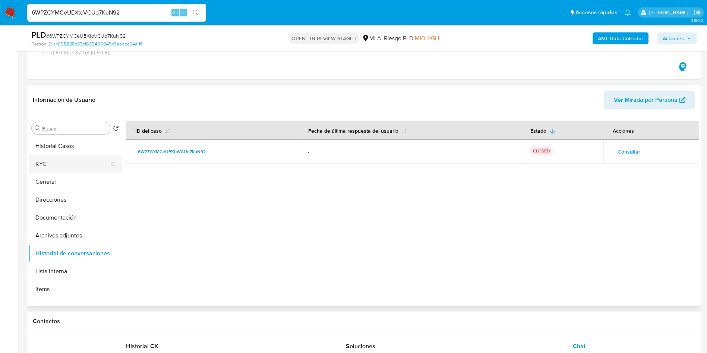
click at [68, 165] on button "KYC" at bounding box center [72, 164] width 87 height 18
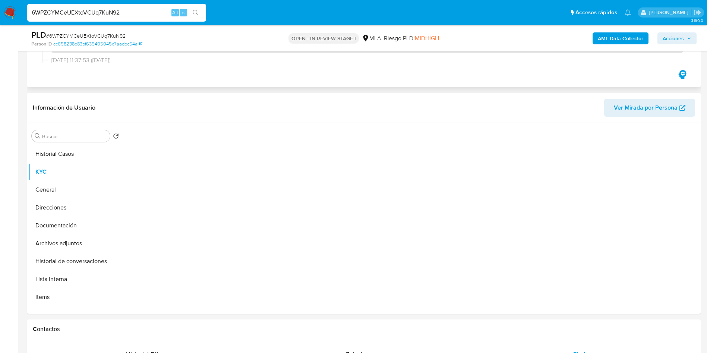
scroll to position [77, 0]
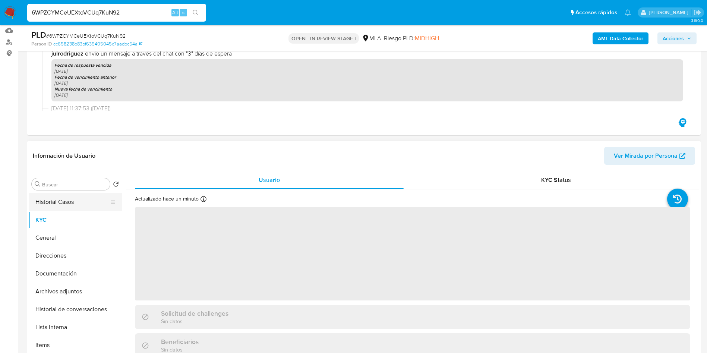
click at [54, 205] on button "Historial Casos" at bounding box center [72, 202] width 87 height 18
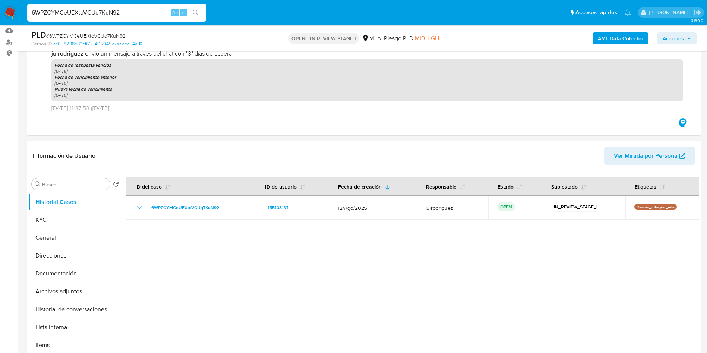
click at [683, 37] on span "Acciones" at bounding box center [673, 38] width 21 height 12
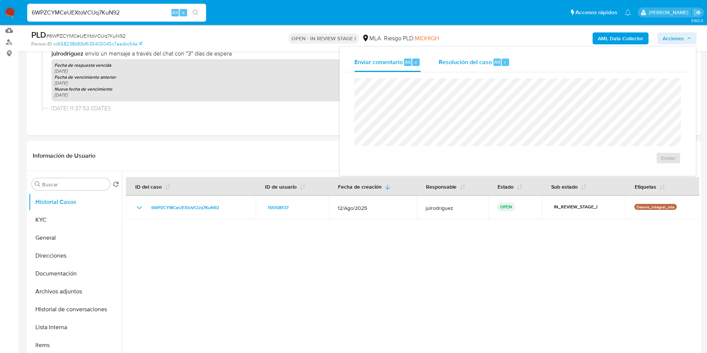
click at [461, 56] on div "Resolución del caso Alt r" at bounding box center [474, 62] width 71 height 19
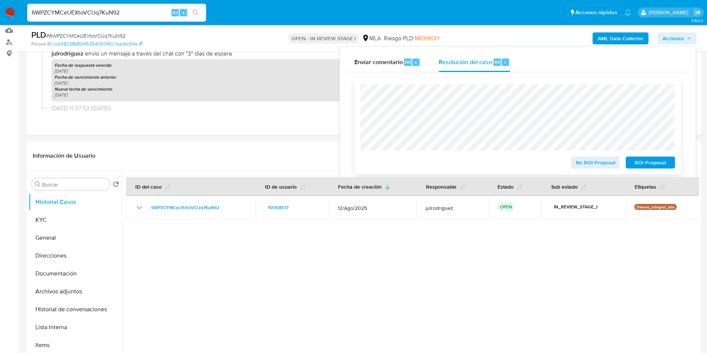
click at [645, 161] on span "ROI Proposal" at bounding box center [650, 162] width 39 height 10
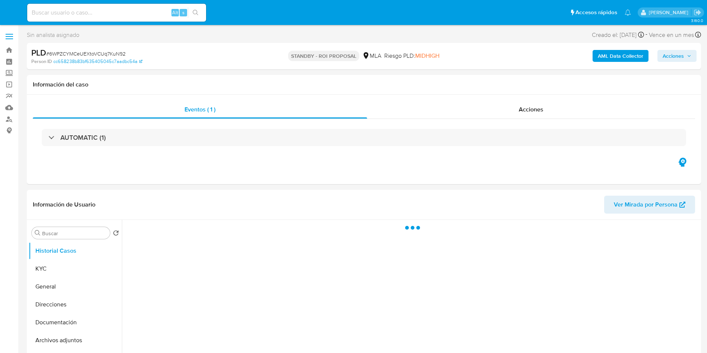
select select "10"
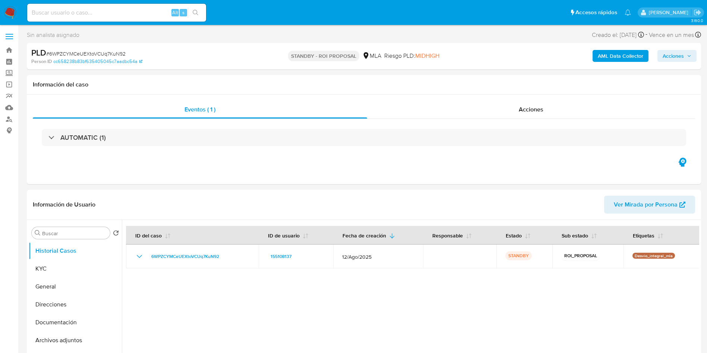
click at [103, 10] on input at bounding box center [116, 13] width 179 height 10
paste input "w341BP6EutyFsdKWIuWS44BV"
type input "w341BP6EutyFsdKWIuWS44BV"
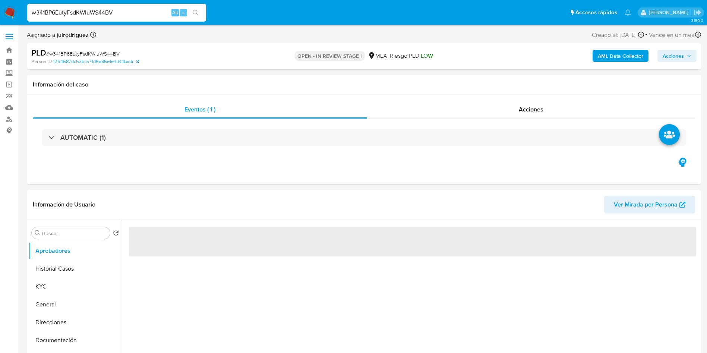
select select "10"
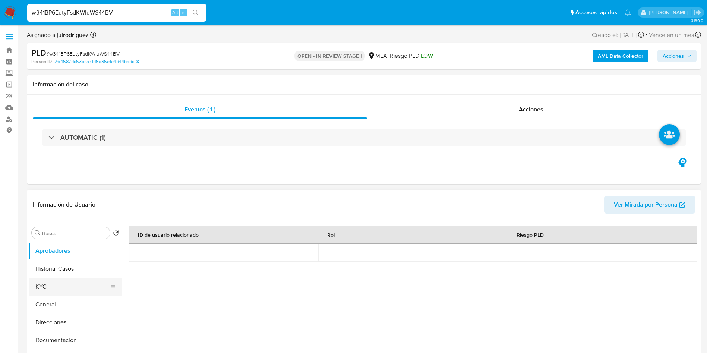
click at [65, 286] on button "KYC" at bounding box center [72, 287] width 87 height 18
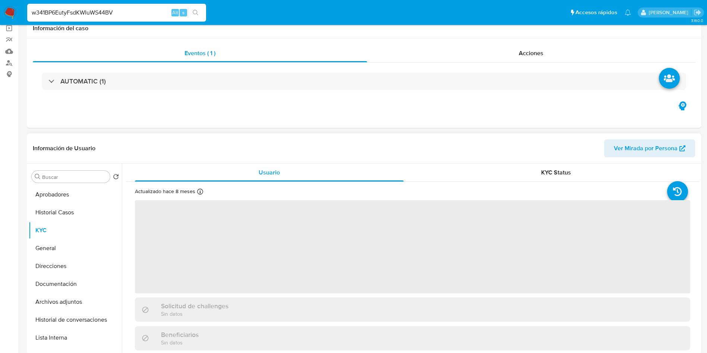
scroll to position [112, 0]
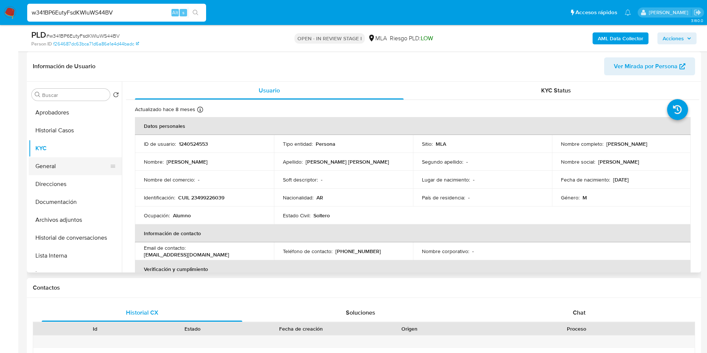
click at [47, 171] on button "General" at bounding box center [72, 166] width 87 height 18
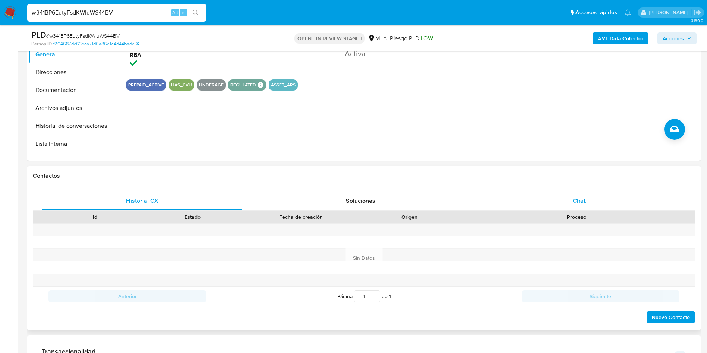
click at [579, 207] on div "Chat" at bounding box center [579, 201] width 201 height 18
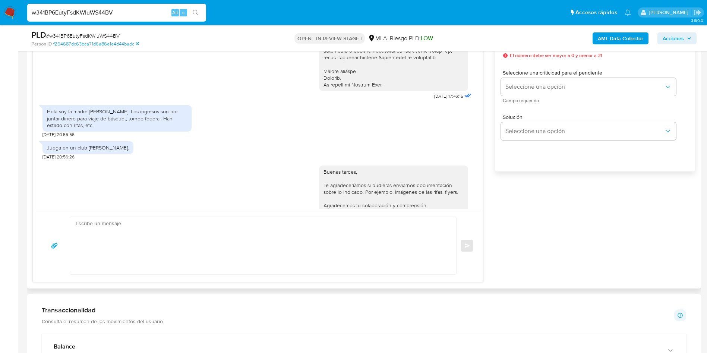
scroll to position [280, 0]
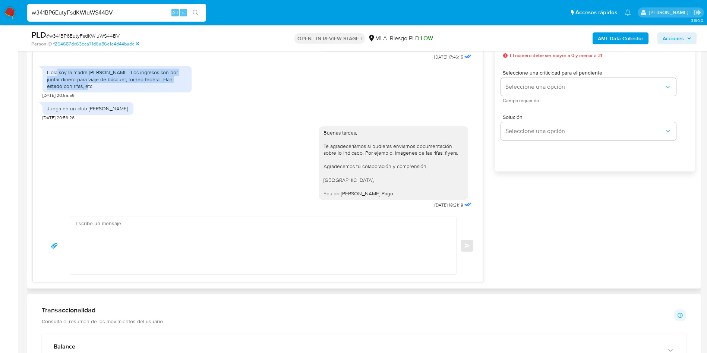
drag, startPoint x: 57, startPoint y: 79, endPoint x: 97, endPoint y: 94, distance: 42.2
click at [97, 89] on div "Hola soy la madre [PERSON_NAME]. Los ingresos son por juntar dinero para viaje …" at bounding box center [117, 79] width 140 height 21
click at [26, 170] on main "3.160.0 Asignado a julrodriguez Asignado el: [DATE] 14:12:08 Creado el: [DATE] …" at bounding box center [353, 300] width 707 height 1494
click at [102, 112] on div "Juega en un club [PERSON_NAME]." at bounding box center [88, 108] width 82 height 7
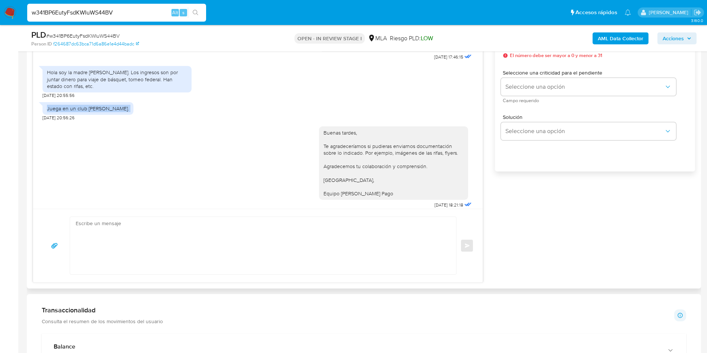
click at [102, 112] on div "Juega en un club [PERSON_NAME]." at bounding box center [88, 108] width 82 height 7
copy div "Juega en un club [PERSON_NAME]."
click at [0, 172] on aside "Bandeja Tablero Screening Búsqueda en Listas Watchlist Herramientas Operaciones…" at bounding box center [9, 300] width 18 height 1494
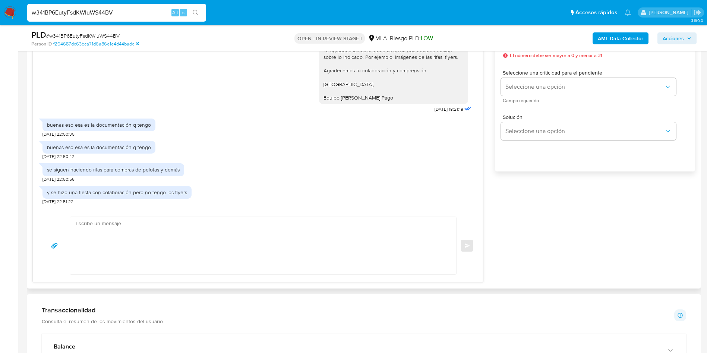
scroll to position [503, 0]
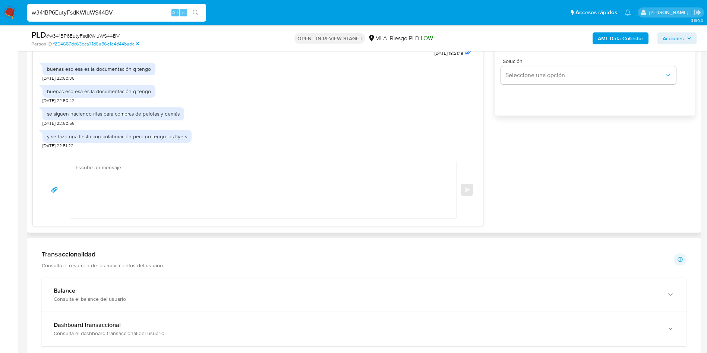
click at [75, 115] on div "se siguen haciendo rifas para compras de pelotas y demás" at bounding box center [113, 113] width 133 height 7
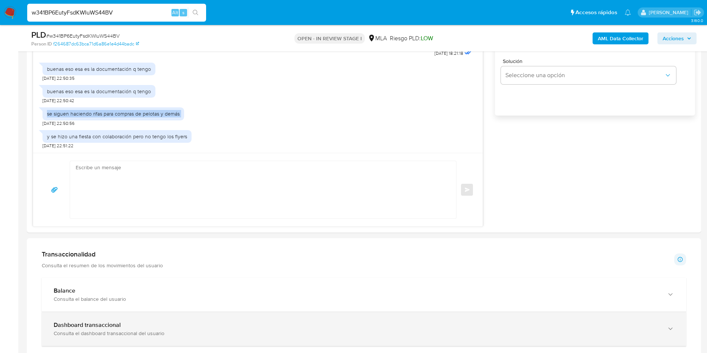
copy div "se siguen haciendo rifas para compras de pelotas y demás"
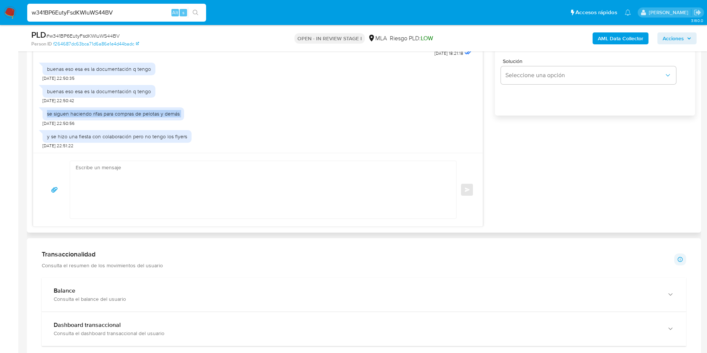
drag, startPoint x: 8, startPoint y: 165, endPoint x: 88, endPoint y: 153, distance: 81.4
click at [8, 165] on aside "Bandeja Tablero Screening Búsqueda en Listas Watchlist Herramientas Operaciones…" at bounding box center [9, 244] width 18 height 1494
click at [88, 133] on div "y se hizo una fiesta con colaboración pero no tengo los flyers" at bounding box center [117, 136] width 140 height 7
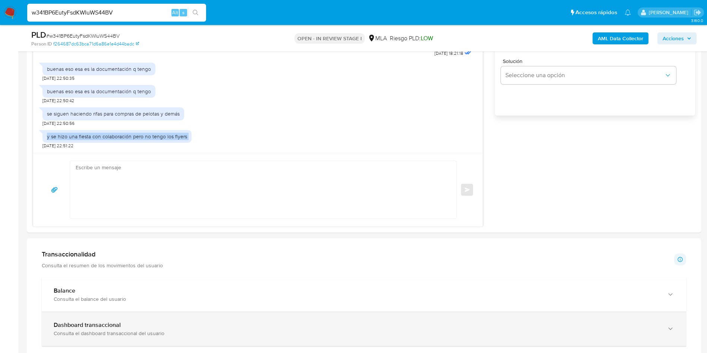
copy div "y se hizo una fiesta con colaboración pero no tengo los flyers"
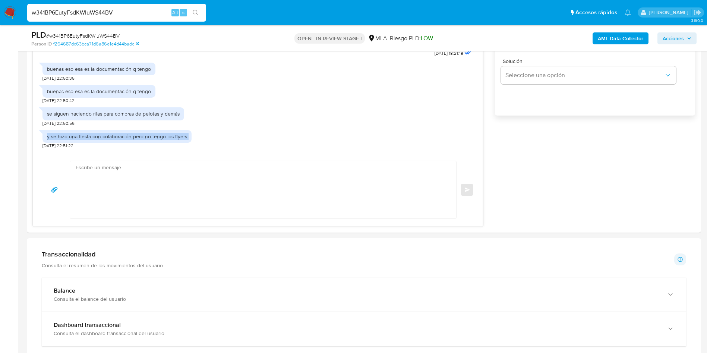
click at [0, 168] on aside "Bandeja Tablero Screening Búsqueda en Listas Watchlist Herramientas Operaciones…" at bounding box center [9, 244] width 18 height 1494
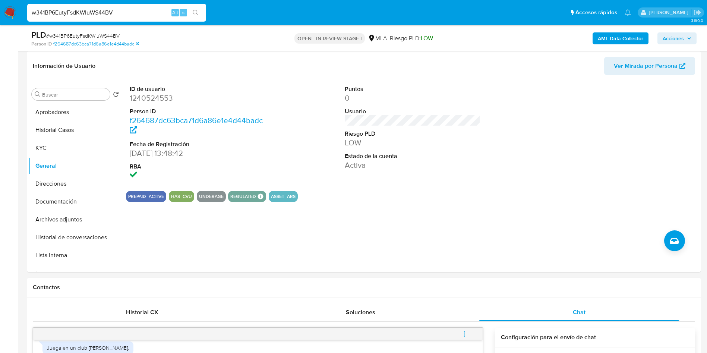
scroll to position [112, 0]
click at [45, 148] on button "KYC" at bounding box center [72, 148] width 87 height 18
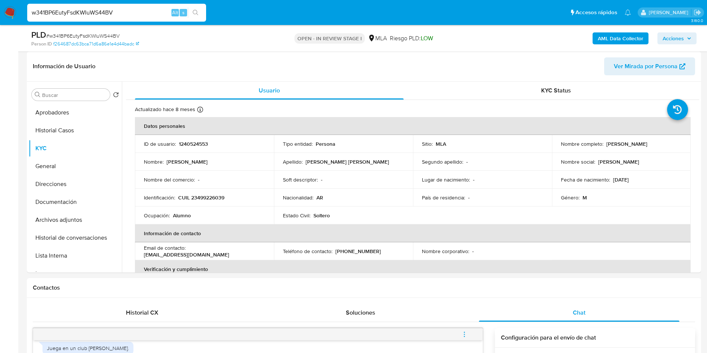
click at [37, 119] on button "Aprobadores" at bounding box center [72, 113] width 87 height 18
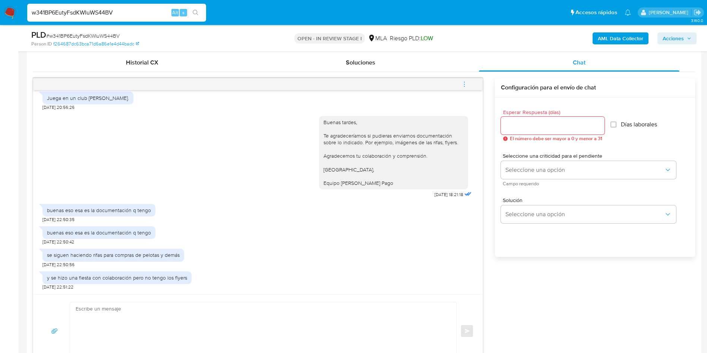
scroll to position [336, 0]
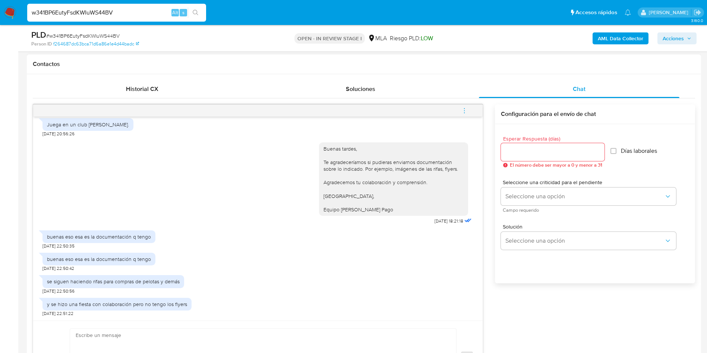
click at [531, 147] on div at bounding box center [553, 152] width 104 height 18
click at [523, 154] on input "Esperar Respuesta (días)" at bounding box center [553, 152] width 104 height 10
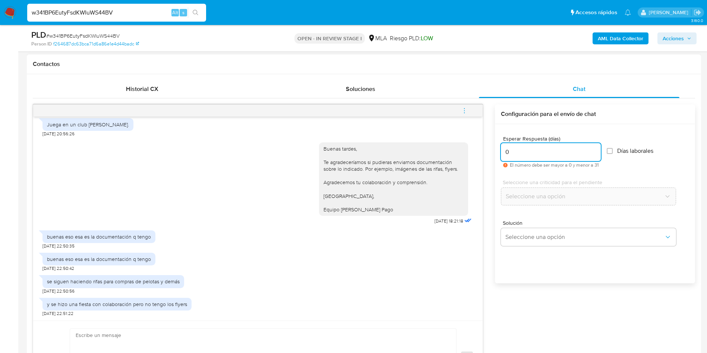
type input "0"
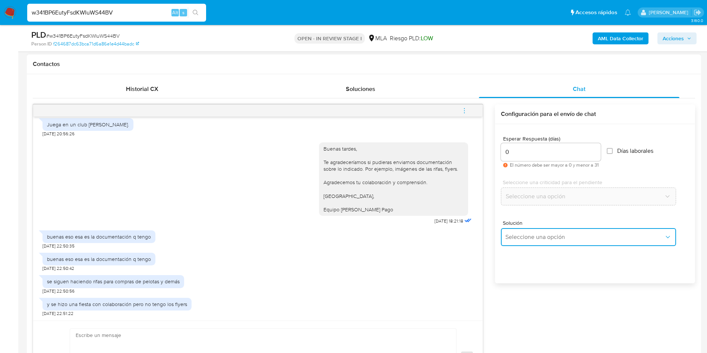
drag, startPoint x: 531, startPoint y: 232, endPoint x: 534, endPoint y: 237, distance: 5.7
click at [532, 233] on button "Seleccione una opción" at bounding box center [588, 237] width 175 height 18
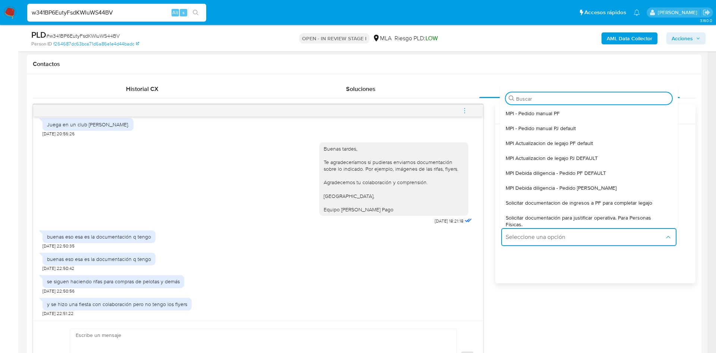
click at [578, 202] on span "Solicitar documentacion de ingresos a PF para completar legajo" at bounding box center [579, 202] width 147 height 7
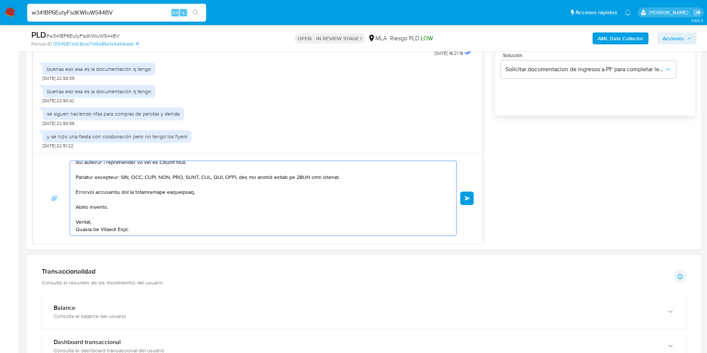
scroll to position [507, 0]
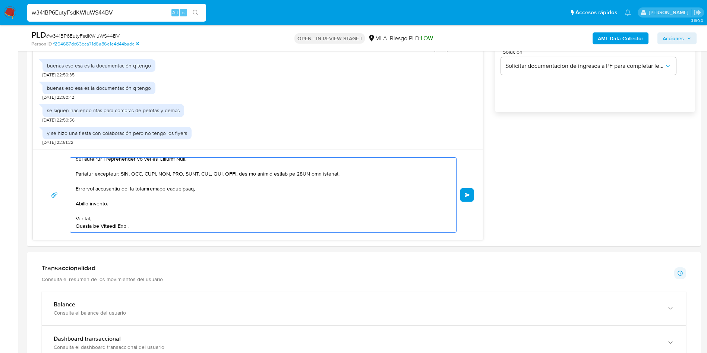
drag, startPoint x: 181, startPoint y: 249, endPoint x: 333, endPoint y: 358, distance: 187.3
click at [333, 353] on html "Pausado Ver notificaciones w341BP6EutyFsdKWIuWS44BV Alt s Accesos rápidos Presi…" at bounding box center [353, 248] width 707 height 1511
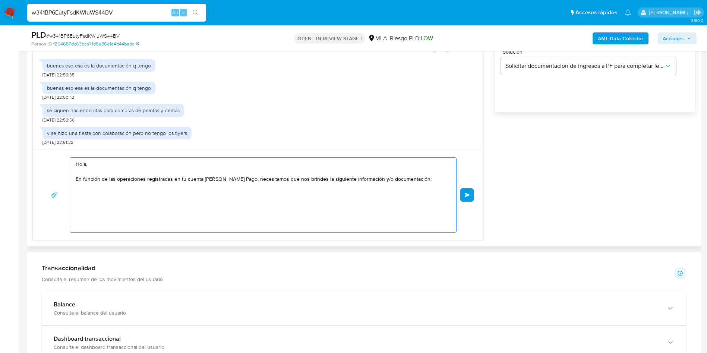
scroll to position [0, 0]
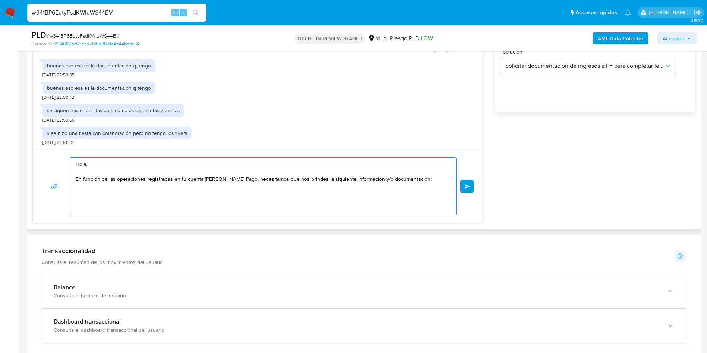
drag, startPoint x: 139, startPoint y: 188, endPoint x: 27, endPoint y: 152, distance: 118.0
click at [0, 142] on section "Bandeja Tablero Screening Búsqueda en Listas Watchlist Herramientas Operaciones…" at bounding box center [353, 240] width 707 height 1494
paste textarea "Buenas tardes, ¡Muchas gracias por tu respuesta! Confirmamos la recepción de la…"
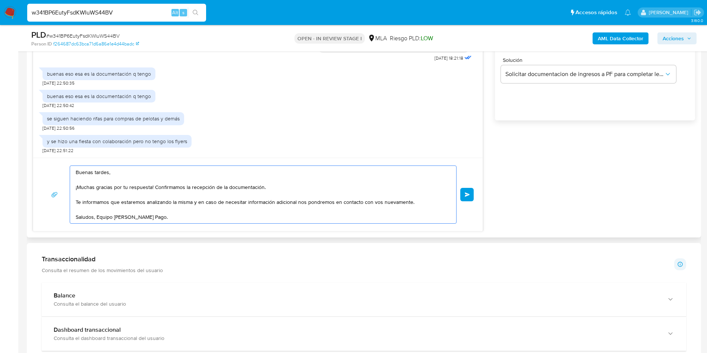
scroll to position [507, 0]
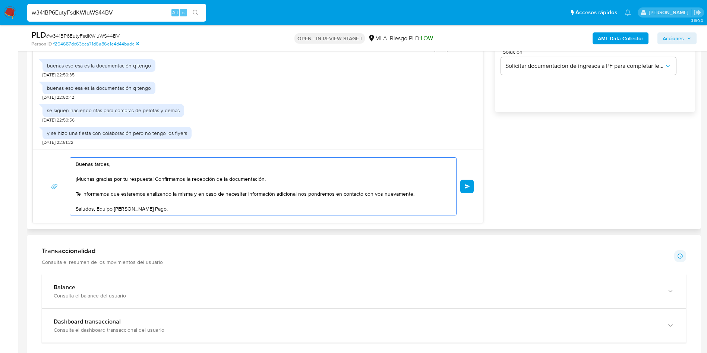
drag, startPoint x: 155, startPoint y: 181, endPoint x: 362, endPoint y: 179, distance: 207.3
click at [359, 181] on textarea "Buenas tardes, ¡Muchas gracias por tu respuesta! Confirmamos la recepción de la…" at bounding box center [261, 186] width 371 height 57
type textarea "Buenas tardes, ¡Muchas gracias por tu respuesta! Te informamos que estaremos an…"
click at [95, 31] on div "PLD # w341BP6EutyFsdKWIuWS44BV" at bounding box center [140, 34] width 219 height 11
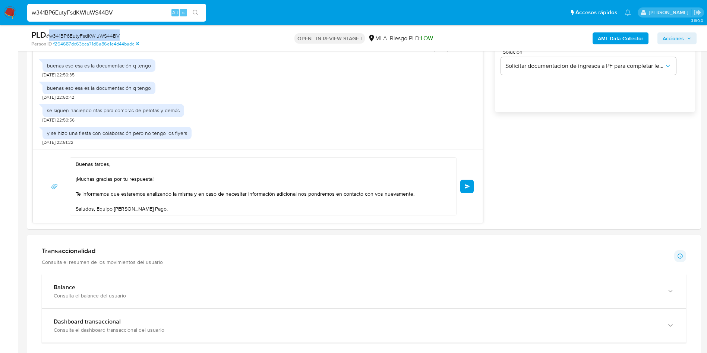
click at [95, 31] on div "PLD # w341BP6EutyFsdKWIuWS44BV" at bounding box center [140, 34] width 219 height 11
copy span "w341BP6EutyFsdKWIuWS44BV"
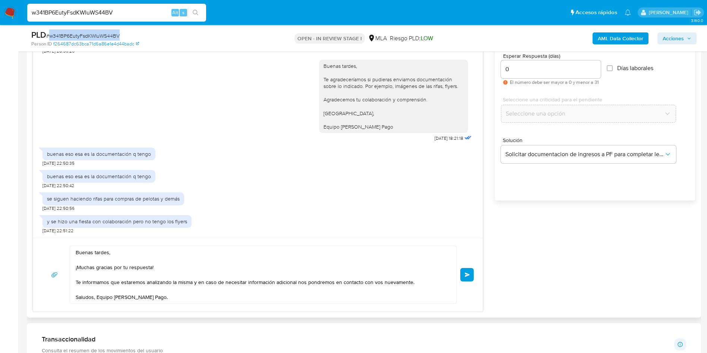
scroll to position [395, 0]
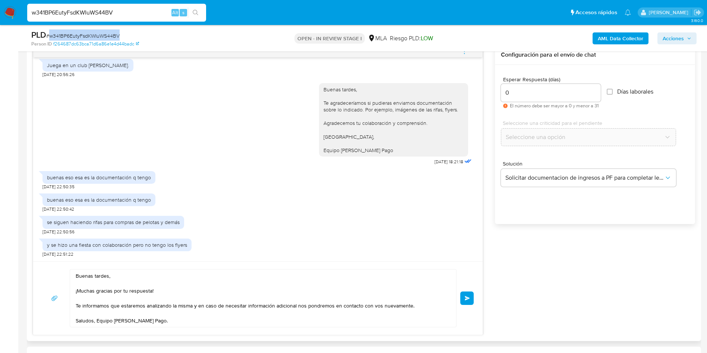
click at [468, 301] on button "Enviar" at bounding box center [466, 298] width 13 height 13
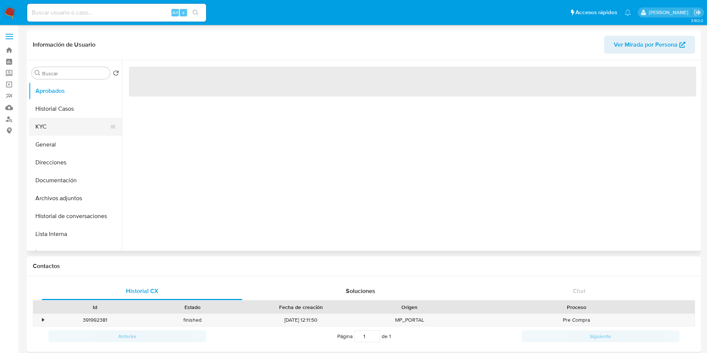
click at [56, 129] on button "KYC" at bounding box center [72, 127] width 87 height 18
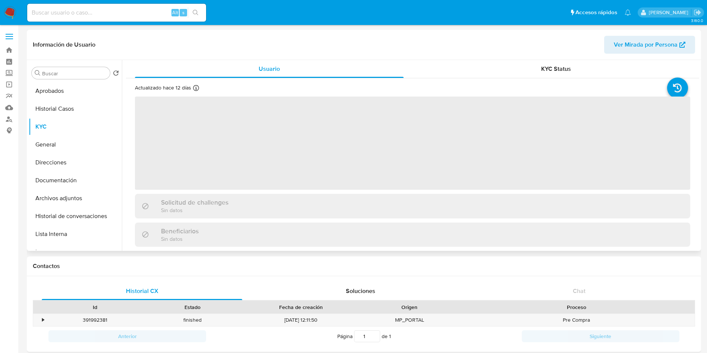
select select "10"
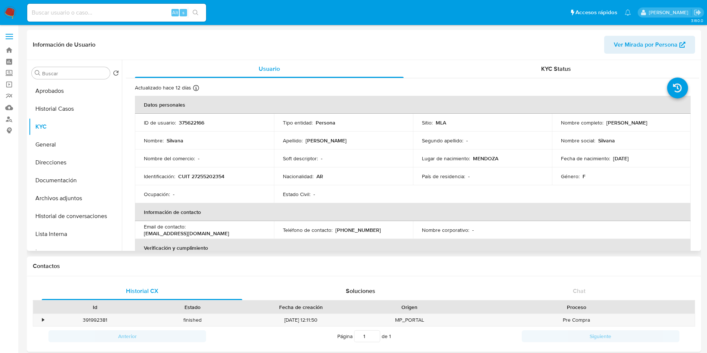
drag, startPoint x: 604, startPoint y: 120, endPoint x: 646, endPoint y: 121, distance: 41.4
click at [646, 121] on div "Nombre completo : Silvana Suarez" at bounding box center [621, 122] width 121 height 7
copy p "[PERSON_NAME]"
click at [211, 171] on td "Identificación : CUIT 27255202354" at bounding box center [204, 176] width 139 height 18
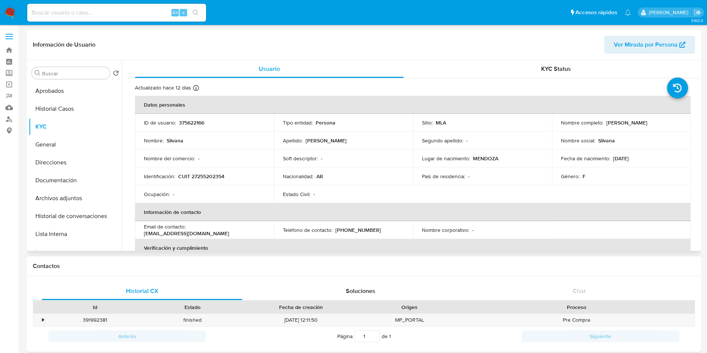
click at [210, 173] on p "CUIT 27255202354" at bounding box center [201, 176] width 46 height 7
copy p "27255202354"
click at [61, 88] on button "Aprobados" at bounding box center [72, 91] width 87 height 18
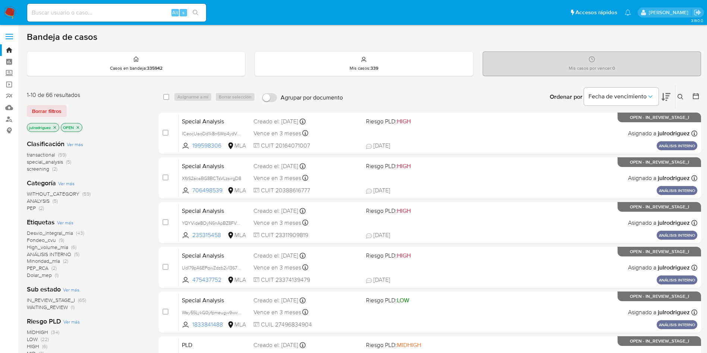
click at [682, 96] on icon at bounding box center [681, 97] width 6 height 6
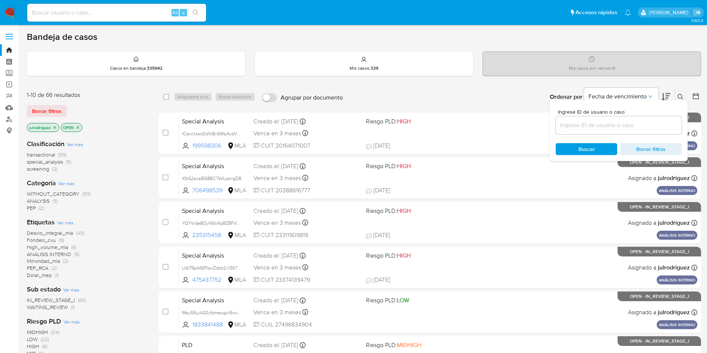
click at [567, 132] on div at bounding box center [619, 125] width 126 height 18
drag, startPoint x: 569, startPoint y: 127, endPoint x: 569, endPoint y: 134, distance: 7.1
click at [569, 127] on input at bounding box center [619, 125] width 126 height 10
paste input "w341BP6EutyFsdKWIuWS44BV"
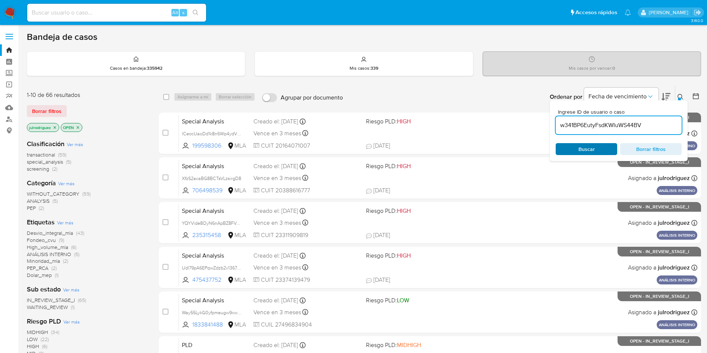
type input "w341BP6EutyFsdKWIuWS44BV"
click at [570, 148] on span "Buscar" at bounding box center [586, 149] width 51 height 10
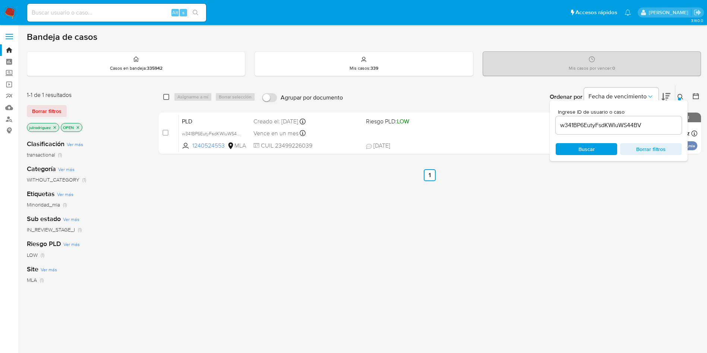
click at [168, 98] on input "checkbox" at bounding box center [166, 97] width 6 height 6
checkbox input "true"
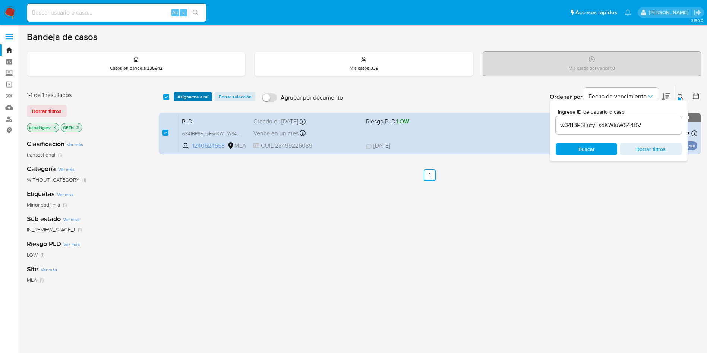
click at [192, 95] on span "Asignarme a mí" at bounding box center [192, 96] width 31 height 7
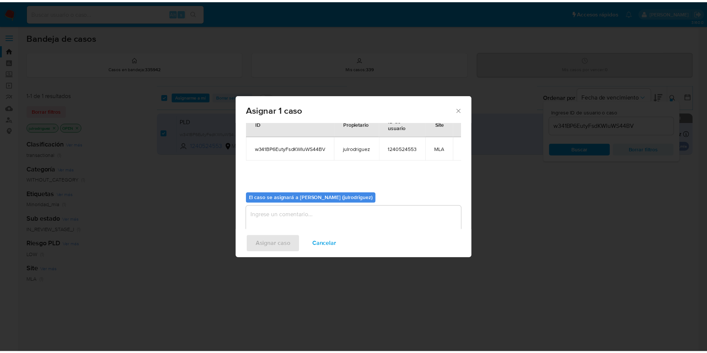
scroll to position [39, 0]
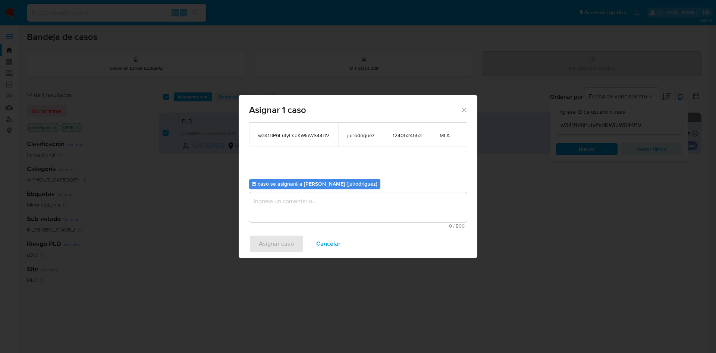
click at [306, 204] on textarea "assign-modal" at bounding box center [358, 207] width 218 height 30
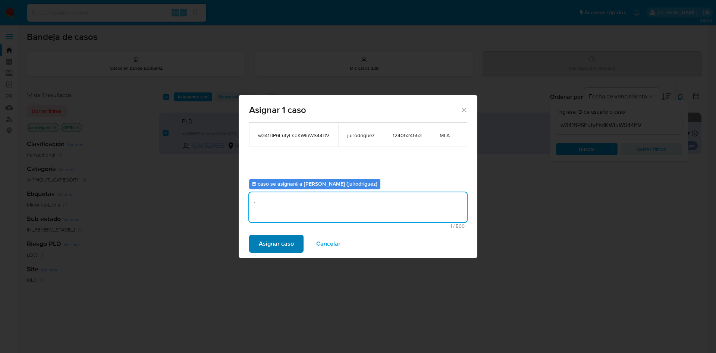
type textarea "."
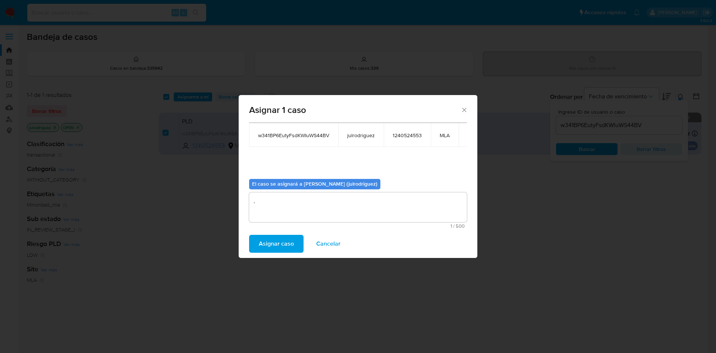
click at [274, 247] on span "Asignar caso" at bounding box center [276, 244] width 35 height 16
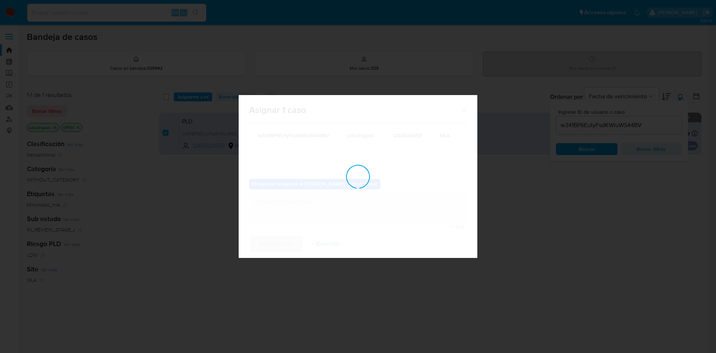
checkbox input "false"
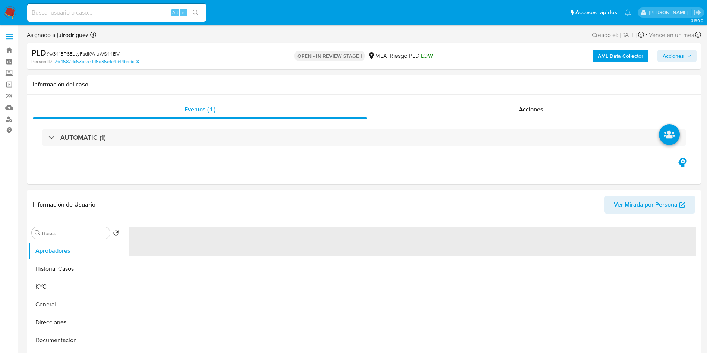
select select "10"
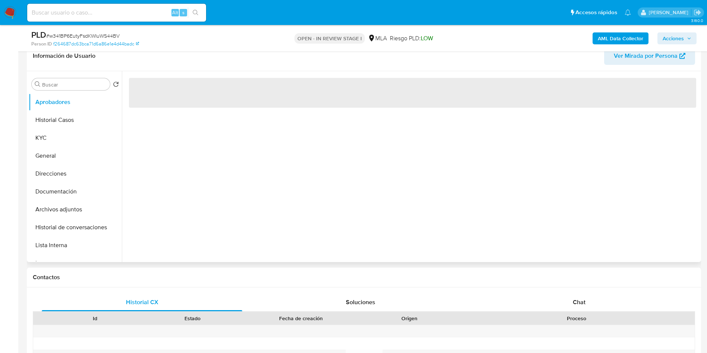
scroll to position [224, 0]
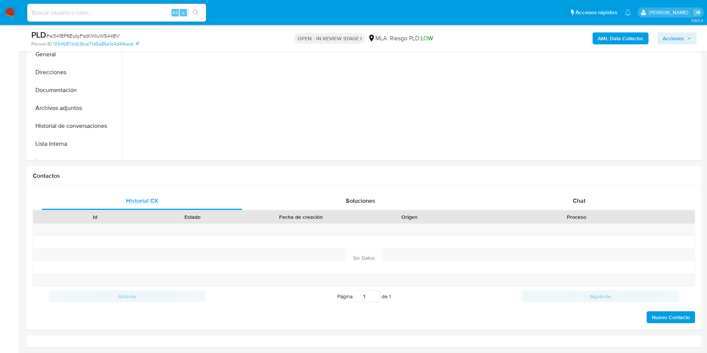
select select "10"
drag, startPoint x: 707, startPoint y: 110, endPoint x: 684, endPoint y: 257, distance: 147.9
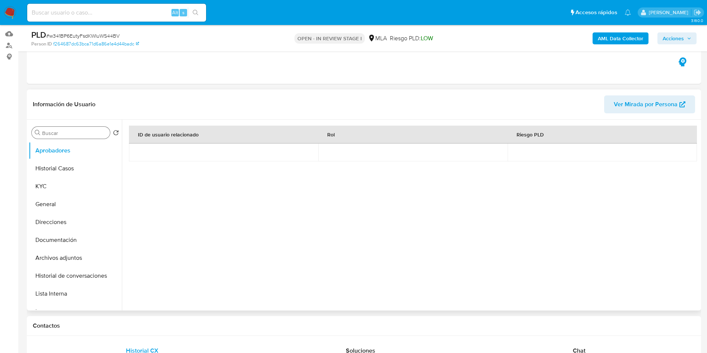
scroll to position [64, 0]
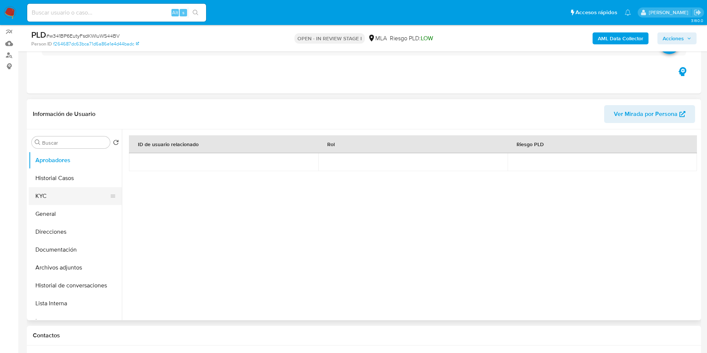
click at [55, 192] on button "KYC" at bounding box center [72, 196] width 87 height 18
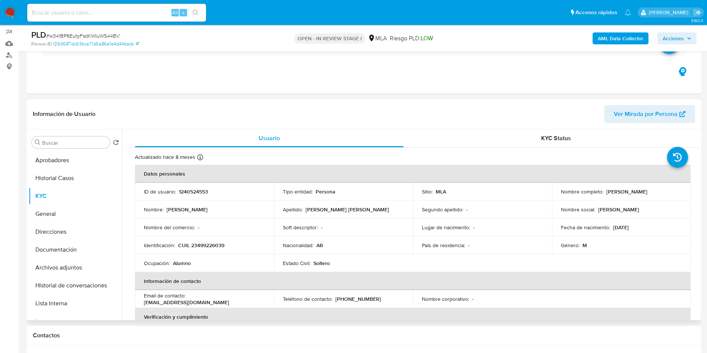
click at [190, 190] on p "1240524553" at bounding box center [193, 191] width 29 height 7
copy p "1240524553"
click at [118, 34] on span "# w341BP6EutyFsdKWIuWS44BV" at bounding box center [82, 35] width 73 height 7
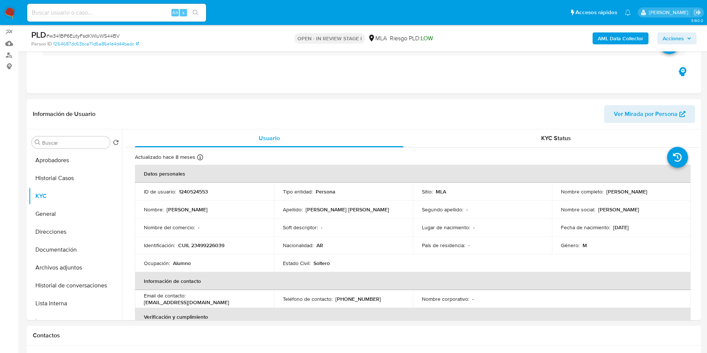
click at [107, 34] on span "# w341BP6EutyFsdKWIuWS44BV" at bounding box center [82, 35] width 73 height 7
copy span "w341BP6EutyFsdKWIuWS44BV"
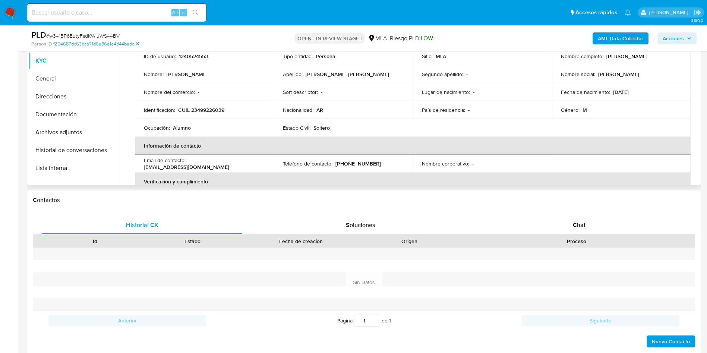
scroll to position [0, 0]
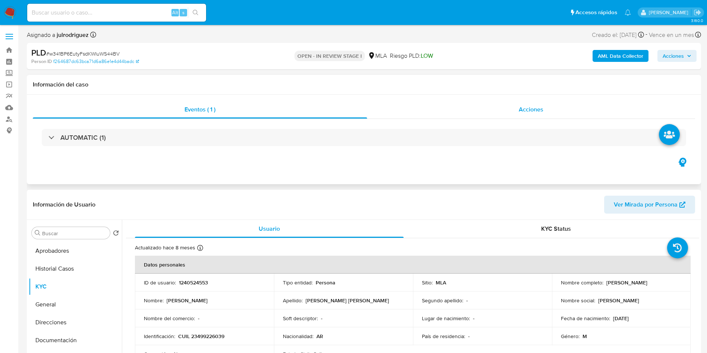
drag, startPoint x: 529, startPoint y: 107, endPoint x: 516, endPoint y: 118, distance: 17.0
click at [529, 109] on span "Acciones" at bounding box center [531, 109] width 25 height 9
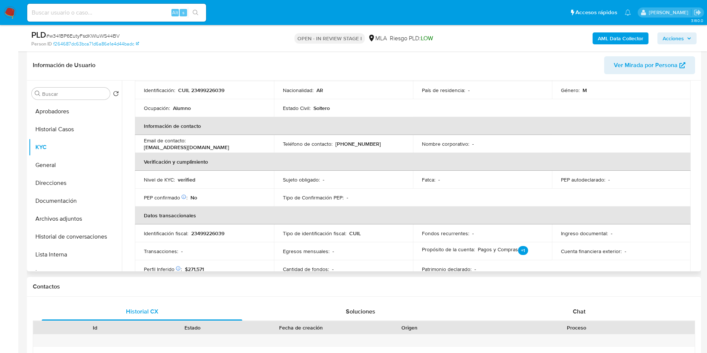
scroll to position [168, 0]
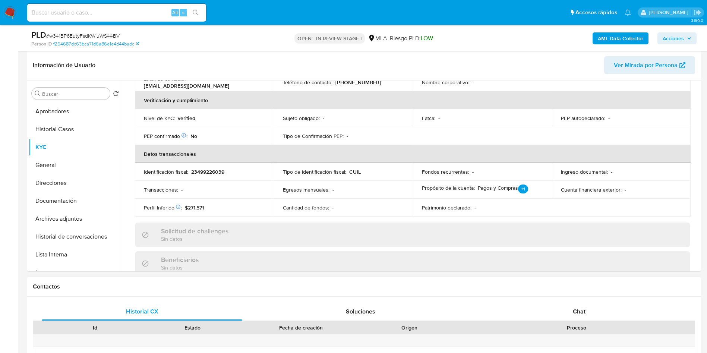
click at [587, 286] on h1 "Contactos" at bounding box center [364, 286] width 663 height 7
click at [577, 309] on span "Chat" at bounding box center [579, 311] width 13 height 9
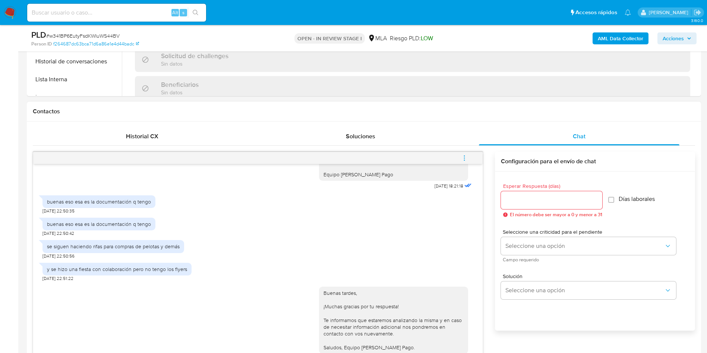
scroll to position [391, 0]
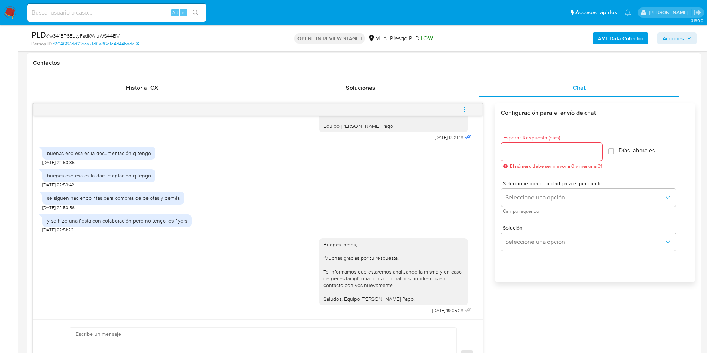
click at [470, 108] on button "menu-action" at bounding box center [464, 110] width 25 height 18
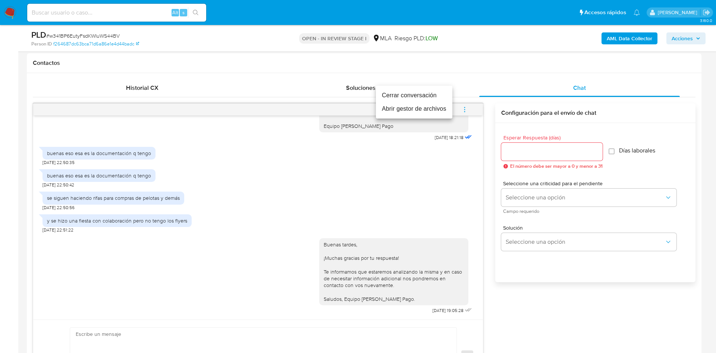
click at [394, 101] on li "Cerrar conversación" at bounding box center [414, 95] width 76 height 13
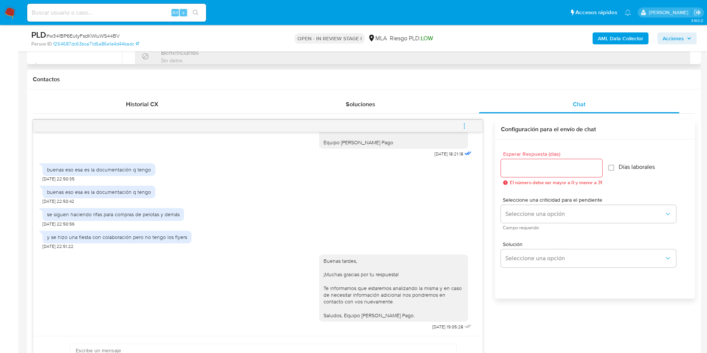
scroll to position [168, 0]
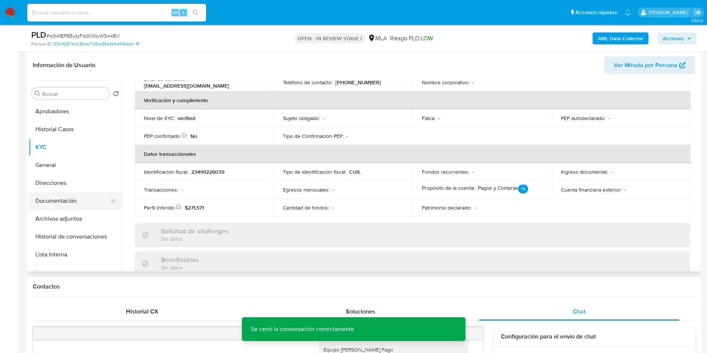
click at [63, 198] on button "Documentación" at bounding box center [72, 201] width 87 height 18
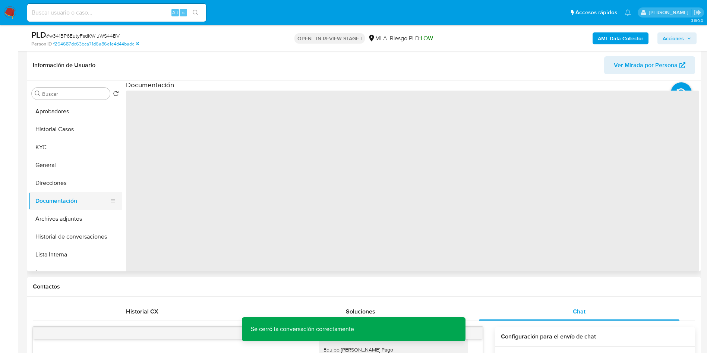
scroll to position [0, 0]
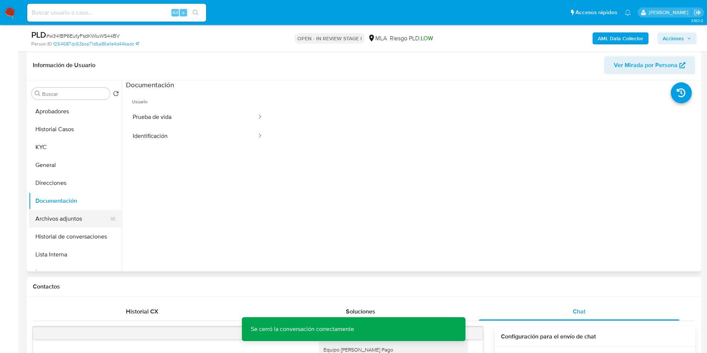
click at [76, 214] on button "Archivos adjuntos" at bounding box center [72, 219] width 87 height 18
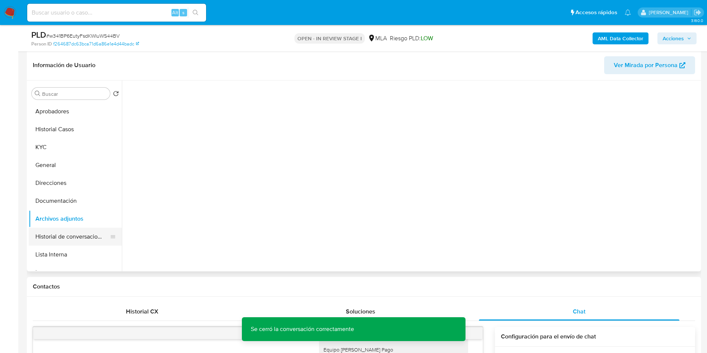
click at [70, 230] on button "Historial de conversaciones" at bounding box center [72, 237] width 87 height 18
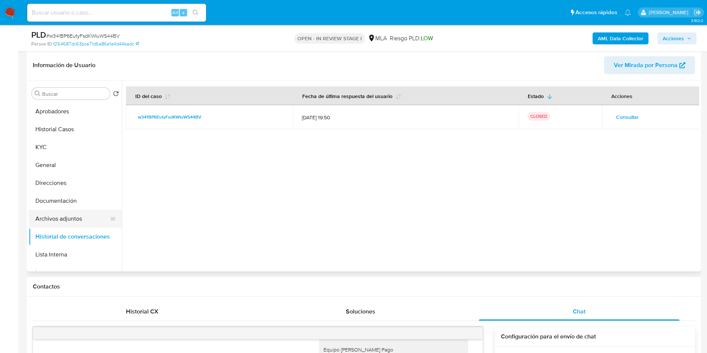
click at [65, 213] on button "Archivos adjuntos" at bounding box center [72, 219] width 87 height 18
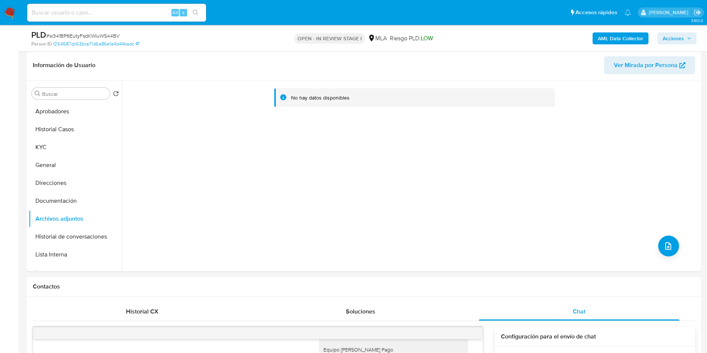
click at [614, 39] on b "AML Data Collector" at bounding box center [620, 38] width 45 height 12
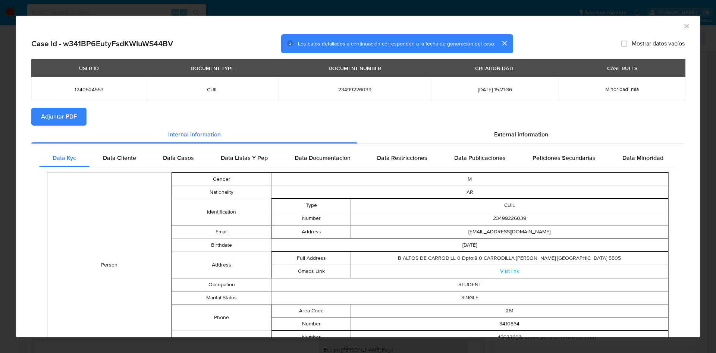
click at [62, 118] on span "Adjuntar PDF" at bounding box center [59, 117] width 36 height 16
click at [683, 29] on icon "Cerrar ventana" at bounding box center [686, 25] width 7 height 7
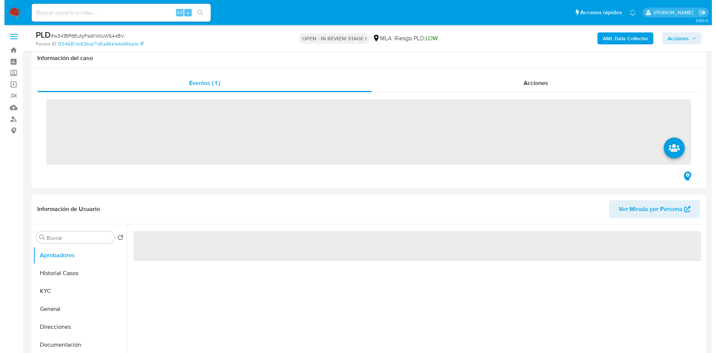
scroll to position [112, 0]
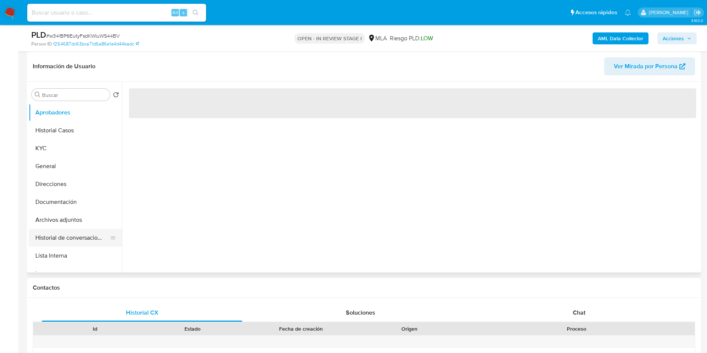
click at [47, 245] on button "Historial de conversaciones" at bounding box center [72, 238] width 87 height 18
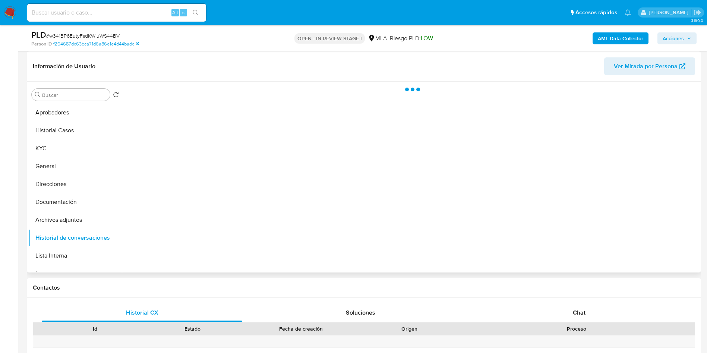
drag, startPoint x: 82, startPoint y: 214, endPoint x: 191, endPoint y: 211, distance: 108.9
click at [86, 213] on button "Archivos adjuntos" at bounding box center [75, 220] width 93 height 18
select select "10"
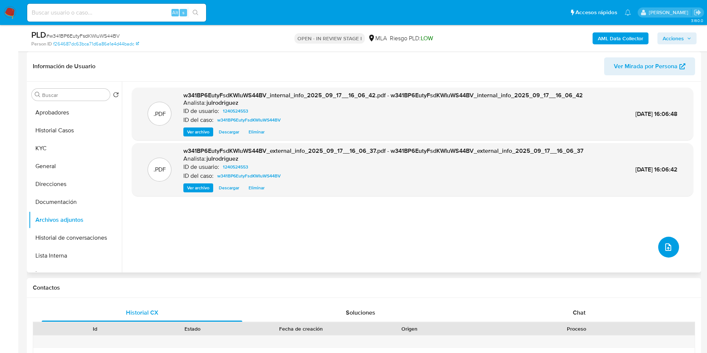
click at [664, 250] on icon "upload-file" at bounding box center [668, 247] width 9 height 9
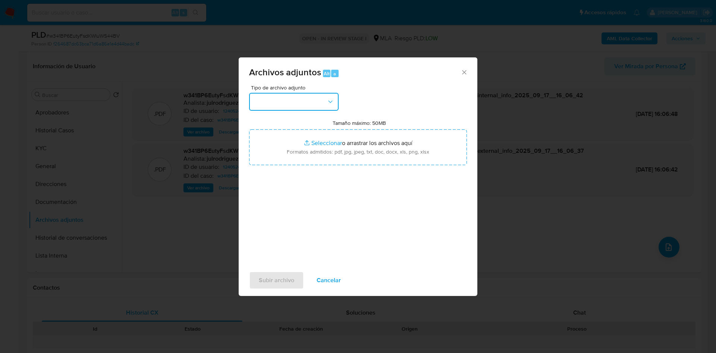
click at [296, 106] on button "button" at bounding box center [293, 102] width 89 height 18
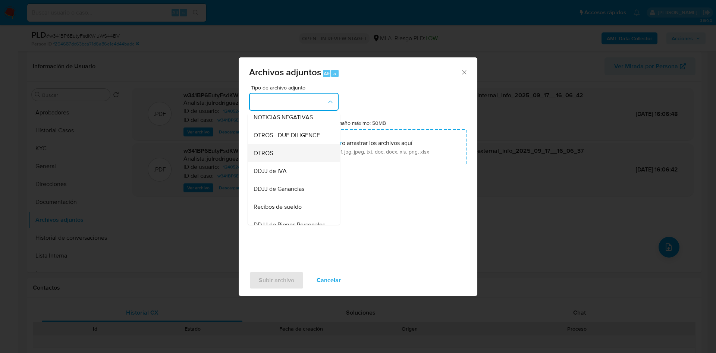
click at [273, 154] on div "OTROS" at bounding box center [292, 153] width 76 height 18
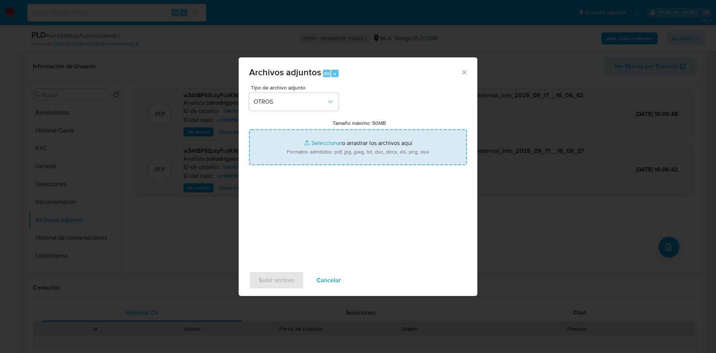
click at [298, 149] on input "Tamaño máximo: 50MB Seleccionar archivos" at bounding box center [358, 147] width 218 height 36
type input "C:\fakepath\Facundo Nestor Mestre Suarez - NOSIS - AGOSTO 2025.pdf"
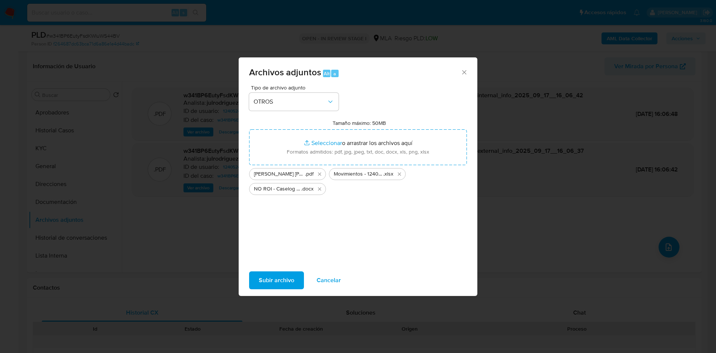
click at [269, 274] on span "Subir archivo" at bounding box center [276, 280] width 35 height 16
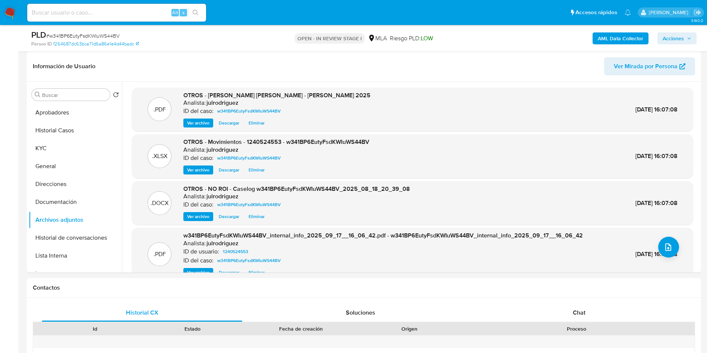
click at [679, 35] on span "Acciones" at bounding box center [673, 38] width 21 height 12
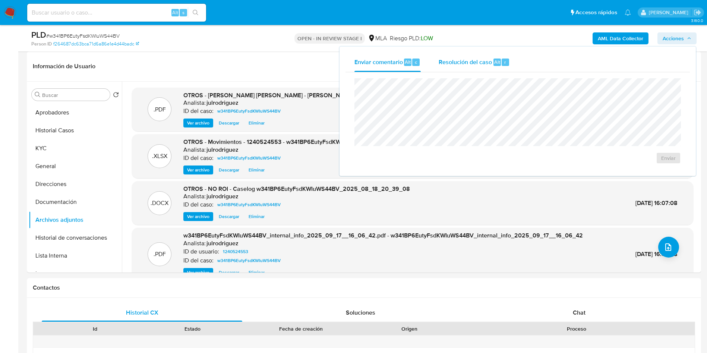
click at [485, 62] on span "Resolución del caso" at bounding box center [465, 61] width 53 height 9
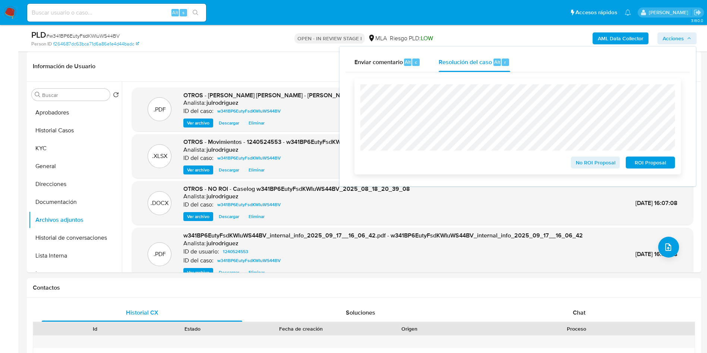
click at [582, 159] on span "No ROI Proposal" at bounding box center [595, 162] width 39 height 10
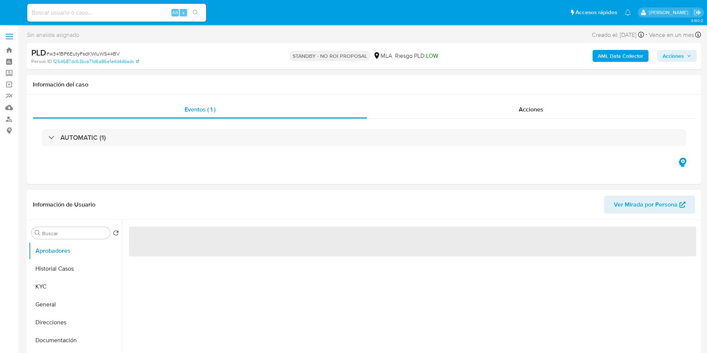
select select "10"
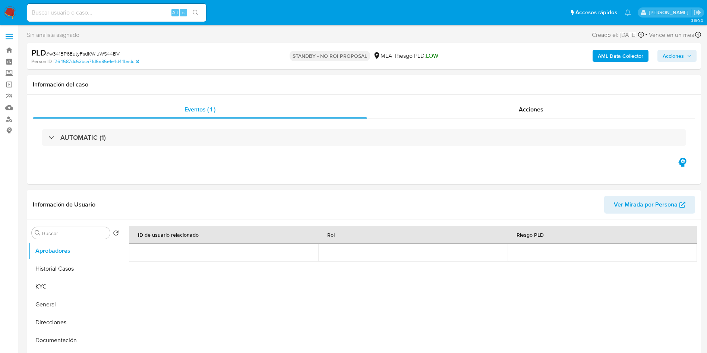
click at [100, 9] on input at bounding box center [116, 13] width 179 height 10
paste input "l90Sk2eTcGTtR49qARHjnWeW"
type input "l90Sk2eTcGTtR49qARHjnWeW"
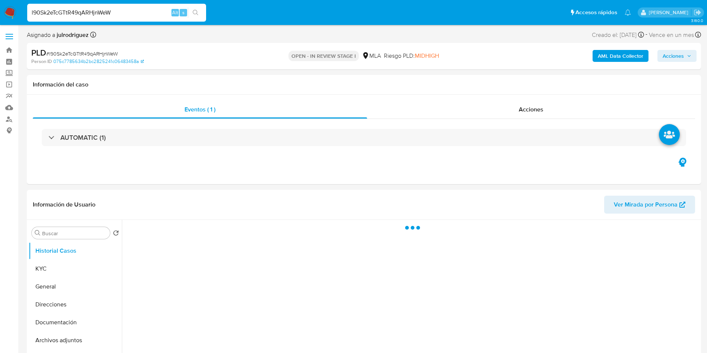
select select "10"
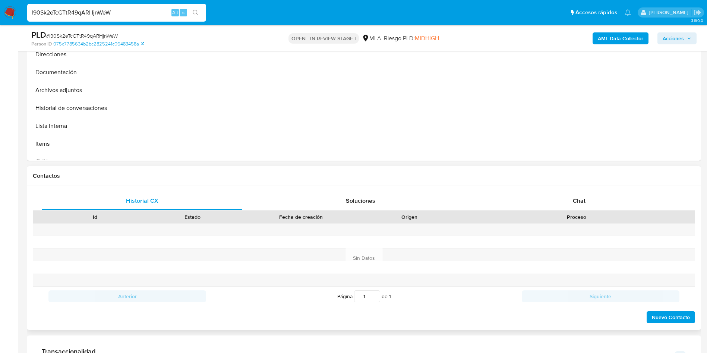
click at [582, 192] on div "Chat" at bounding box center [579, 201] width 201 height 18
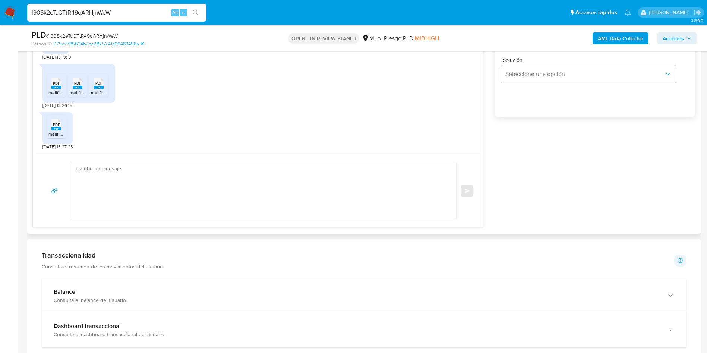
scroll to position [447, 0]
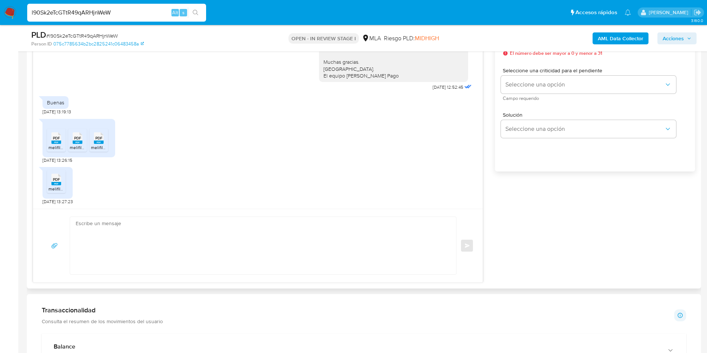
click at [53, 137] on span "PDF" at bounding box center [56, 138] width 7 height 5
click at [79, 136] on span "PDF" at bounding box center [77, 138] width 7 height 5
click at [96, 139] on span "PDF" at bounding box center [98, 138] width 7 height 5
click at [59, 172] on div "PDF PDF" at bounding box center [56, 179] width 16 height 15
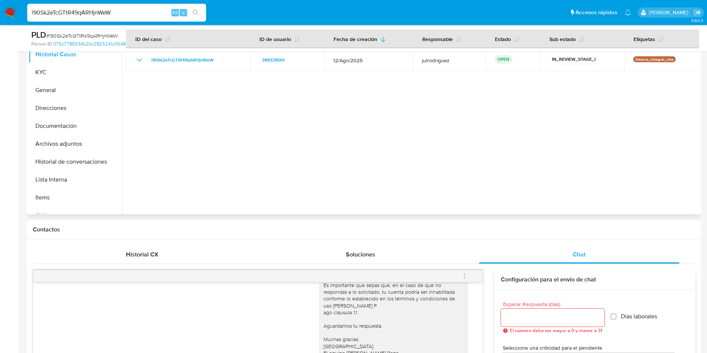
scroll to position [168, 0]
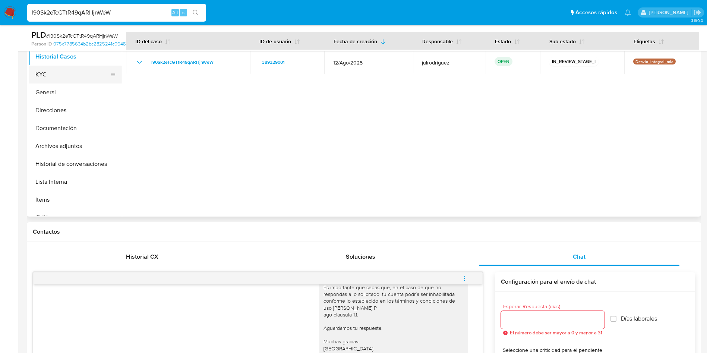
click at [56, 74] on button "KYC" at bounding box center [72, 75] width 87 height 18
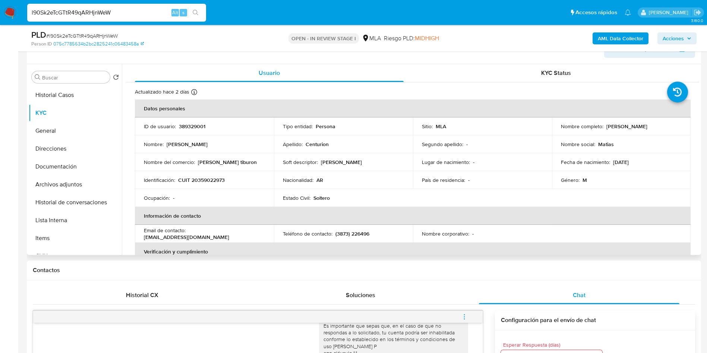
scroll to position [112, 0]
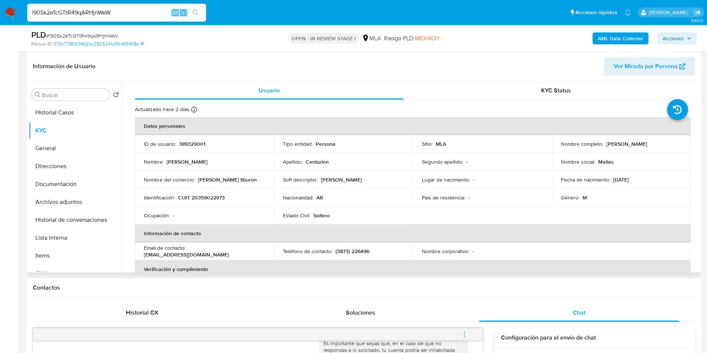
click at [196, 142] on p "389329001" at bounding box center [192, 144] width 26 height 7
copy p "389329001"
click at [67, 37] on span "# l90Sk2eTcGTtR49qARHjnWeW" at bounding box center [82, 35] width 72 height 7
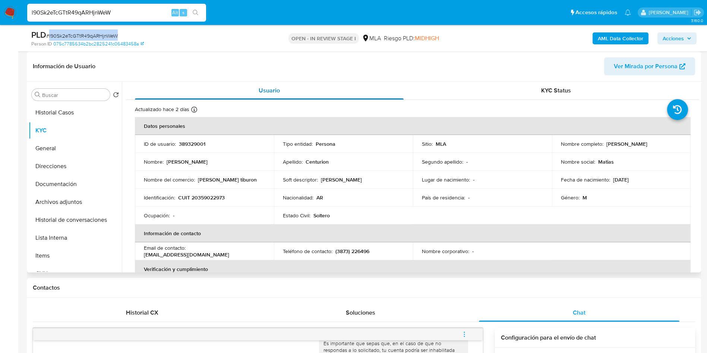
copy span "l90Sk2eTcGTtR49qARHjnWeW"
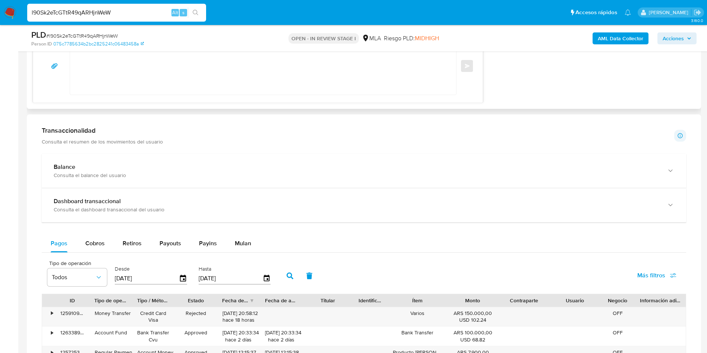
scroll to position [358, 0]
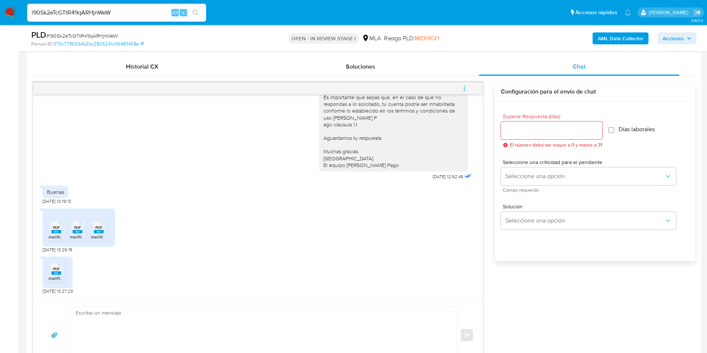
click at [104, 32] on span "# l90Sk2eTcGTtR49qARHjnWeW" at bounding box center [82, 35] width 72 height 7
copy span "l90Sk2eTcGTtR49qARHjnWeW"
click at [538, 132] on input "Esperar Respuesta (días)" at bounding box center [551, 131] width 101 height 10
type input "0"
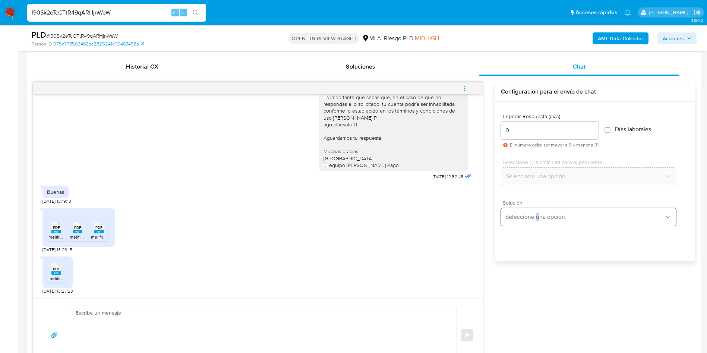
click at [538, 208] on div "Solución Seleccione una opción" at bounding box center [588, 213] width 175 height 26
click at [539, 216] on span "Seleccione una opción" at bounding box center [585, 216] width 159 height 7
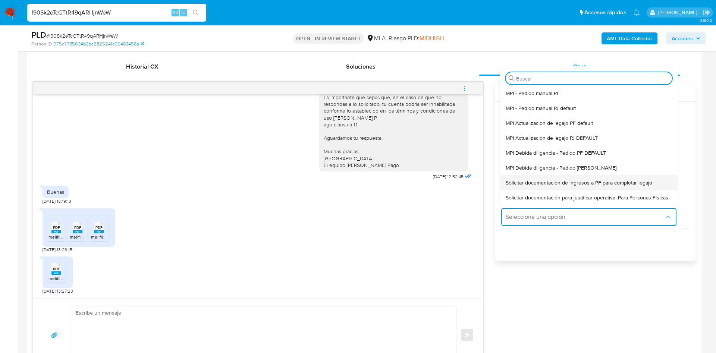
click at [595, 181] on span "Solicitar documentacion de ingresos a PF para completar legajo" at bounding box center [579, 182] width 147 height 7
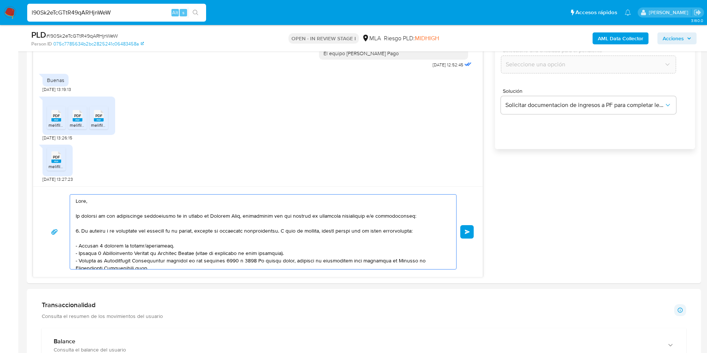
scroll to position [125, 0]
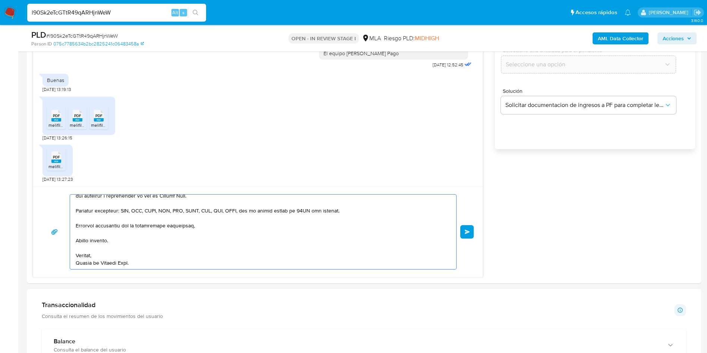
drag, startPoint x: 97, startPoint y: 228, endPoint x: 314, endPoint y: 377, distance: 263.2
click at [314, 353] on html "Pausado Ver notificaciones l90Sk2eTcGTtR49qARHjnWeW Alt s Accesos rápidos Presi…" at bounding box center [353, 285] width 707 height 1511
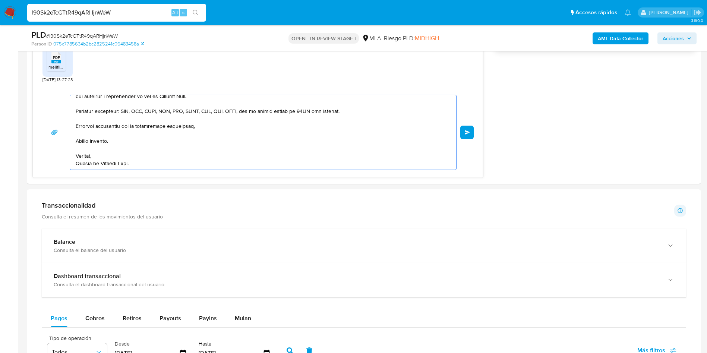
type textarea "Hola, En función de las operaciones registradas en tu cuenta de Mercado Pago, n…"
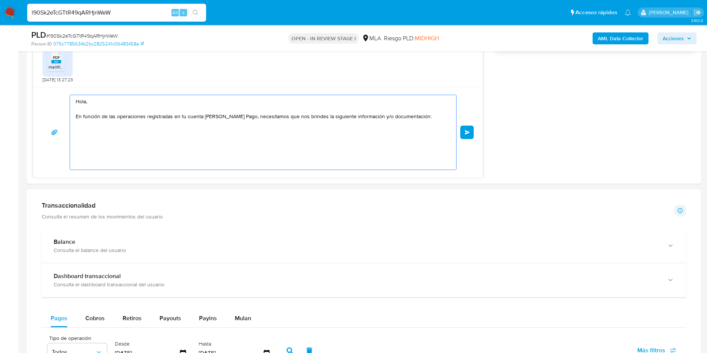
scroll to position [0, 0]
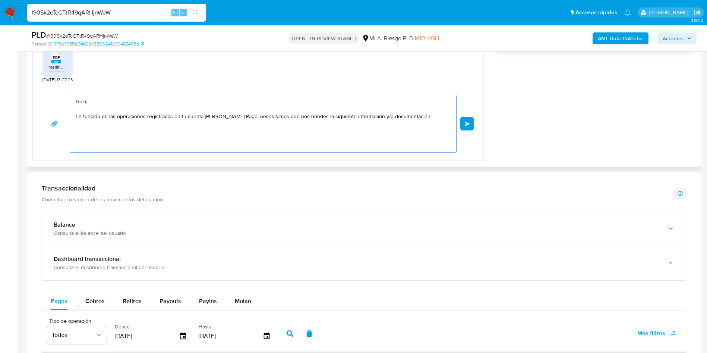
drag, startPoint x: 112, startPoint y: 143, endPoint x: 57, endPoint y: 86, distance: 79.1
click at [53, 82] on div "18/08/2025 17:30:20 Hola, Esperamos que te encuentres muy bien. Te consultamos …" at bounding box center [258, 16] width 450 height 290
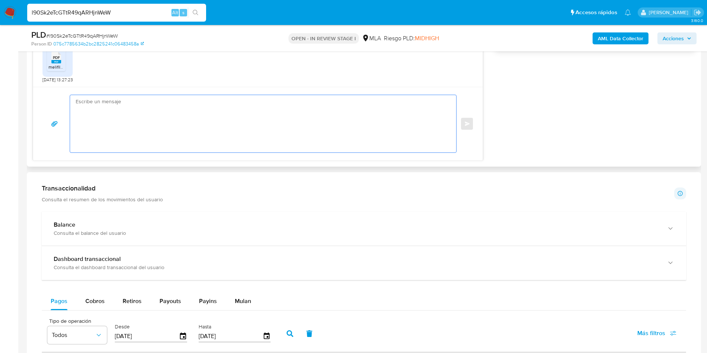
paste textarea "Buenas tardes, ¡Muchas gracias por tu respuesta! Confirmamos la recepción de la…"
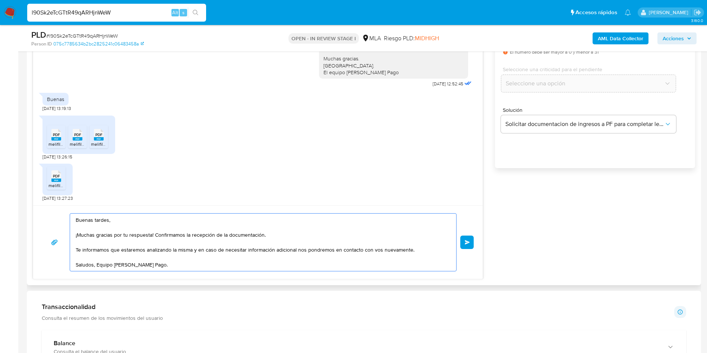
scroll to position [402, 0]
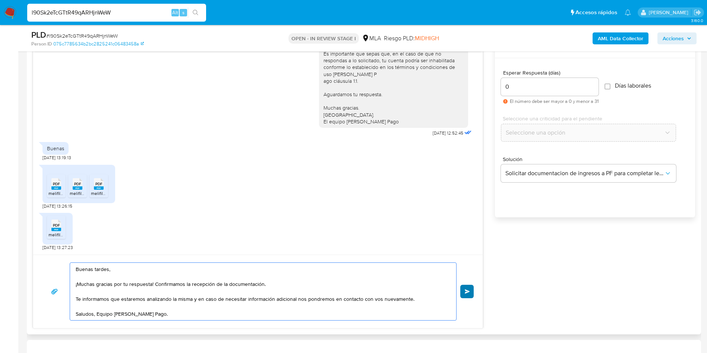
type textarea "Buenas tardes, ¡Muchas gracias por tu respuesta! Confirmamos la recepción de la…"
click at [467, 289] on span "Enviar" at bounding box center [467, 291] width 5 height 4
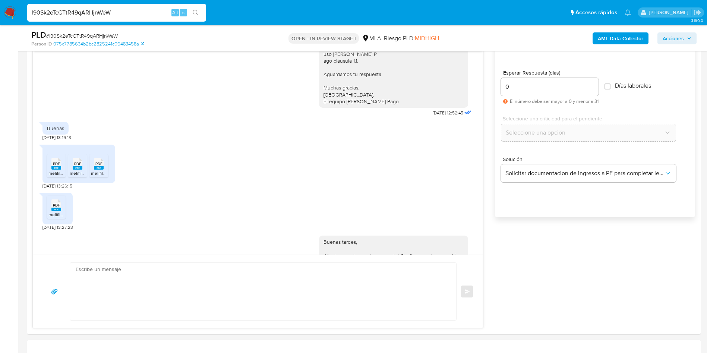
scroll to position [584, 0]
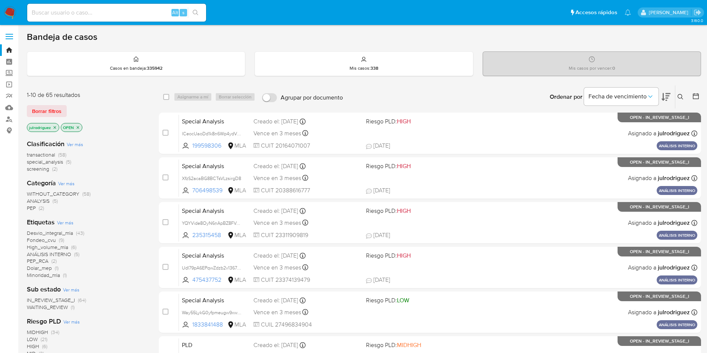
click at [682, 95] on icon at bounding box center [681, 97] width 6 height 6
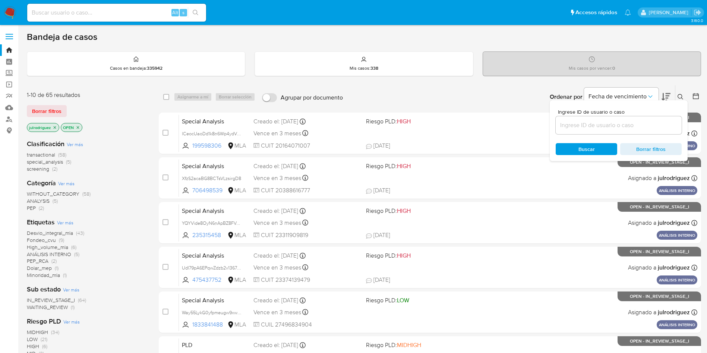
click at [591, 126] on input at bounding box center [619, 125] width 126 height 10
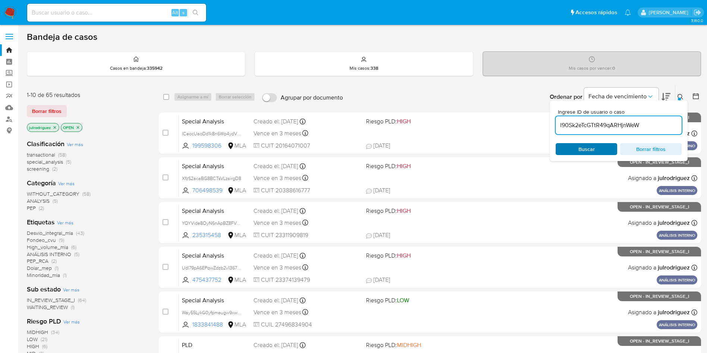
type input "l90Sk2eTcGTtR49qARHjnWeW"
click at [577, 147] on span "Buscar" at bounding box center [586, 149] width 51 height 10
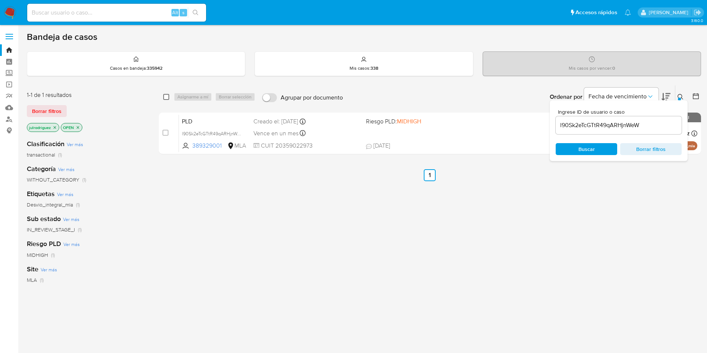
click at [169, 97] on input "checkbox" at bounding box center [166, 97] width 6 height 6
checkbox input "true"
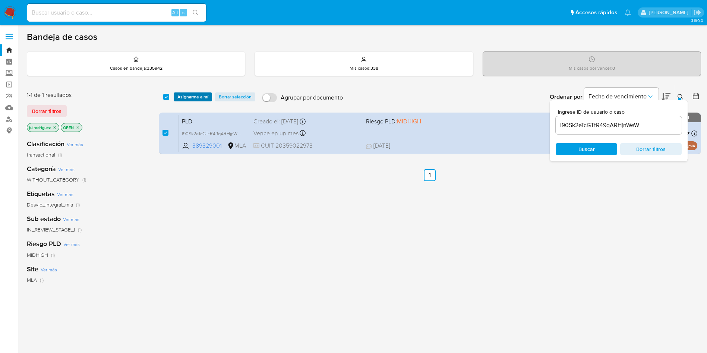
click at [197, 97] on span "Asignarme a mí" at bounding box center [192, 96] width 31 height 7
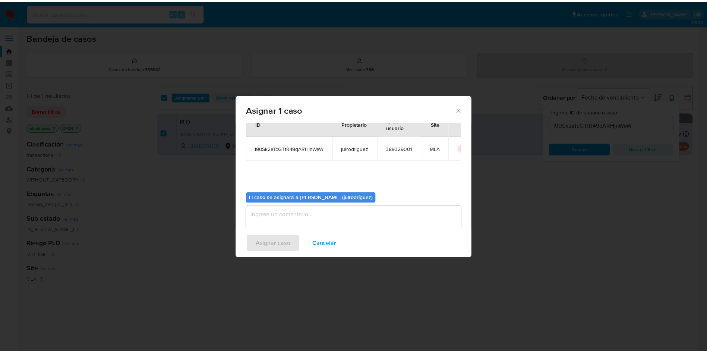
scroll to position [39, 0]
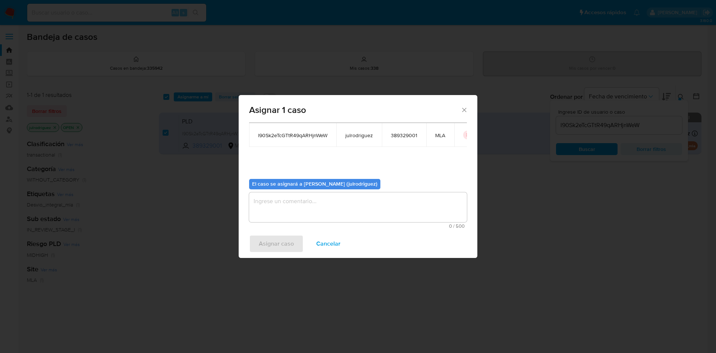
click at [347, 201] on textarea "assign-modal" at bounding box center [358, 207] width 218 height 30
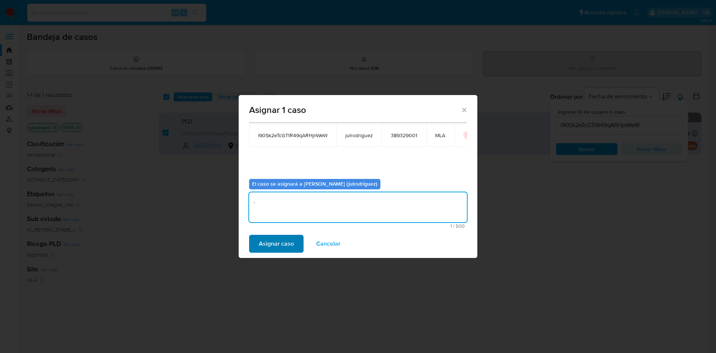
type textarea "."
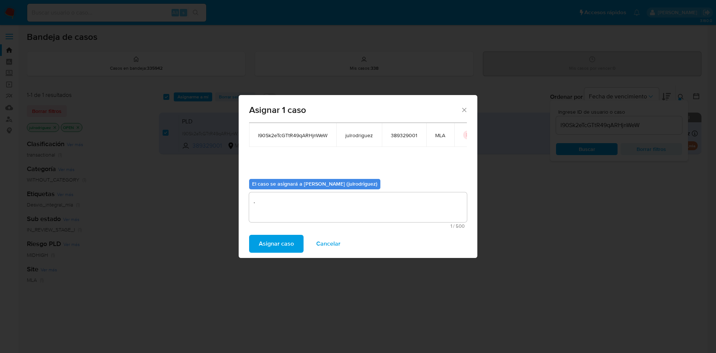
click at [280, 240] on span "Asignar caso" at bounding box center [276, 244] width 35 height 16
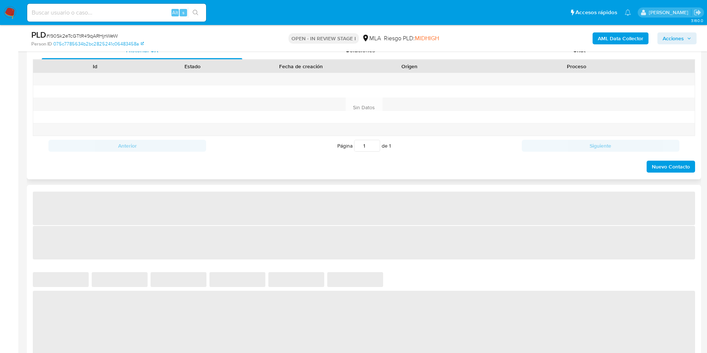
scroll to position [336, 0]
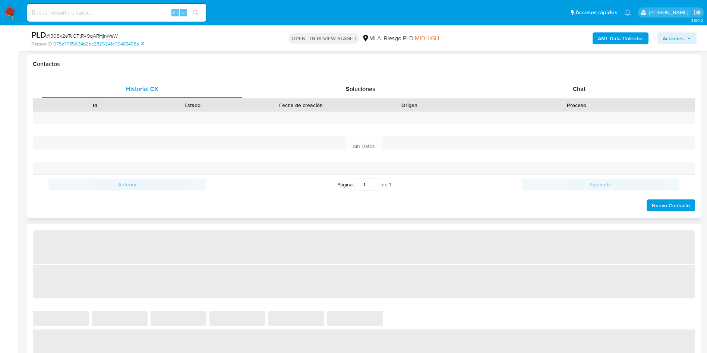
select select "10"
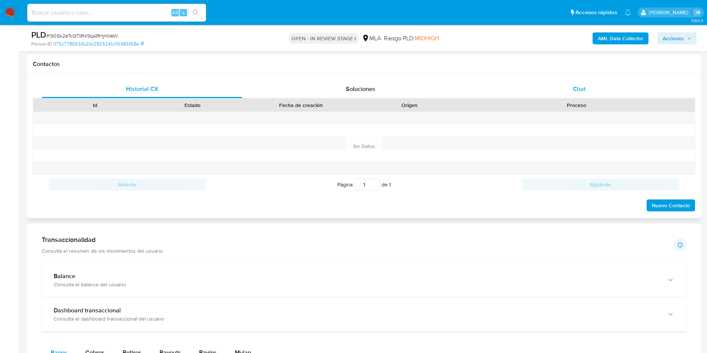
click at [589, 82] on div "Chat" at bounding box center [579, 89] width 201 height 18
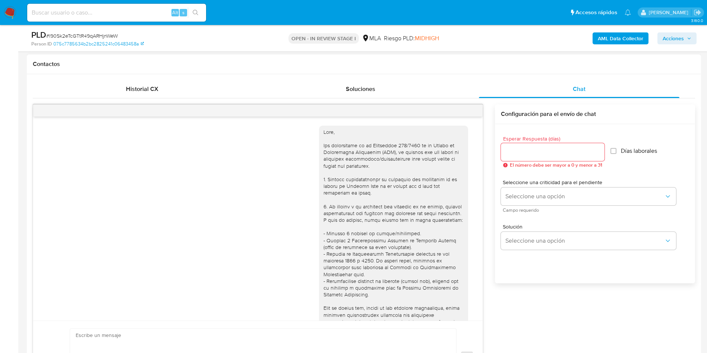
scroll to position [584, 0]
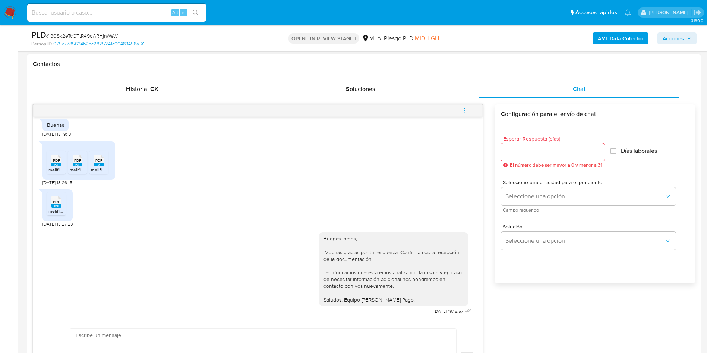
click at [466, 109] on icon "menu-action" at bounding box center [464, 110] width 7 height 7
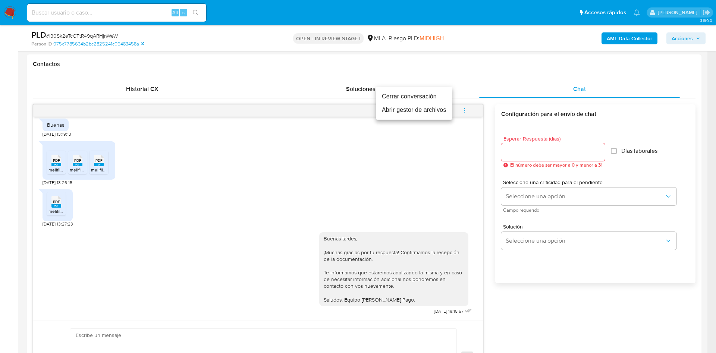
click at [412, 98] on li "Cerrar conversación" at bounding box center [414, 96] width 76 height 13
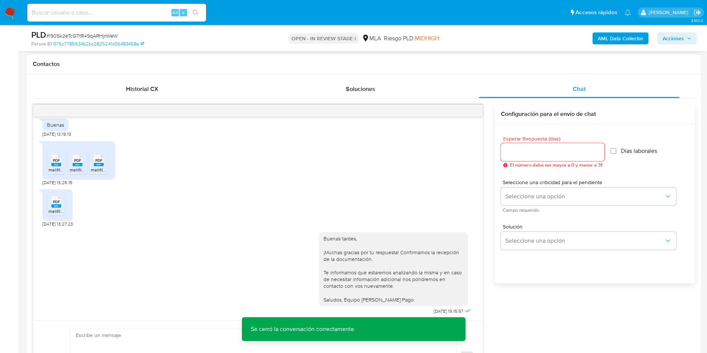
scroll to position [112, 0]
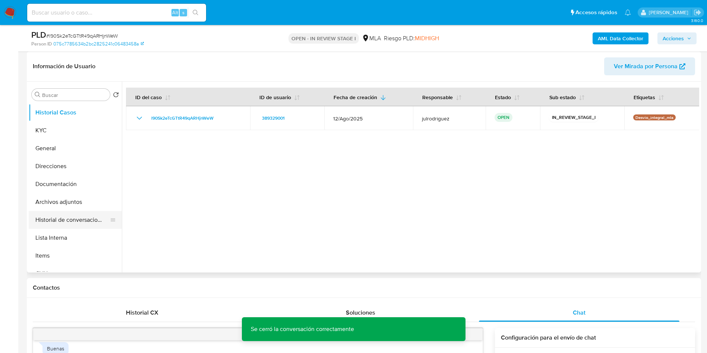
click at [72, 216] on button "Historial de conversaciones" at bounding box center [72, 220] width 87 height 18
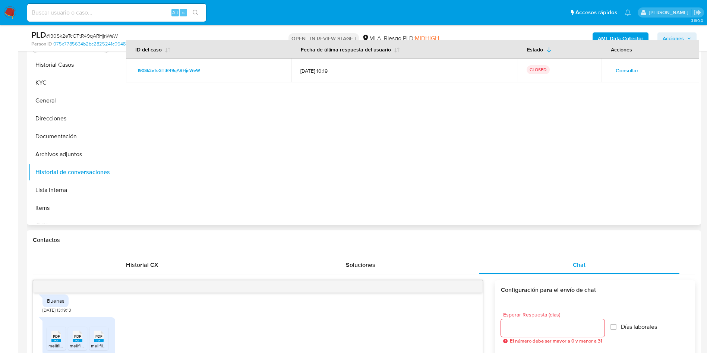
scroll to position [56, 0]
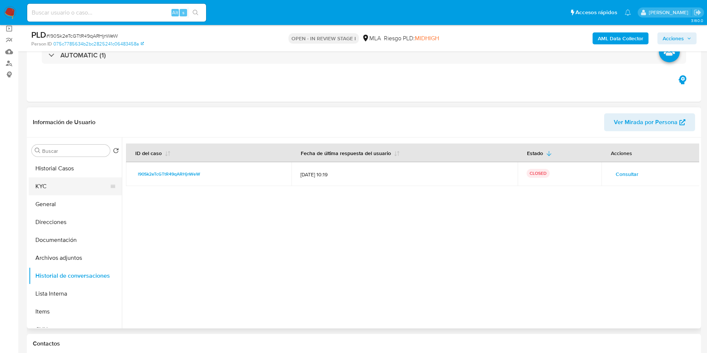
click at [92, 181] on button "KYC" at bounding box center [72, 186] width 87 height 18
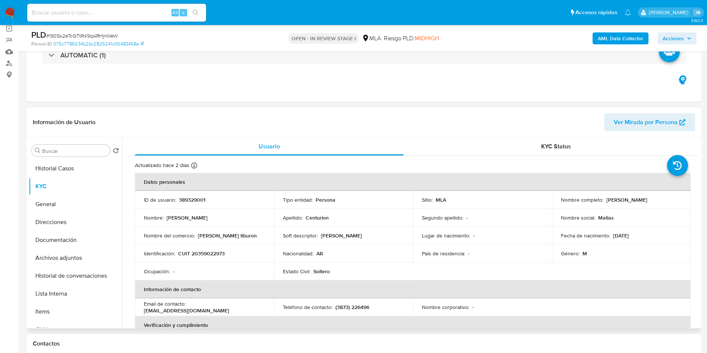
click at [195, 196] on p "389329001" at bounding box center [192, 199] width 26 height 7
copy p "389329001"
click at [102, 30] on div "PLD # l90Sk2eTcGTtR49qARHjnWeW" at bounding box center [140, 34] width 219 height 11
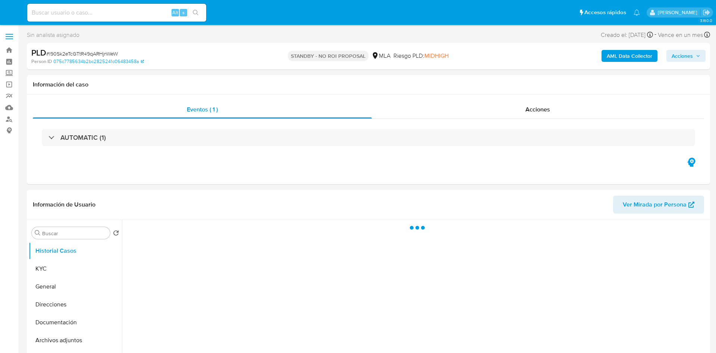
select select "10"
